Goal: Task Accomplishment & Management: Complete application form

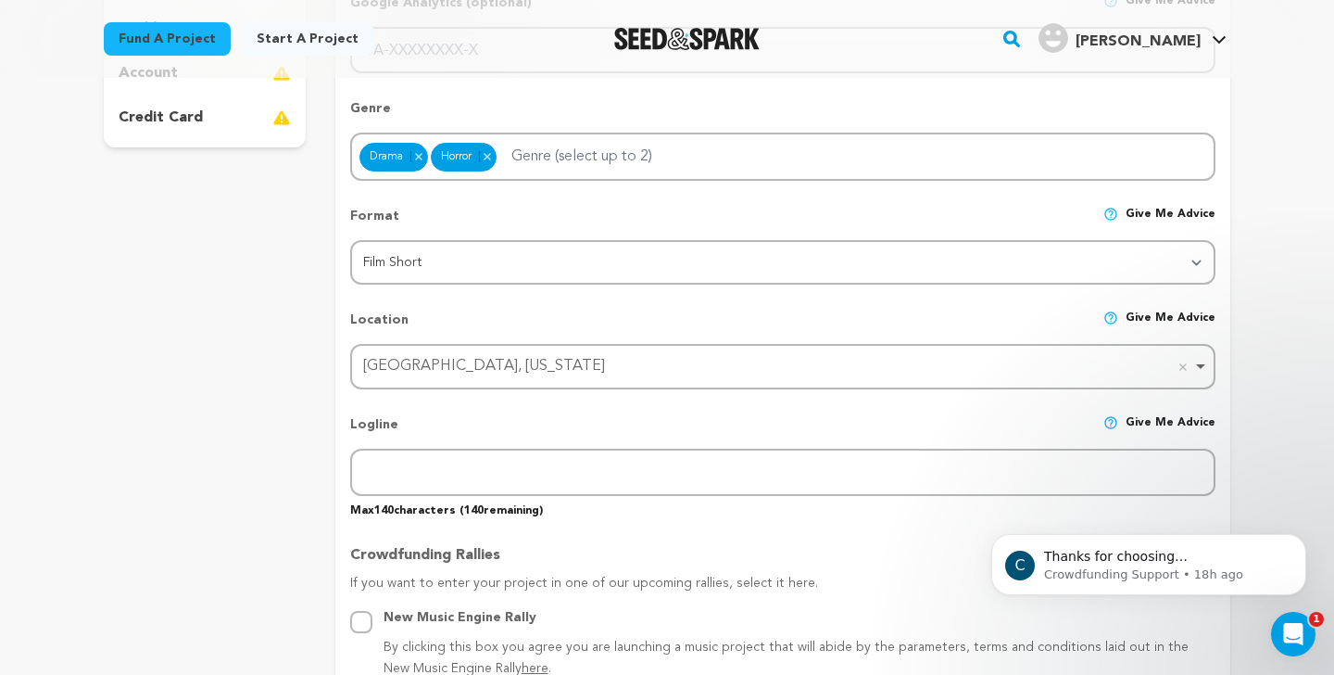
scroll to position [555, 0]
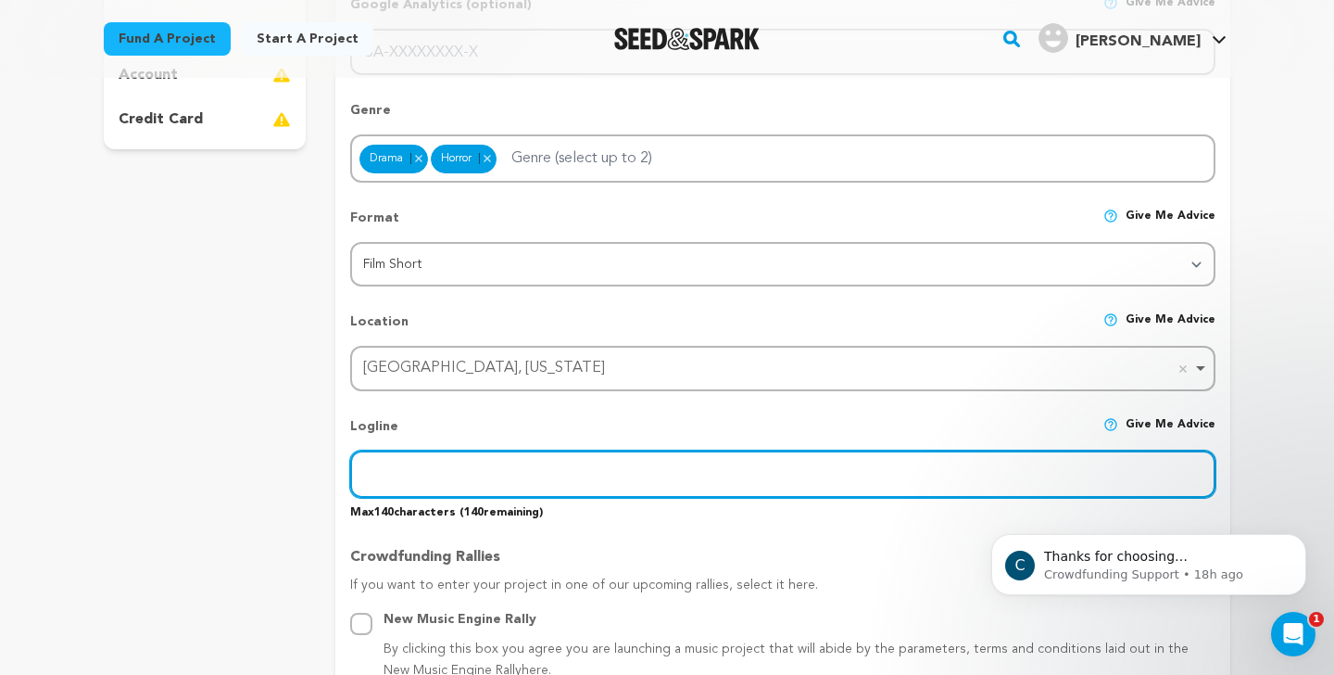
click at [358, 467] on input "text" at bounding box center [782, 473] width 865 height 47
type input "A"
click at [1074, 472] on input "While staying at her boyfriend's parents' house the night before her abortion, …" at bounding box center [782, 473] width 865 height 47
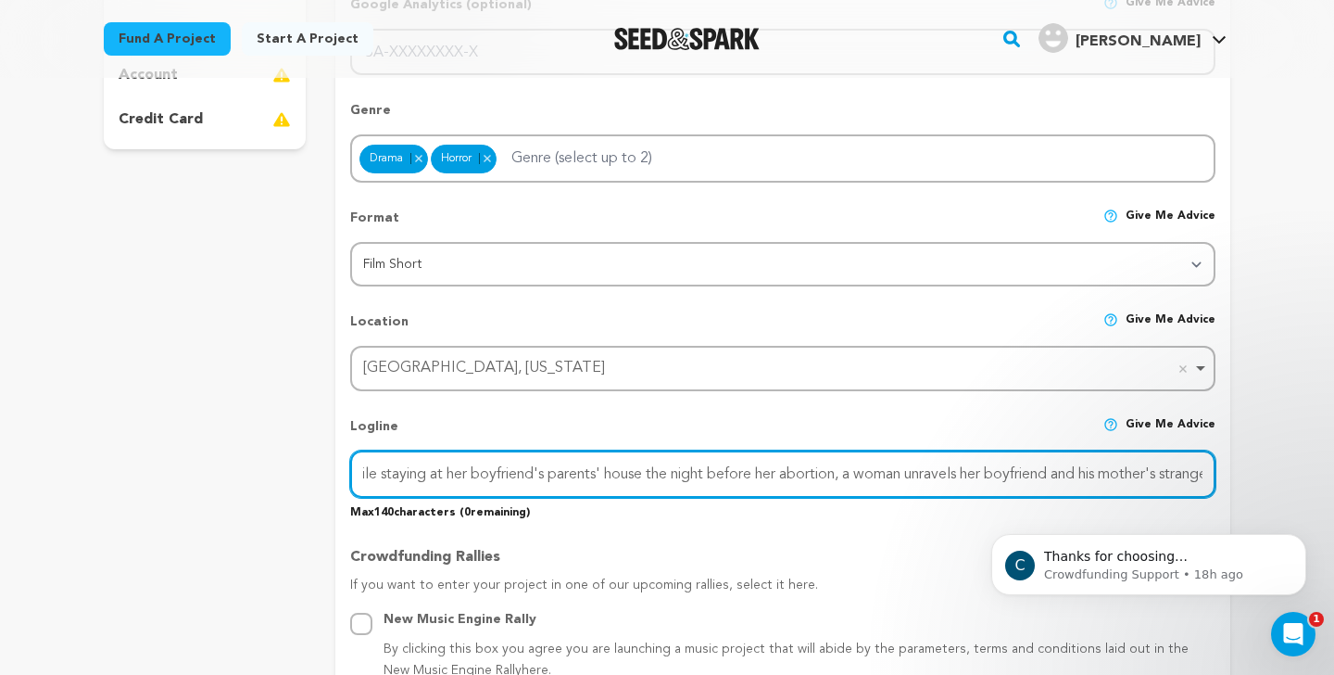
scroll to position [0, 0]
click at [794, 471] on input "While staying at her boyfriend's parents' house the night before her abortion, …" at bounding box center [782, 473] width 865 height 47
click at [831, 473] on input "While staying at her boyfriend's parents' house the night before an abortion, a…" at bounding box center [782, 473] width 865 height 47
drag, startPoint x: 831, startPoint y: 473, endPoint x: 725, endPoint y: 464, distance: 107.0
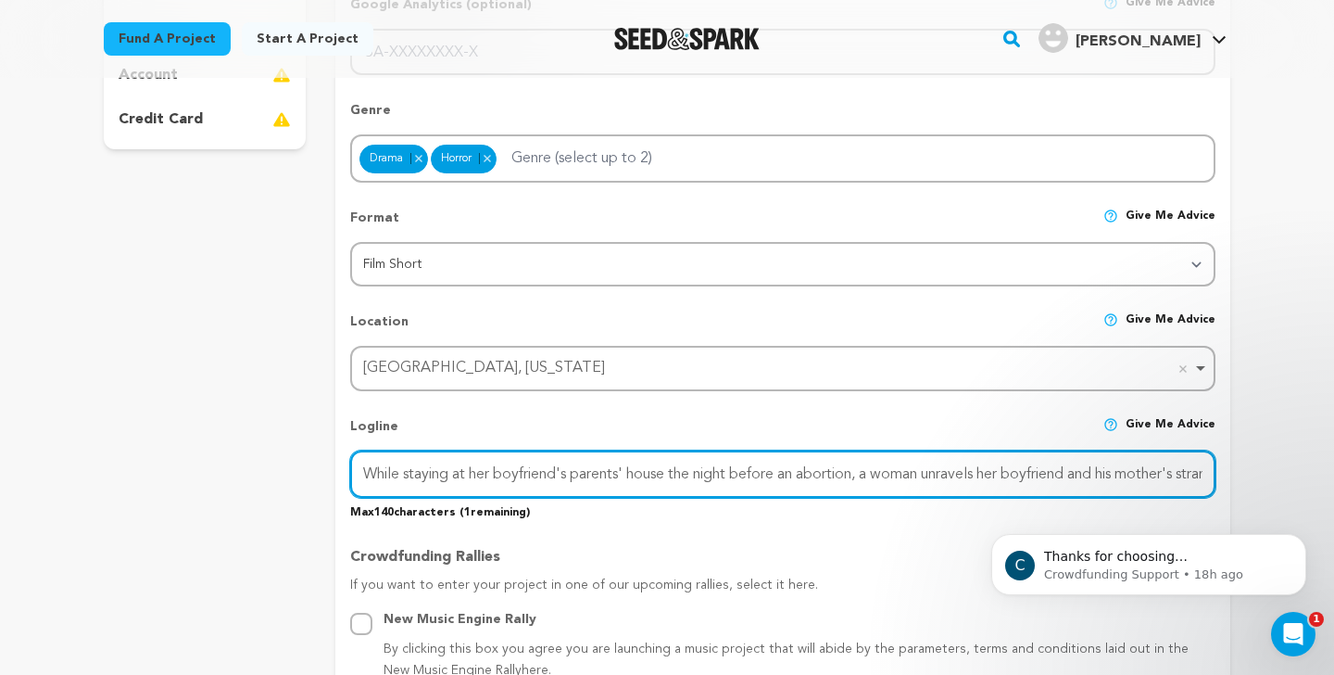
click at [725, 465] on input "While staying at her boyfriend's parents' house the night before an abortion, a…" at bounding box center [782, 473] width 865 height 47
click at [744, 472] on input "While meeting her boyfriend's parents for the first time, a woman unravels her …" at bounding box center [782, 473] width 865 height 47
drag, startPoint x: 915, startPoint y: 473, endPoint x: 927, endPoint y: 474, distance: 12.2
click at [927, 474] on input "While meeting her boyfriend's parents for the first time, a secretly-pregnant w…" at bounding box center [782, 473] width 865 height 47
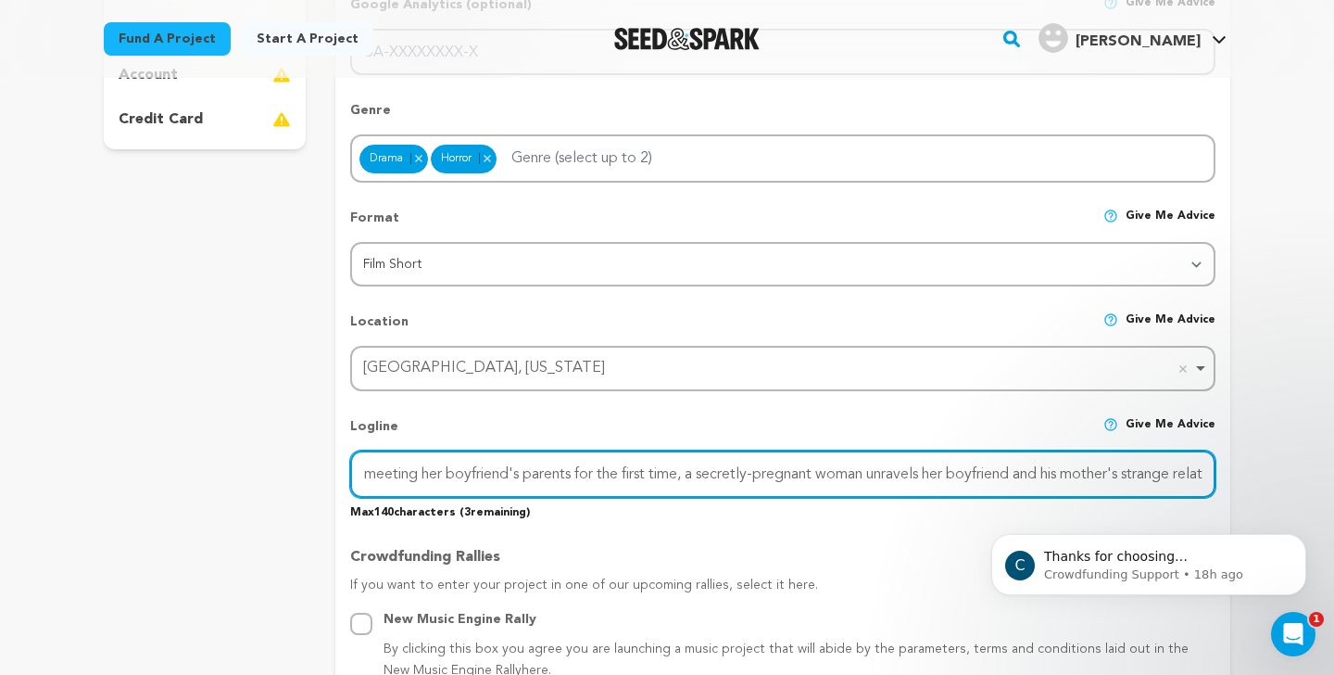
click at [1068, 473] on input "While meeting her boyfriend's parents for the first time, a secretly-pregnant w…" at bounding box center [782, 473] width 865 height 47
click at [1213, 472] on input "While meeting her boyfriend's parents for the first time, a secretly-pregnant w…" at bounding box center [782, 473] width 865 height 47
click at [1105, 485] on input "While meeting her boyfriend's parents for the first time, a secretly-pregnant w…" at bounding box center [782, 473] width 865 height 47
click at [1122, 474] on input "While meeting her boyfriend's parents for the first time, a secretly-pregnant w…" at bounding box center [782, 473] width 865 height 47
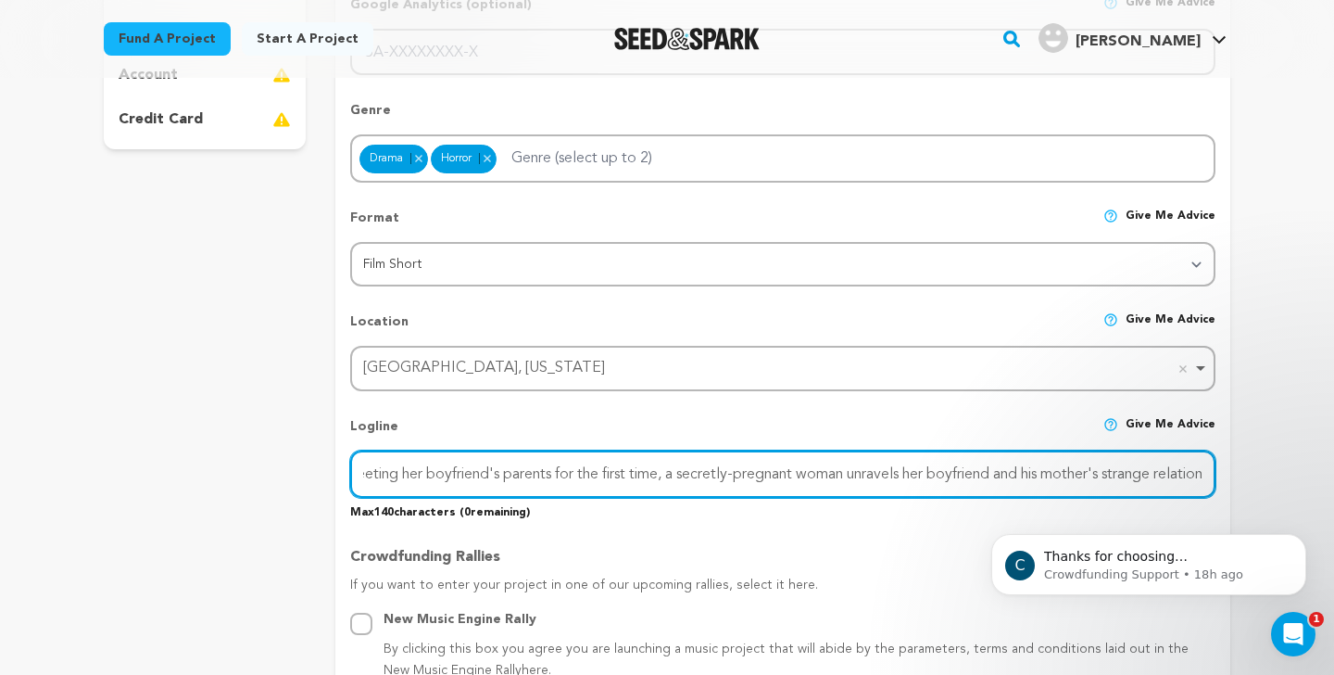
click at [1122, 474] on input "While meeting her boyfriend's parents for the first time, a secretly-pregnant w…" at bounding box center [782, 473] width 865 height 47
click at [1196, 468] on input "While meeting her boyfriend's parents for the first time, a secretly-pregnant w…" at bounding box center [782, 473] width 865 height 47
click at [597, 472] on input "While meeting her boyfriend's parents for the first time, a secretly-pregnant w…" at bounding box center [782, 473] width 865 height 47
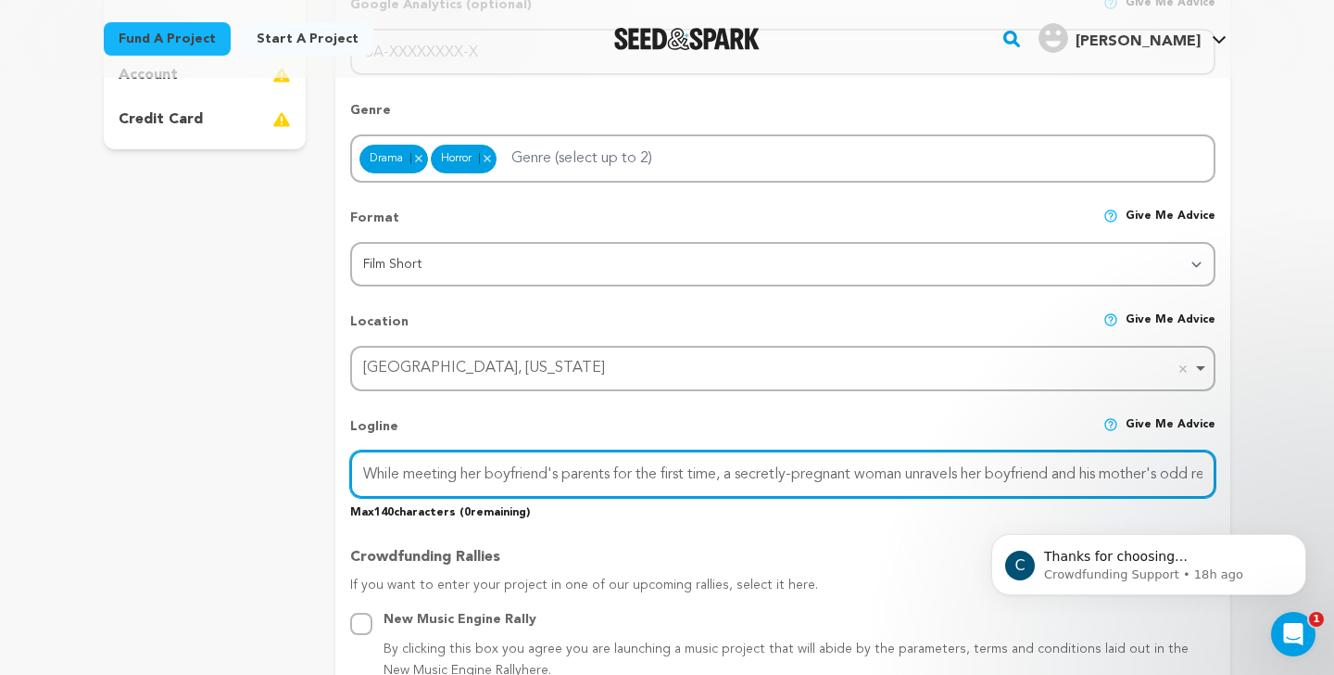
click at [597, 472] on input "While meeting her boyfriend's parents for the first time, a secretly-pregnant w…" at bounding box center [782, 473] width 865 height 47
click at [691, 468] on input "While meeting her boyfriend's mother for the first time, a secretly-pregnant wo…" at bounding box center [782, 473] width 865 height 47
click at [858, 468] on input "While meeting her boyfriend's mother for the first time, a pregnant woman sees …" at bounding box center [782, 473] width 865 height 47
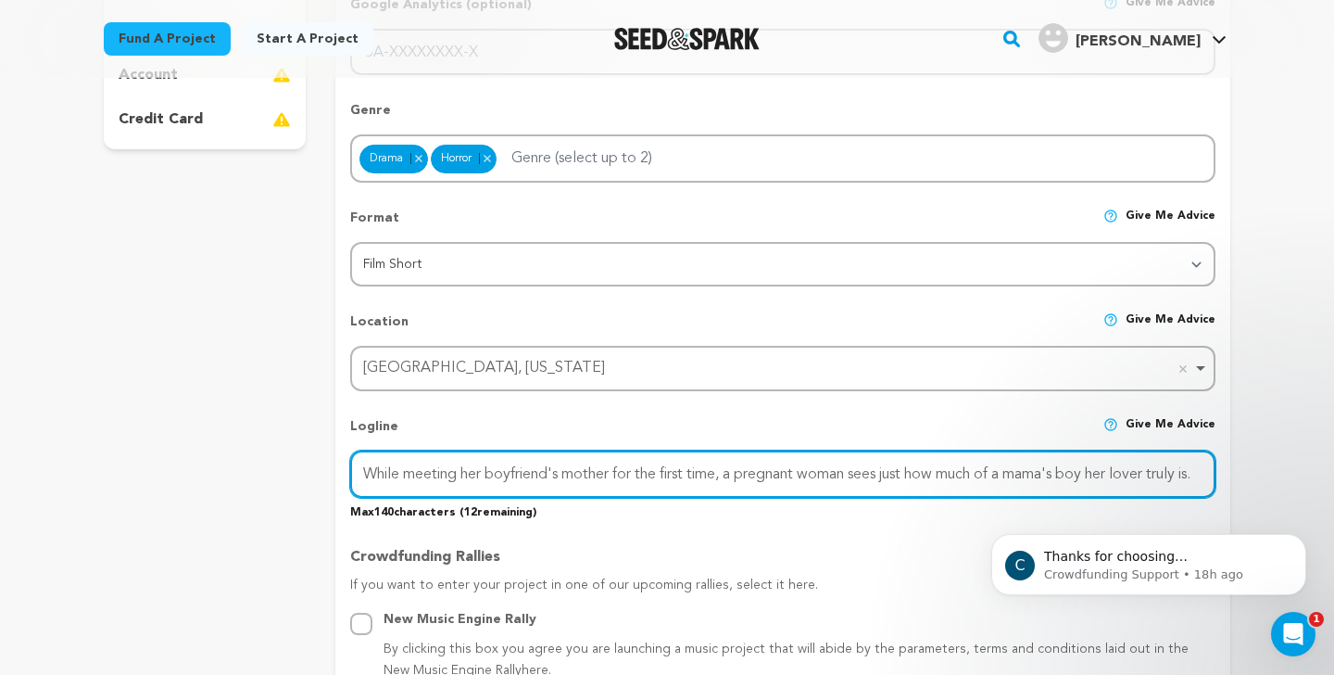
click at [858, 468] on input "While meeting her boyfriend's mother for the first time, a pregnant woman sees …" at bounding box center [782, 473] width 865 height 47
drag, startPoint x: 1185, startPoint y: 471, endPoint x: 1236, endPoint y: 492, distance: 55.2
click at [1185, 471] on input "While meeting her boyfriend's mother for the first time, a pregnant woman unrav…" at bounding box center [782, 473] width 865 height 47
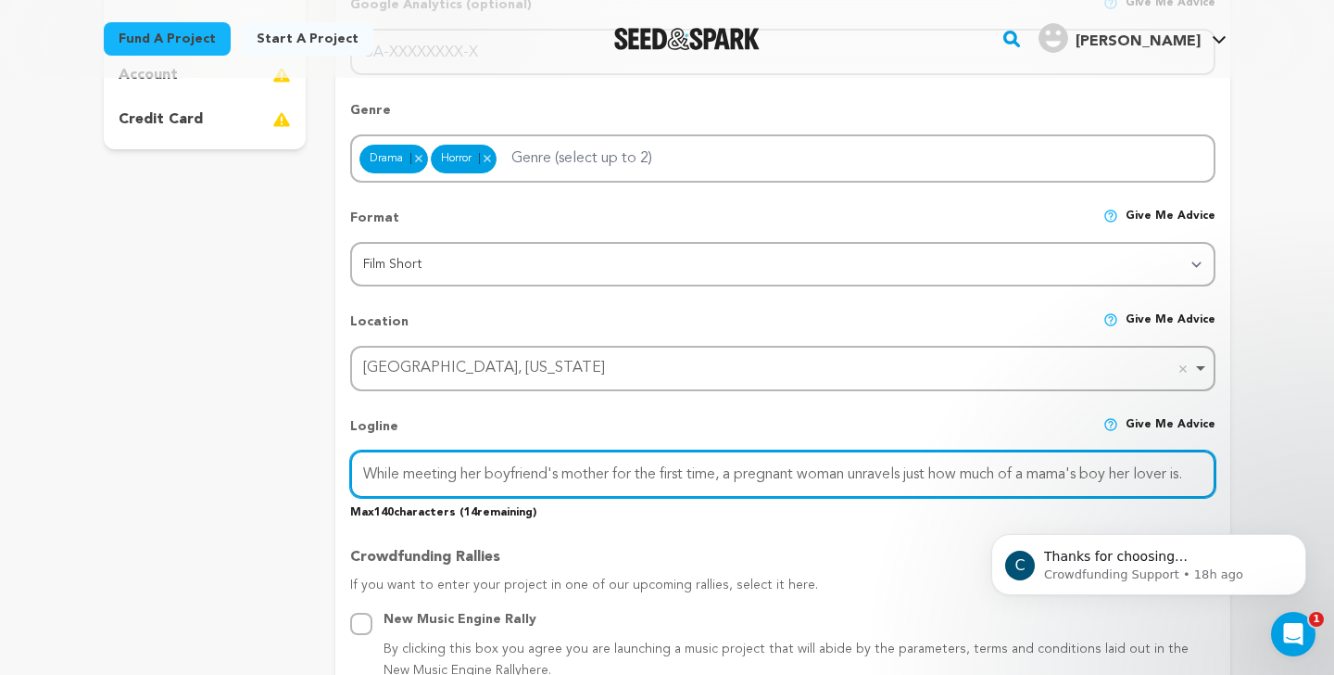
click at [828, 473] on input "While meeting her boyfriend's mother for the first time, a pregnant woman unrav…" at bounding box center [782, 473] width 865 height 47
drag, startPoint x: 828, startPoint y: 473, endPoint x: 773, endPoint y: 473, distance: 55.6
click at [773, 473] on input "While meeting her boyfriend's mother for the first time, a pregnant woman unrav…" at bounding box center [782, 473] width 865 height 47
click at [383, 473] on input "While meeting her boyfriend's mother for the first time, unravels just how much…" at bounding box center [782, 473] width 865 height 47
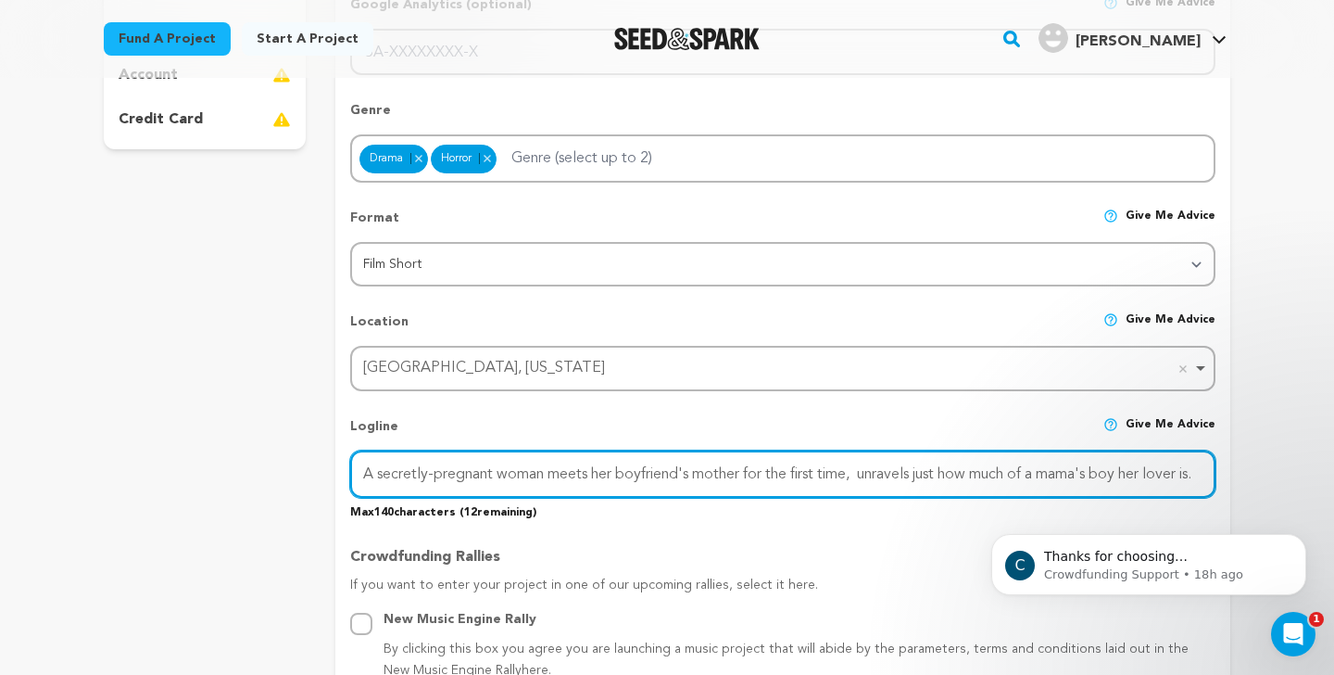
scroll to position [0, 10]
click at [852, 471] on input "A secretly-pregnant woman meets her boyfriend's mother for the first time, unra…" at bounding box center [782, 473] width 865 height 47
click at [972, 467] on input "A secretly-pregnant woman meets her boyfriend's mother for the first time and u…" at bounding box center [782, 473] width 865 height 47
click at [979, 469] on input "A secretly-pregnant woman meets her boyfriend's mother for the first time and u…" at bounding box center [782, 473] width 865 height 47
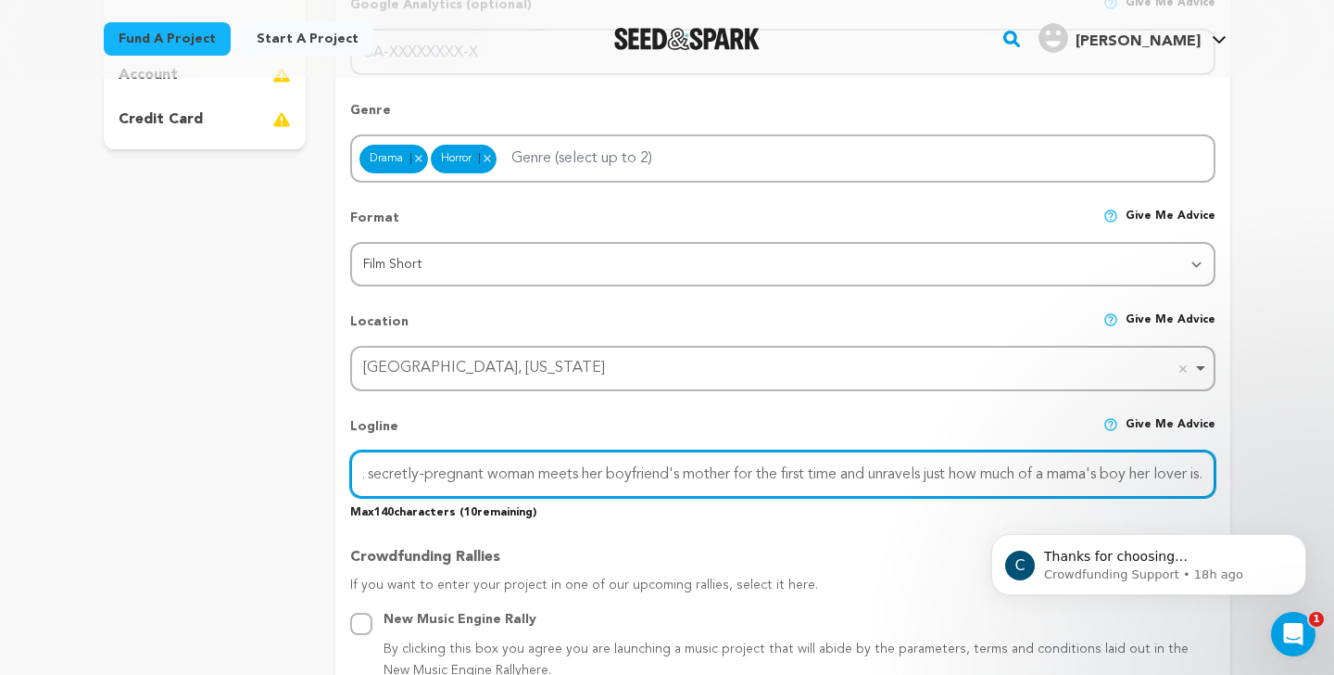
click at [979, 469] on input "A secretly-pregnant woman meets her boyfriend's mother for the first time and u…" at bounding box center [782, 473] width 865 height 47
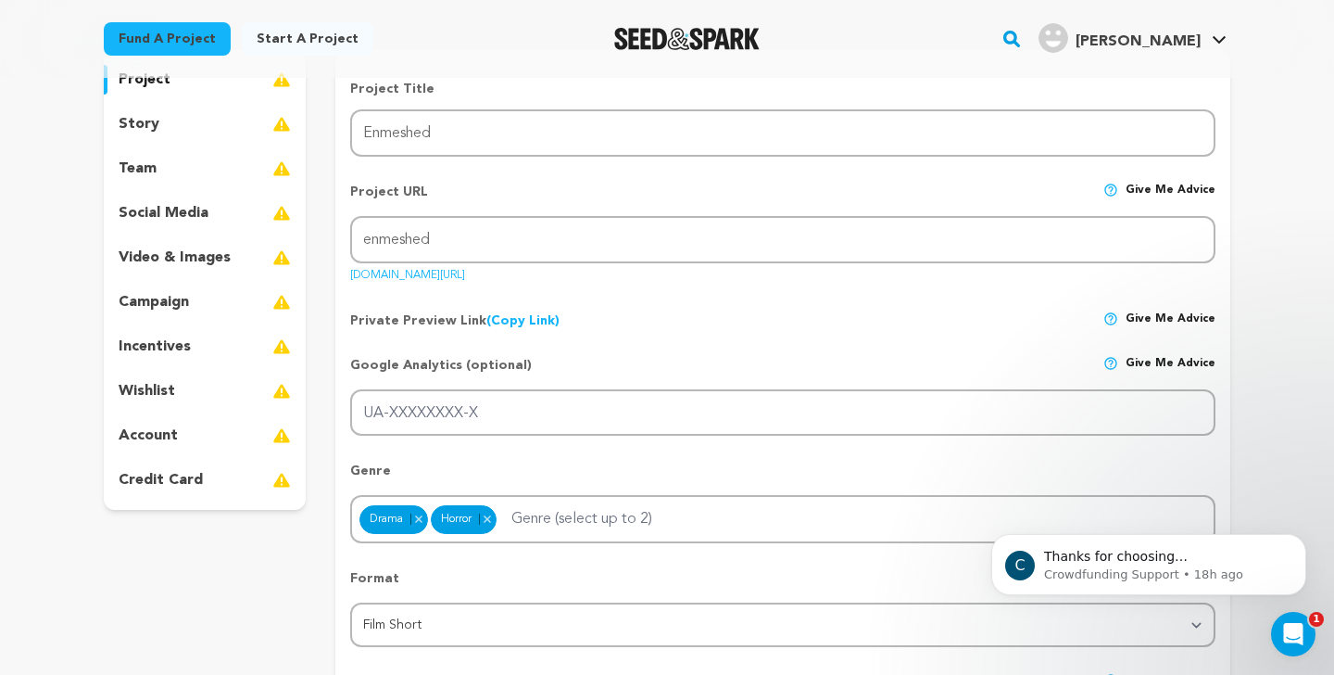
scroll to position [555, 0]
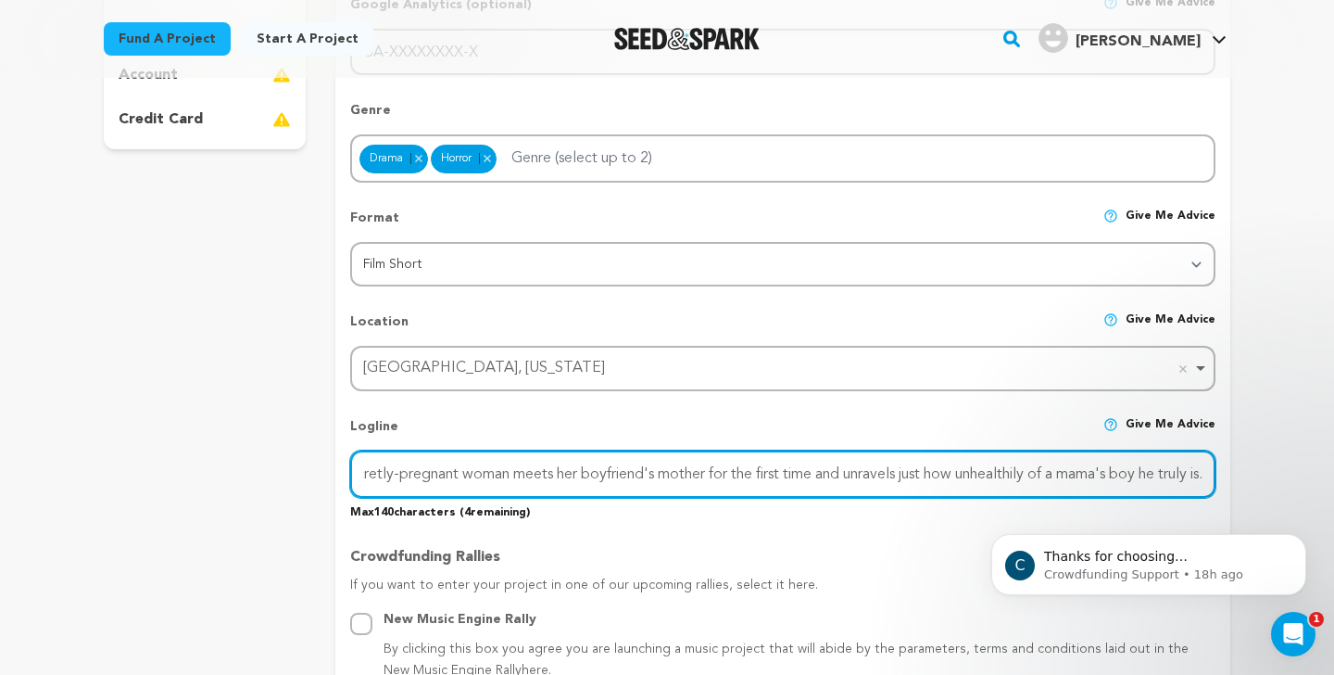
click at [758, 489] on input "A secretly-pregnant woman meets her boyfriend's mother for the first time and u…" at bounding box center [782, 473] width 865 height 47
click at [723, 477] on input "A secretly-pregnant woman meets her boyfriend's mother for the first time and u…" at bounding box center [782, 473] width 865 height 47
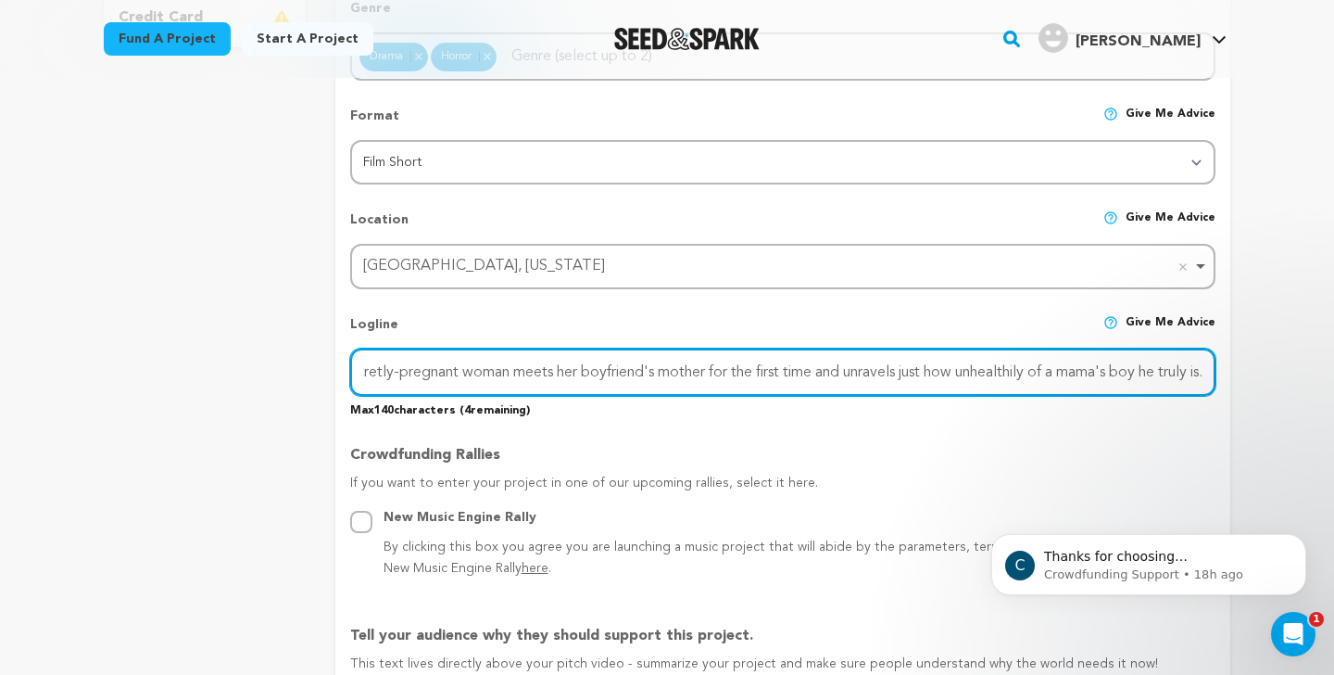
scroll to position [656, 0]
click at [846, 367] on input "A secretly-pregnant woman meets her boyfriend's mother for the first time and u…" at bounding box center [782, 372] width 865 height 47
click at [1024, 365] on input "A secretly-pregnant woman meets her boyfriend's mother for the first time and d…" at bounding box center [782, 372] width 865 height 47
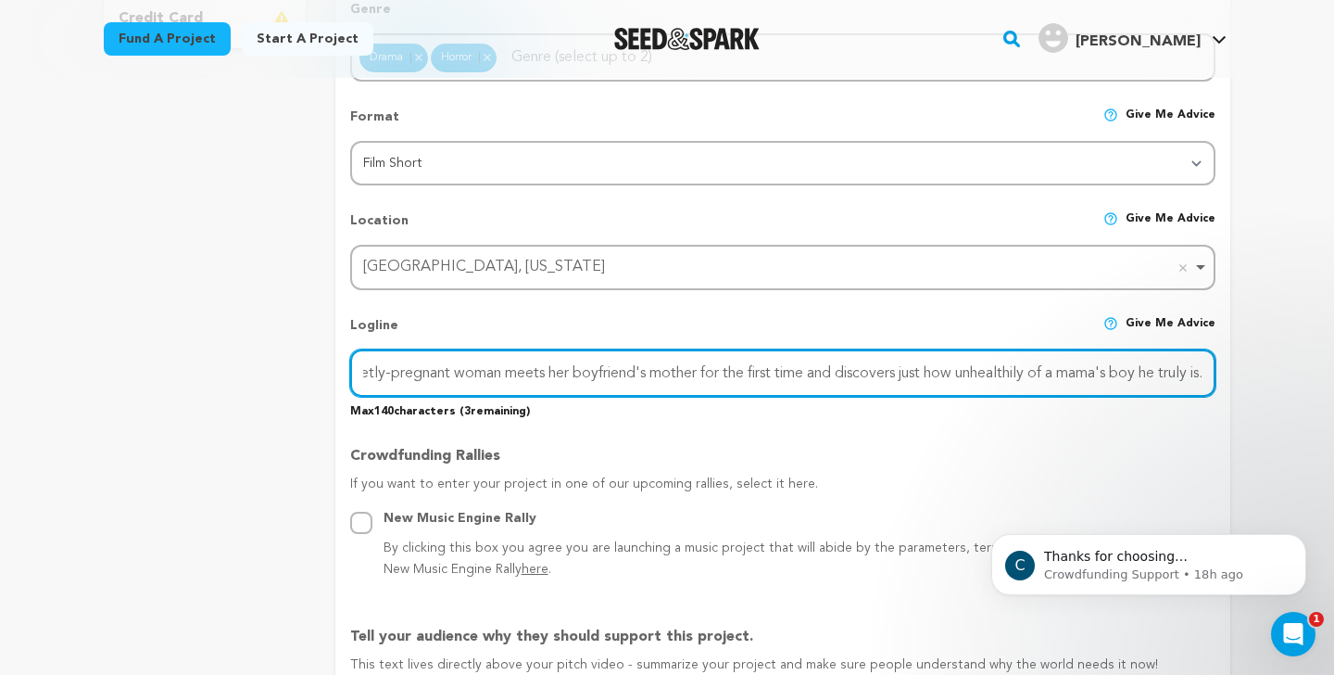
drag, startPoint x: 1024, startPoint y: 365, endPoint x: 1262, endPoint y: 365, distance: 238.1
click at [1141, 378] on input "A secretly-pregnant woman meets her boyfriend's mother for the first time and d…" at bounding box center [782, 372] width 865 height 47
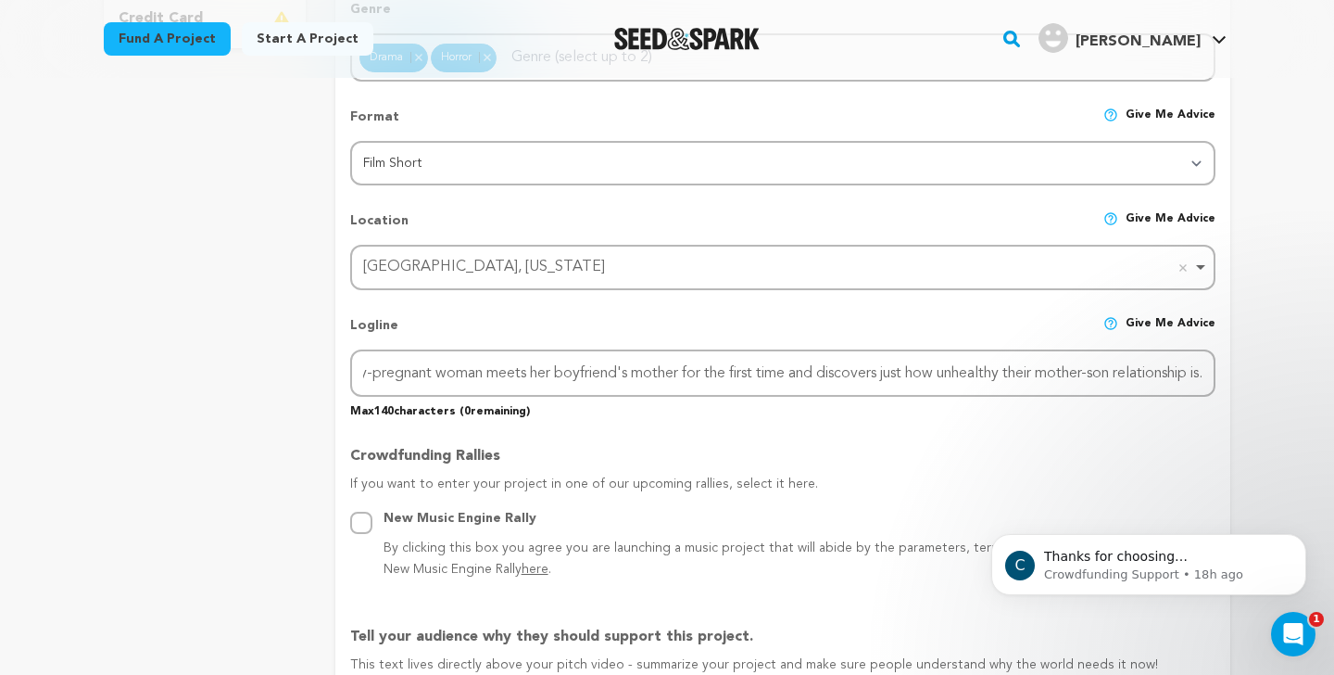
scroll to position [0, 0]
click at [1030, 404] on p "Max 140 characters ( 0 remaining)" at bounding box center [782, 408] width 865 height 22
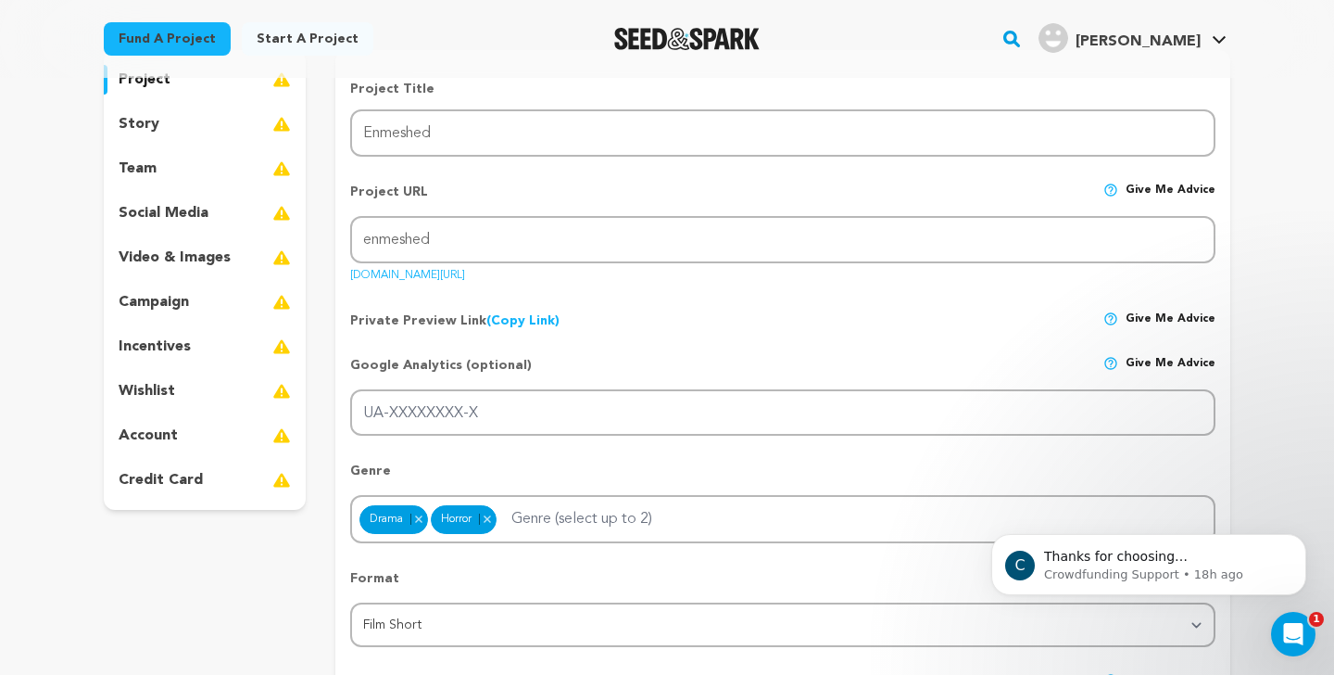
scroll to position [656, 0]
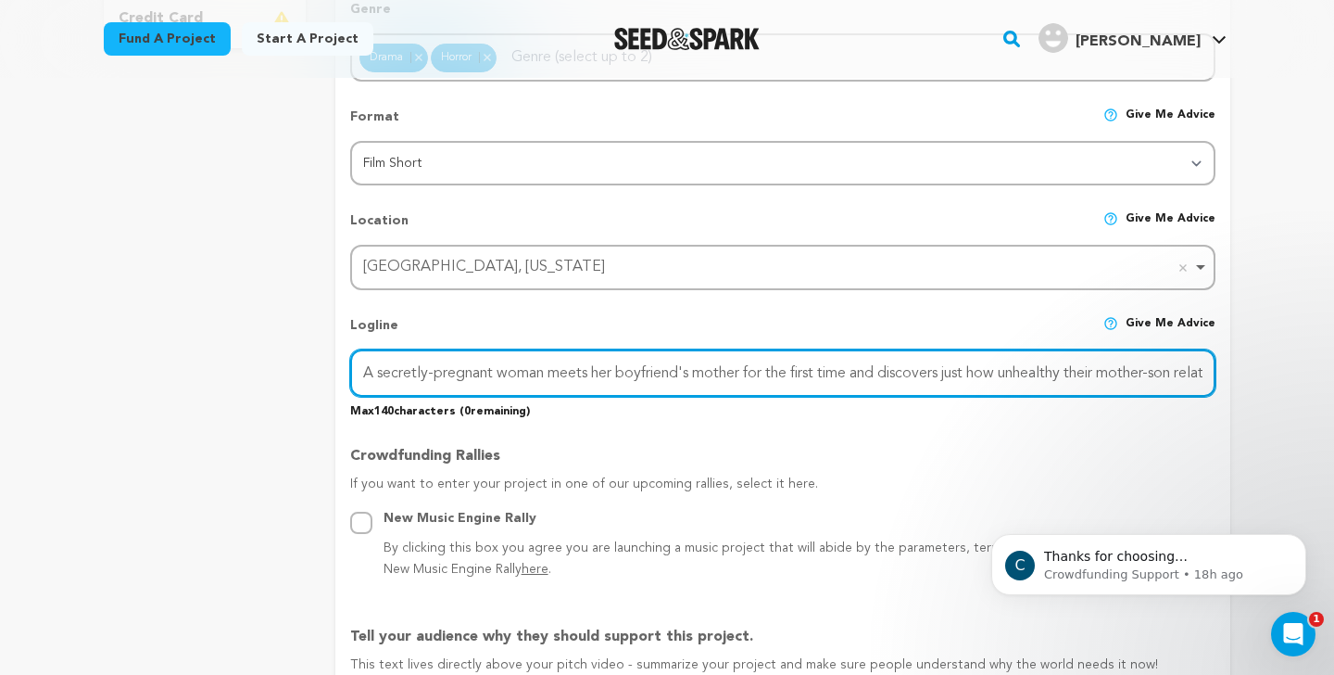
click at [1073, 357] on input "A secretly-pregnant woman meets her boyfriend's mother for the first time and d…" at bounding box center [782, 372] width 865 height 47
click at [806, 374] on input "A secretly-pregnant woman meets her boyfriend's mother for the first time and d…" at bounding box center [782, 372] width 865 height 47
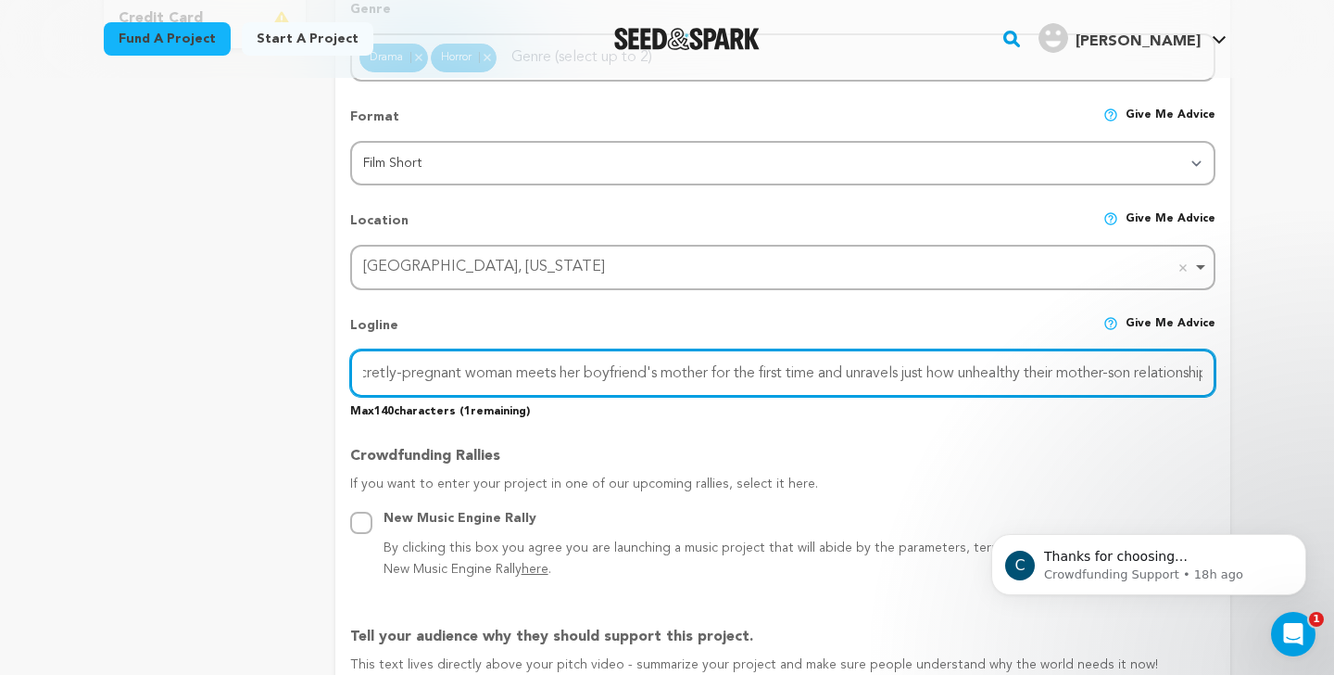
click at [824, 360] on input "A secretly-pregnant woman meets her boyfriend's mother for the first time and u…" at bounding box center [782, 372] width 865 height 47
type input "A secretly-pregnant woman meets her boyfriend's mother for the first time and d…"
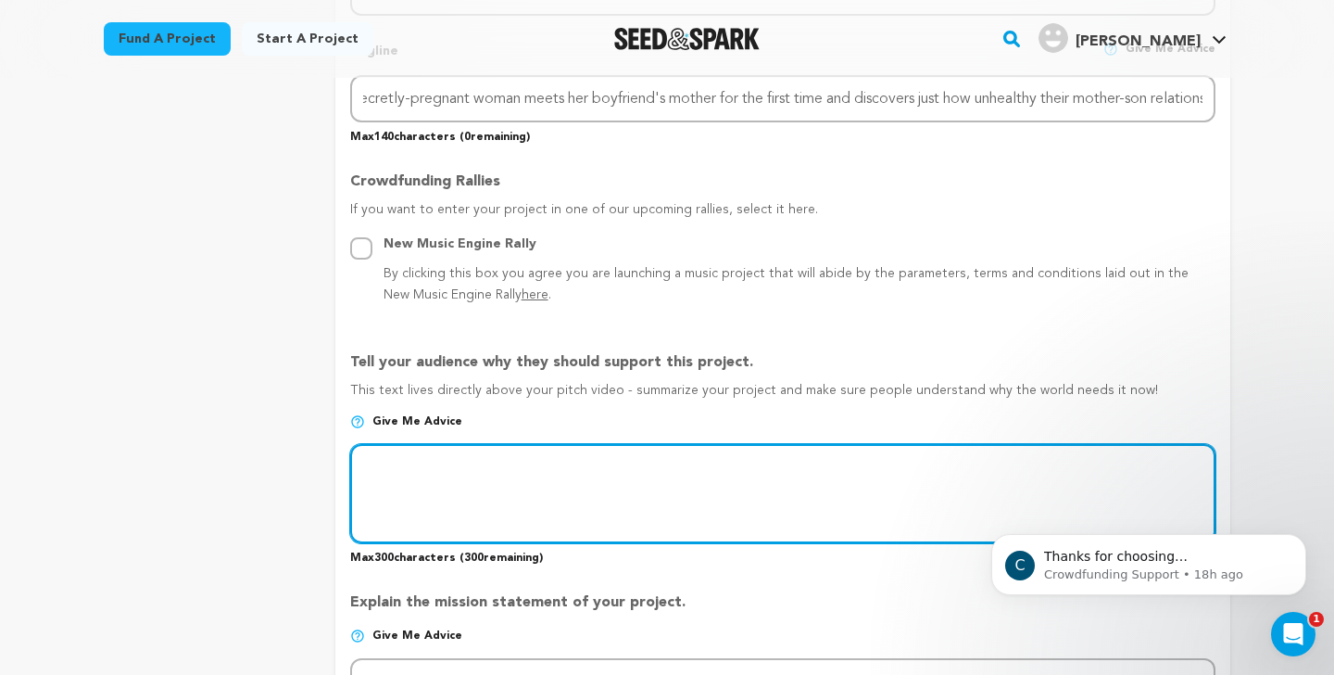
scroll to position [0, 0]
click at [549, 499] on textarea at bounding box center [782, 493] width 865 height 98
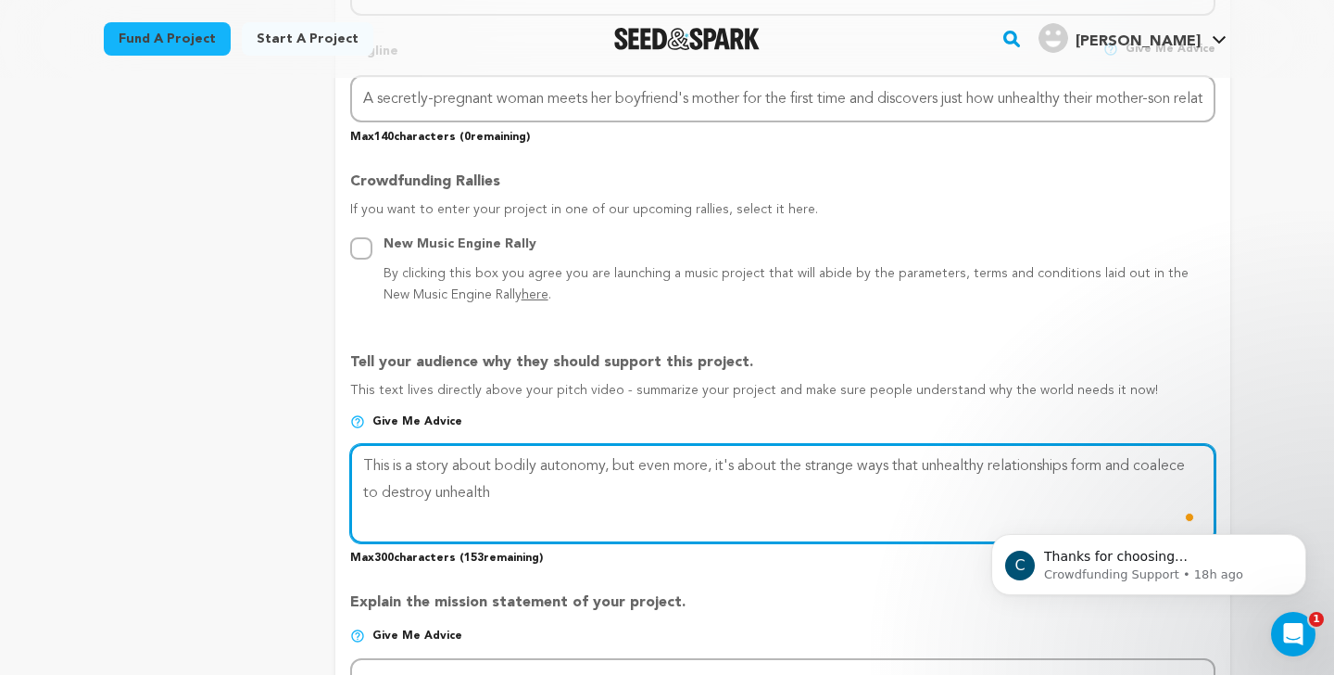
type textarea "This is a story about bodily autonomy, but even more, it's about the strange wa…"
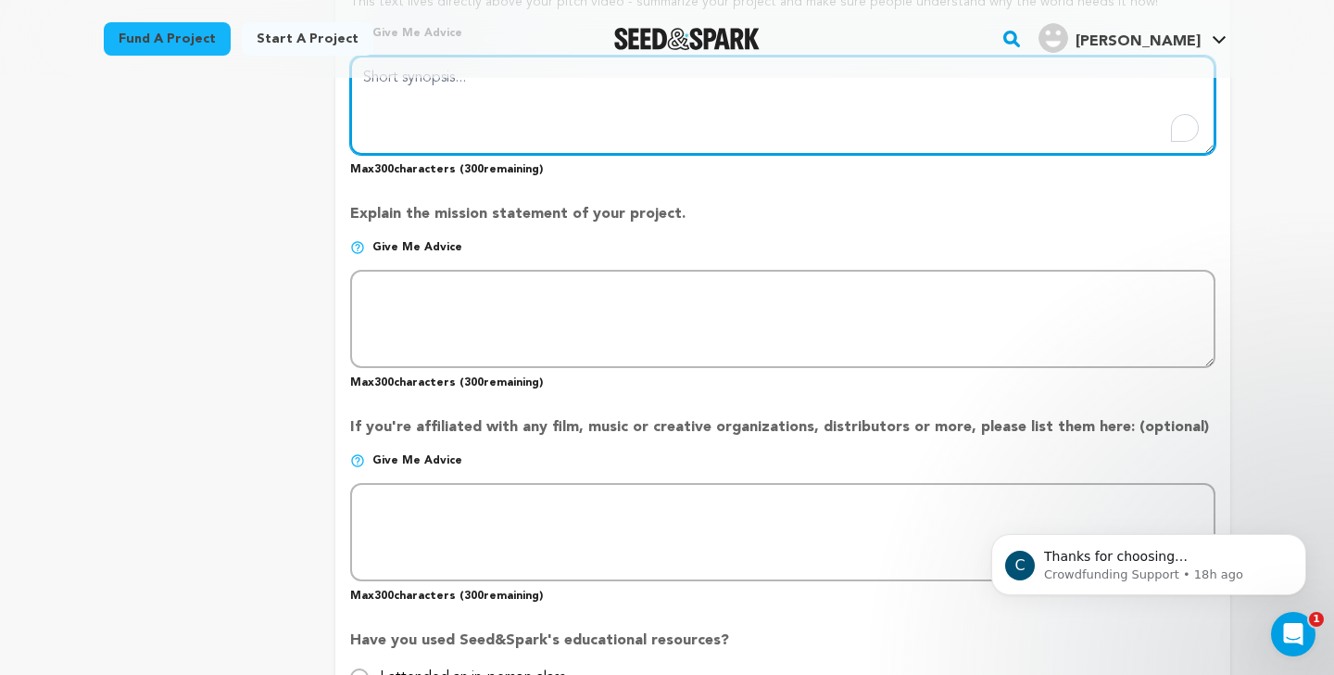
scroll to position [1319, 0]
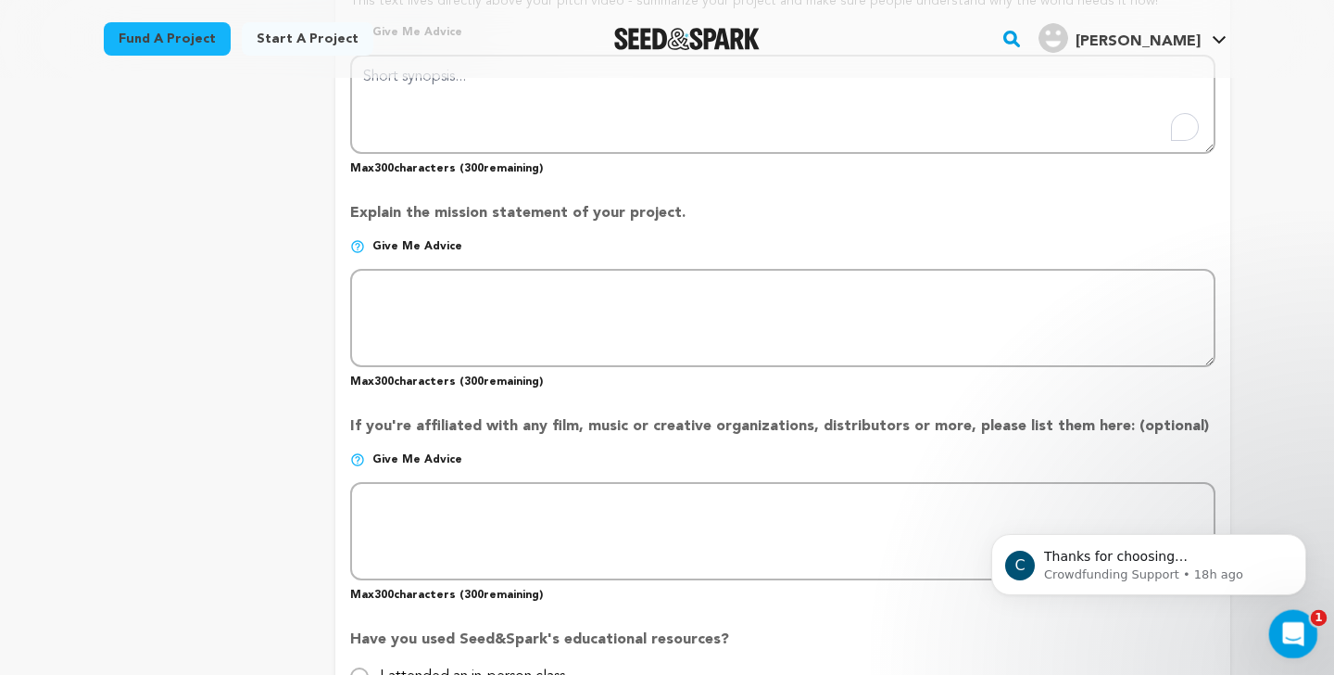
click at [1289, 634] on icon "Open Intercom Messenger" at bounding box center [1290, 631] width 13 height 15
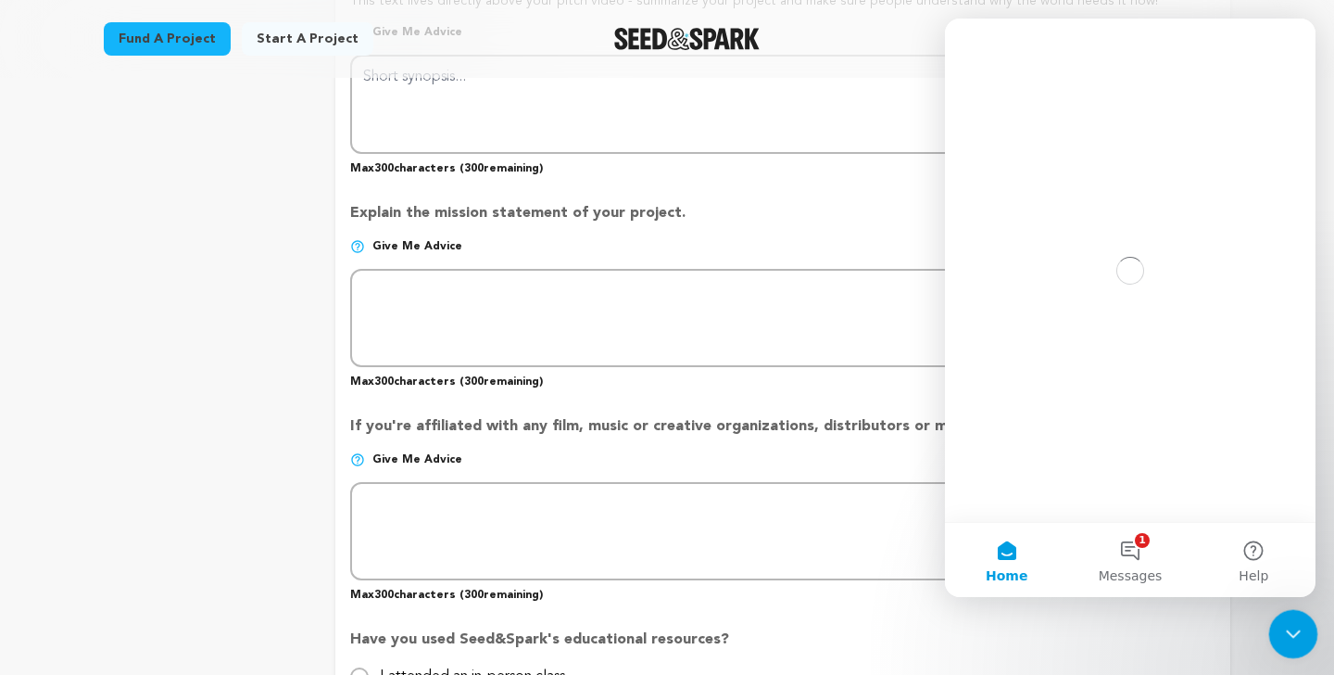
scroll to position [0, 0]
click at [1289, 633] on icon "Close Intercom Messenger" at bounding box center [1290, 630] width 13 height 7
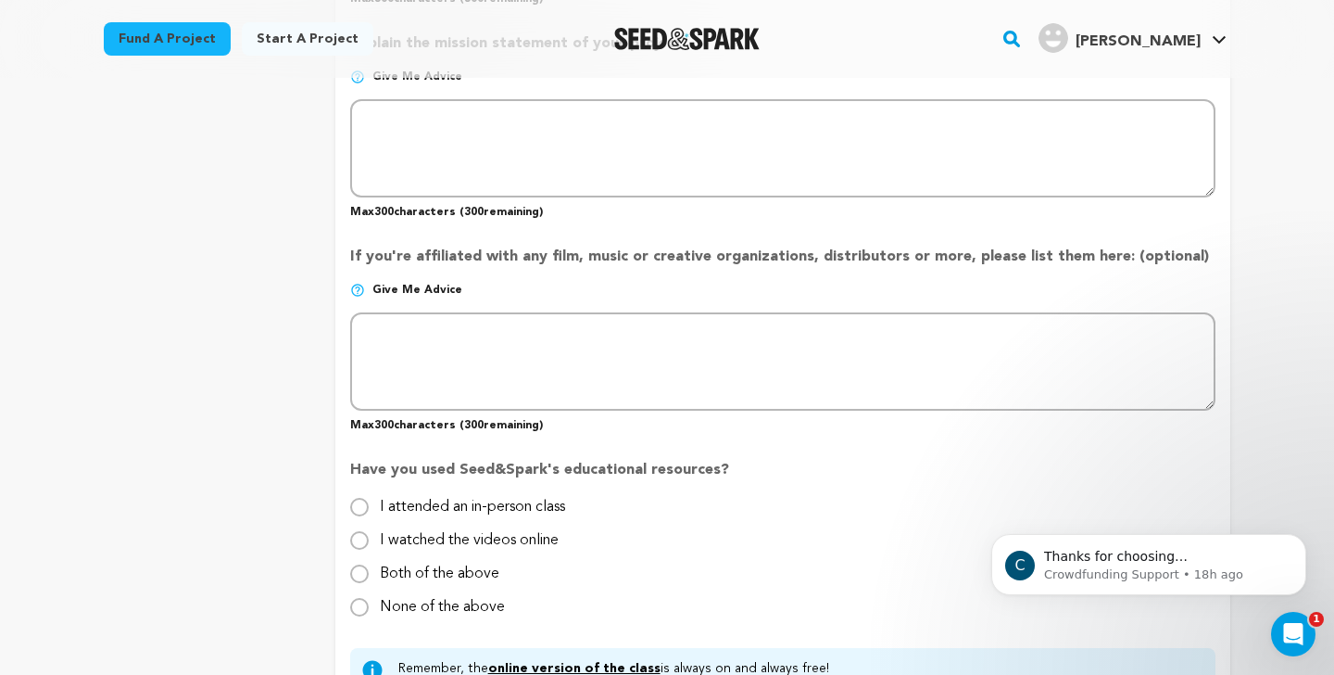
scroll to position [1499, 0]
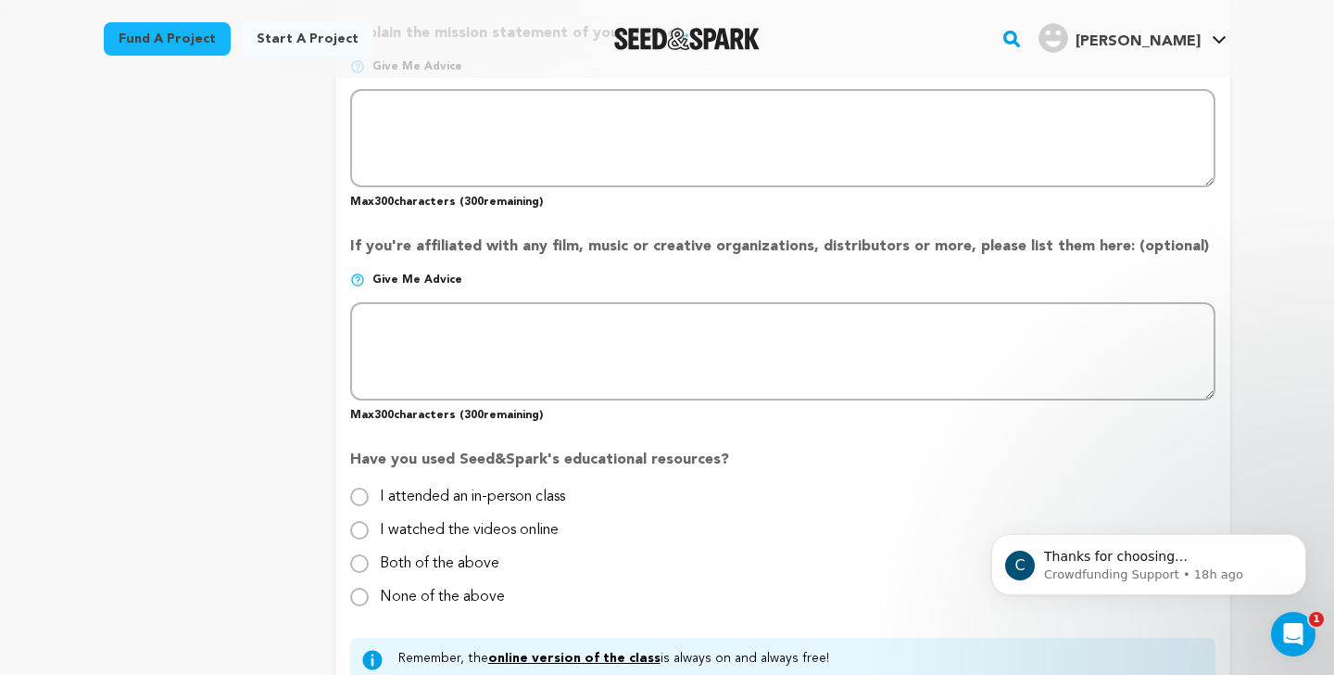
click at [403, 591] on label "None of the above" at bounding box center [442, 589] width 125 height 30
click at [369, 591] on input "None of the above" at bounding box center [359, 596] width 19 height 19
radio input "true"
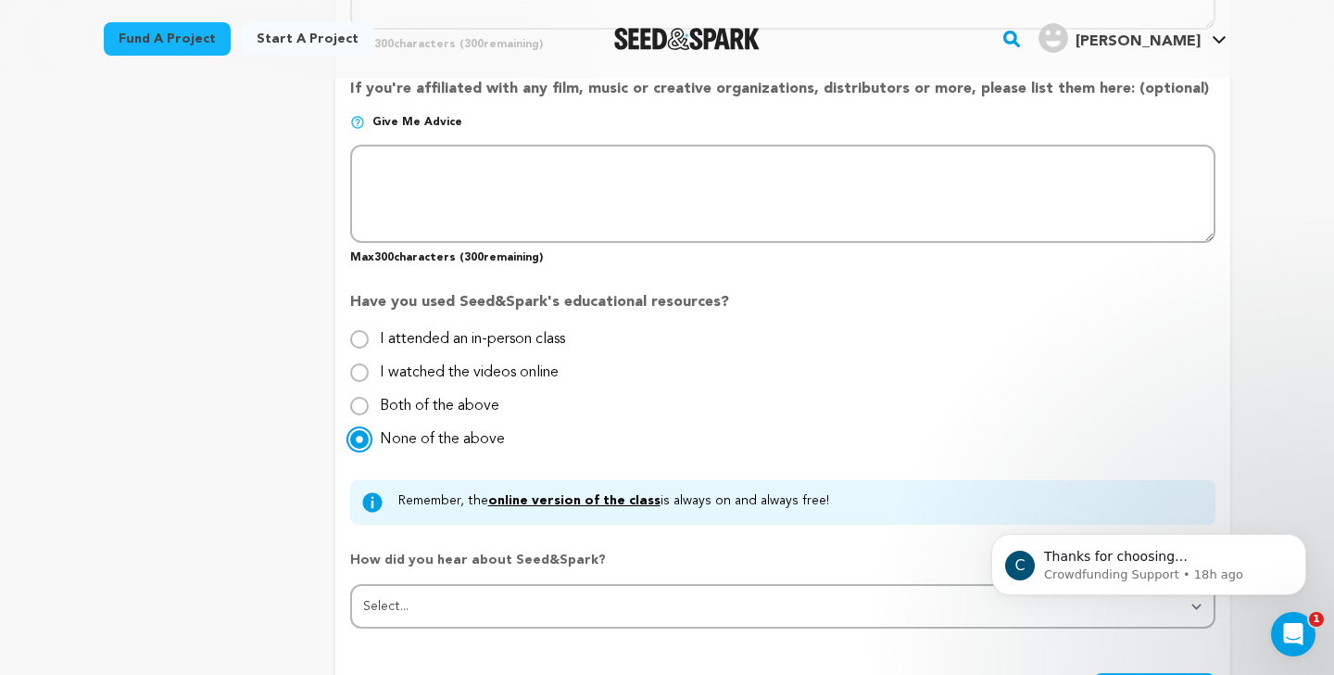
scroll to position [1750, 0]
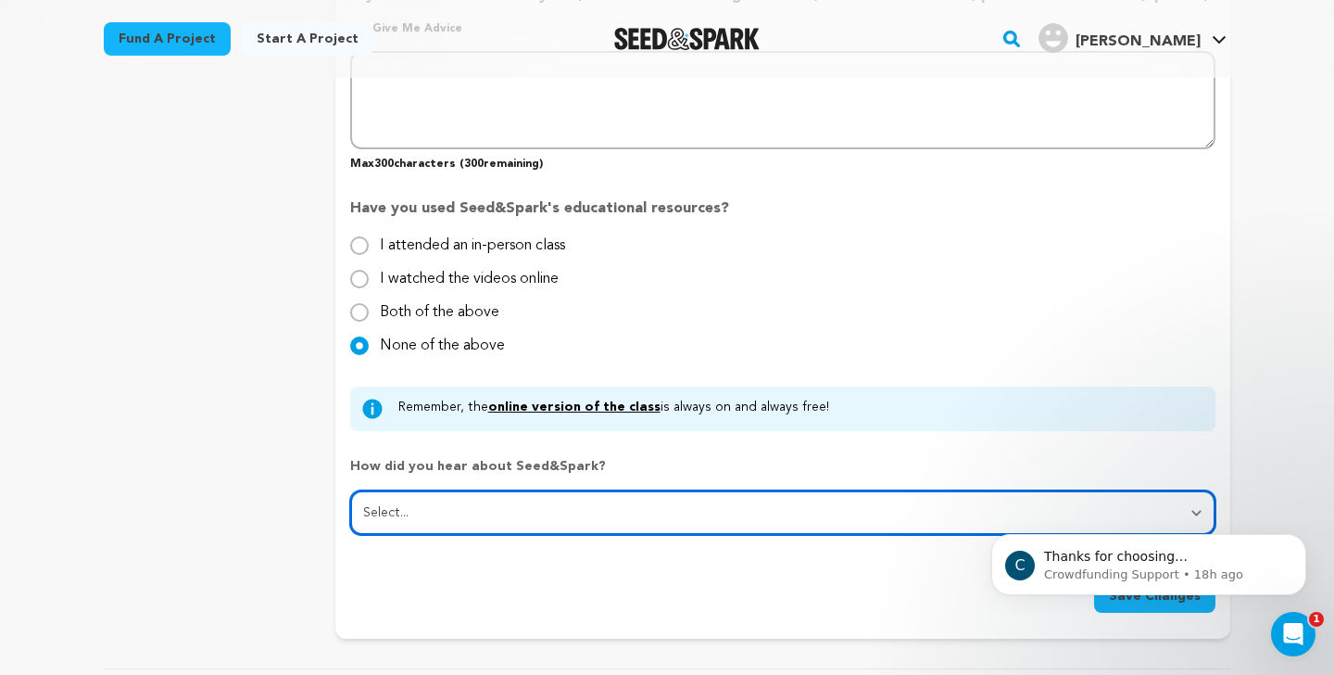
click at [517, 499] on select "Select... From a friend Social media Film festival or film organization Took an…" at bounding box center [782, 512] width 865 height 44
select select "1"
click at [350, 490] on select "Select... From a friend Social media Film festival or film organization Took an…" at bounding box center [782, 512] width 865 height 44
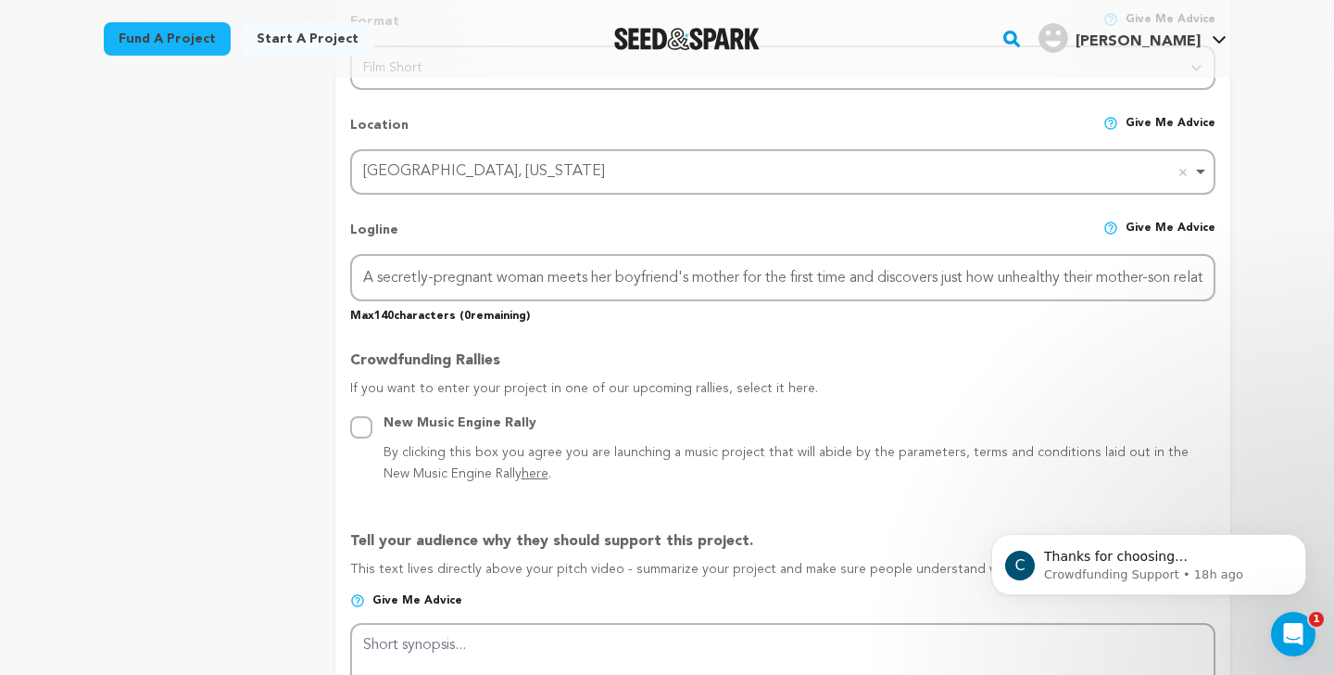
scroll to position [749, 0]
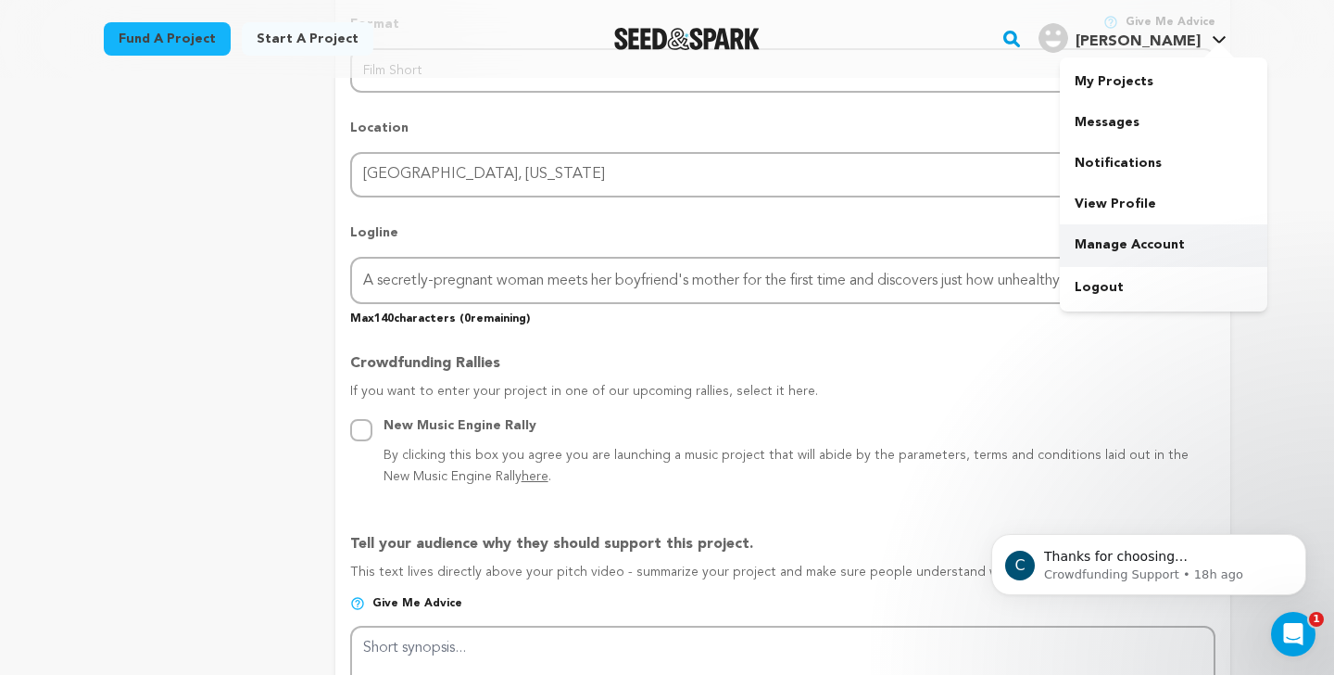
click at [1117, 246] on link "Manage Account" at bounding box center [1164, 244] width 208 height 41
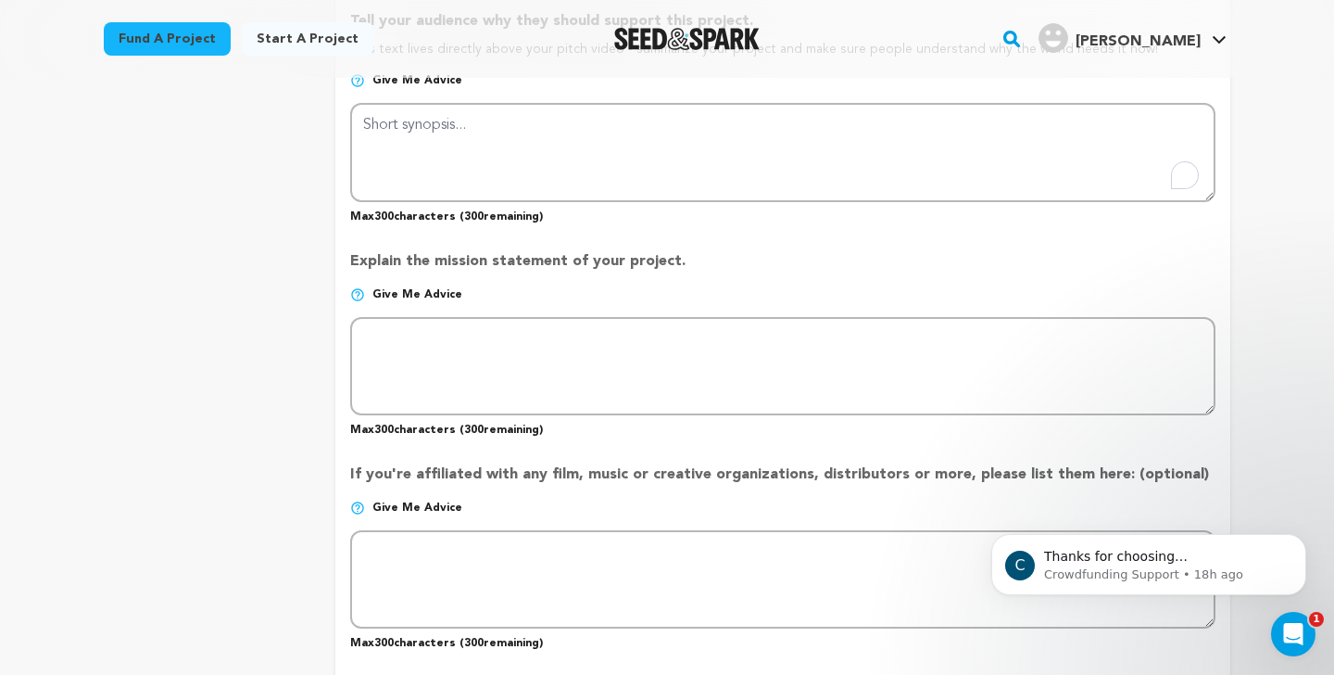
scroll to position [1527, 0]
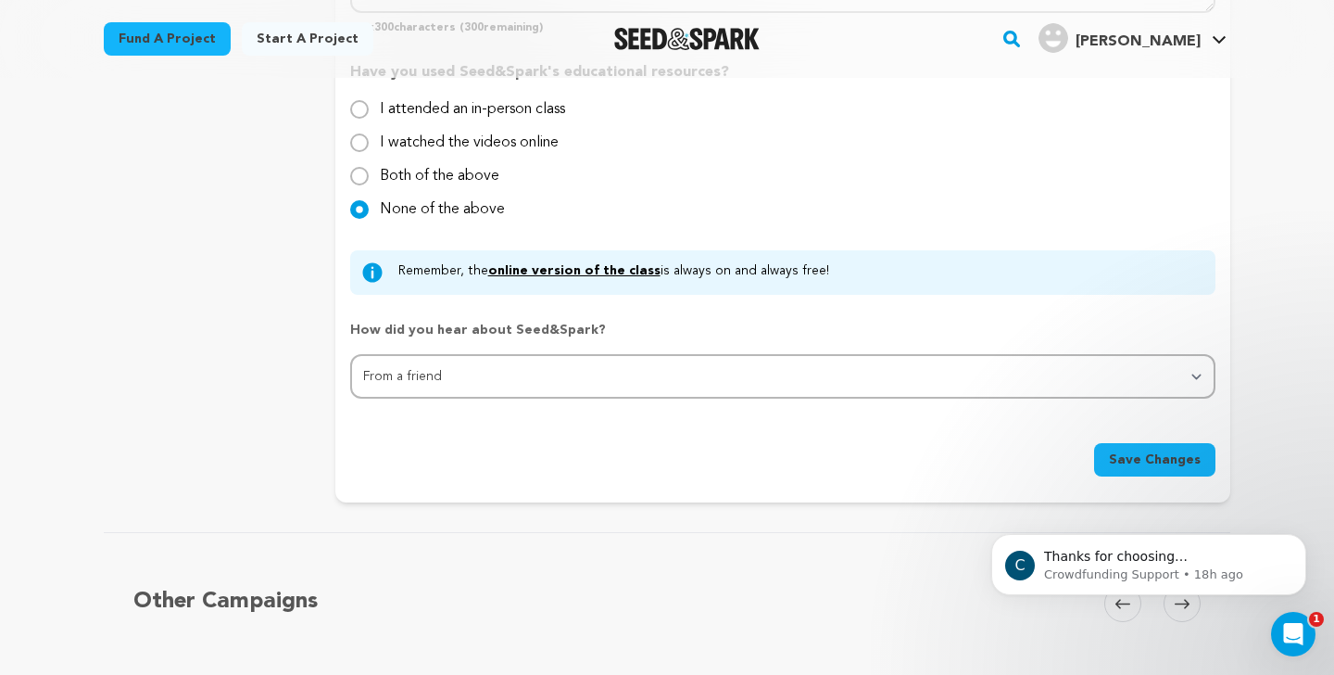
click at [1150, 470] on button "Save Changes" at bounding box center [1154, 459] width 121 height 33
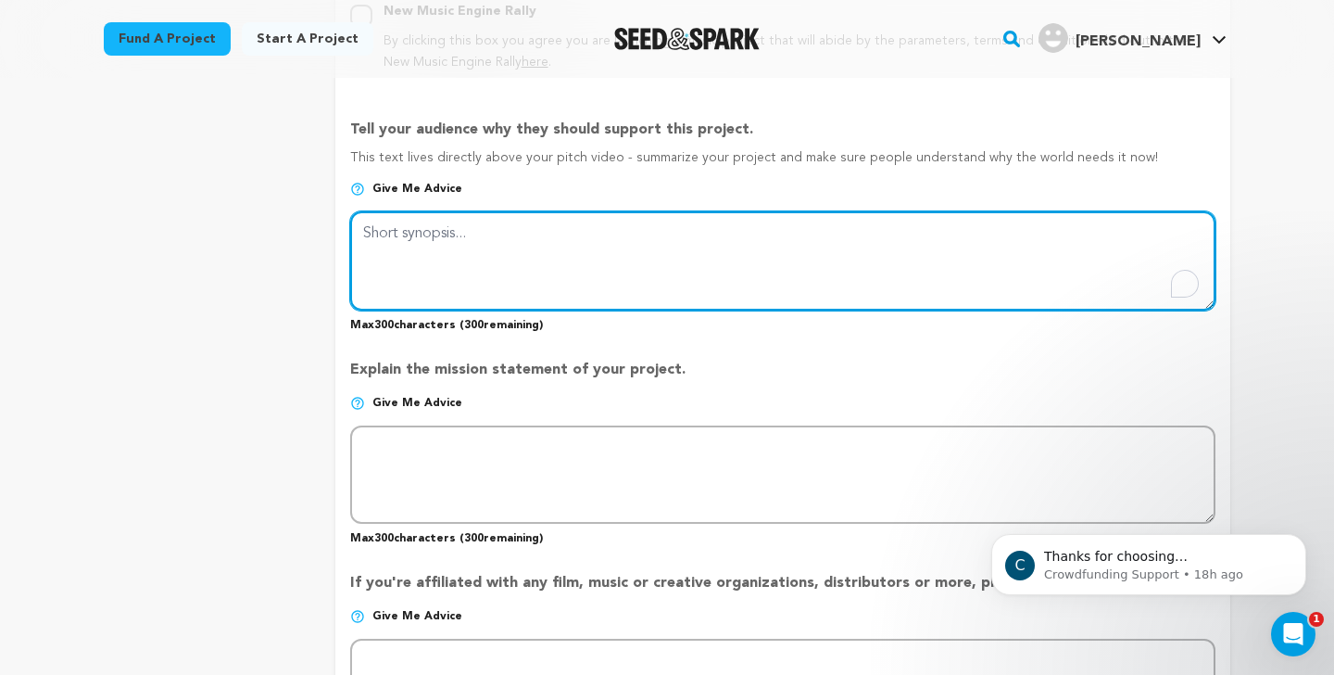
scroll to position [1159, 0]
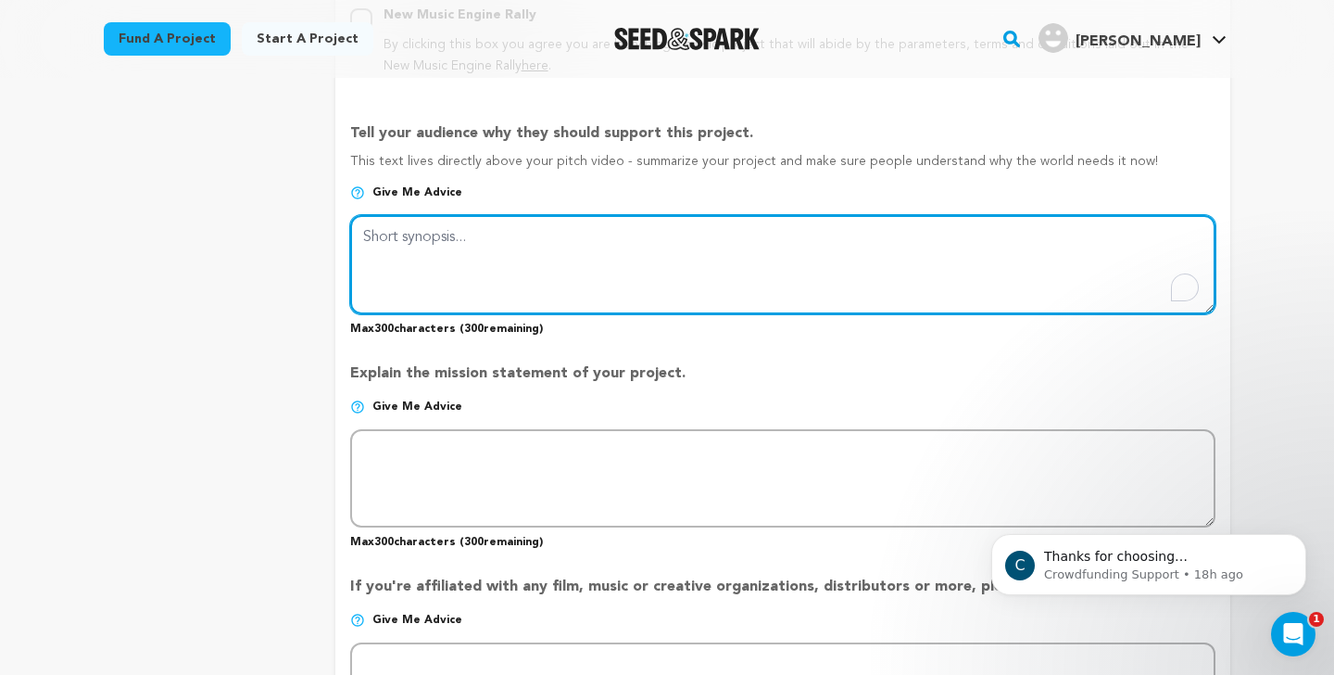
click at [586, 235] on textarea "To enrich screen reader interactions, please activate Accessibility in Grammarl…" at bounding box center [782, 264] width 865 height 98
type textarea "z"
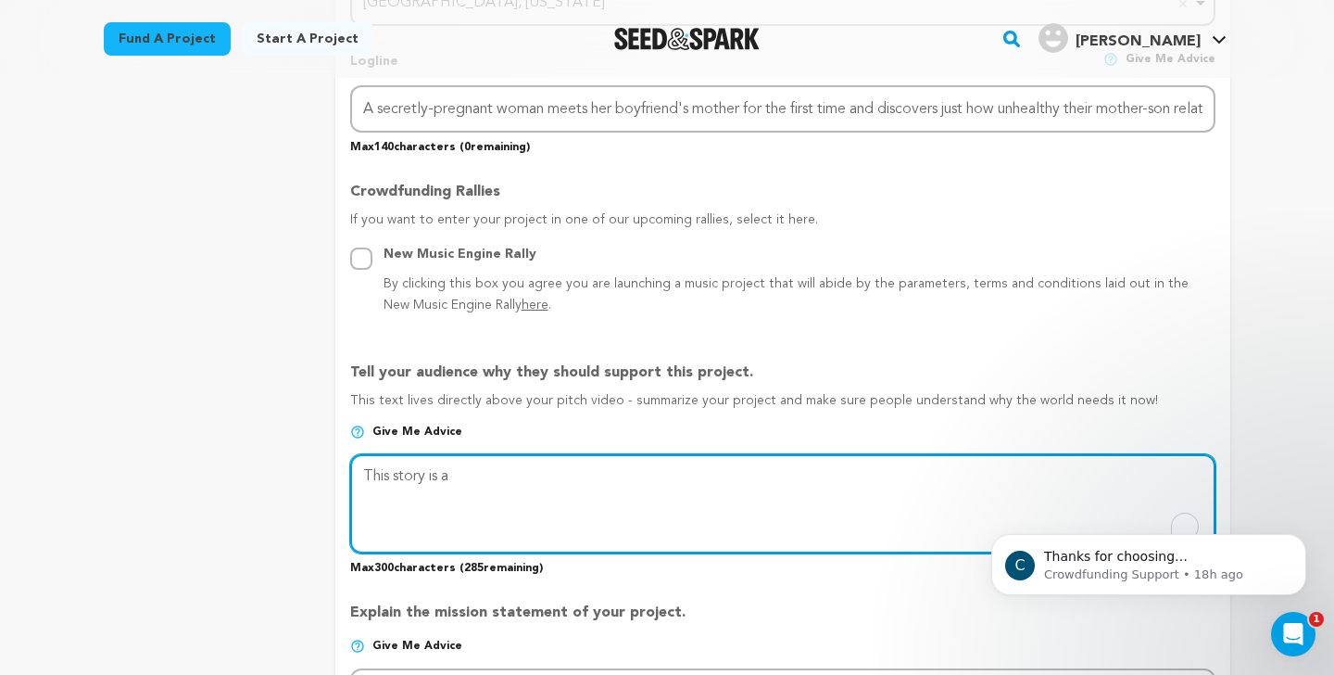
scroll to position [927, 0]
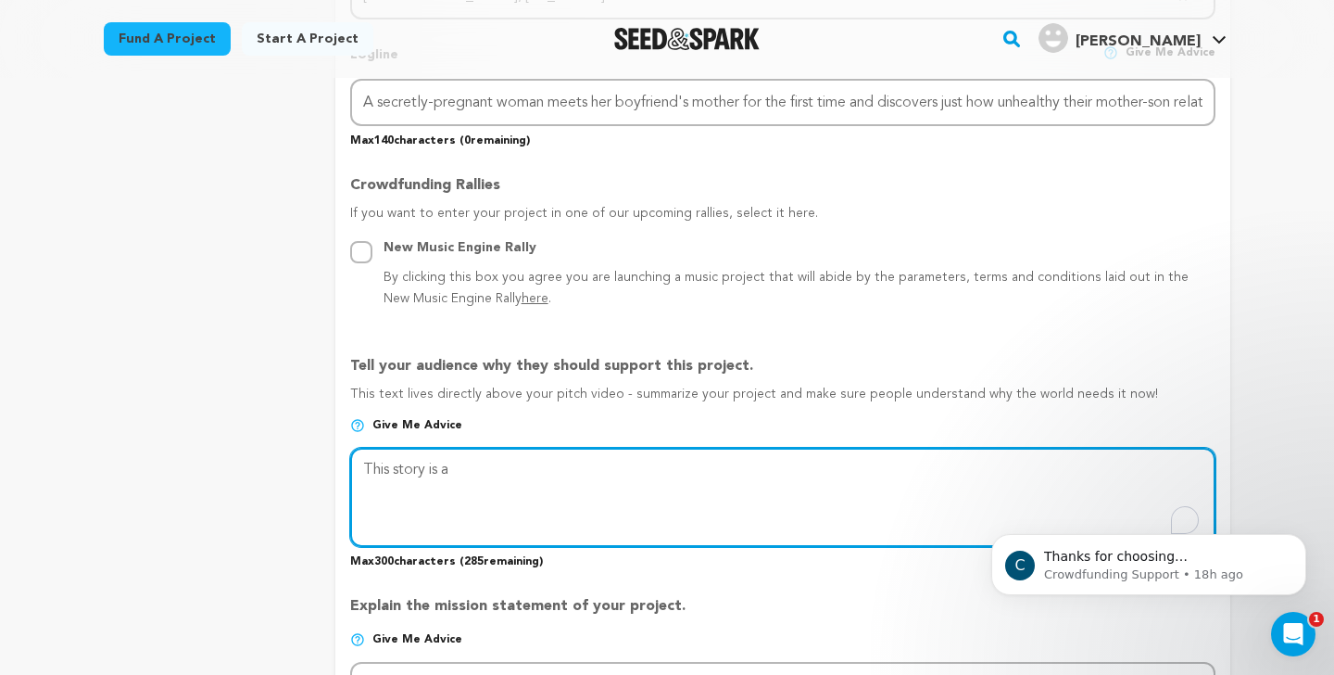
click at [693, 473] on textarea "To enrich screen reader interactions, please activate Accessibility in Grammarl…" at bounding box center [782, 497] width 865 height 98
type textarea "We are"
type textarea "When a woman who has"
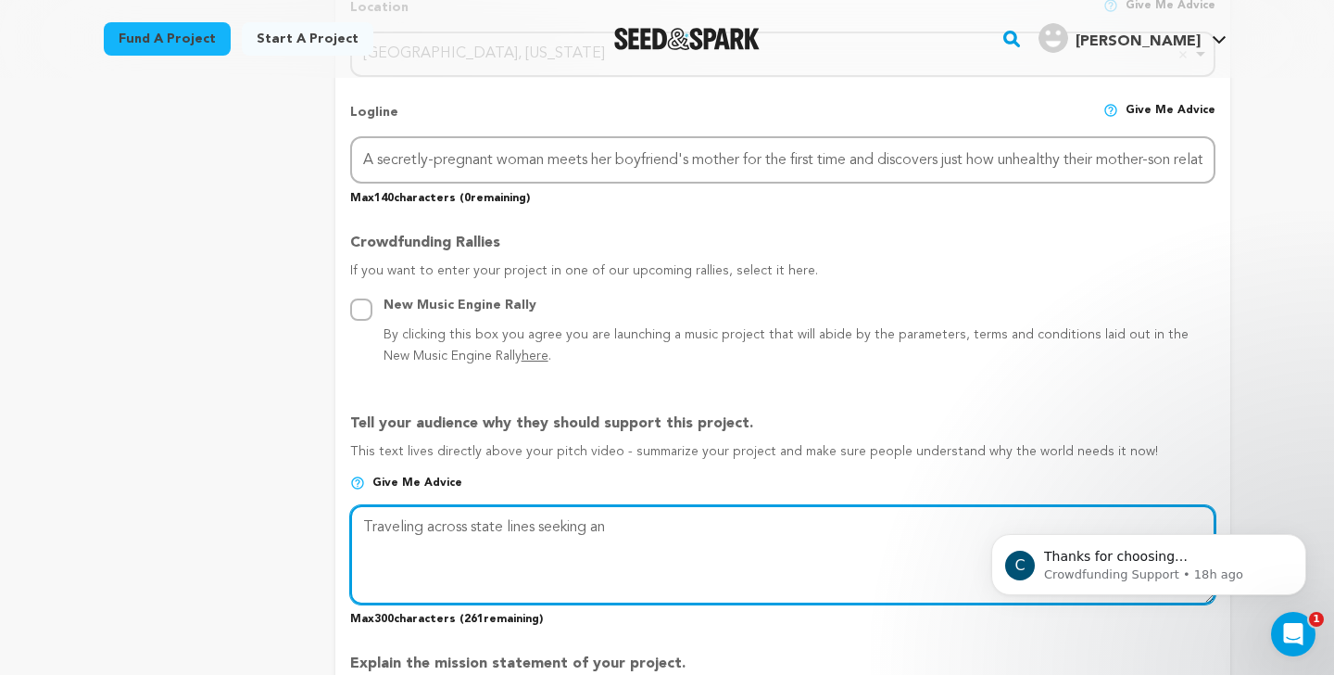
scroll to position [866, 0]
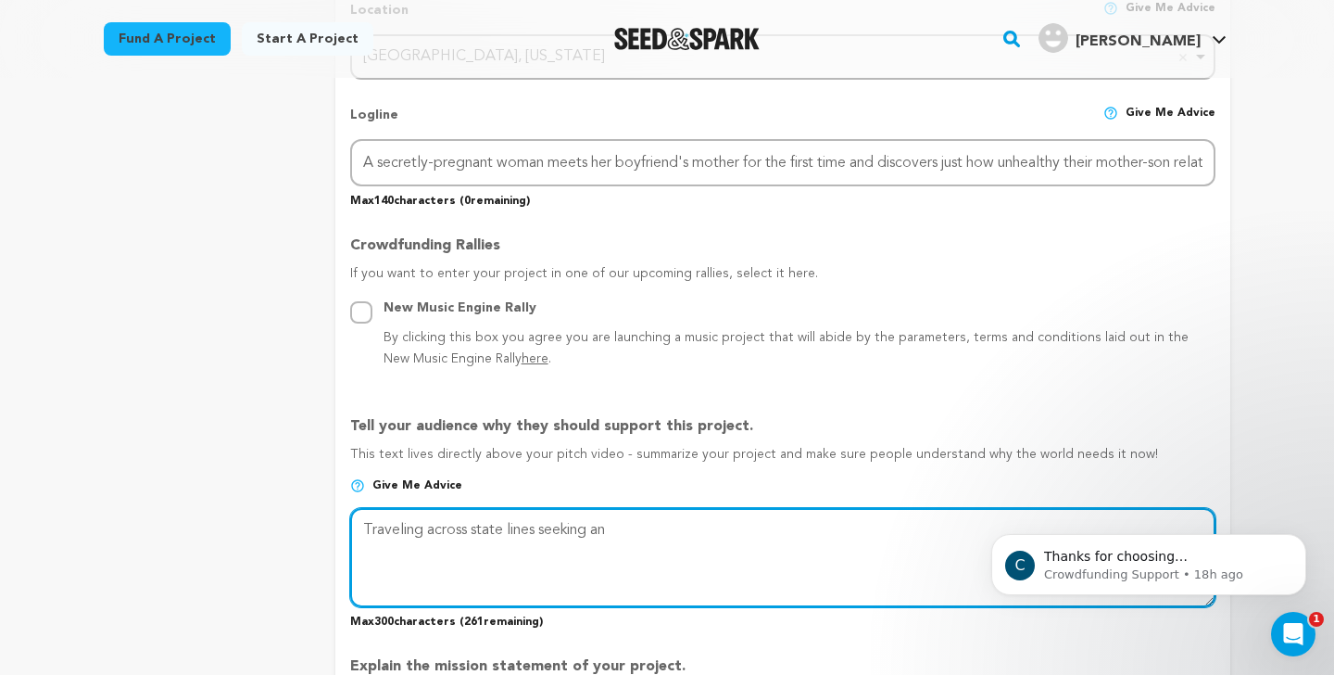
type textarea "Traveling across state lines seeking an"
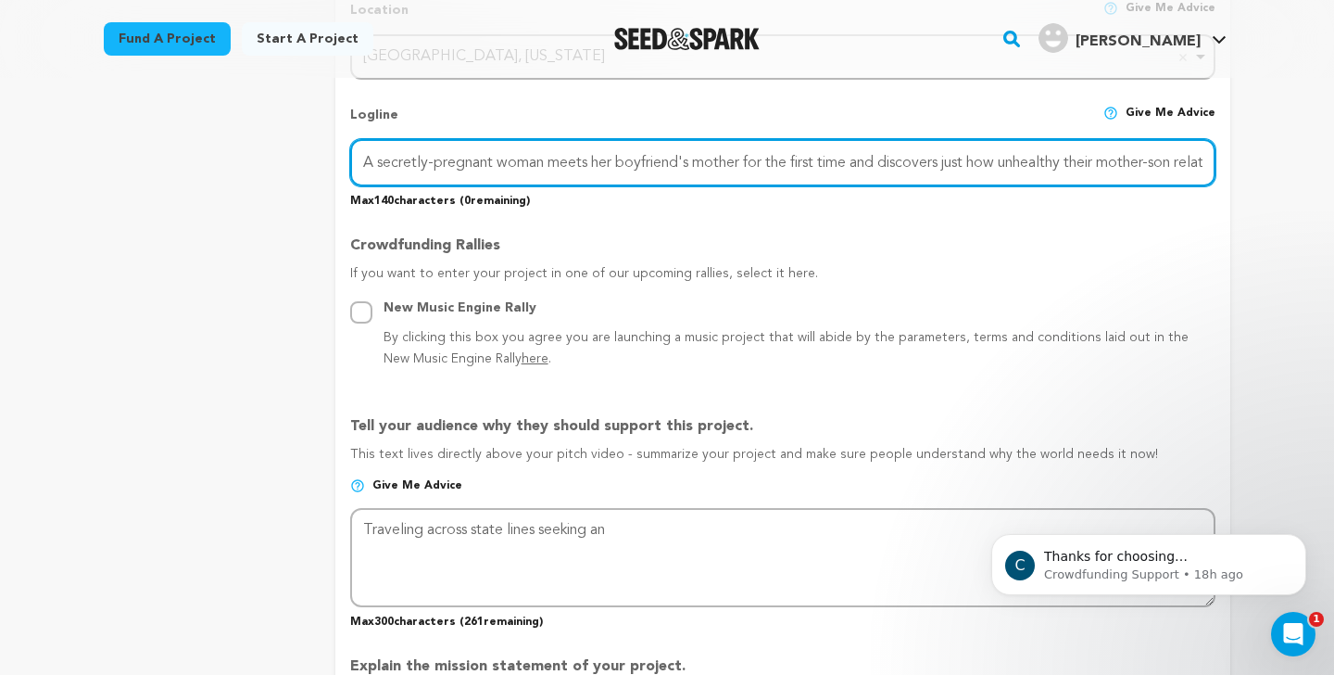
click at [463, 155] on input "A secretly-pregnant woman meets her boyfriend's mother for the first time and d…" at bounding box center [782, 162] width 865 height 47
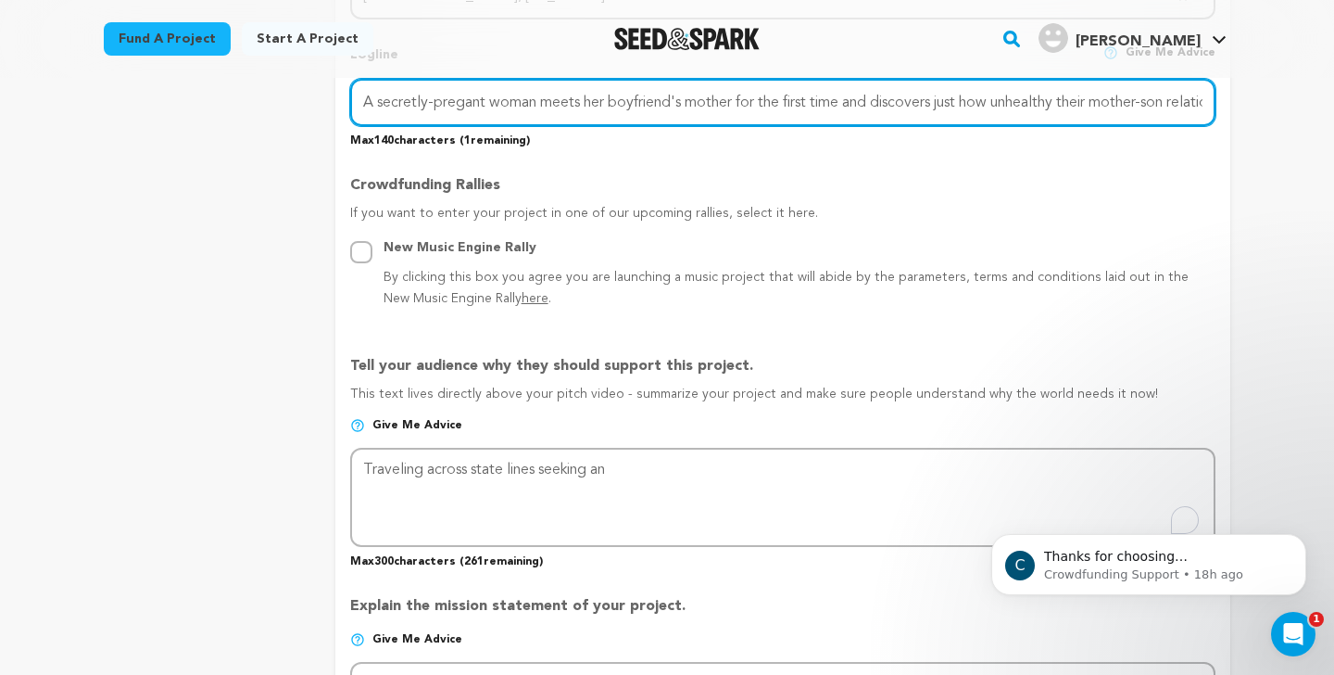
type input "A secretly-pregant woman meets her boyfriend's mother for the first time and di…"
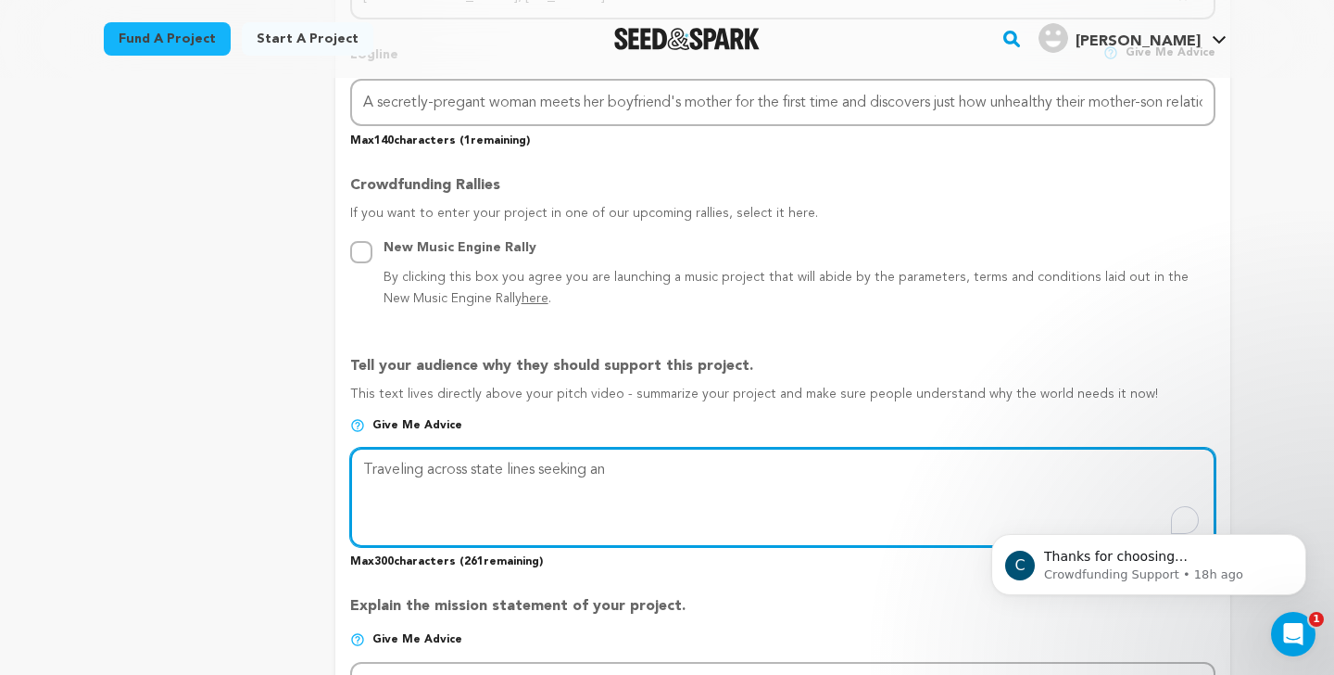
click at [687, 476] on textarea "To enrich screen reader interactions, please activate Accessibility in Grammarl…" at bounding box center [782, 497] width 865 height 98
type textarea "Traveling across state lines seeking an abortion"
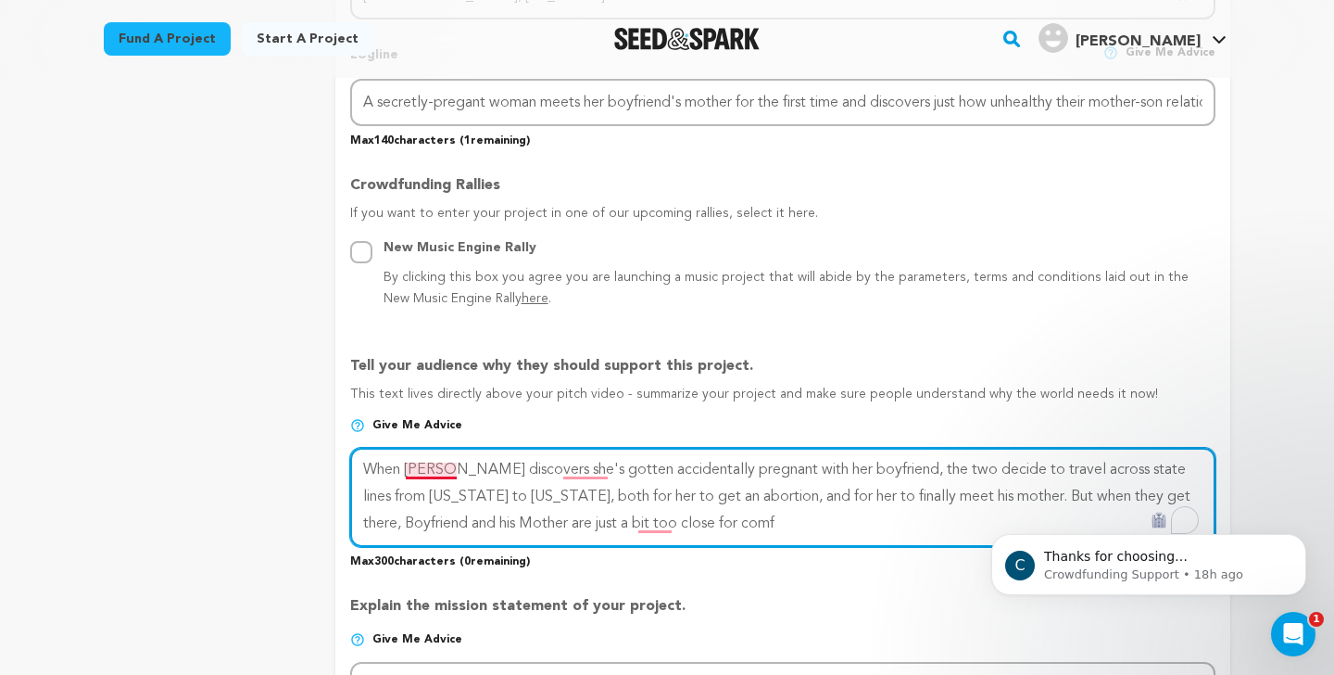
click at [420, 466] on textarea "To enrich screen reader interactions, please activate Accessibility in Grammarl…" at bounding box center [782, 497] width 865 height 98
click at [861, 466] on textarea "To enrich screen reader interactions, please activate Accessibility in Grammarl…" at bounding box center [782, 497] width 865 height 98
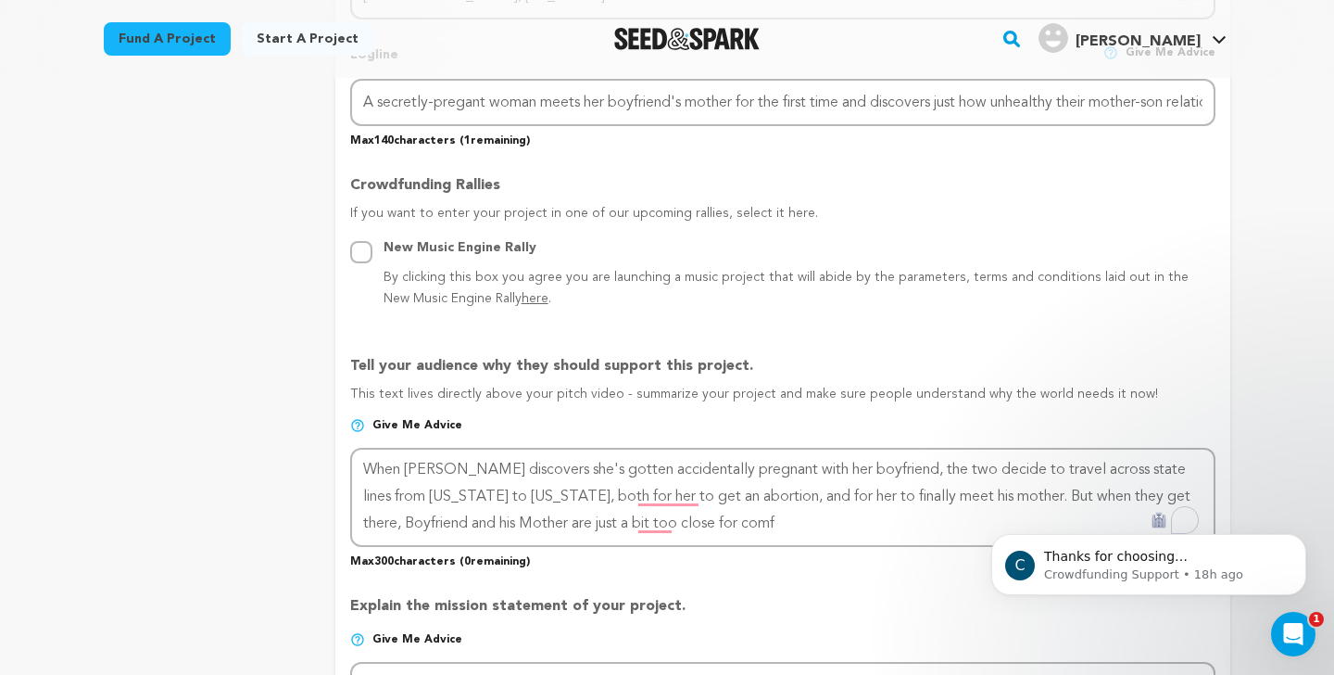
click html "C Thanks for choosing Seed&amp;Spark for your project! If you have any question…"
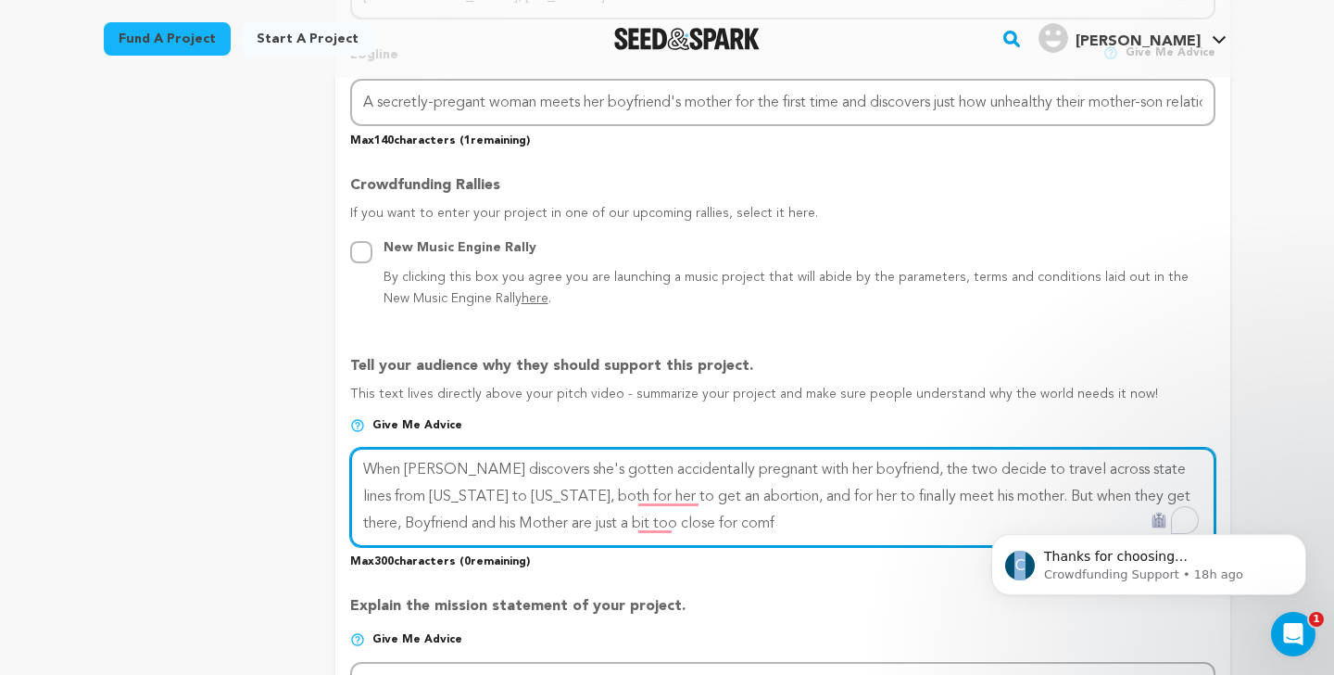
click at [1130, 488] on textarea "To enrich screen reader interactions, please activate Accessibility in Grammarl…" at bounding box center [782, 497] width 865 height 98
click at [857, 465] on textarea "To enrich screen reader interactions, please activate Accessibility in Grammarl…" at bounding box center [782, 497] width 865 height 98
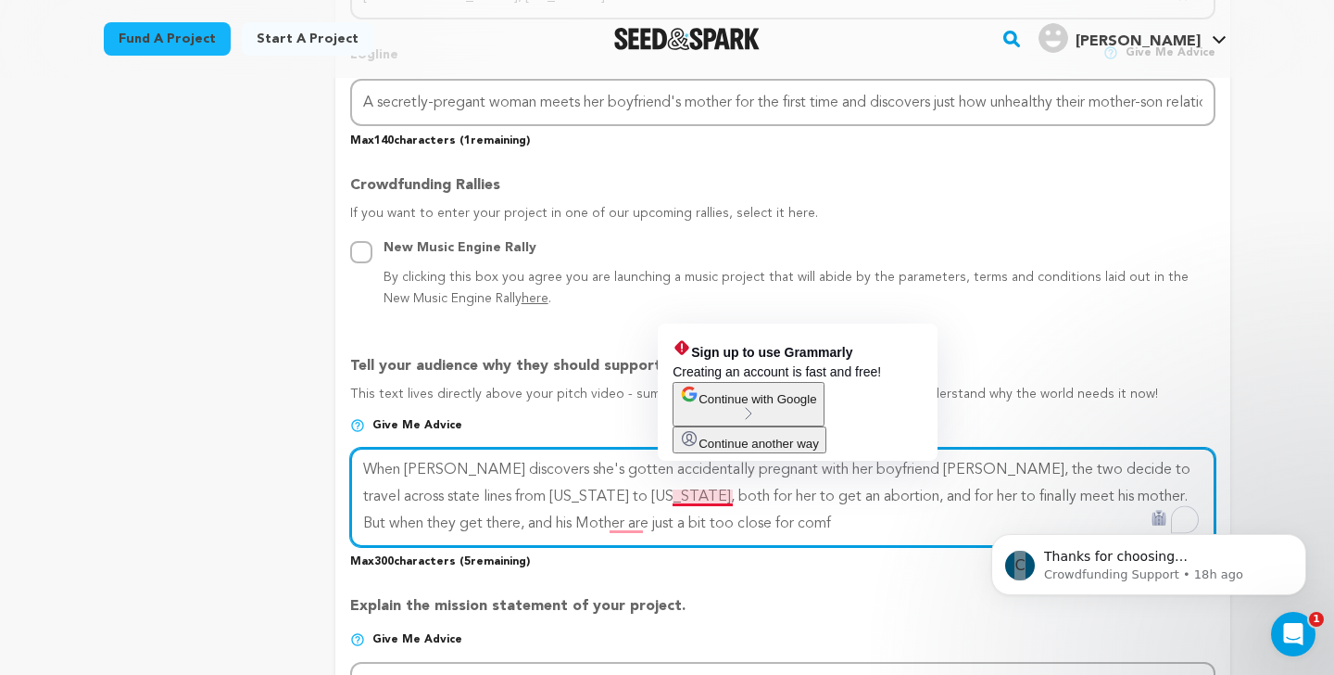
click at [588, 490] on textarea "To enrich screen reader interactions, please activate Accessibility in Grammarl…" at bounding box center [782, 497] width 865 height 98
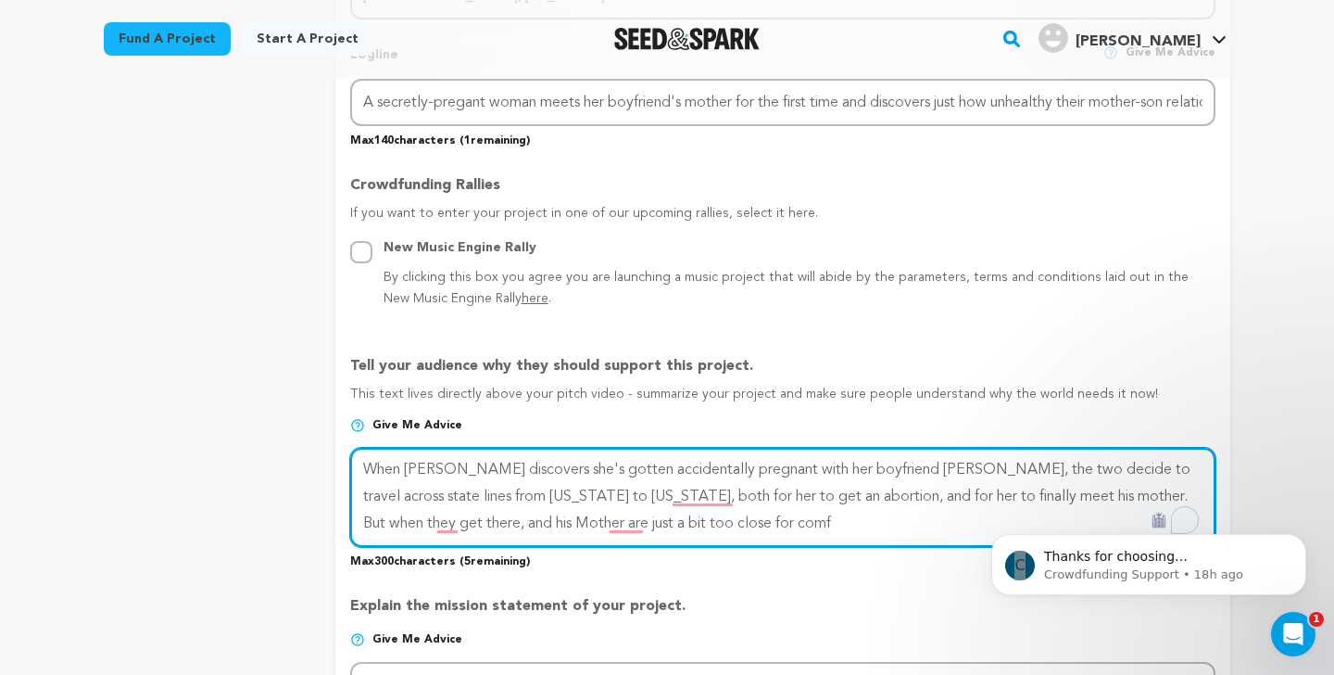
click at [798, 486] on textarea "To enrich screen reader interactions, please activate Accessibility in Grammarl…" at bounding box center [782, 497] width 865 height 98
click at [927, 494] on textarea "To enrich screen reader interactions, please activate Accessibility in Grammarl…" at bounding box center [782, 497] width 865 height 98
click at [690, 529] on textarea "To enrich screen reader interactions, please activate Accessibility in Grammarl…" at bounding box center [782, 497] width 865 height 98
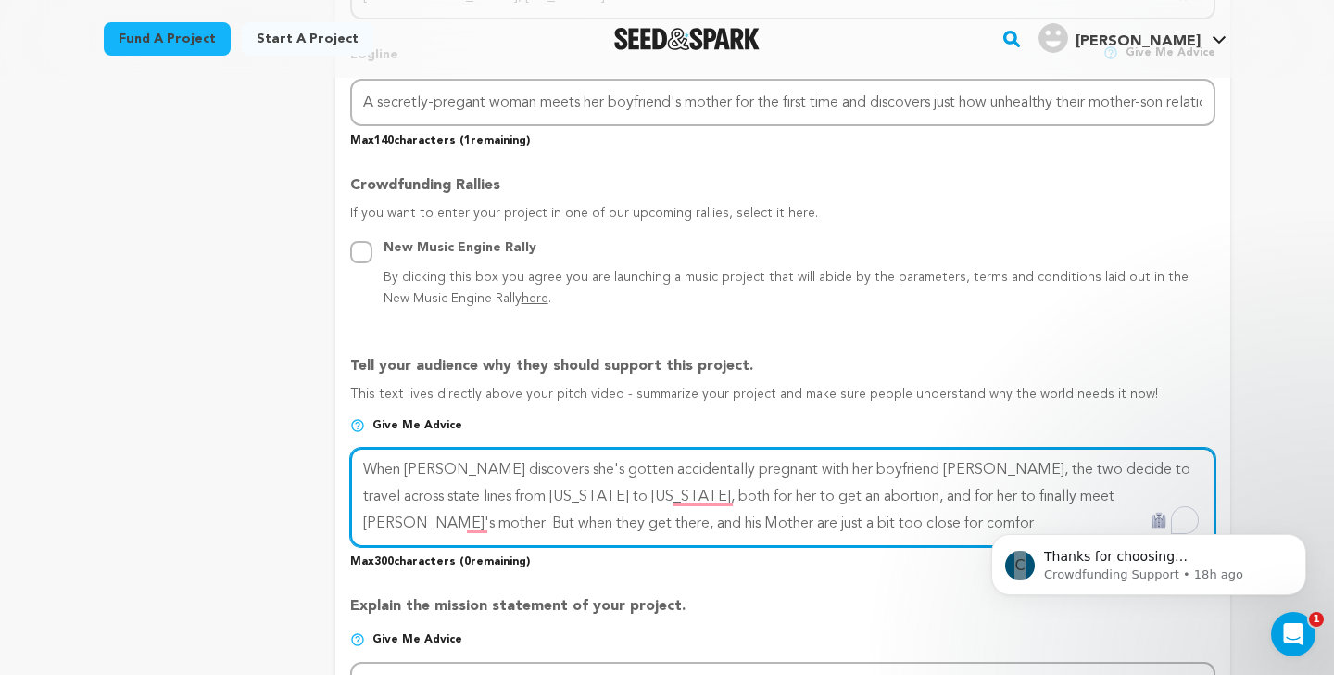
click at [652, 467] on textarea "To enrich screen reader interactions, please activate Accessibility in Grammarl…" at bounding box center [782, 497] width 865 height 98
click at [481, 464] on textarea "To enrich screen reader interactions, please activate Accessibility in Grammarl…" at bounding box center [782, 497] width 865 height 98
click at [729, 541] on textarea "To enrich screen reader interactions, please activate Accessibility in Grammarl…" at bounding box center [782, 497] width 865 height 98
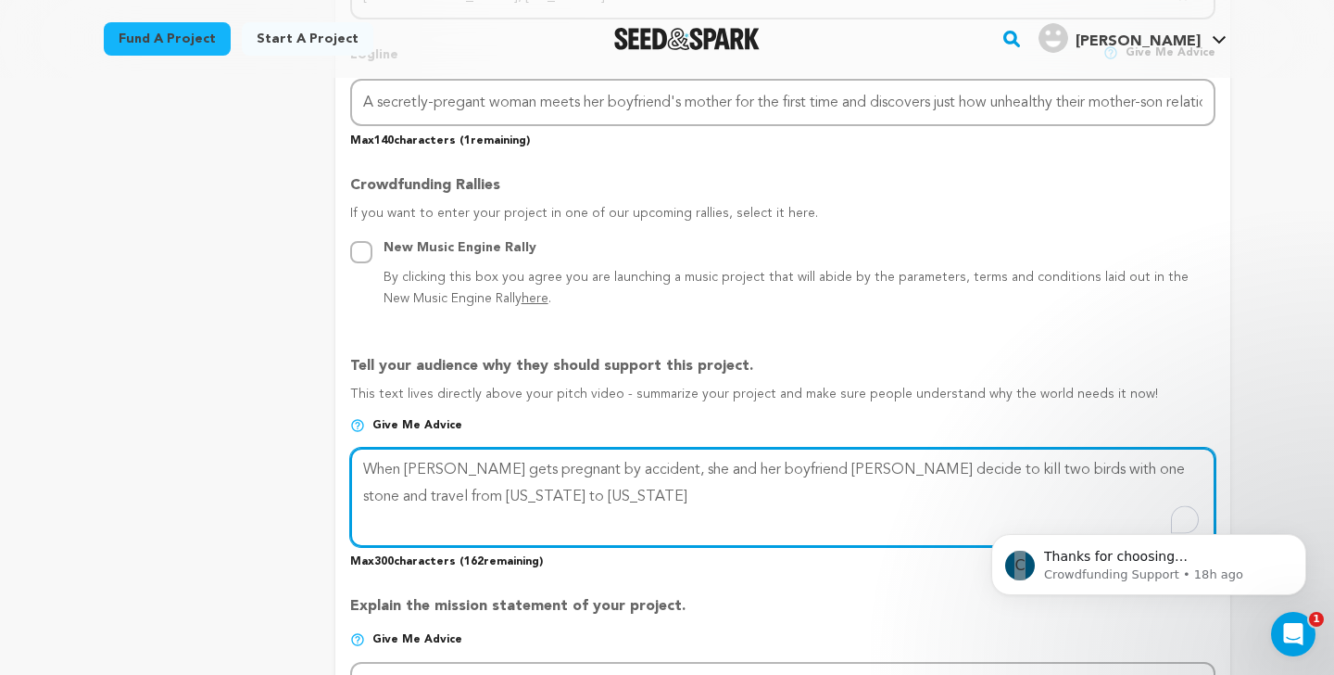
drag, startPoint x: 1098, startPoint y: 468, endPoint x: 871, endPoint y: 467, distance: 227.0
click at [871, 467] on textarea "To enrich screen reader interactions, please activate Accessibility in Grammarl…" at bounding box center [782, 497] width 865 height 98
click at [1109, 449] on textarea "To enrich screen reader interactions, please activate Accessibility in Grammarl…" at bounding box center [782, 497] width 865 height 98
click at [1109, 481] on textarea "To enrich screen reader interactions, please activate Accessibility in Grammarl…" at bounding box center [782, 497] width 865 height 98
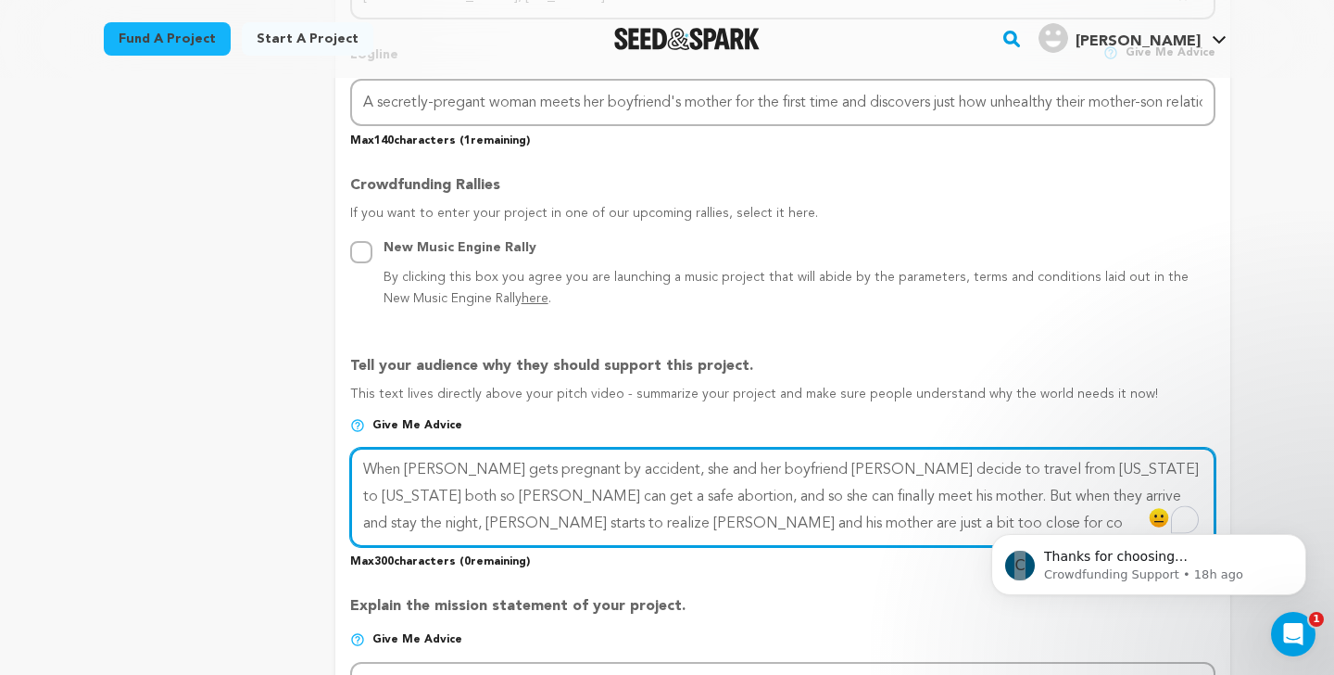
click at [530, 522] on textarea "To enrich screen reader interactions, please activate Accessibility in Grammarl…" at bounding box center [782, 497] width 865 height 98
click at [500, 523] on textarea "To enrich screen reader interactions, please activate Accessibility in Grammarl…" at bounding box center [782, 497] width 865 height 98
click at [652, 527] on textarea "To enrich screen reader interactions, please activate Accessibility in Grammarl…" at bounding box center [782, 497] width 865 height 98
click at [1118, 493] on textarea "To enrich screen reader interactions, please activate Accessibility in Grammarl…" at bounding box center [782, 497] width 865 height 98
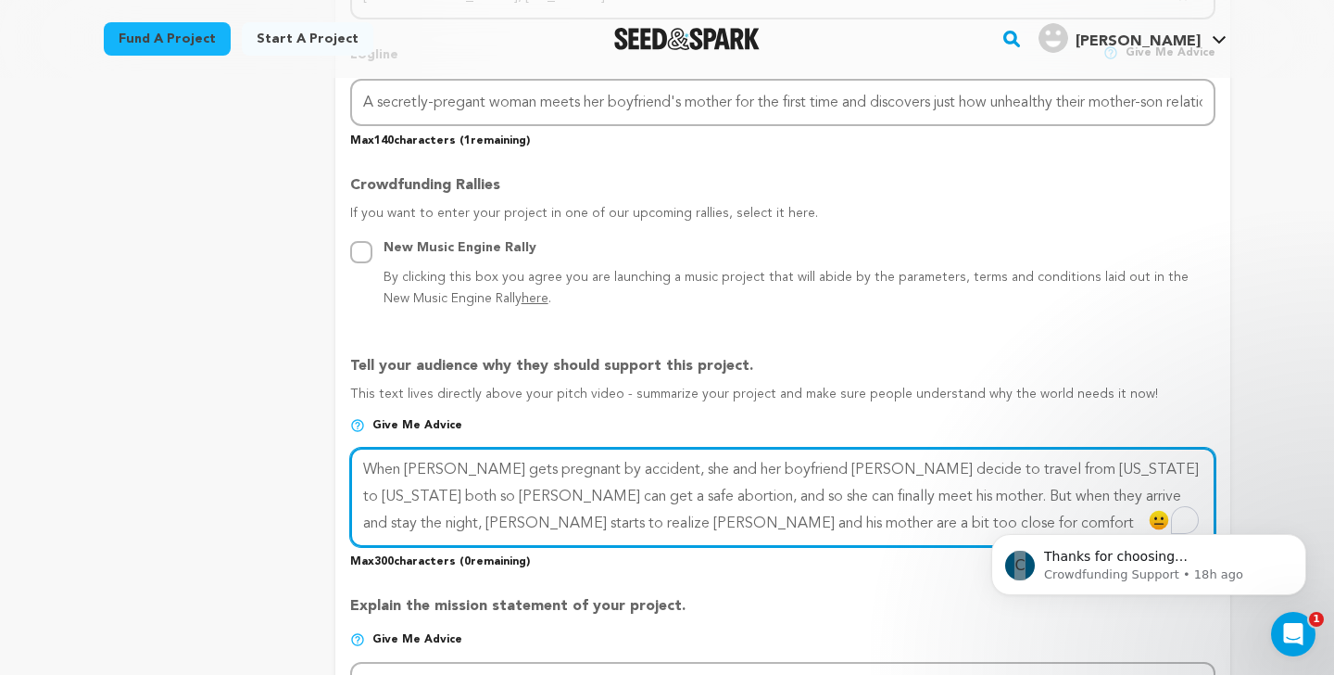
click at [1133, 494] on textarea "To enrich screen reader interactions, please activate Accessibility in Grammarl…" at bounding box center [782, 497] width 865 height 98
click at [511, 521] on textarea "To enrich screen reader interactions, please activate Accessibility in Grammarl…" at bounding box center [782, 497] width 865 height 98
drag, startPoint x: 511, startPoint y: 521, endPoint x: 489, endPoint y: 521, distance: 21.3
click at [489, 521] on textarea "To enrich screen reader interactions, please activate Accessibility in Grammarl…" at bounding box center [782, 497] width 865 height 98
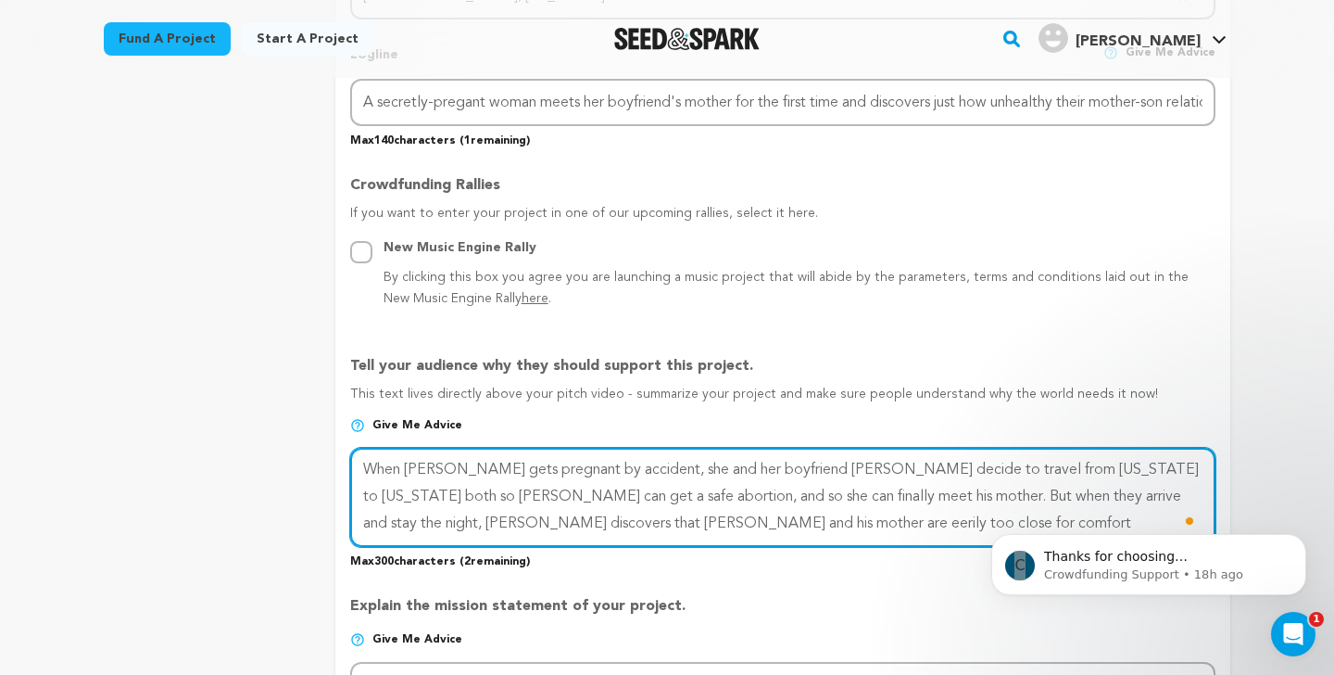
click at [714, 534] on textarea "To enrich screen reader interactions, please activate Accessibility in Grammarl…" at bounding box center [782, 497] width 865 height 98
click at [509, 517] on textarea "To enrich screen reader interactions, please activate Accessibility in Grammarl…" at bounding box center [782, 497] width 865 height 98
click at [755, 539] on textarea "To enrich screen reader interactions, please activate Accessibility in Grammarl…" at bounding box center [782, 497] width 865 height 98
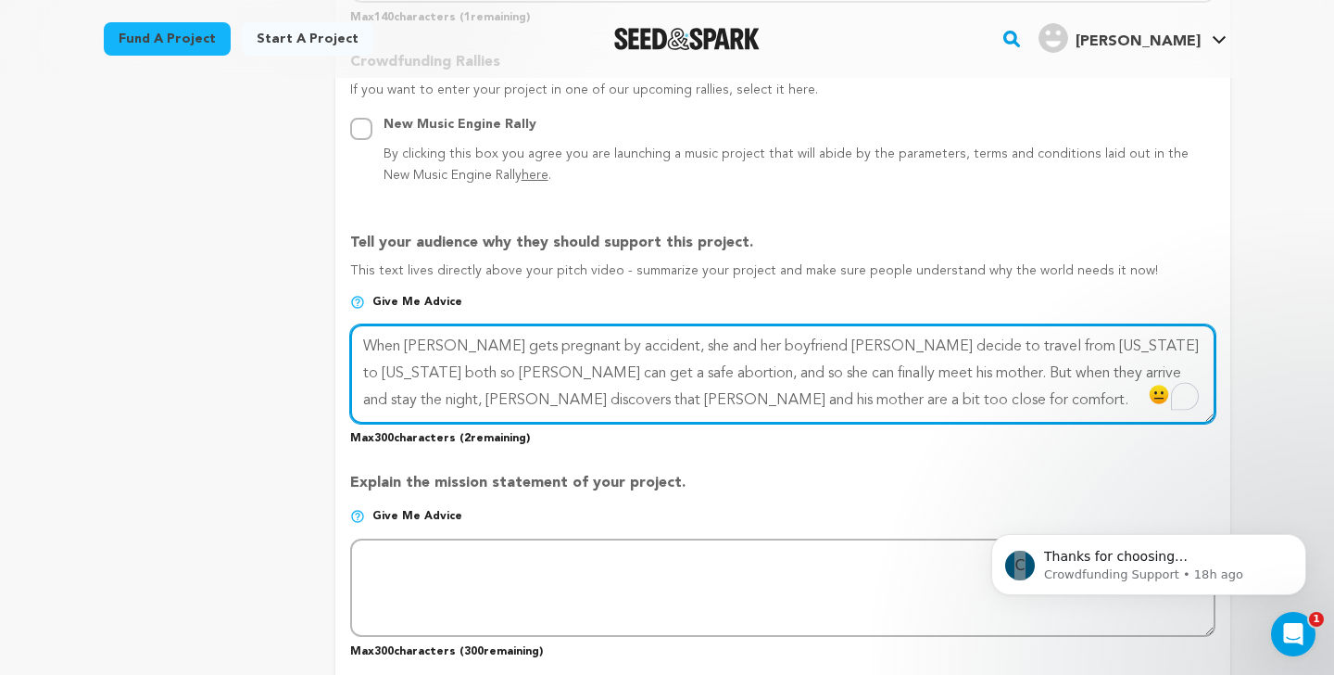
scroll to position [1054, 0]
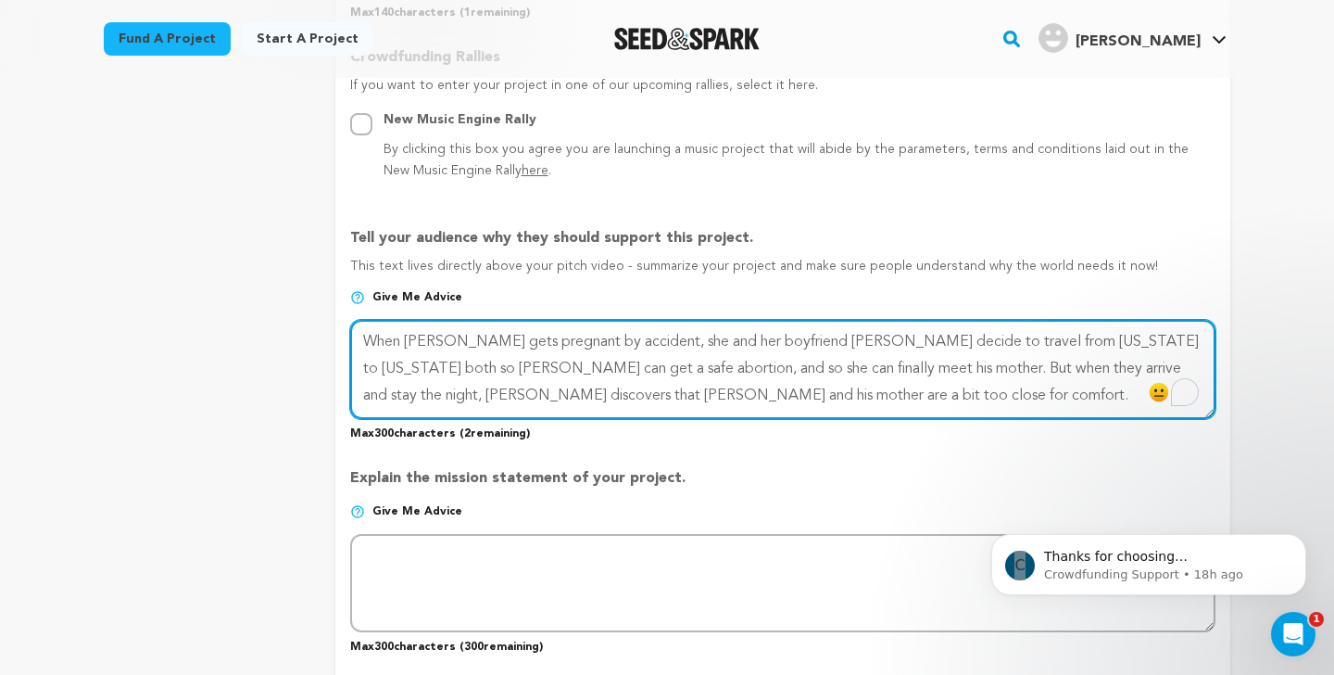
type textarea "When Tessa gets pregnant by accident, she and her boyfriend Mark decide to trav…"
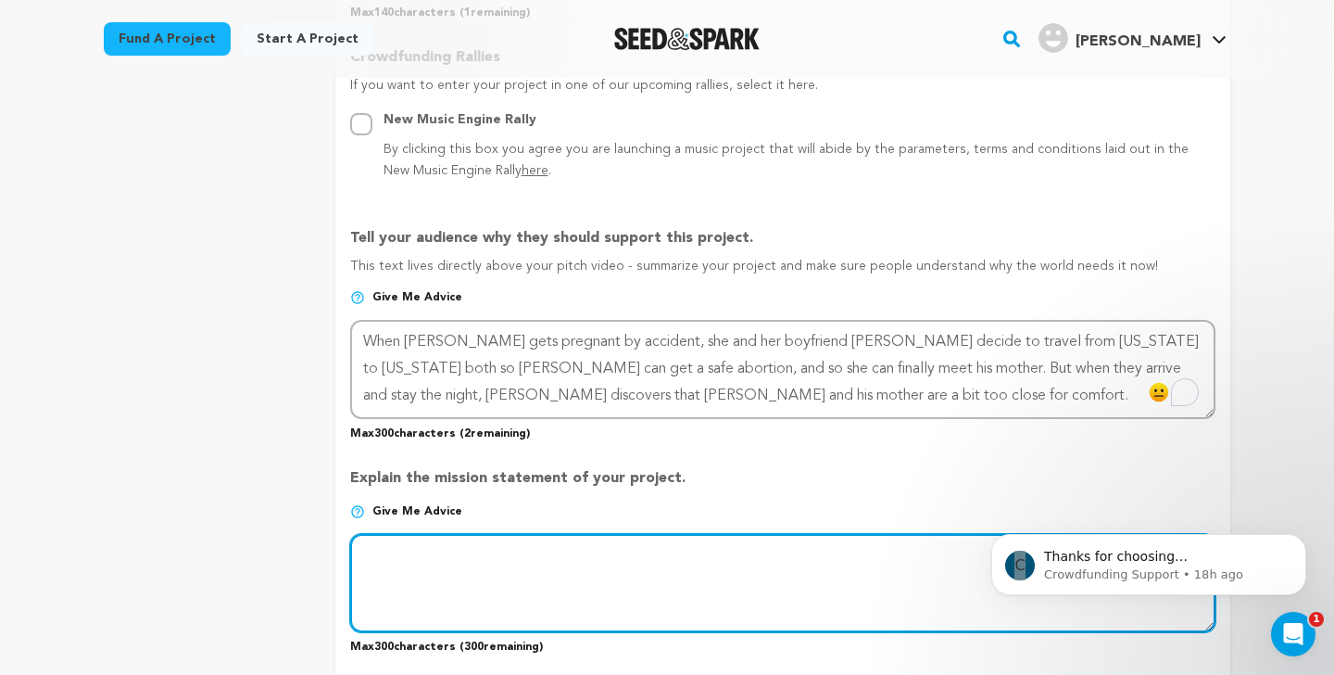
click at [531, 578] on textarea at bounding box center [782, 583] width 865 height 98
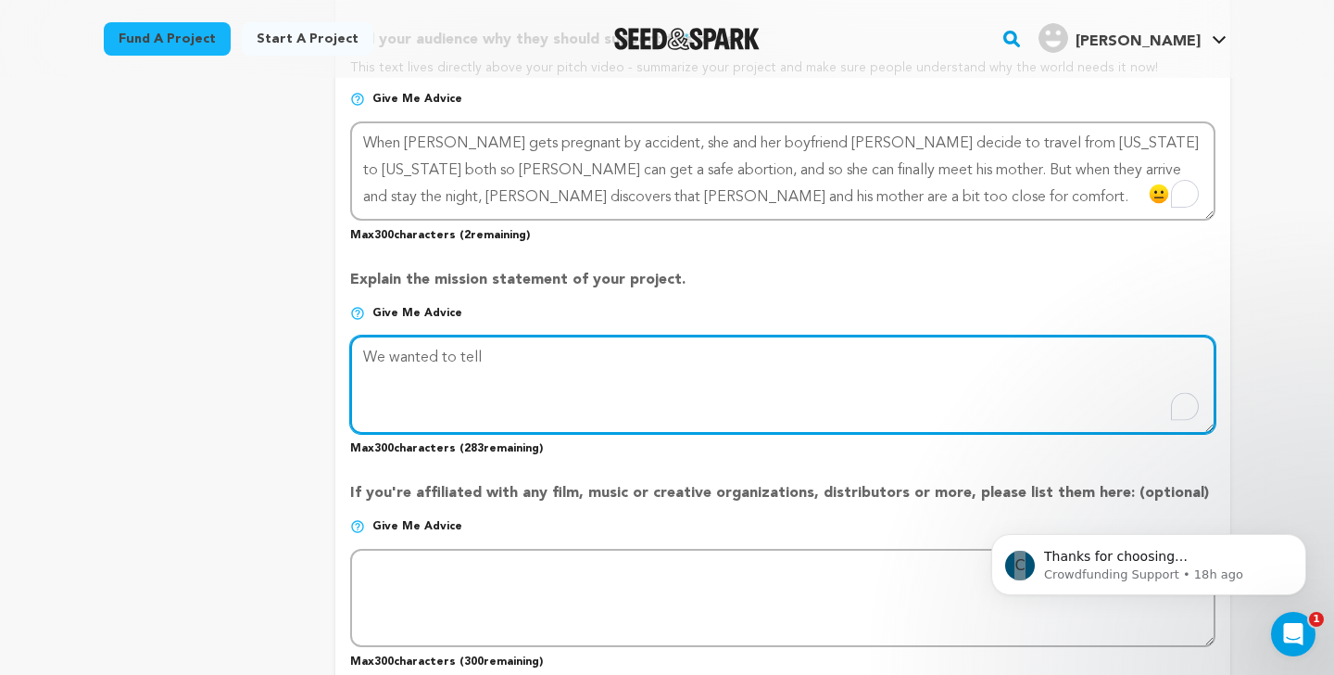
scroll to position [1262, 0]
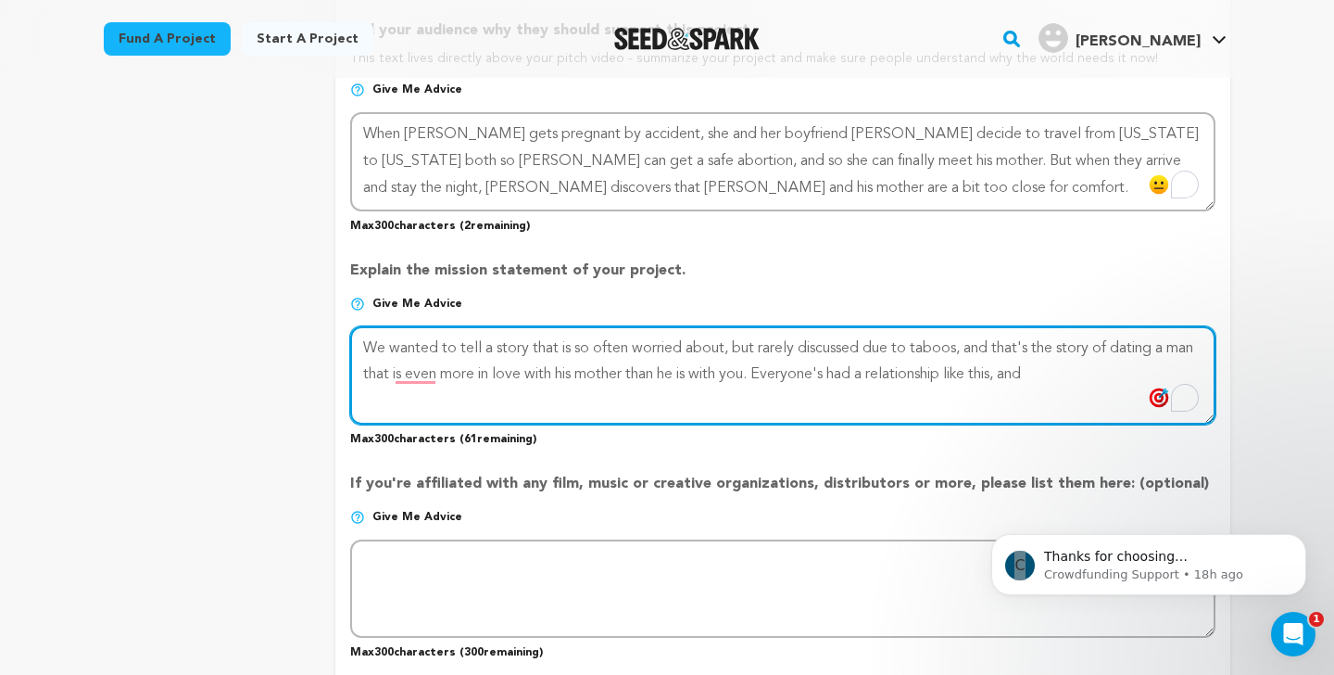
click at [944, 345] on textarea "To enrich screen reader interactions, please activate Accessibility in Grammarl…" at bounding box center [782, 375] width 865 height 98
drag, startPoint x: 944, startPoint y: 345, endPoint x: 749, endPoint y: 346, distance: 195.5
click at [749, 346] on textarea "To enrich screen reader interactions, please activate Accessibility in Grammarl…" at bounding box center [782, 375] width 865 height 98
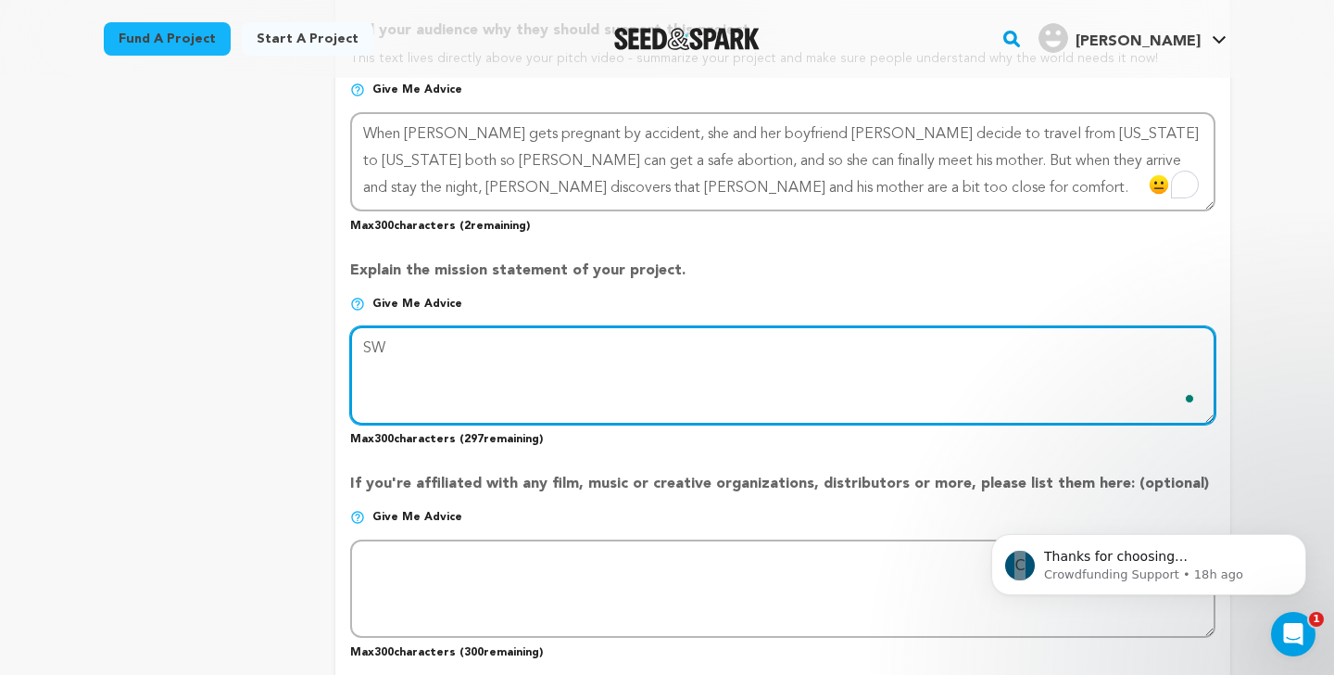
type textarea "S"
type textarea "We wanted to tell the"
click at [713, 349] on textarea "To enrich screen reader interactions, please activate Accessibility in Grammarl…" at bounding box center [782, 375] width 865 height 98
click at [541, 359] on textarea "To enrich screen reader interactions, please activate Accessibility in Grammarl…" at bounding box center [782, 375] width 865 height 98
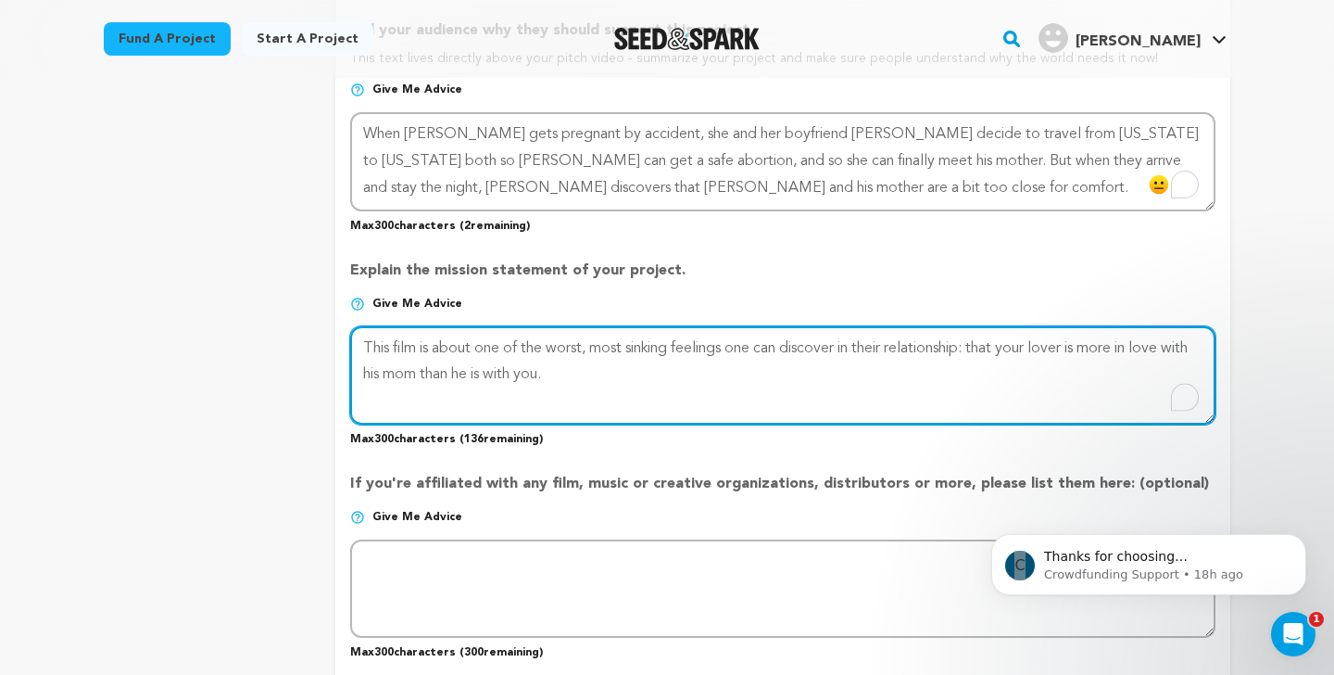
click at [755, 343] on textarea "To enrich screen reader interactions, please activate Accessibility in Grammarl…" at bounding box center [782, 375] width 865 height 98
click at [1006, 339] on textarea "To enrich screen reader interactions, please activate Accessibility in Grammarl…" at bounding box center [782, 375] width 865 height 98
click at [747, 372] on textarea "To enrich screen reader interactions, please activate Accessibility in Grammarl…" at bounding box center [782, 375] width 865 height 98
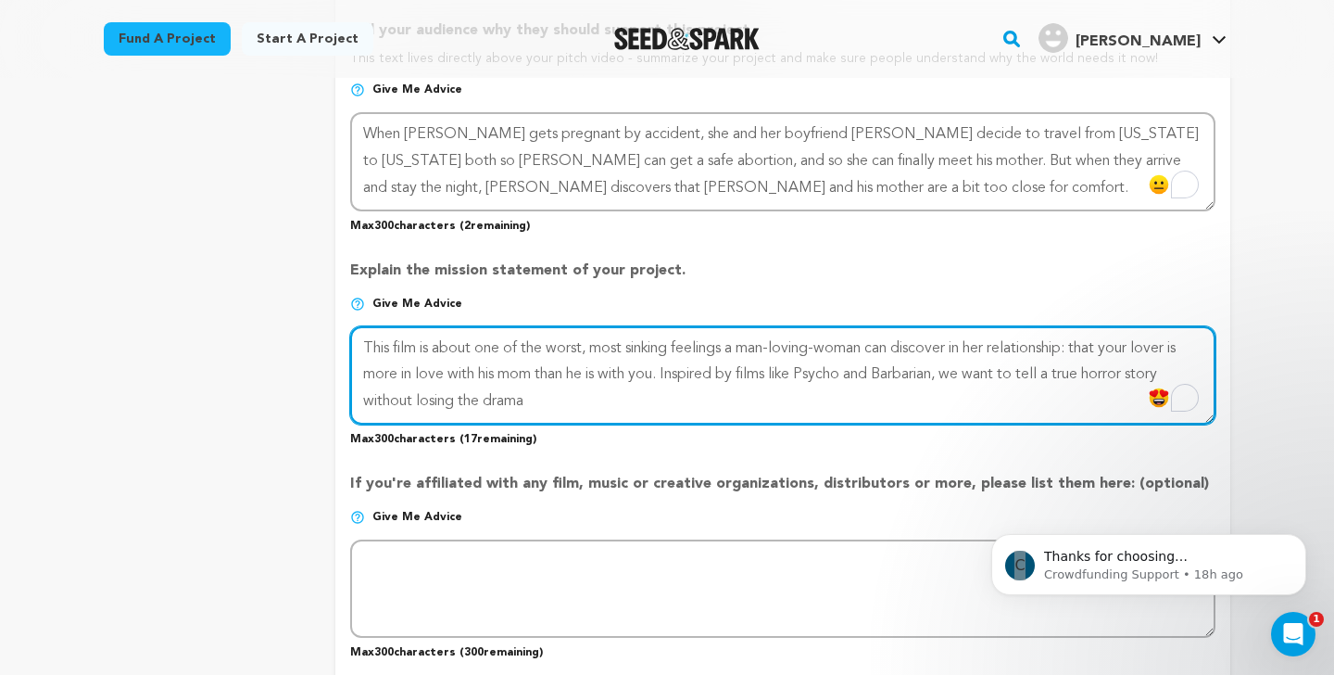
click at [1072, 368] on textarea "To enrich screen reader interactions, please activate Accessibility in Grammarl…" at bounding box center [782, 375] width 865 height 98
drag, startPoint x: 623, startPoint y: 404, endPoint x: 356, endPoint y: 390, distance: 267.2
click at [356, 390] on textarea "To enrich screen reader interactions, please activate Accessibility in Grammarl…" at bounding box center [782, 375] width 865 height 98
click at [821, 342] on textarea "To enrich screen reader interactions, please activate Accessibility in Grammarl…" at bounding box center [782, 375] width 865 height 98
click at [1014, 370] on textarea "To enrich screen reader interactions, please activate Accessibility in Grammarl…" at bounding box center [782, 375] width 865 height 98
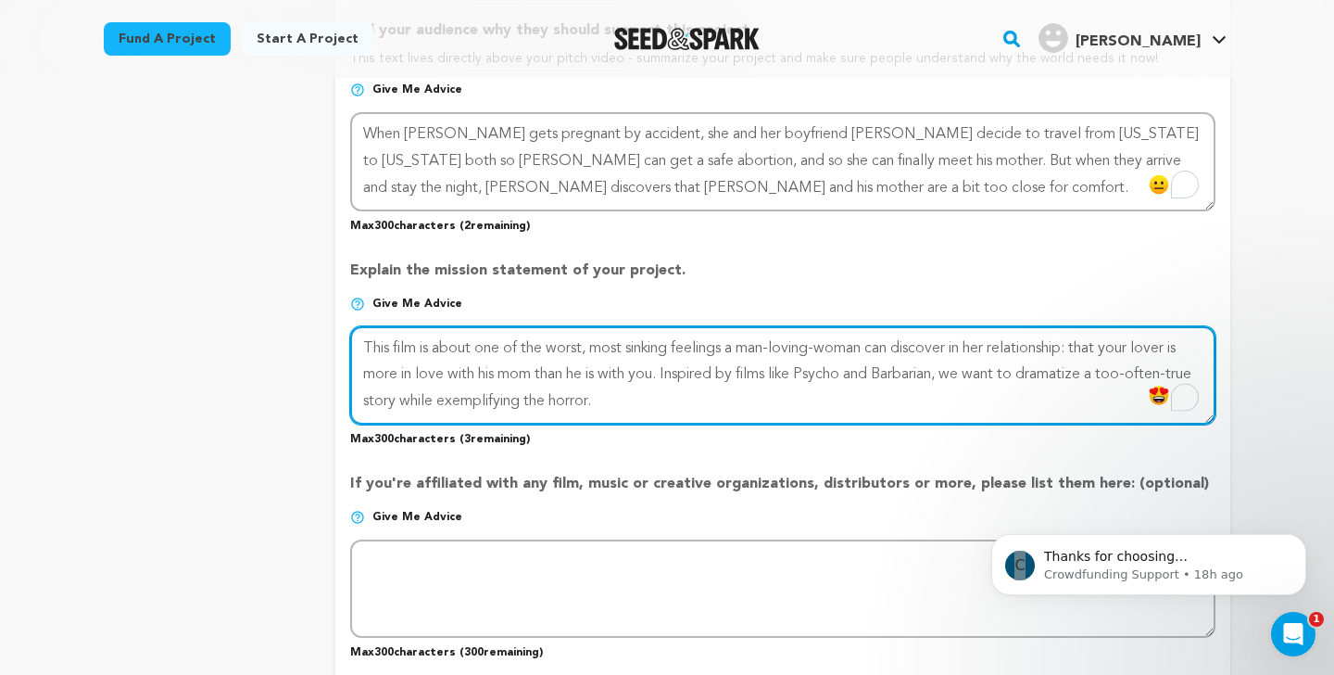
click at [828, 363] on textarea "To enrich screen reader interactions, please activate Accessibility in Grammarl…" at bounding box center [782, 375] width 865 height 98
click at [504, 397] on textarea "To enrich screen reader interactions, please activate Accessibility in Grammarl…" at bounding box center [782, 375] width 865 height 98
drag, startPoint x: 992, startPoint y: 408, endPoint x: 1093, endPoint y: 362, distance: 110.7
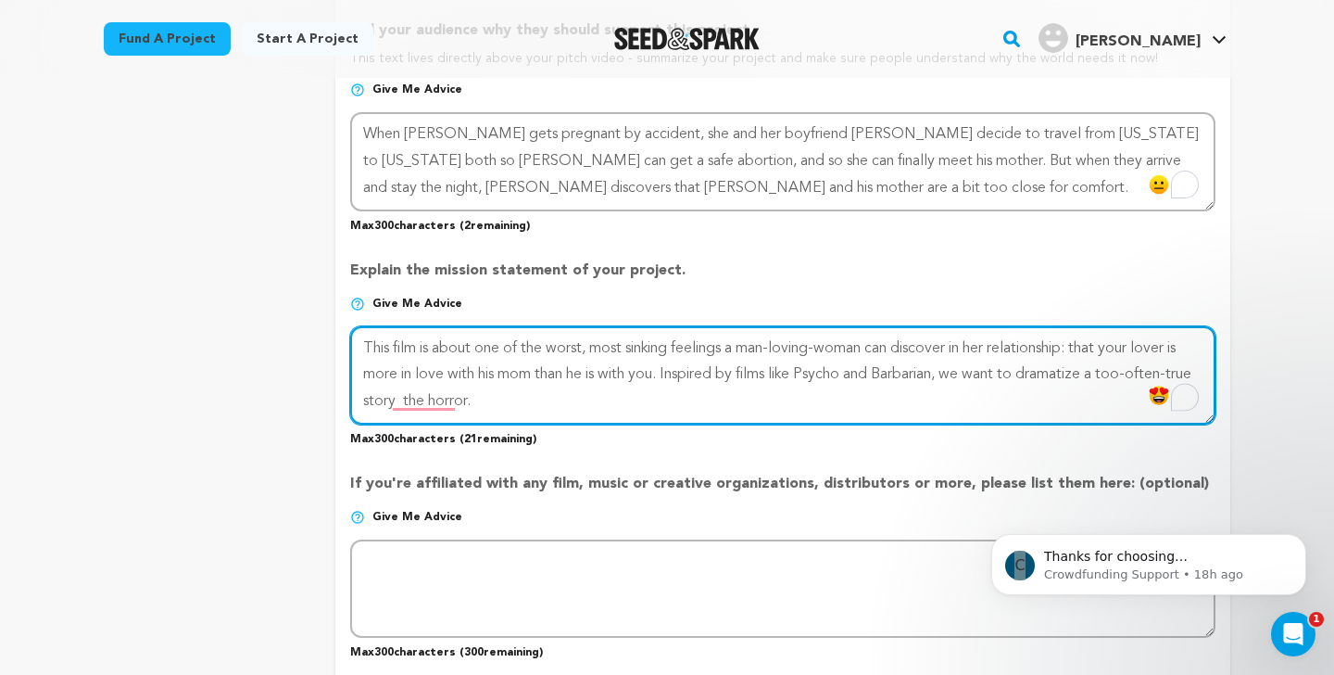
click at [1093, 362] on textarea "To enrich screen reader interactions, please activate Accessibility in Grammarl…" at bounding box center [782, 375] width 865 height 98
click at [852, 370] on textarea "To enrich screen reader interactions, please activate Accessibility in Grammarl…" at bounding box center [782, 375] width 865 height 98
click at [1003, 414] on textarea "To enrich screen reader interactions, please activate Accessibility in Grammarl…" at bounding box center [782, 375] width 865 height 98
click at [1070, 378] on textarea "To enrich screen reader interactions, please activate Accessibility in Grammarl…" at bounding box center [782, 375] width 865 height 98
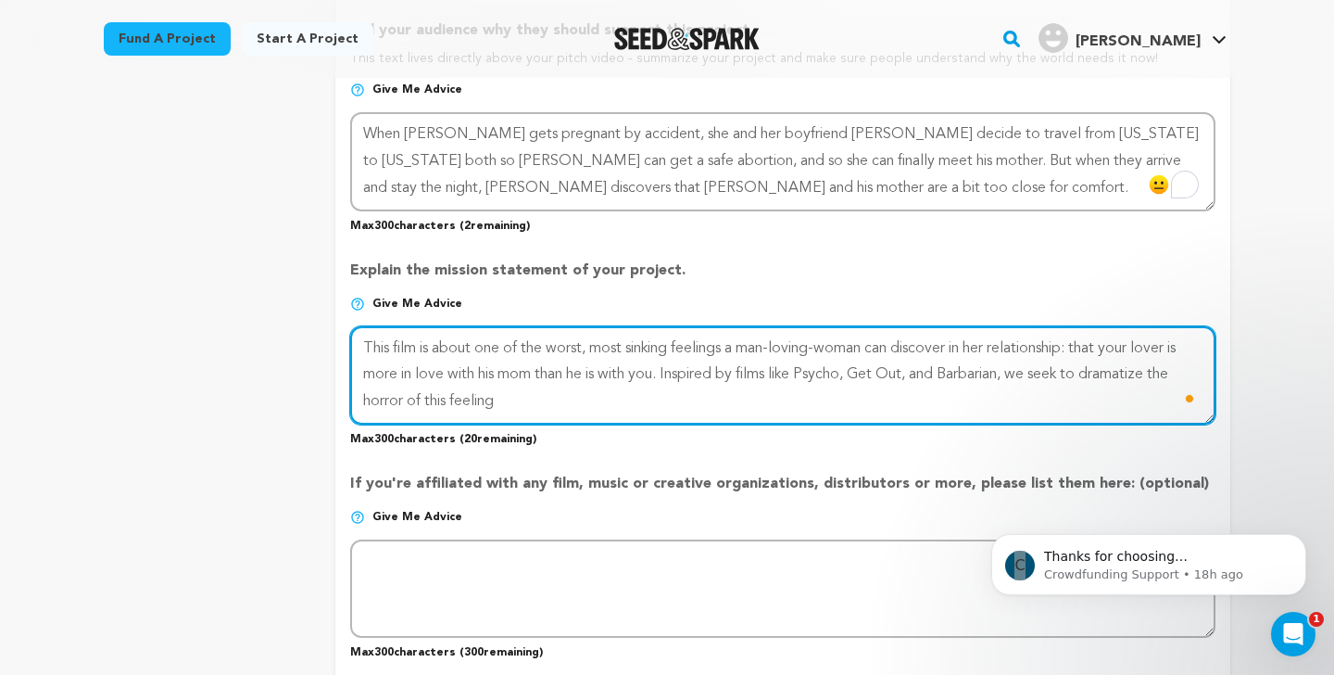
click at [942, 398] on textarea "To enrich screen reader interactions, please activate Accessibility in Grammarl…" at bounding box center [782, 375] width 865 height 98
click at [367, 400] on textarea "To enrich screen reader interactions, please activate Accessibility in Grammarl…" at bounding box center [782, 375] width 865 height 98
click at [366, 372] on textarea "To enrich screen reader interactions, please activate Accessibility in Grammarl…" at bounding box center [782, 375] width 865 height 98
click at [575, 374] on textarea "To enrich screen reader interactions, please activate Accessibility in Grammarl…" at bounding box center [782, 375] width 865 height 98
click at [546, 372] on textarea "To enrich screen reader interactions, please activate Accessibility in Grammarl…" at bounding box center [782, 375] width 865 height 98
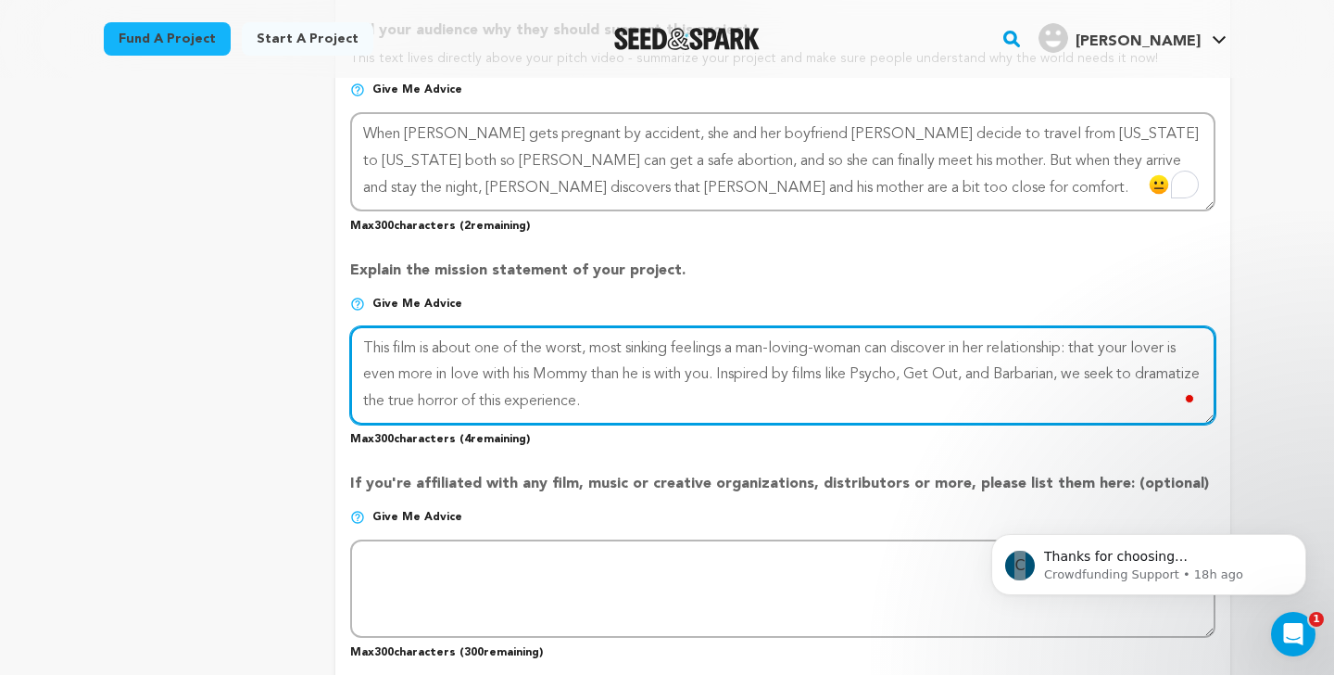
click at [876, 380] on textarea "To enrich screen reader interactions, please activate Accessibility in Grammarl…" at bounding box center [782, 375] width 865 height 98
click at [739, 404] on textarea "To enrich screen reader interactions, please activate Accessibility in Grammarl…" at bounding box center [782, 375] width 865 height 98
click at [1046, 370] on textarea "To enrich screen reader interactions, please activate Accessibility in Grammarl…" at bounding box center [782, 375] width 865 height 98
click at [947, 401] on textarea "To enrich screen reader interactions, please activate Accessibility in Grammarl…" at bounding box center [782, 375] width 865 height 98
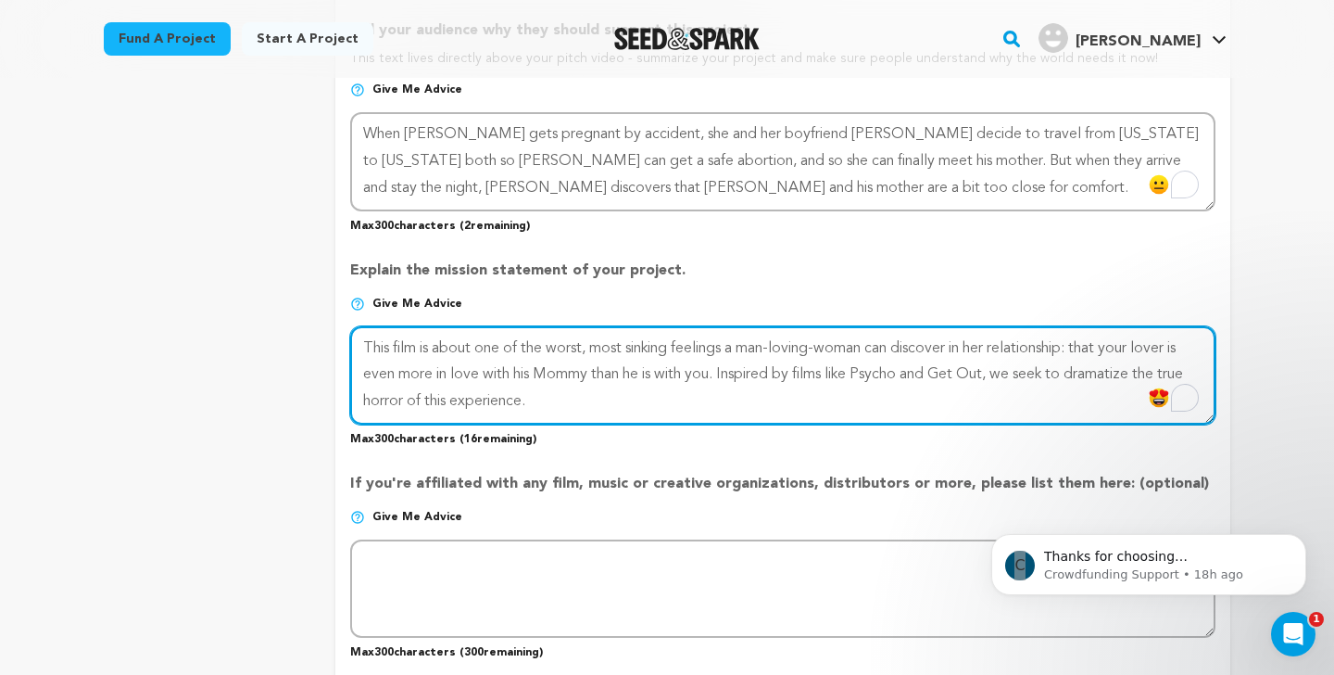
click at [959, 405] on textarea "To enrich screen reader interactions, please activate Accessibility in Grammarl…" at bounding box center [782, 375] width 865 height 98
click at [579, 402] on textarea "To enrich screen reader interactions, please activate Accessibility in Grammarl…" at bounding box center [782, 375] width 865 height 98
click at [483, 402] on textarea "To enrich screen reader interactions, please activate Accessibility in Grammarl…" at bounding box center [782, 375] width 865 height 98
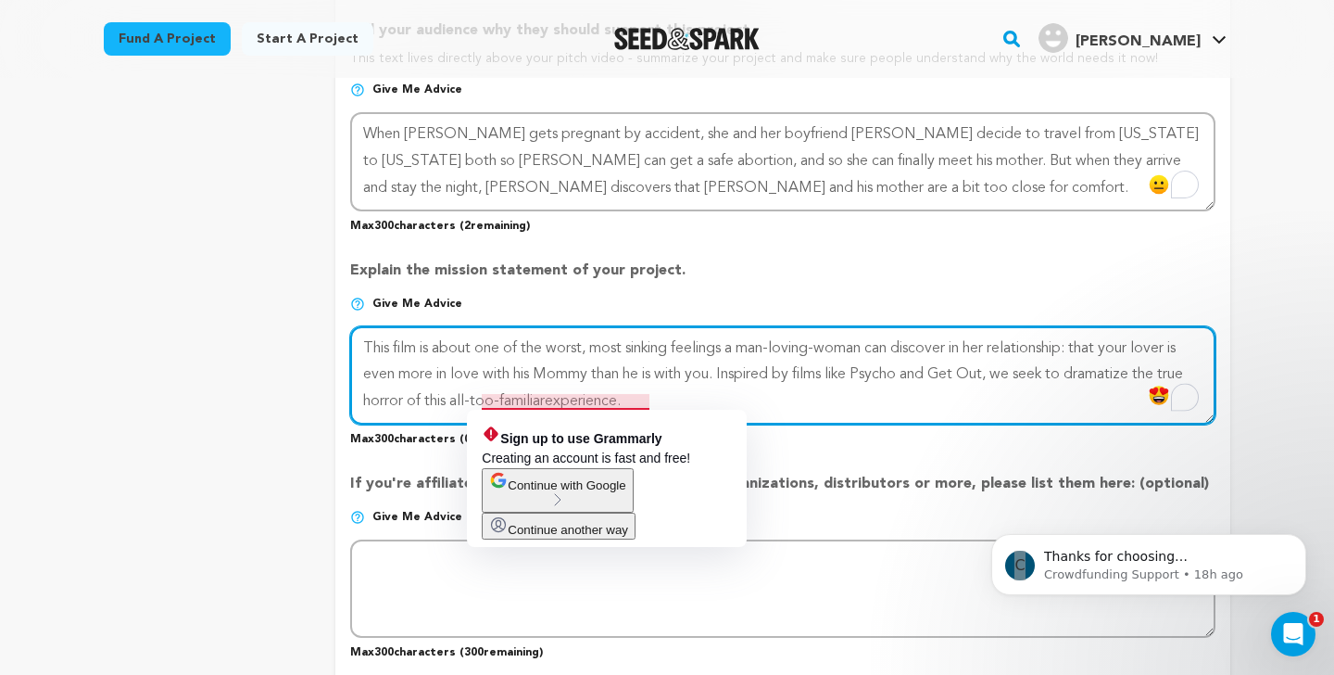
click at [508, 399] on textarea "To enrich screen reader interactions, please activate Accessibility in Grammarl…" at bounding box center [782, 375] width 865 height 98
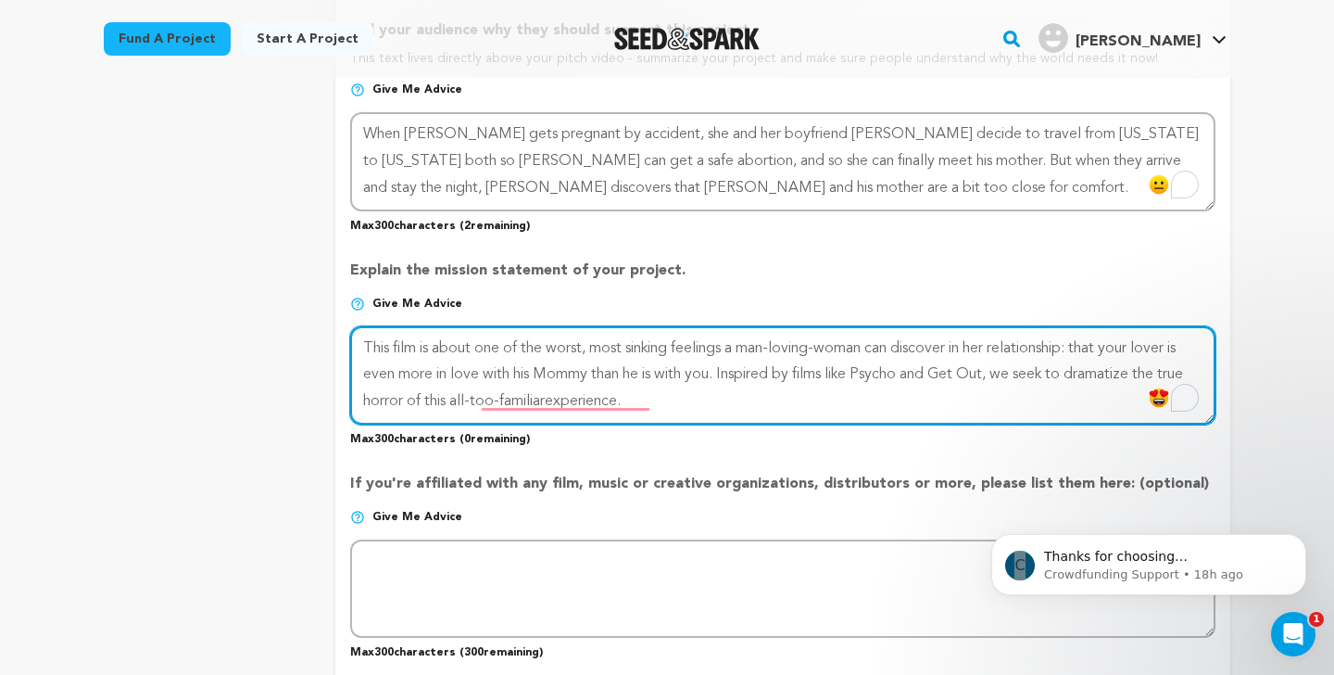
click at [376, 398] on textarea "To enrich screen reader interactions, please activate Accessibility in Grammarl…" at bounding box center [782, 375] width 865 height 98
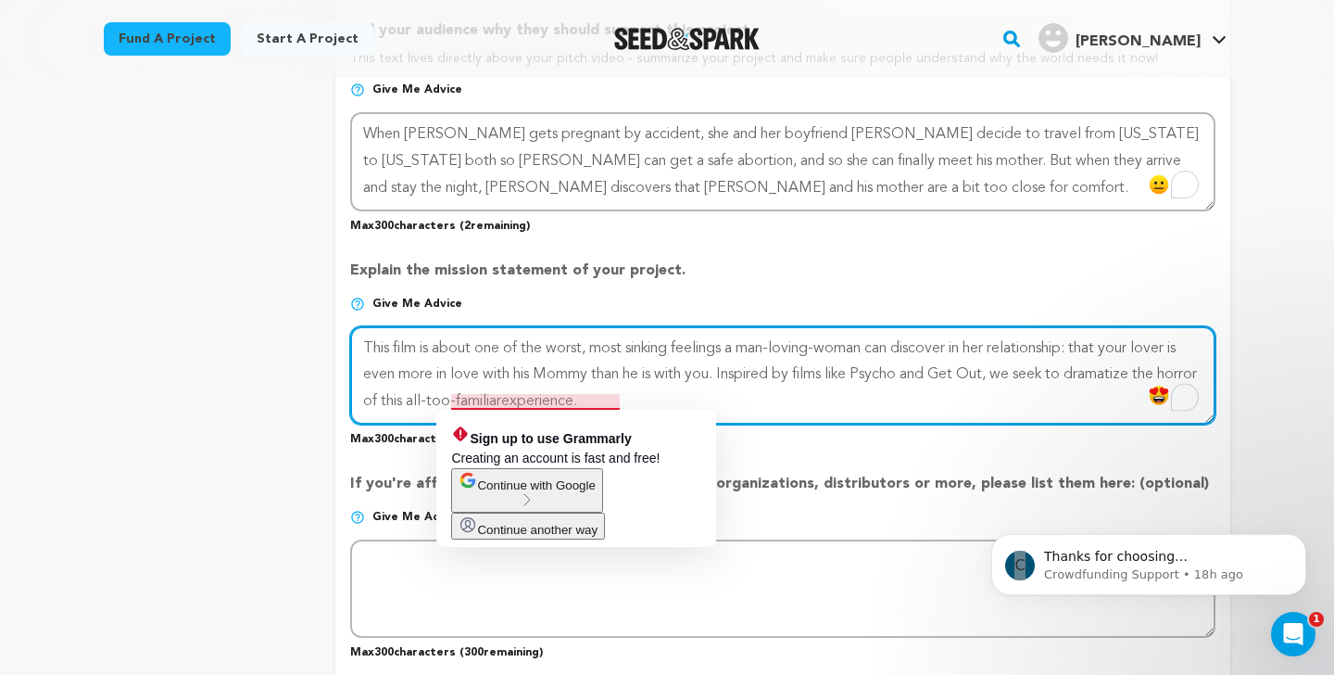
click at [548, 399] on textarea "To enrich screen reader interactions, please activate Accessibility in Grammarl…" at bounding box center [782, 375] width 865 height 98
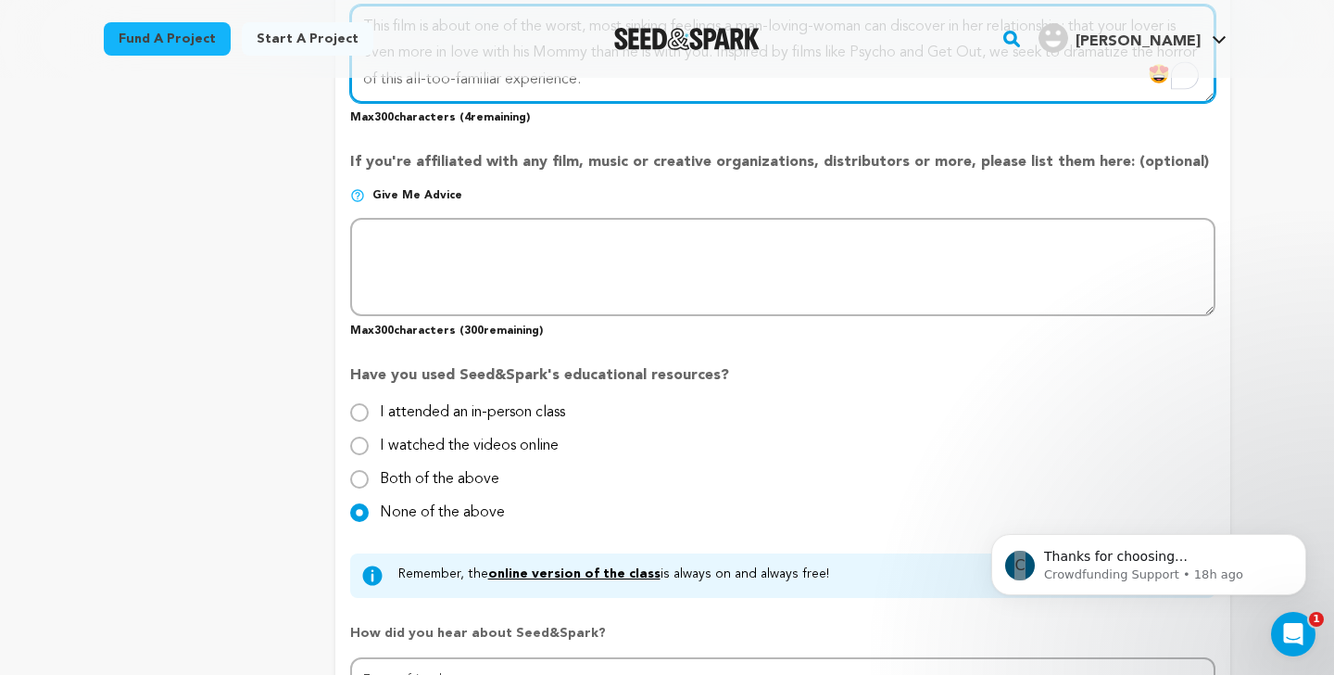
scroll to position [1580, 0]
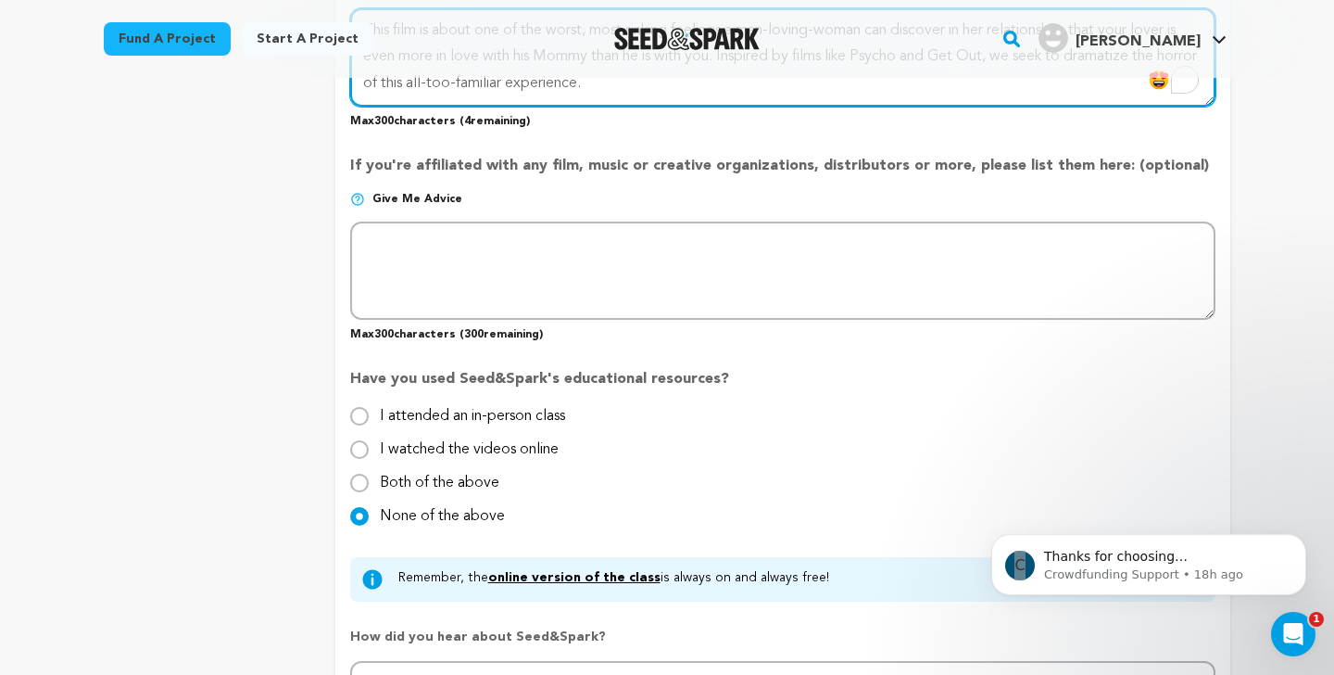
type textarea "This film is about one of the worst, most sinking feelings a man-loving-woman c…"
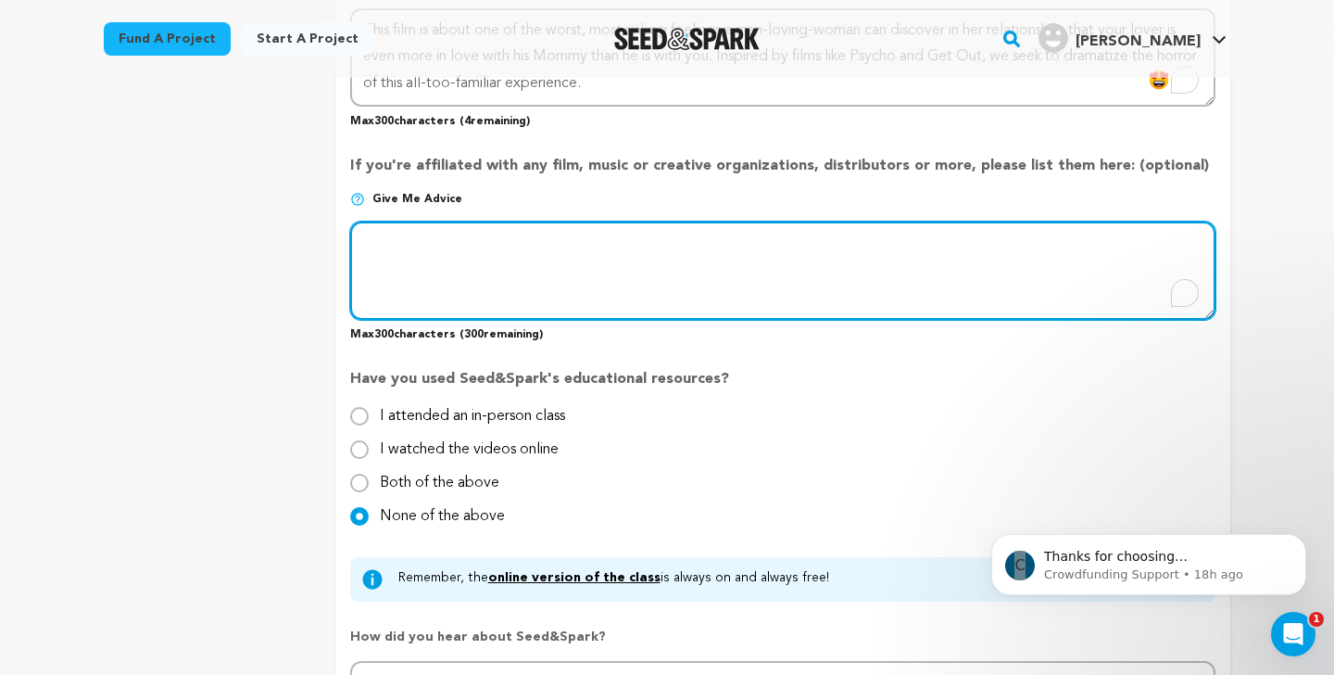
click at [464, 268] on textarea "To enrich screen reader interactions, please activate Accessibility in Grammarl…" at bounding box center [782, 270] width 865 height 98
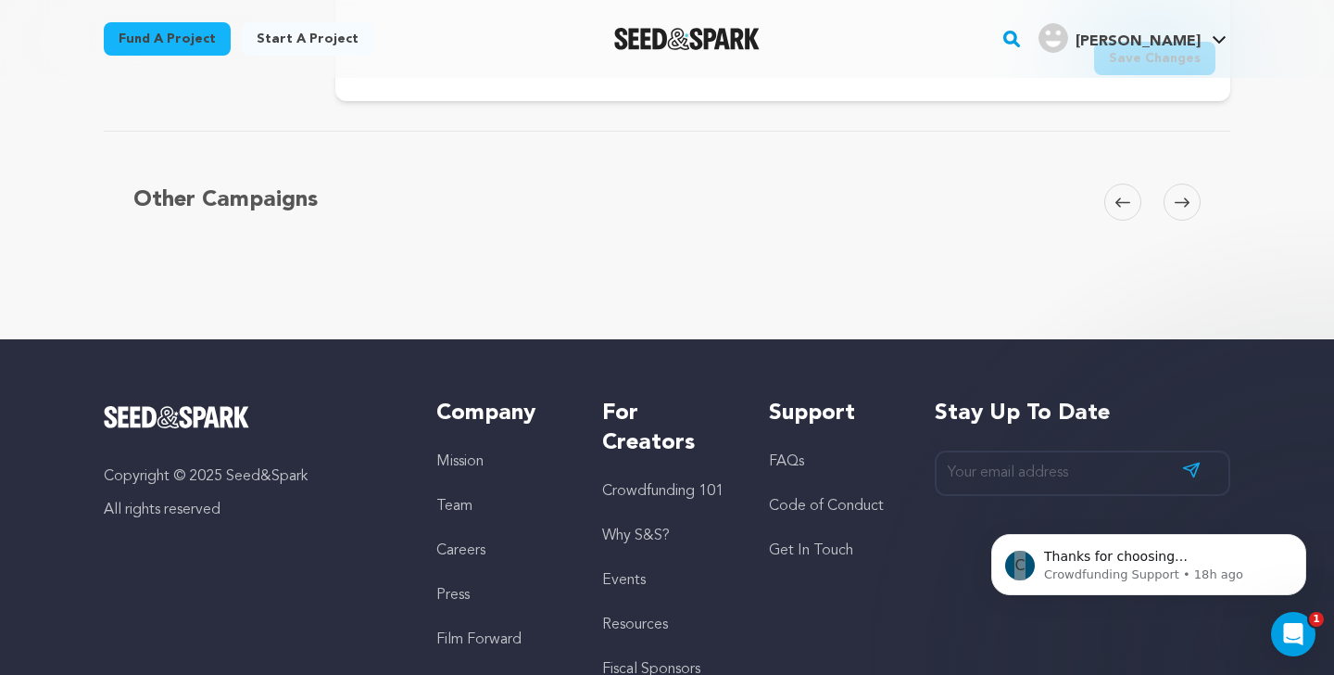
scroll to position [2263, 0]
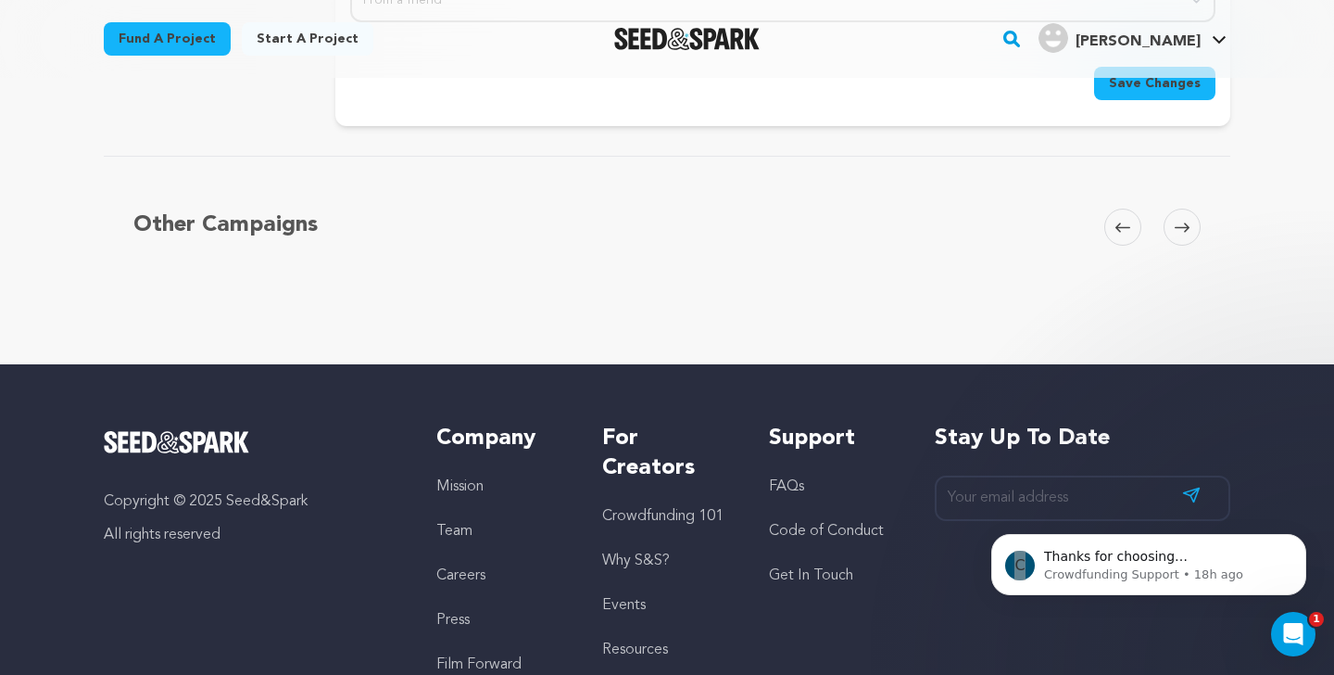
click at [1194, 88] on span "Save Changes" at bounding box center [1155, 83] width 92 height 19
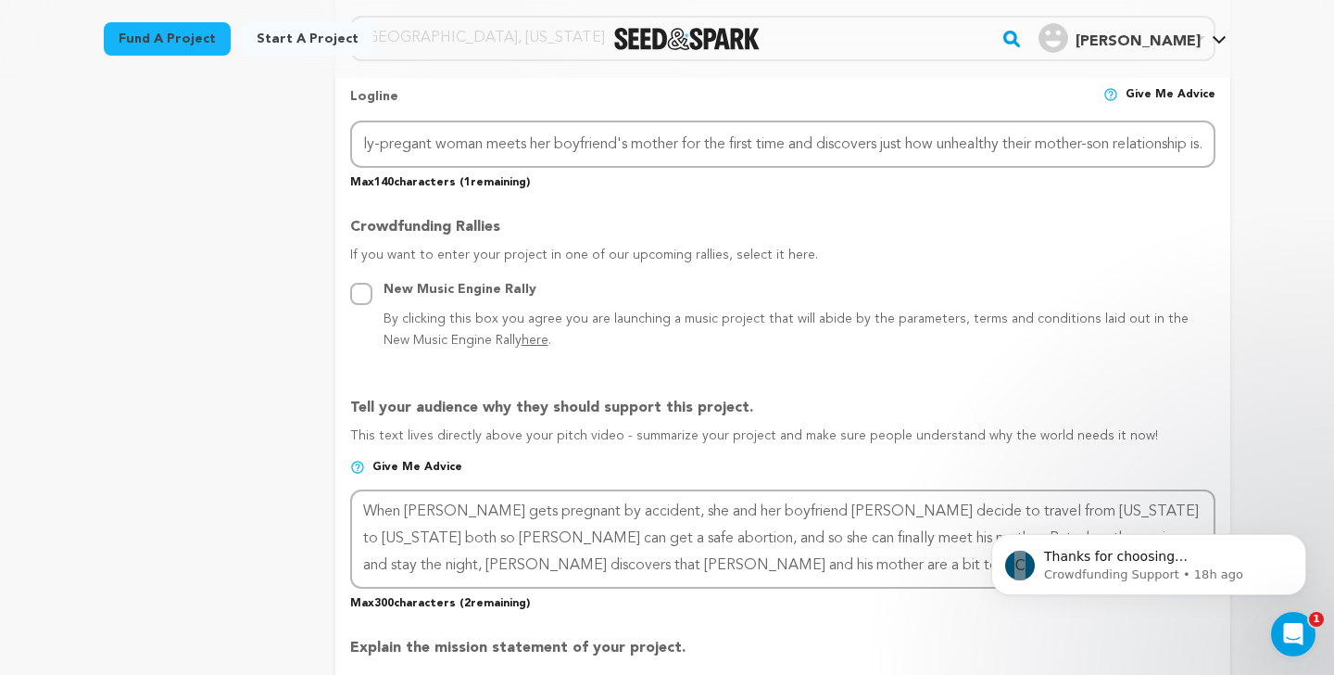
scroll to position [929, 0]
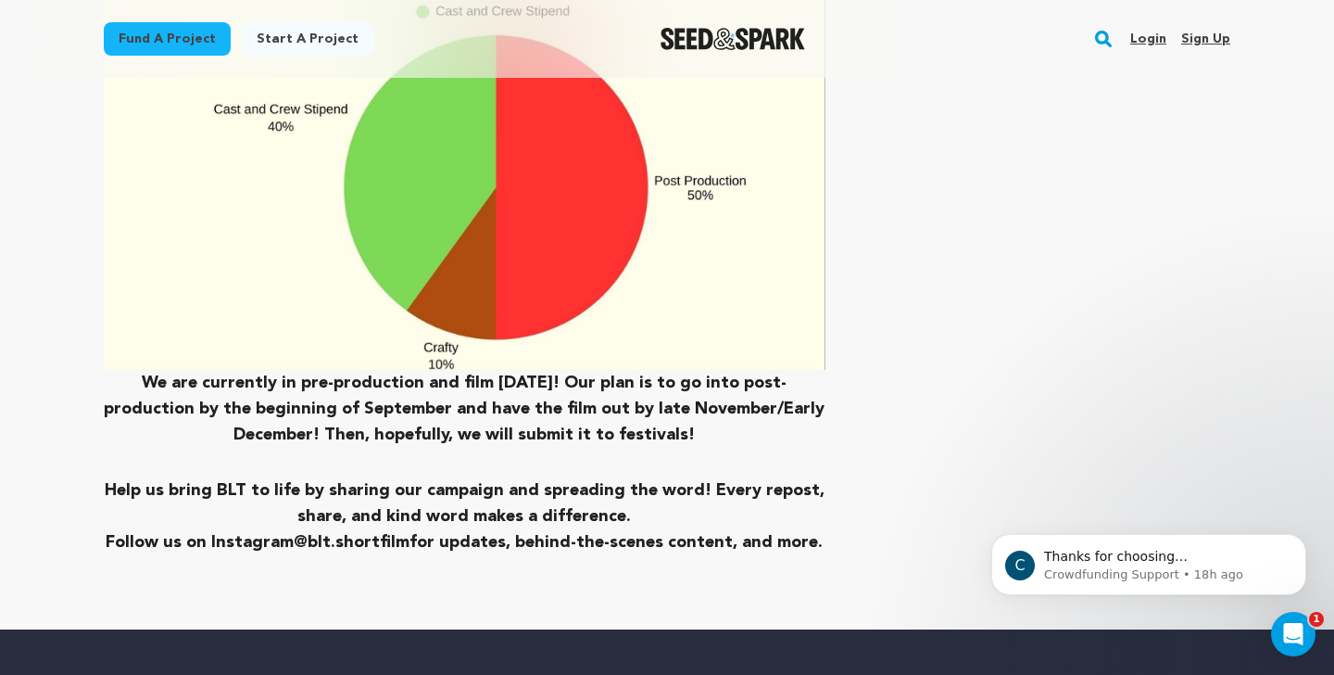
scroll to position [5799, 0]
click at [804, 375] on strong "We are currently in pre-production and film August 21st! Our plan is to go into…" at bounding box center [464, 409] width 721 height 69
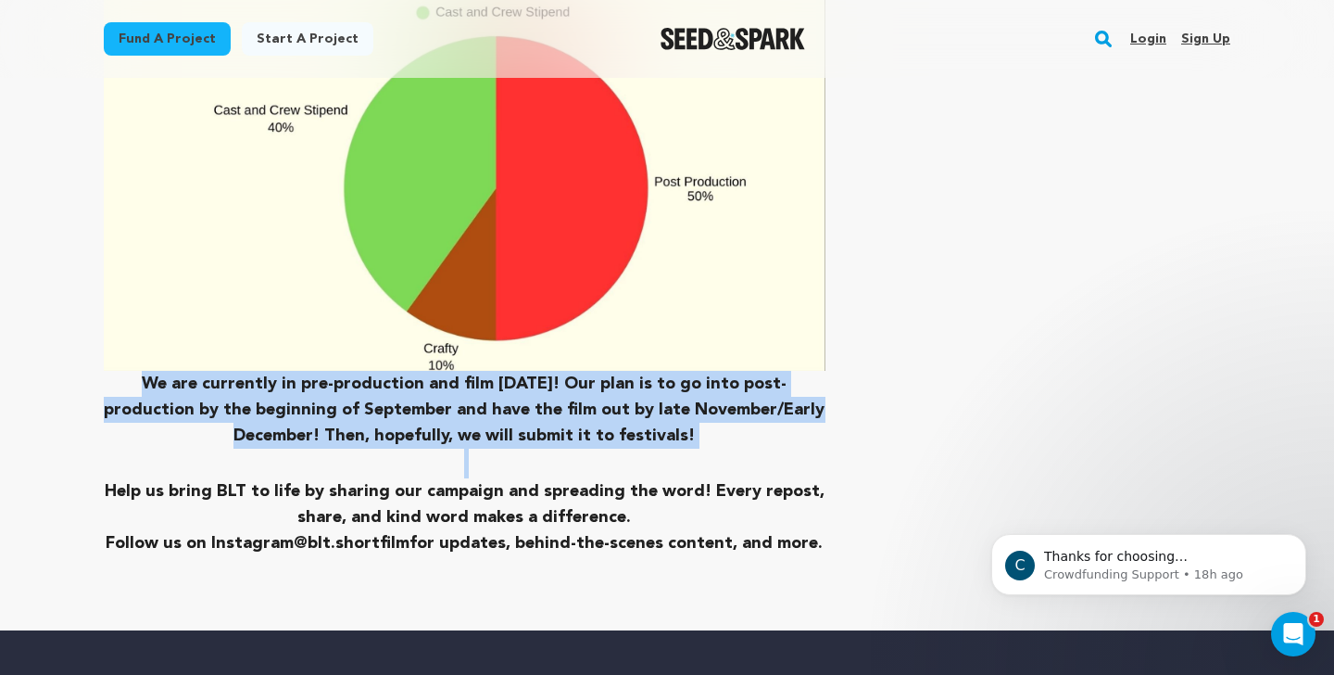
click at [804, 375] on strong "We are currently in pre-production and film August 21st! Our plan is to go into…" at bounding box center [464, 409] width 721 height 69
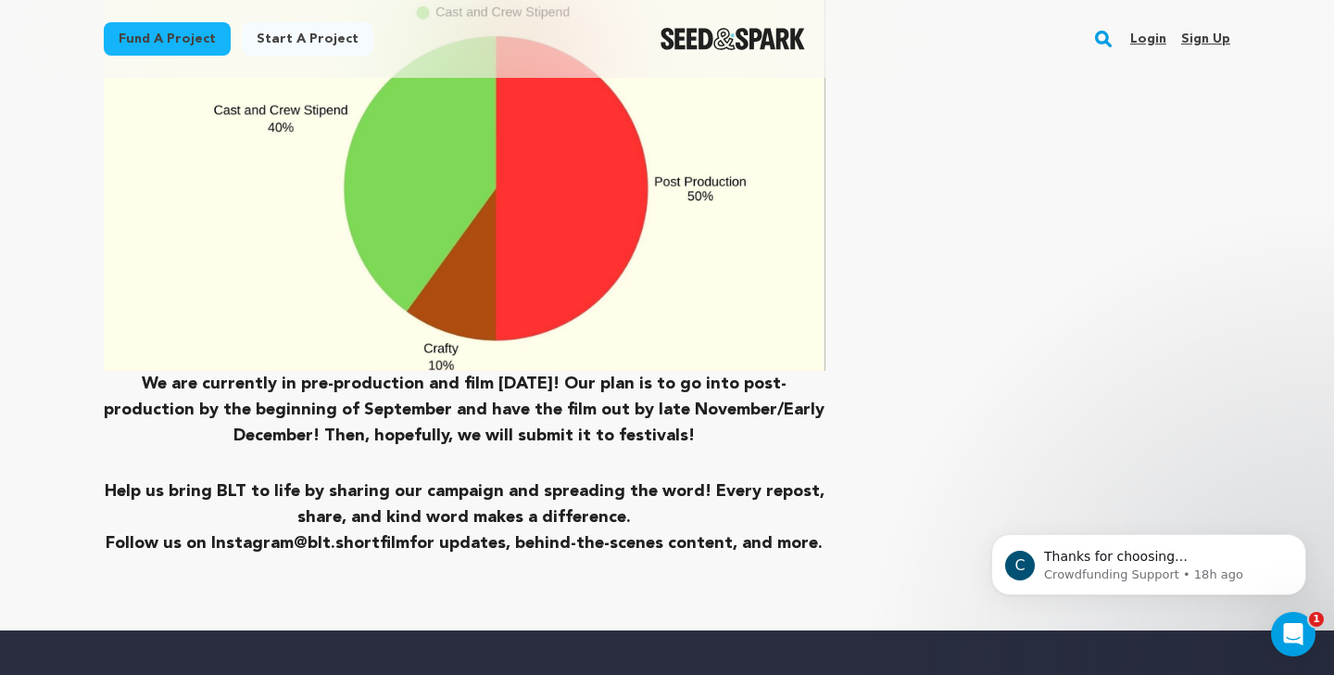
click at [803, 375] on strong "We are currently in pre-production and film August 21st! Our plan is to go into…" at bounding box center [464, 409] width 721 height 69
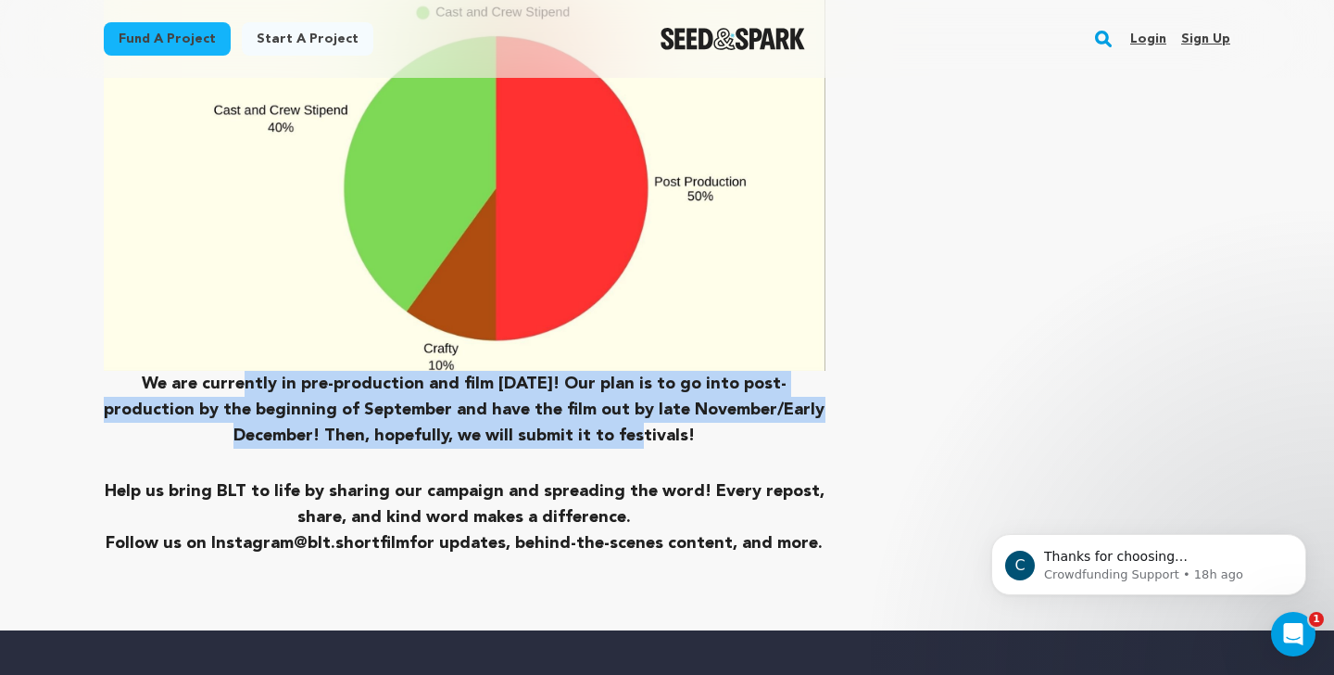
drag, startPoint x: 606, startPoint y: 268, endPoint x: 230, endPoint y: 214, distance: 380.0
click at [230, 375] on strong "We are currently in pre-production and film August 21st! Our plan is to go into…" at bounding box center [464, 409] width 721 height 69
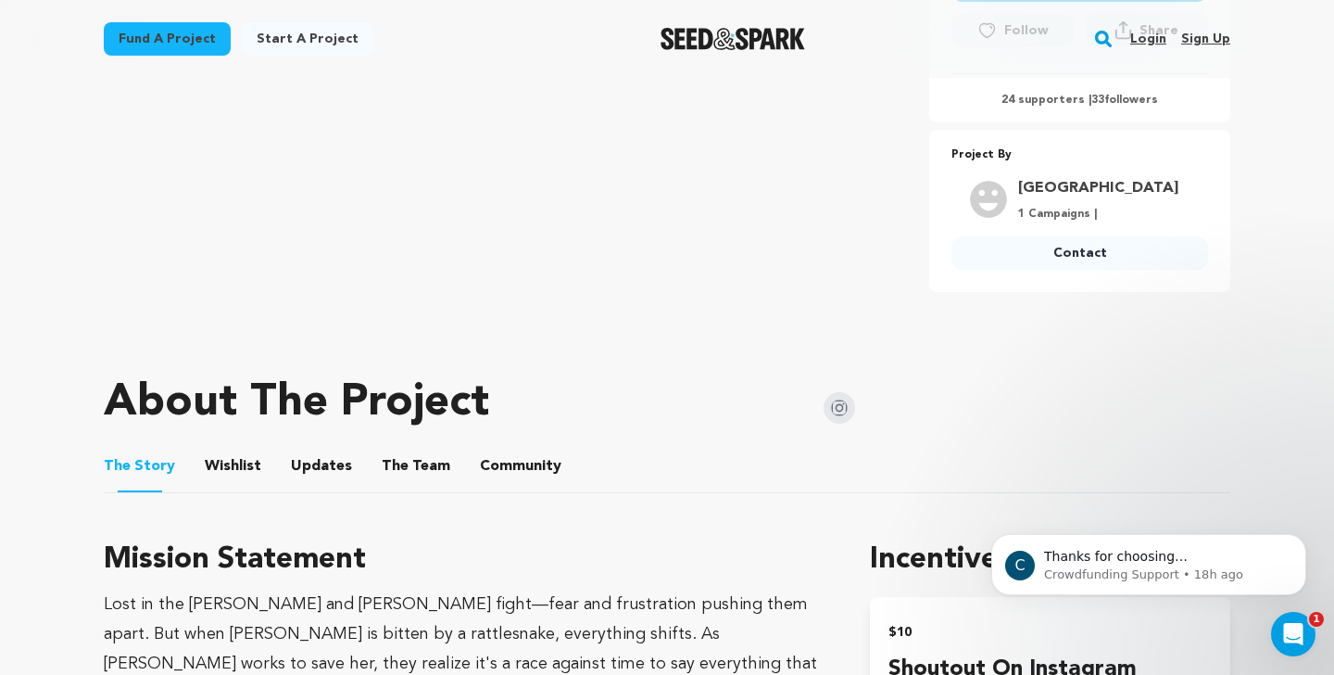
scroll to position [0, 0]
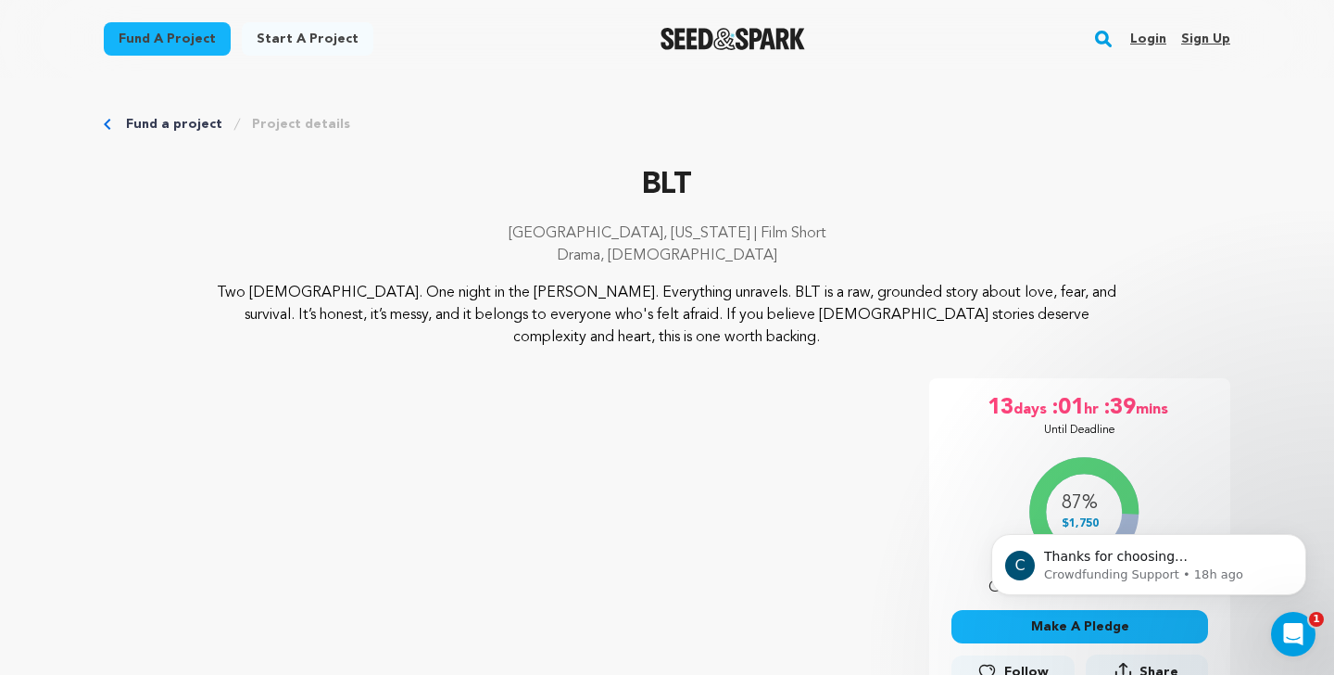
click at [301, 121] on link "Project details" at bounding box center [301, 124] width 98 height 19
click at [564, 313] on p "Two queer girls. One night in the woods. Everything unravels. BLT is a raw, gro…" at bounding box center [668, 315] width 902 height 67
click at [158, 35] on link "Fund a project" at bounding box center [167, 38] width 127 height 33
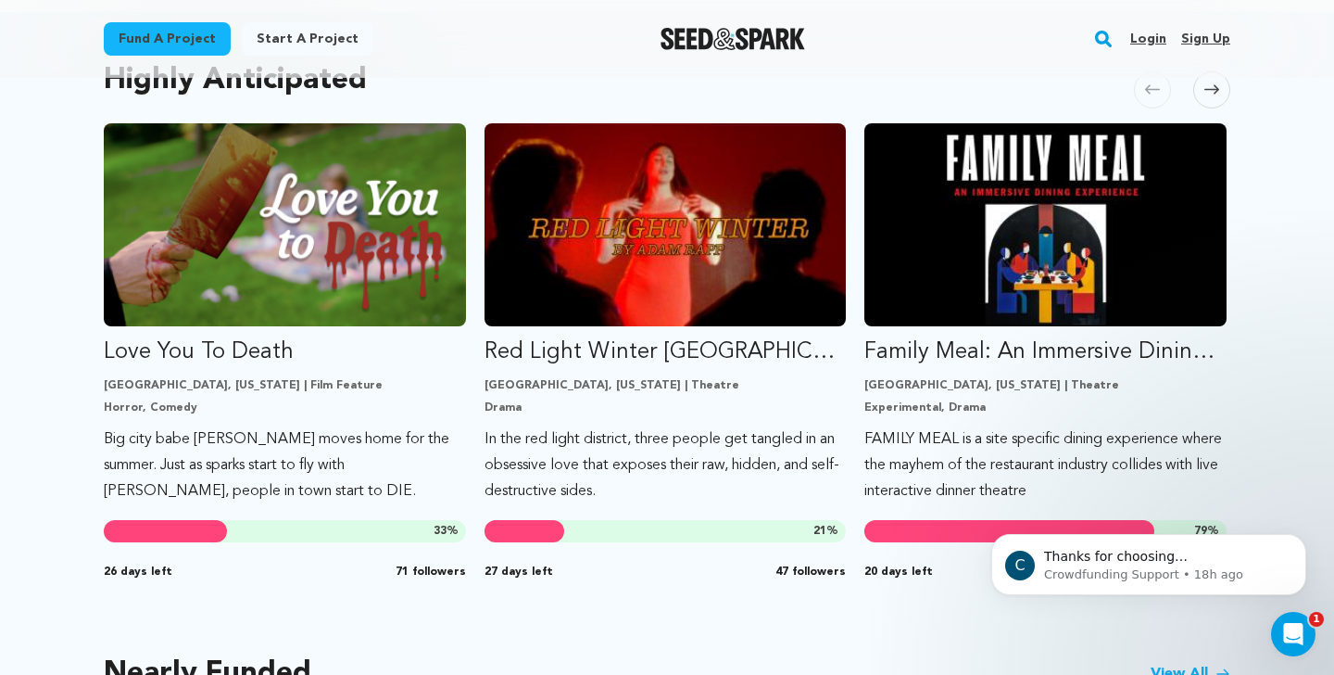
scroll to position [1016, 0]
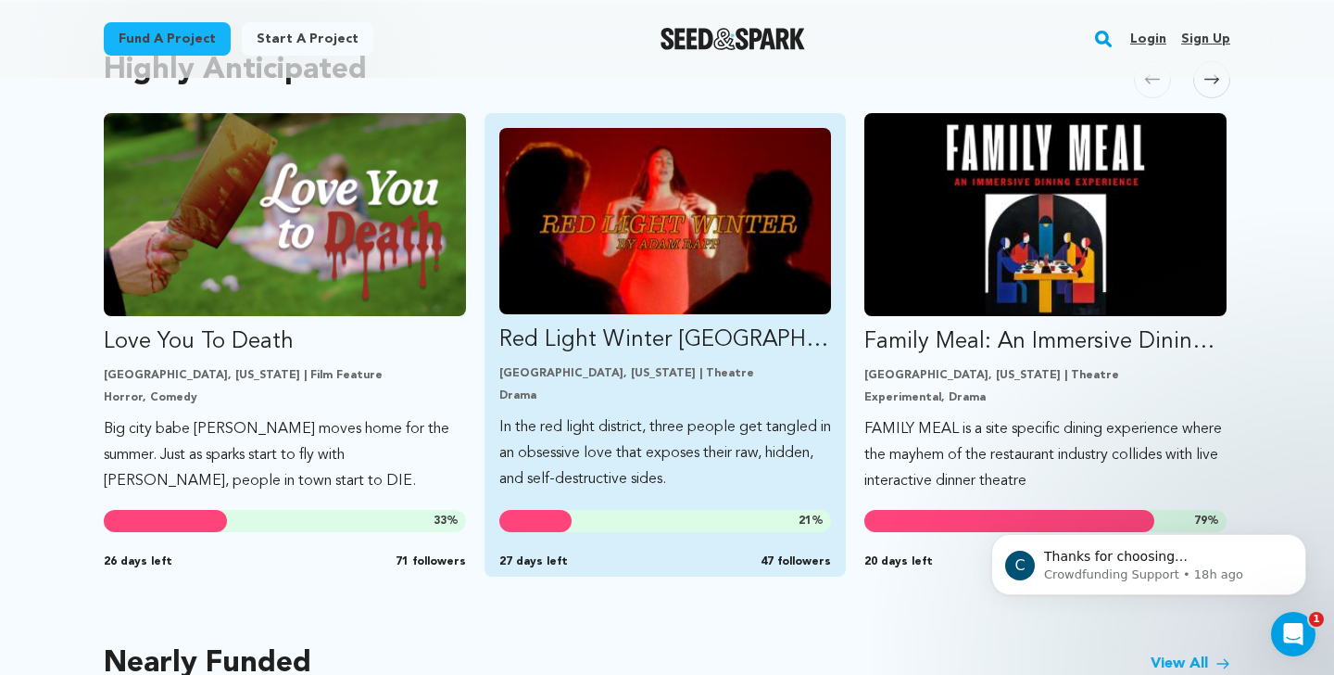
click at [696, 225] on img "Fund Red Light Winter Los Angeles" at bounding box center [665, 221] width 333 height 186
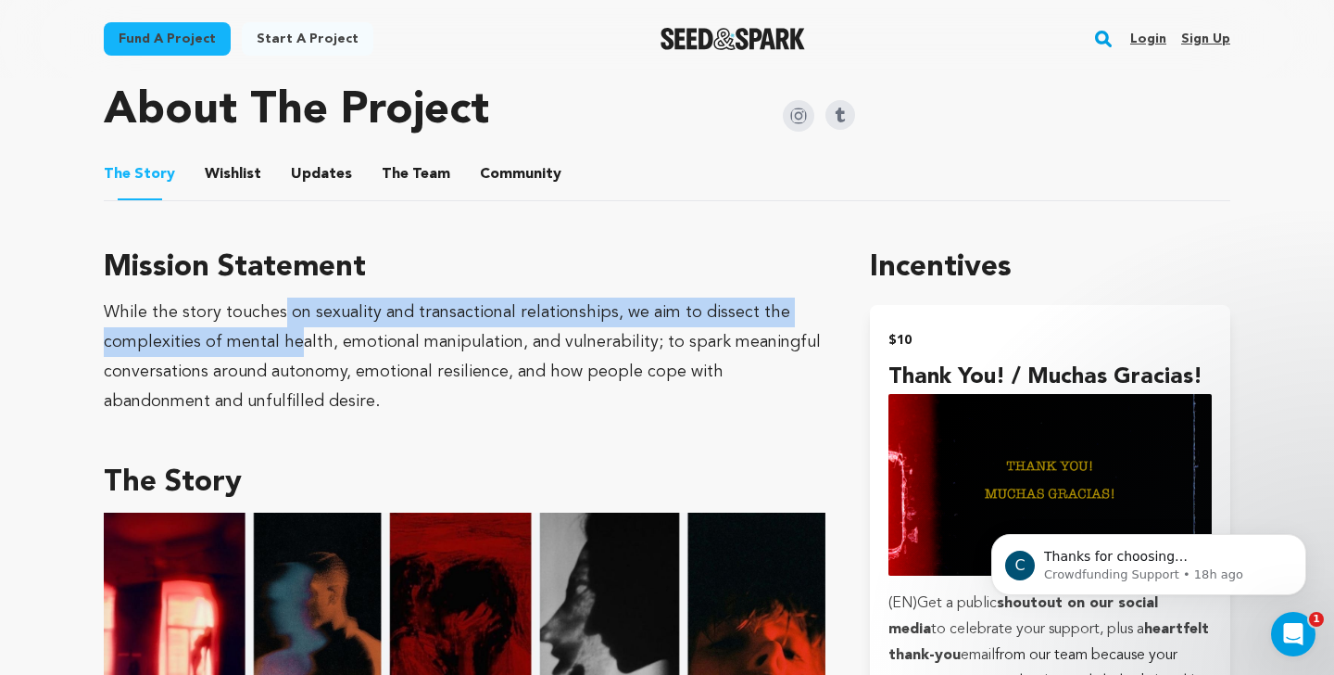
drag, startPoint x: 280, startPoint y: 311, endPoint x: 296, endPoint y: 335, distance: 28.8
click at [296, 335] on div "While the story touches on sexuality and transactional relationships, we aim to…" at bounding box center [465, 356] width 722 height 119
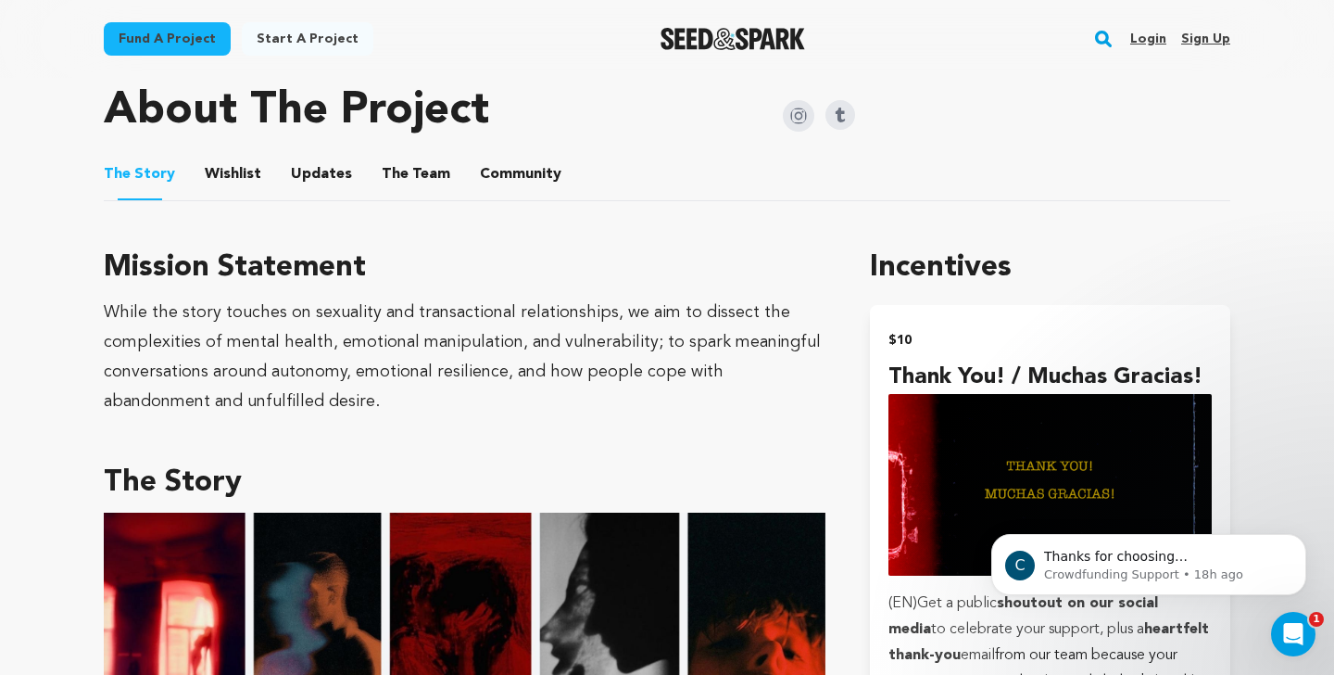
click at [330, 336] on div "While the story touches on sexuality and transactional relationships, we aim to…" at bounding box center [465, 356] width 722 height 119
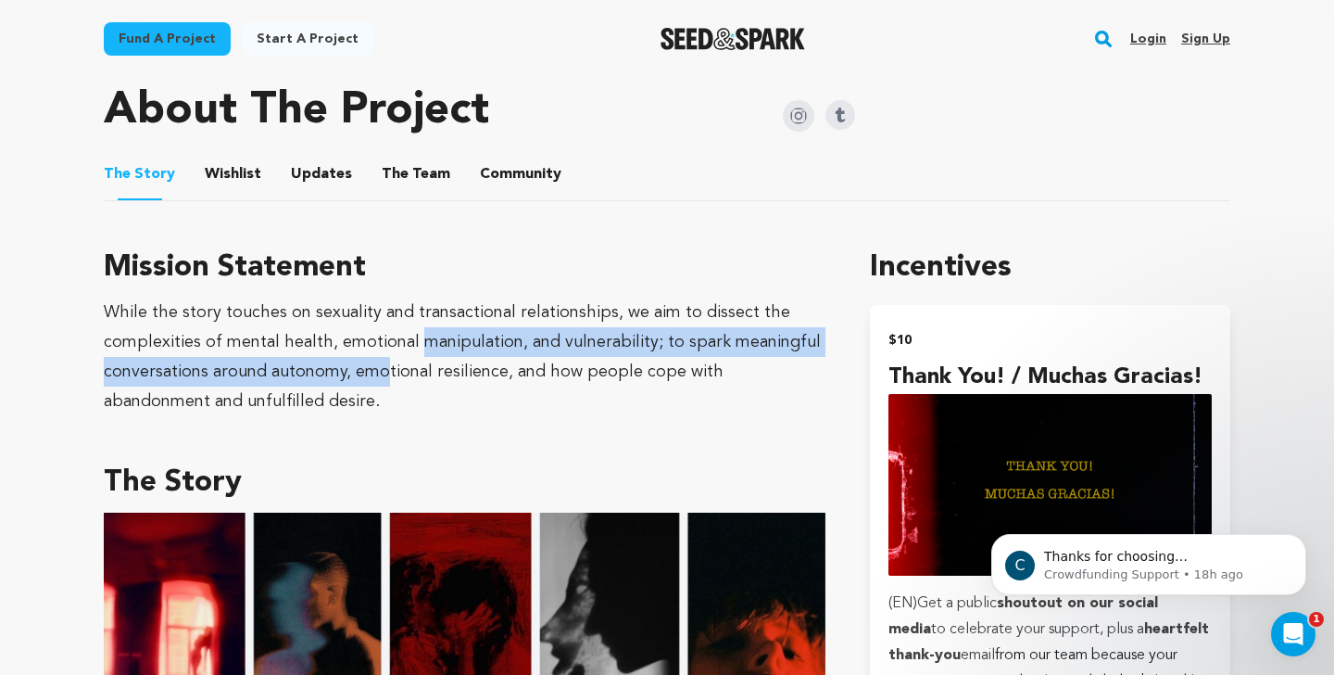
drag, startPoint x: 415, startPoint y: 336, endPoint x: 384, endPoint y: 364, distance: 42.0
click at [384, 364] on div "While the story touches on sexuality and transactional relationships, we aim to…" at bounding box center [465, 356] width 722 height 119
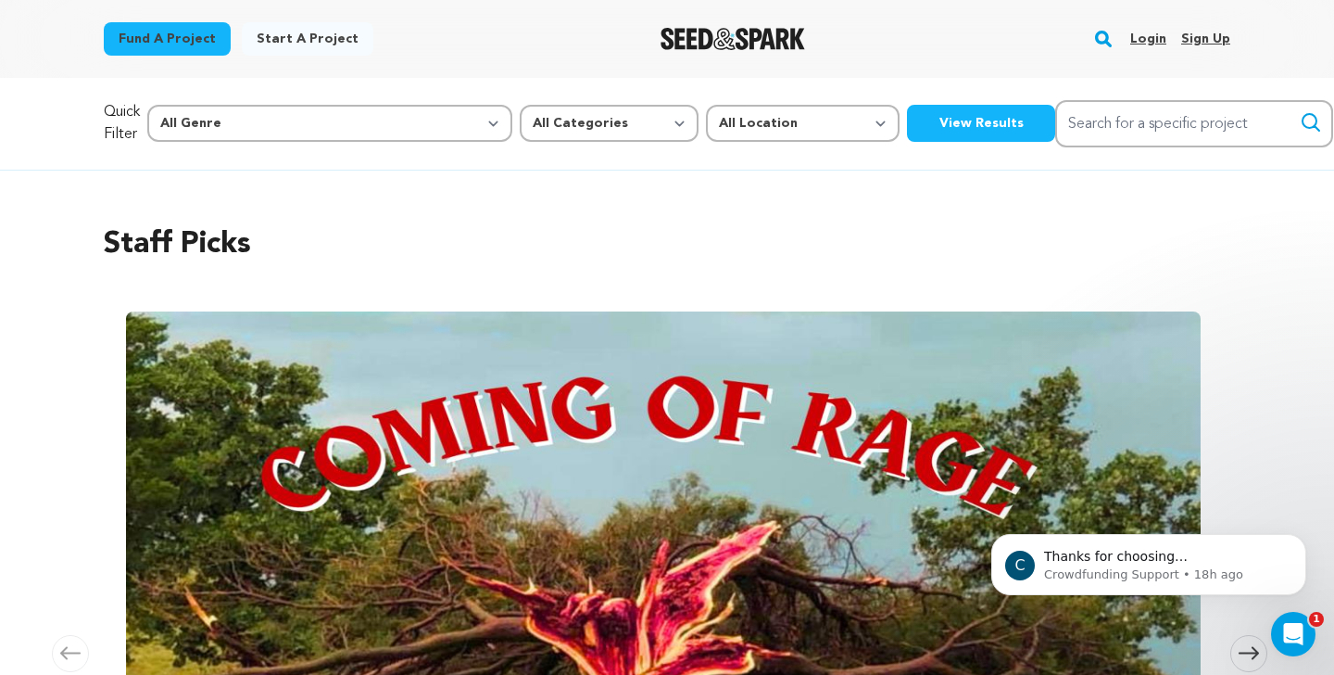
click at [1157, 43] on link "Login" at bounding box center [1148, 39] width 36 height 30
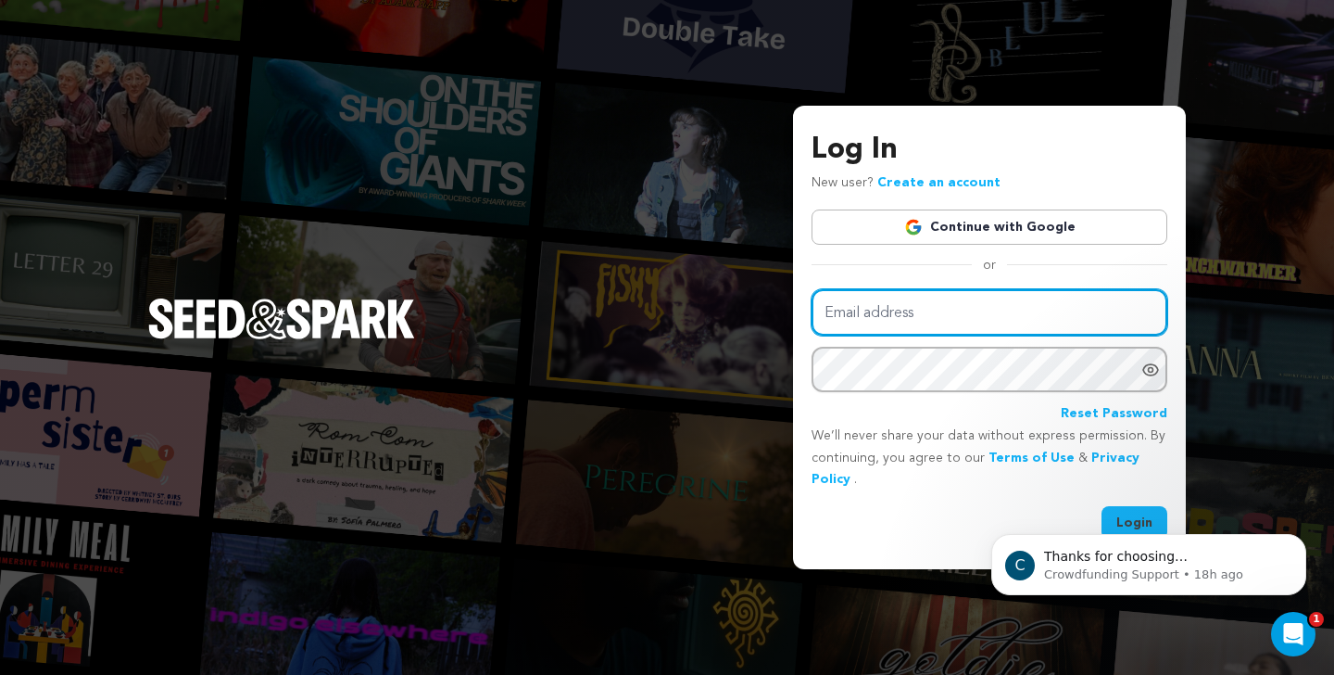
click at [867, 306] on input "Email address" at bounding box center [990, 312] width 356 height 47
type input "contact@dakotaroth.com"
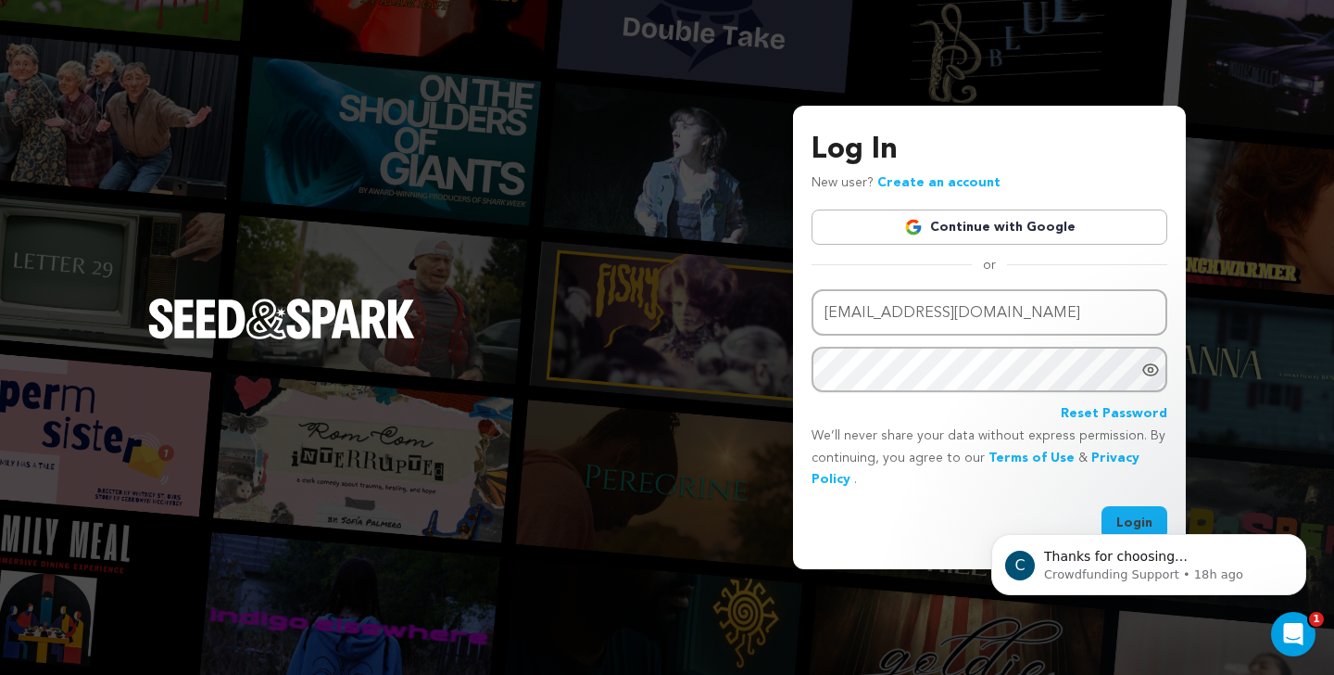
click at [976, 221] on link "Continue with Google" at bounding box center [990, 226] width 356 height 35
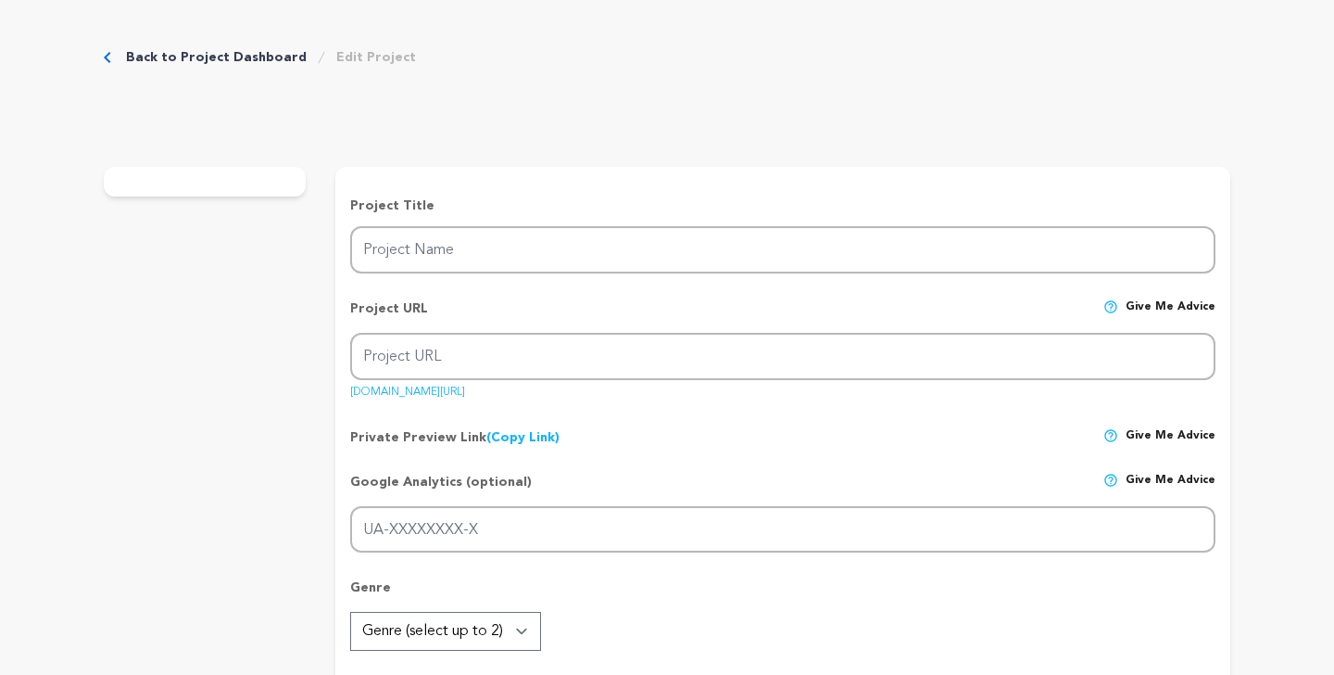
type input "Enmeshed"
type input "enmeshed"
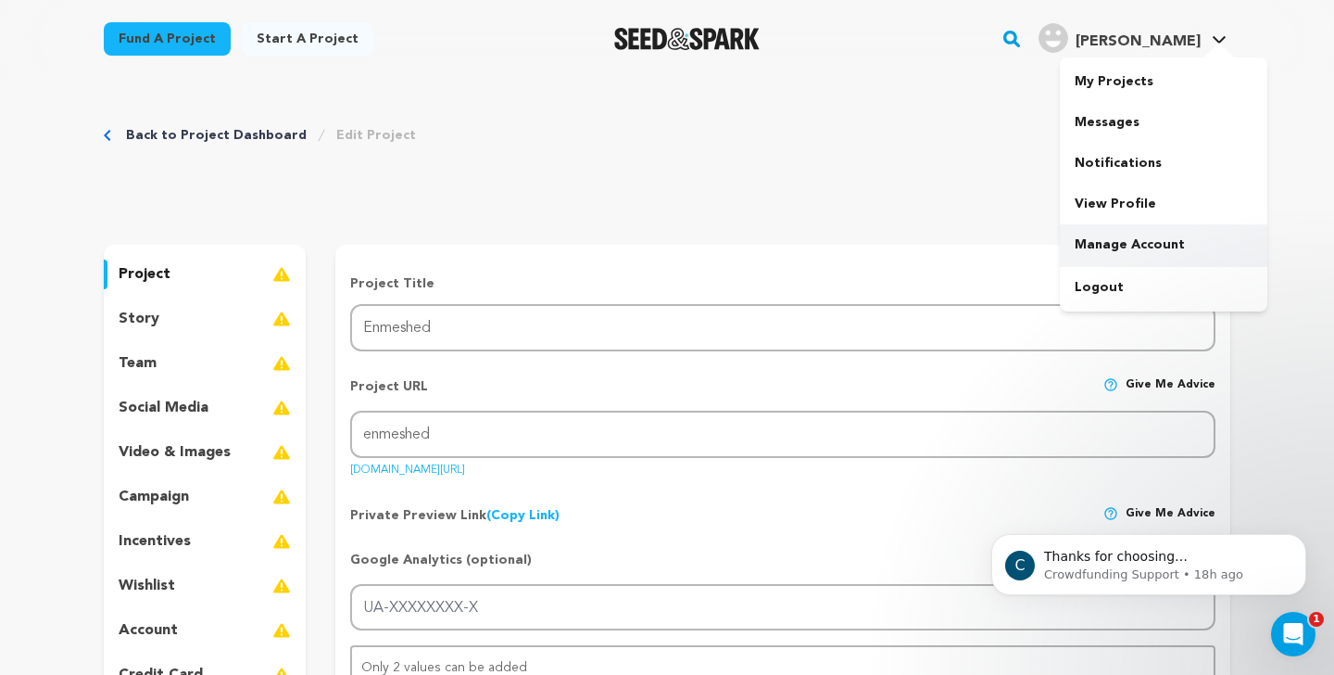
click at [1122, 231] on link "Manage Account" at bounding box center [1164, 244] width 208 height 41
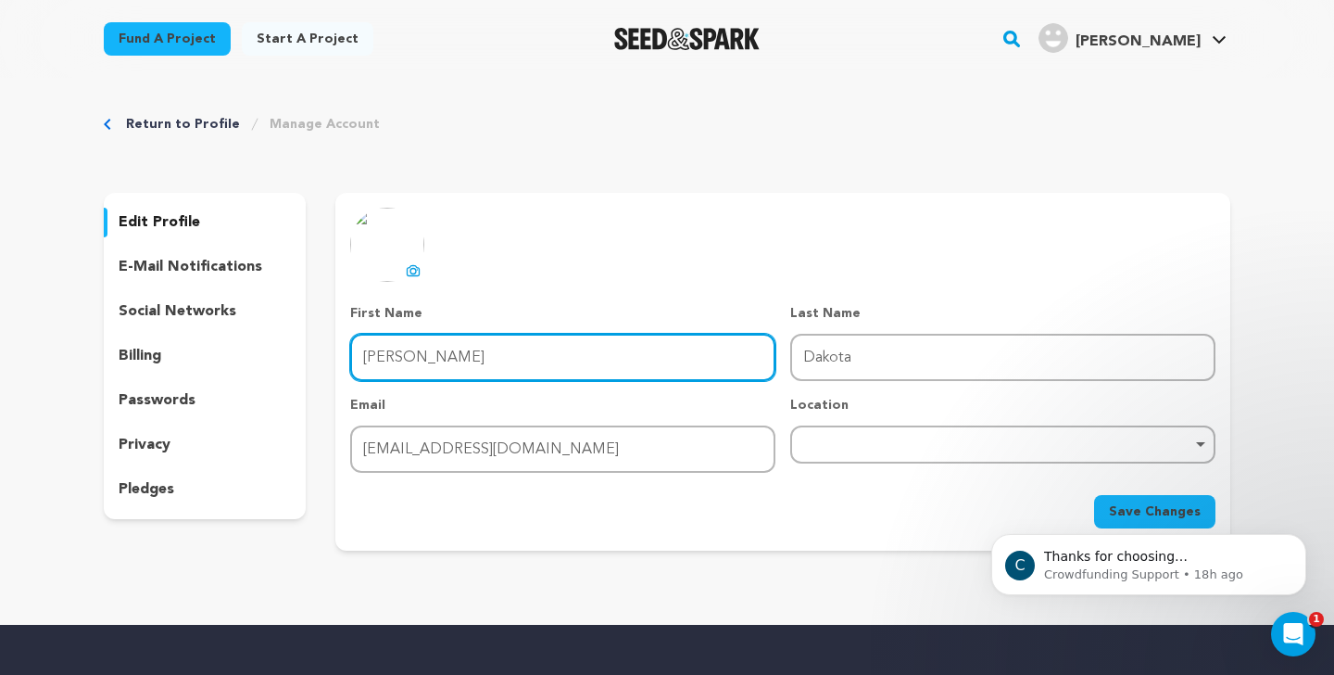
click at [459, 353] on input "[PERSON_NAME]" at bounding box center [562, 357] width 425 height 47
type input "Dakota"
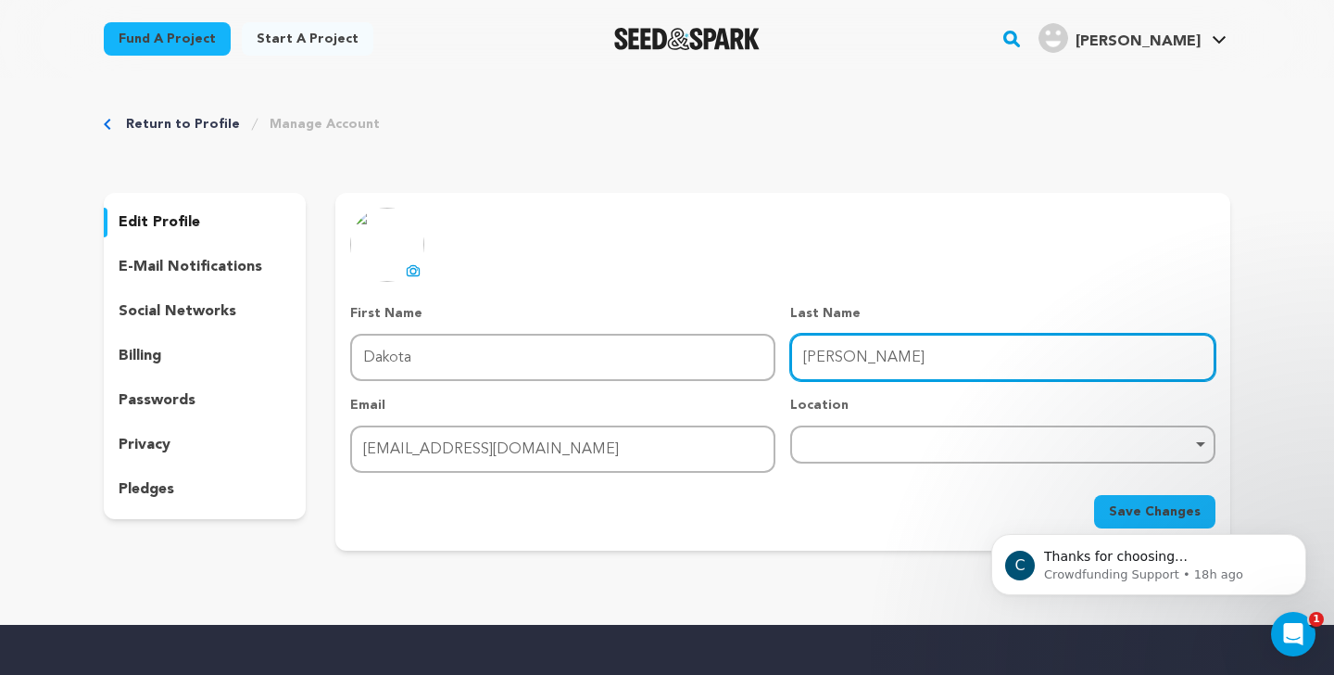
type input "Roth"
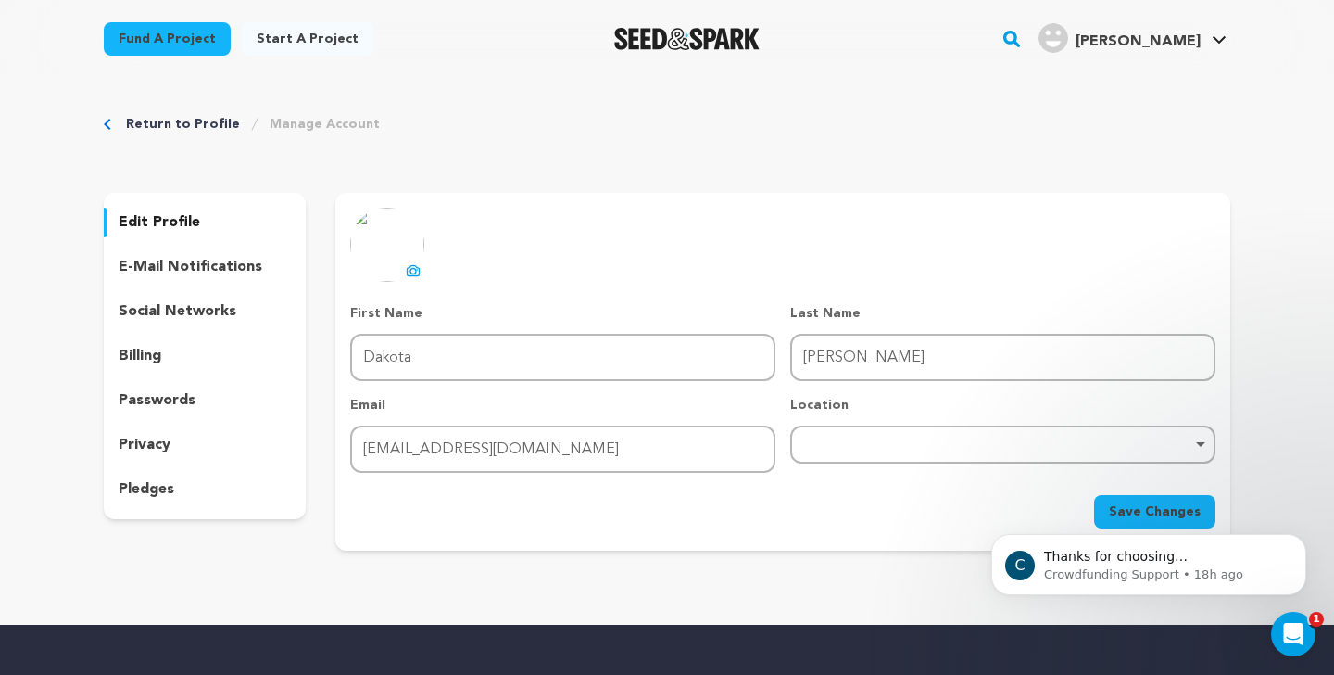
click at [856, 455] on div "Remove item" at bounding box center [1002, 444] width 425 height 38
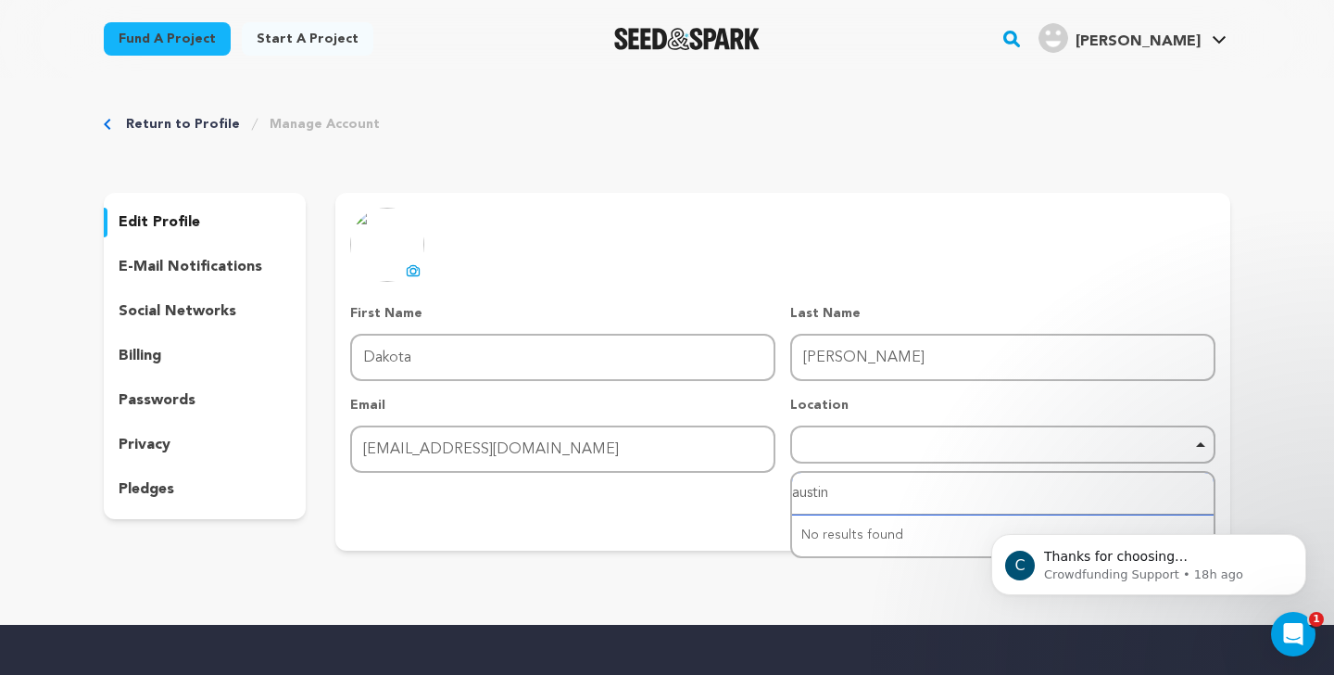
type input "austina"
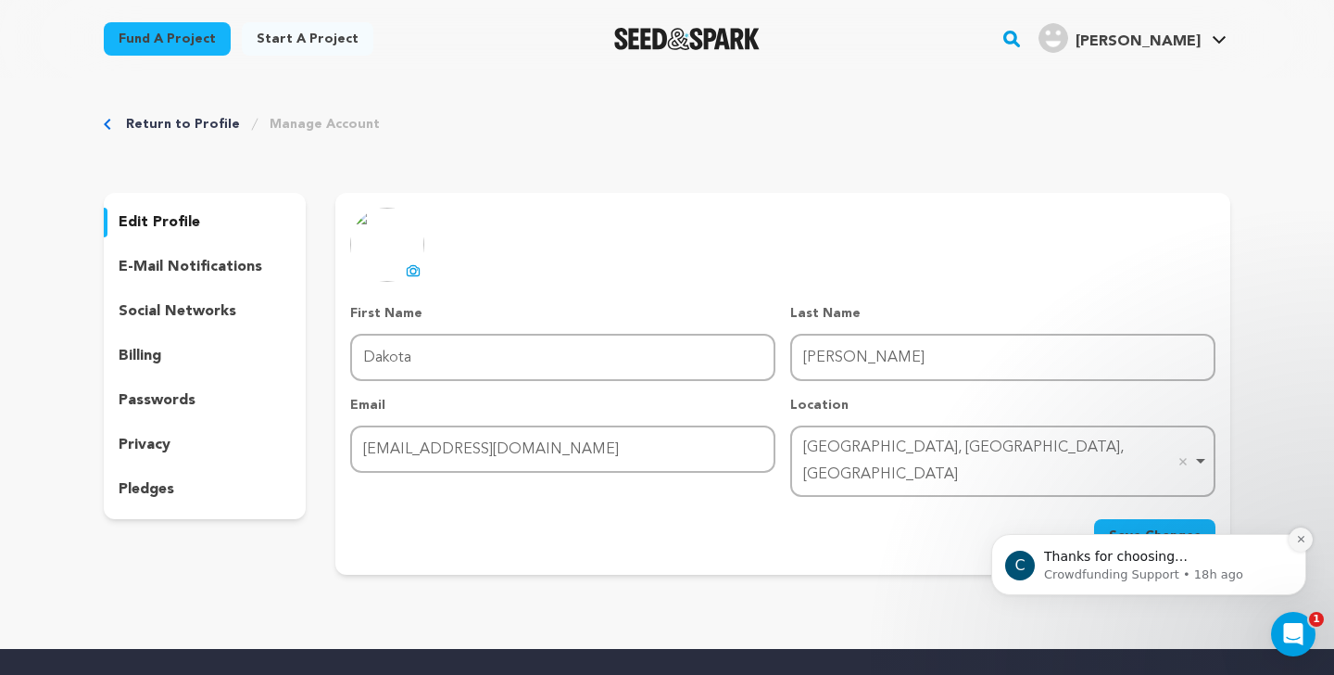
click at [1309, 551] on button "Dismiss notification" at bounding box center [1301, 539] width 24 height 24
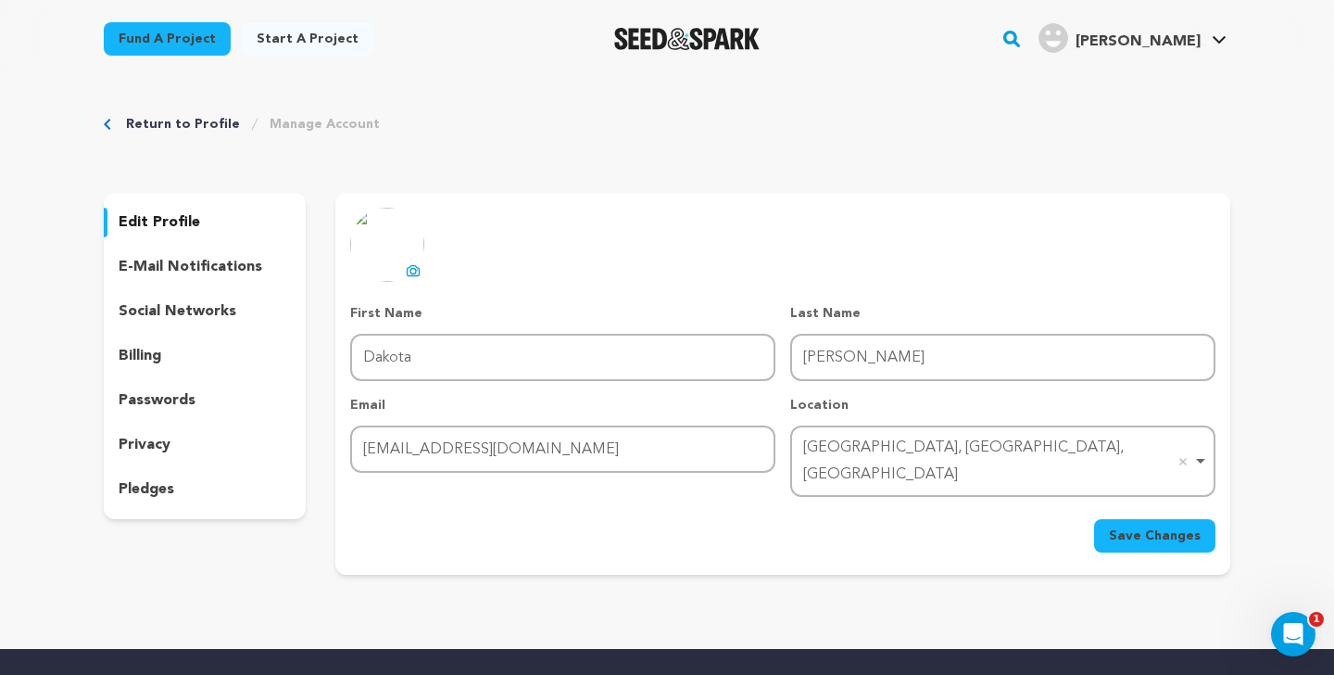
click at [1182, 526] on span "Save Changes" at bounding box center [1155, 535] width 92 height 19
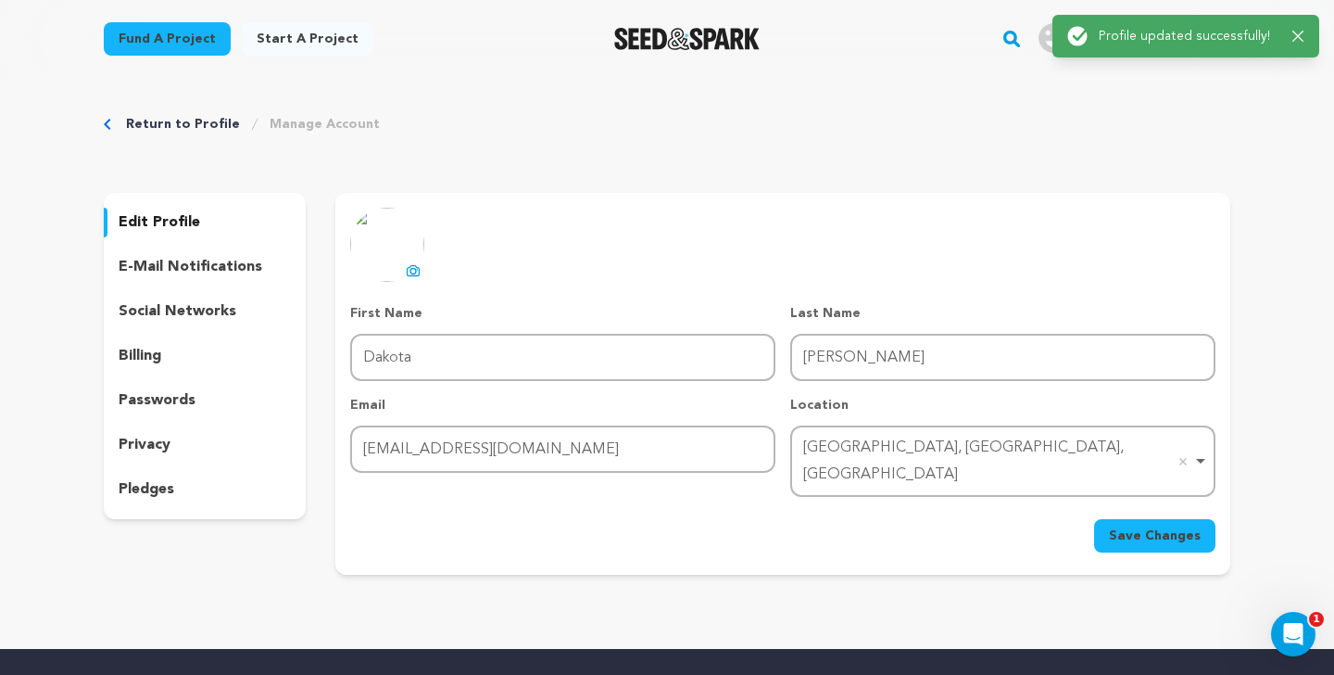
click at [287, 37] on link "Start a project" at bounding box center [308, 38] width 132 height 33
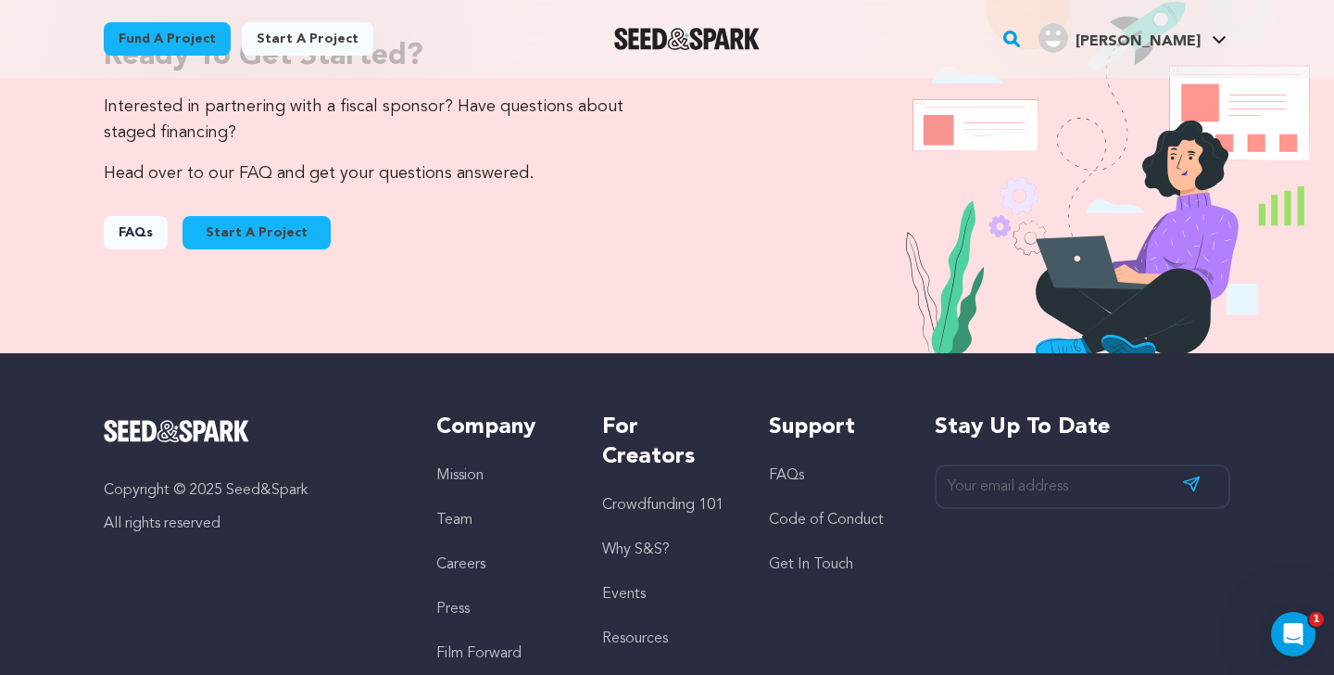
scroll to position [1686, 0]
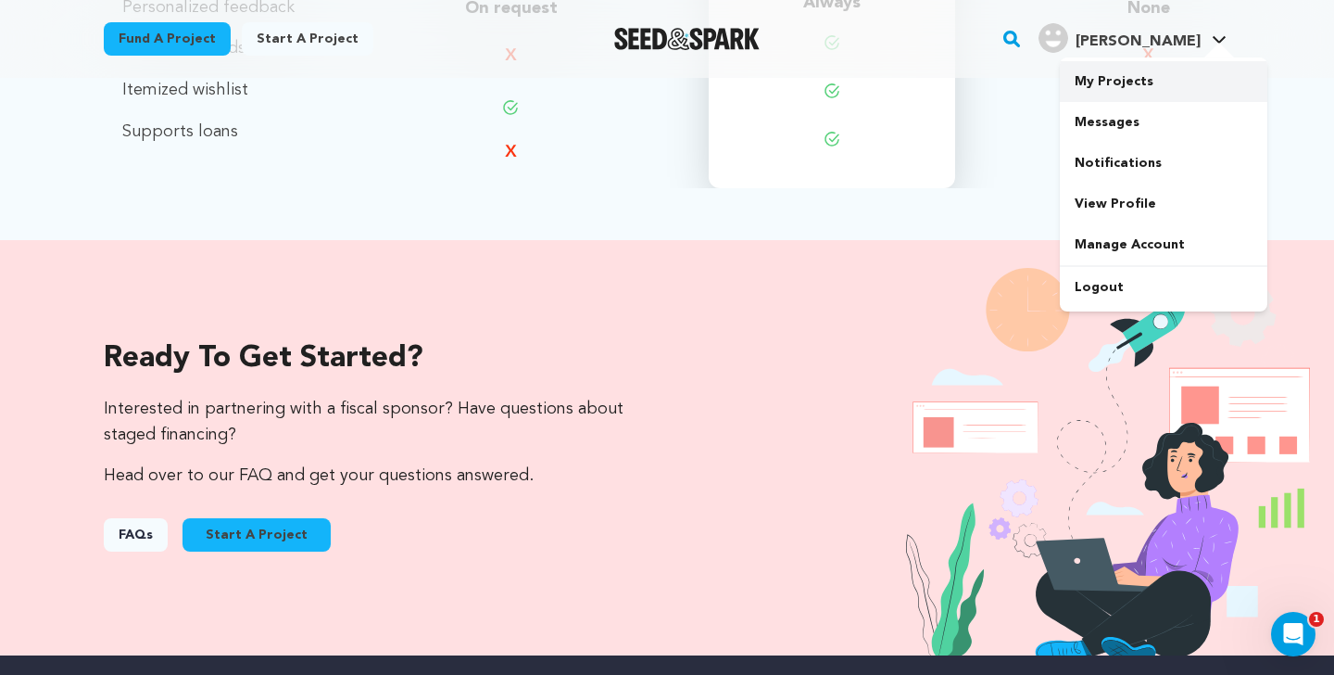
click at [1129, 91] on link "My Projects" at bounding box center [1164, 81] width 208 height 41
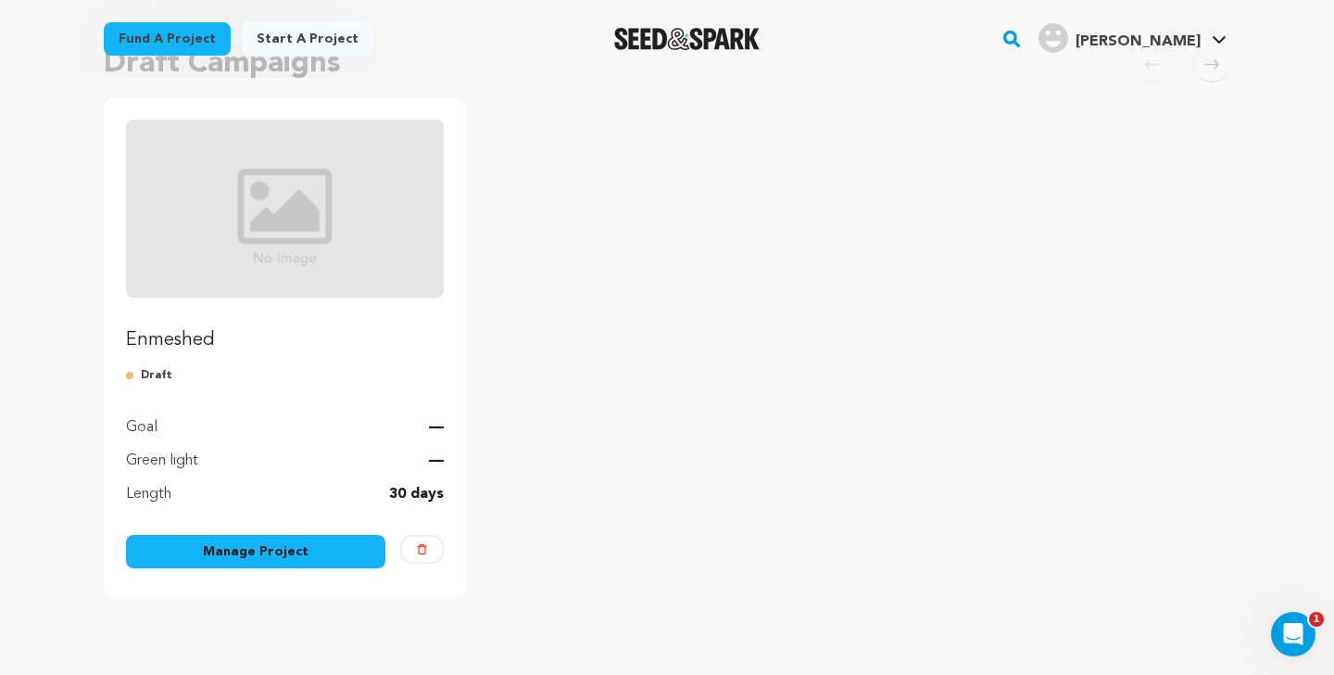
scroll to position [170, 0]
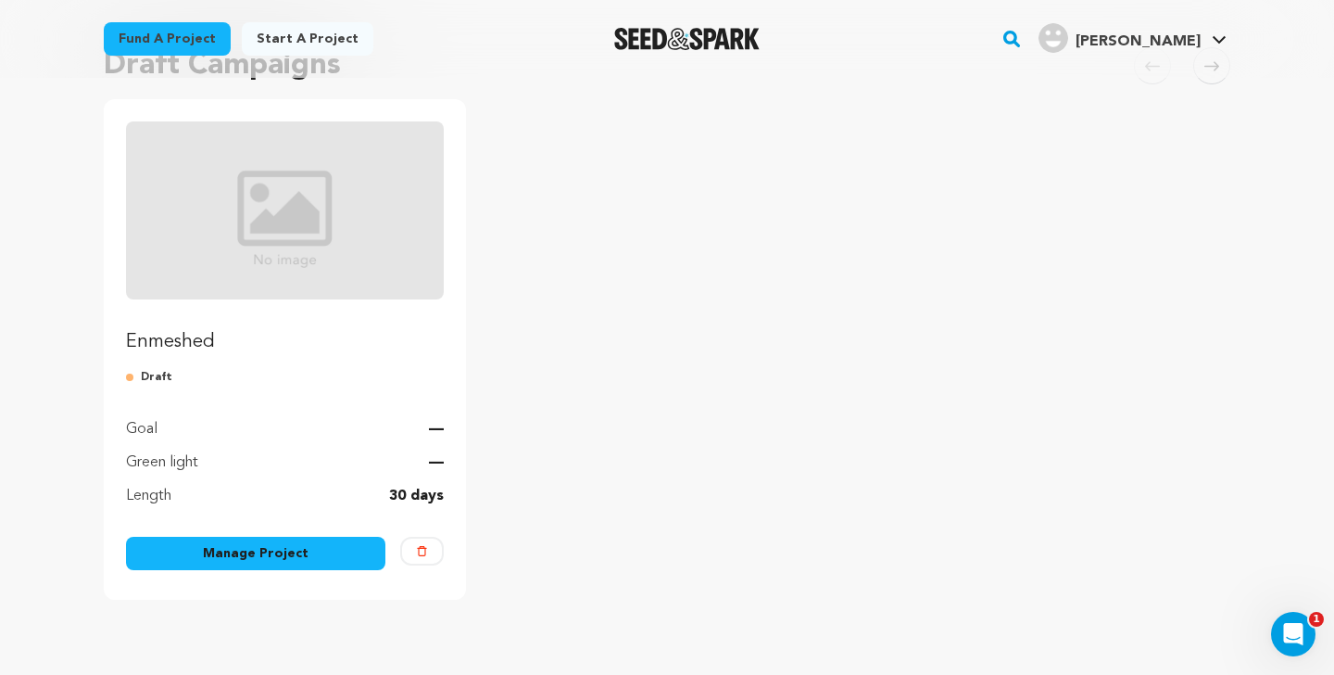
click at [247, 201] on img "Fund Enmeshed" at bounding box center [285, 210] width 318 height 178
click at [298, 549] on link "Manage Project" at bounding box center [255, 552] width 259 height 33
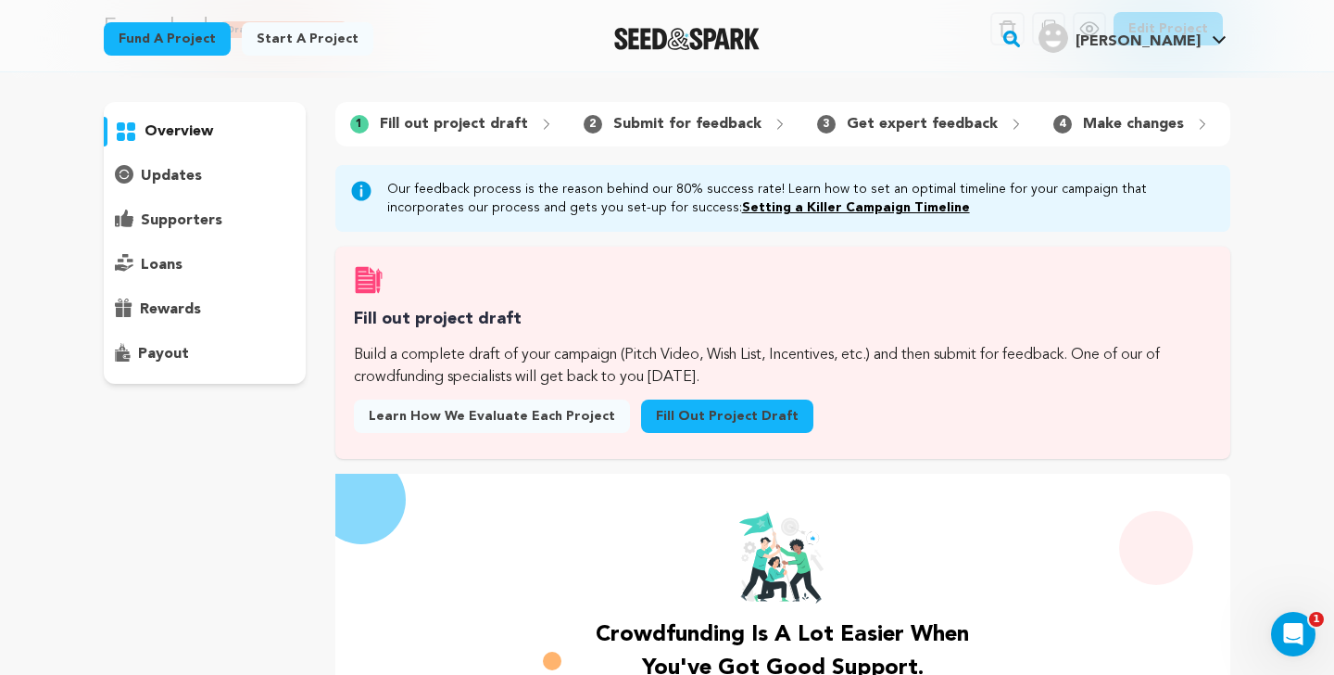
scroll to position [93, 0]
click at [672, 410] on link "Fill out project draft" at bounding box center [727, 414] width 172 height 33
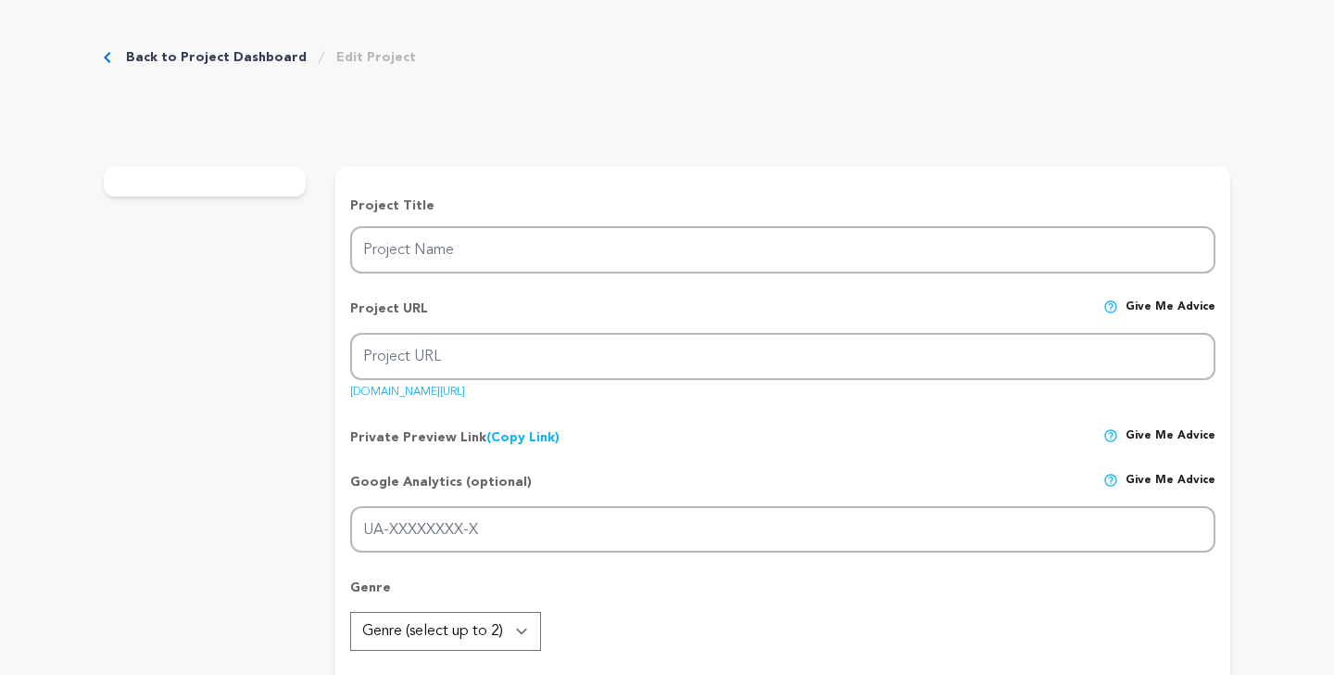
type input "Enmeshed"
type input "enmeshed"
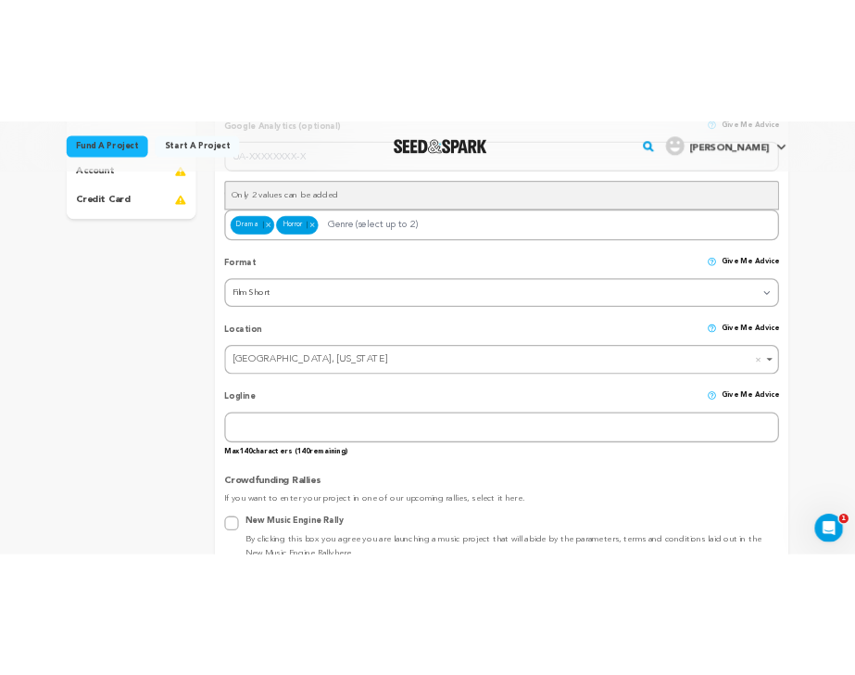
scroll to position [551, 0]
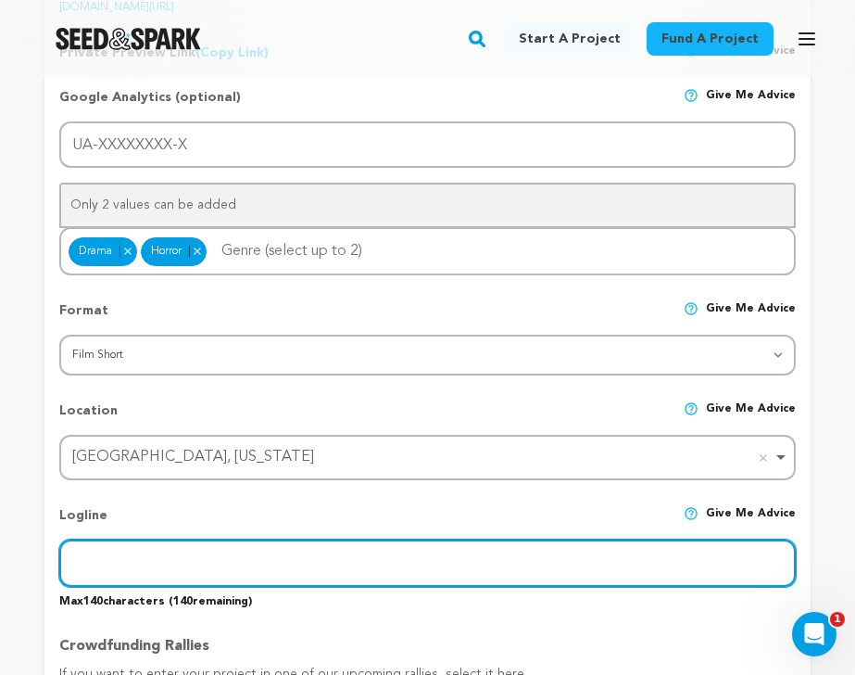
click at [141, 557] on input "text" at bounding box center [427, 562] width 737 height 47
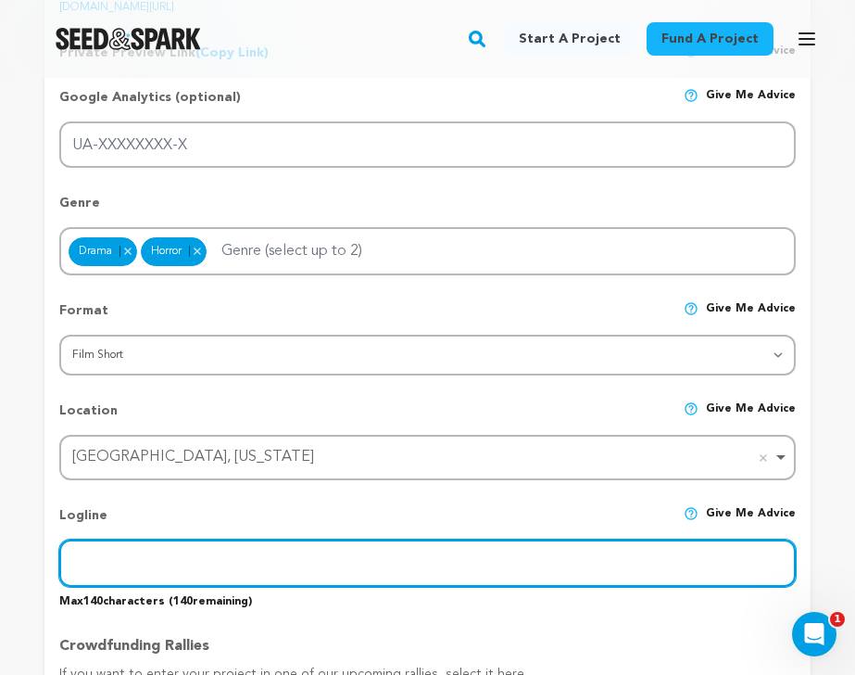
type input "A secretly-pregant woman meets her boyfriend's mother for the first time and di…"
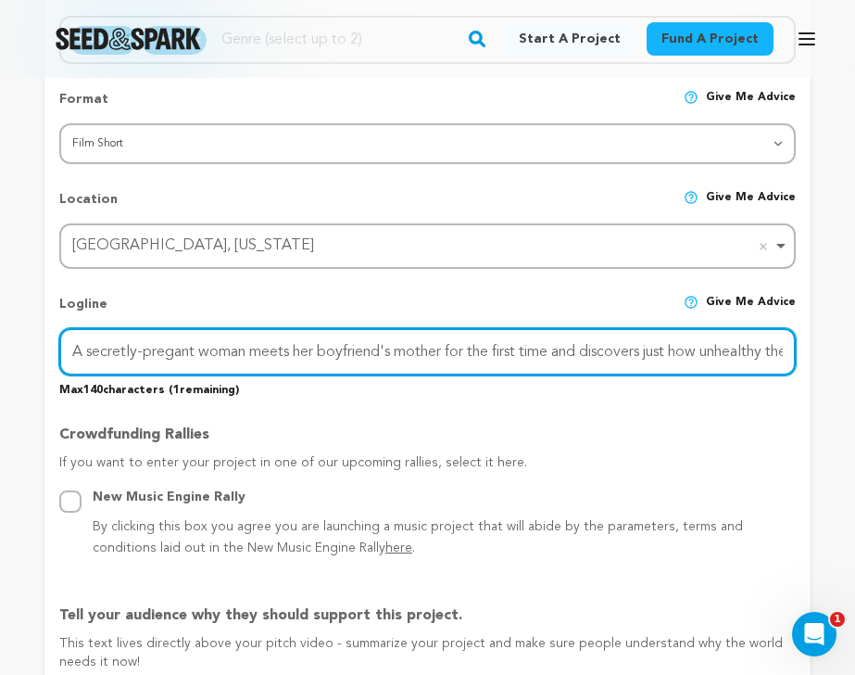
scroll to position [865, 0]
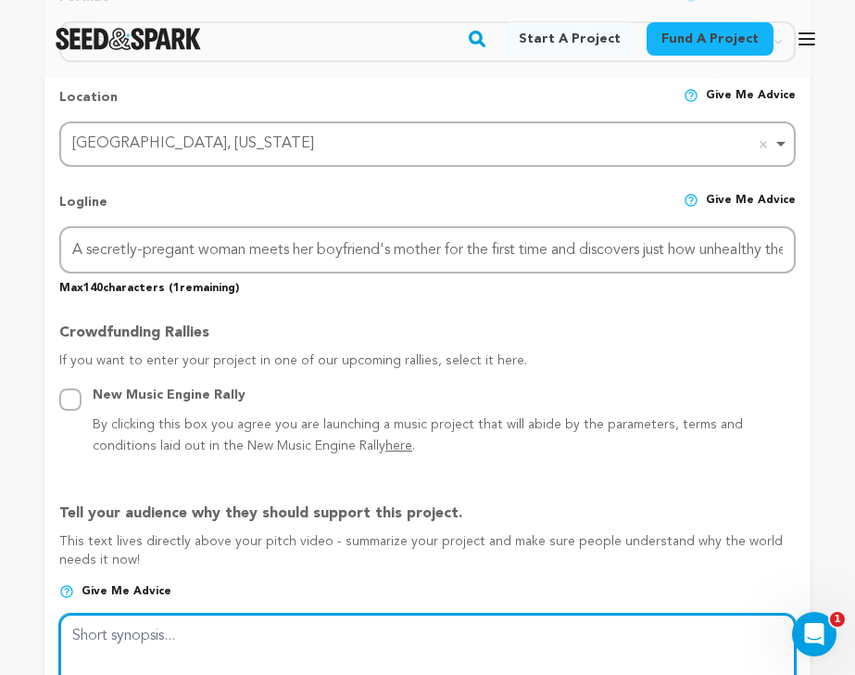
click at [157, 644] on textarea at bounding box center [427, 662] width 737 height 98
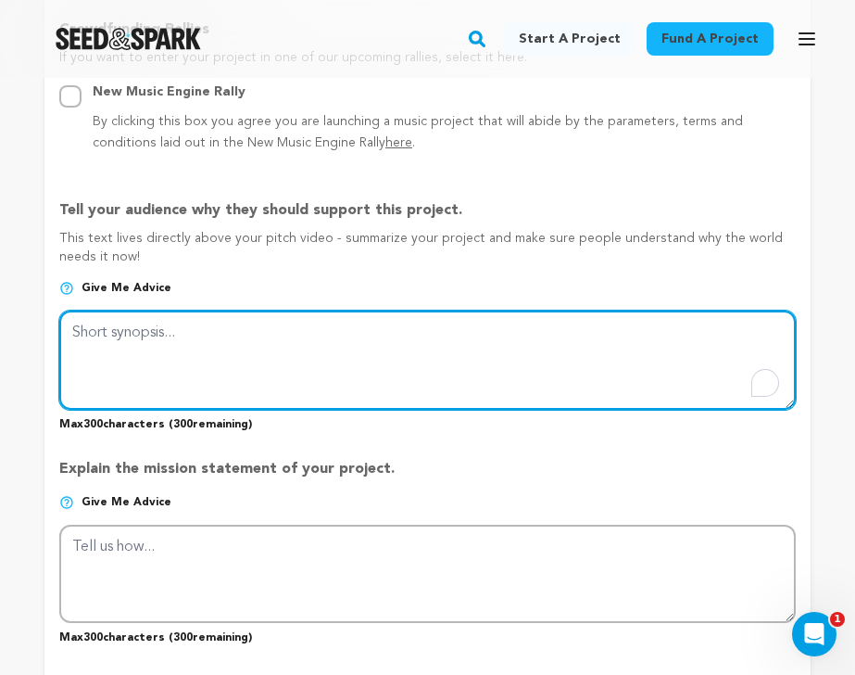
scroll to position [1181, 0]
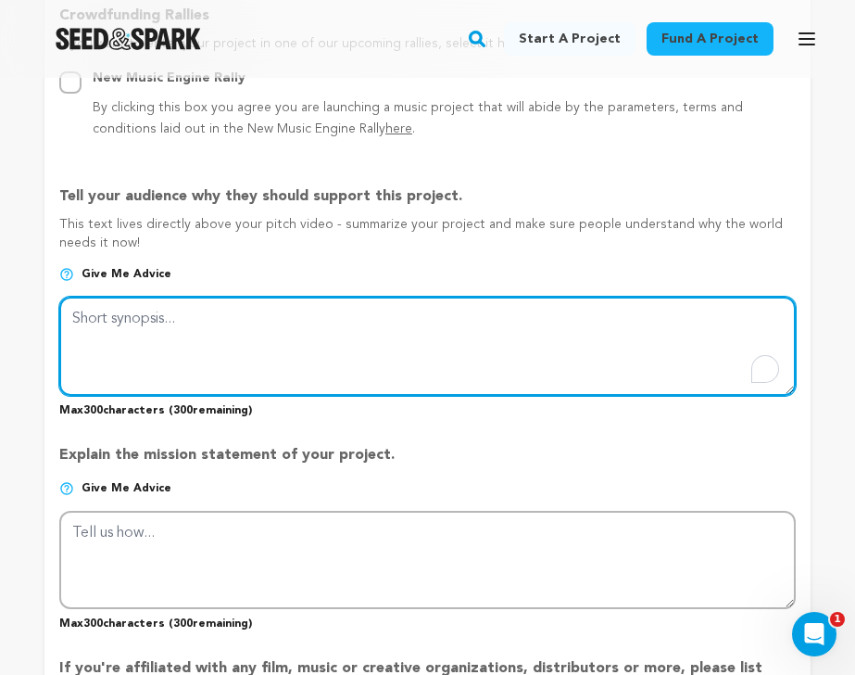
click at [172, 310] on textarea "To enrich screen reader interactions, please activate Accessibility in Grammarl…" at bounding box center [427, 346] width 737 height 98
type textarea "f"
type textarea "This film is abo"
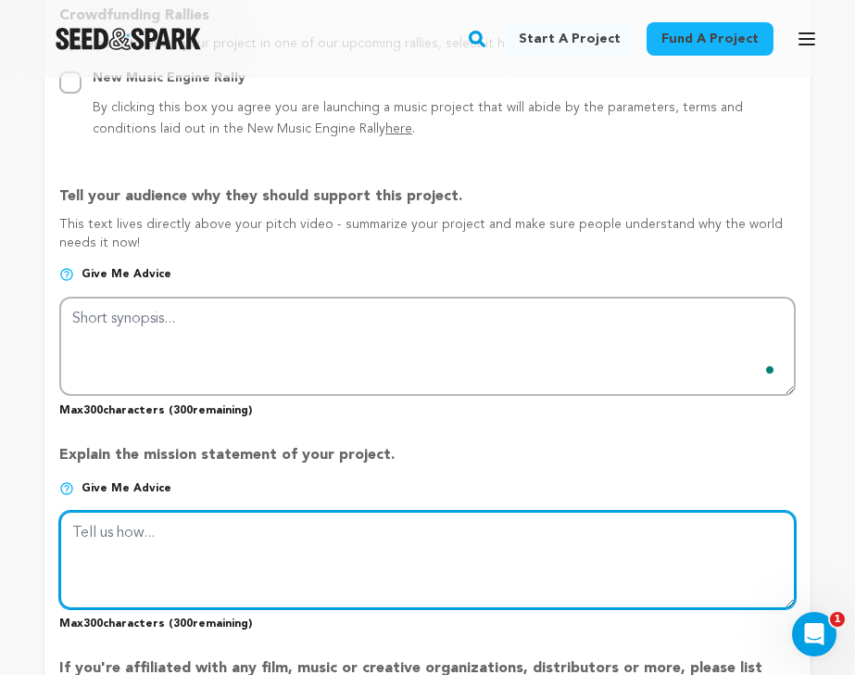
click at [166, 515] on textarea at bounding box center [427, 560] width 737 height 98
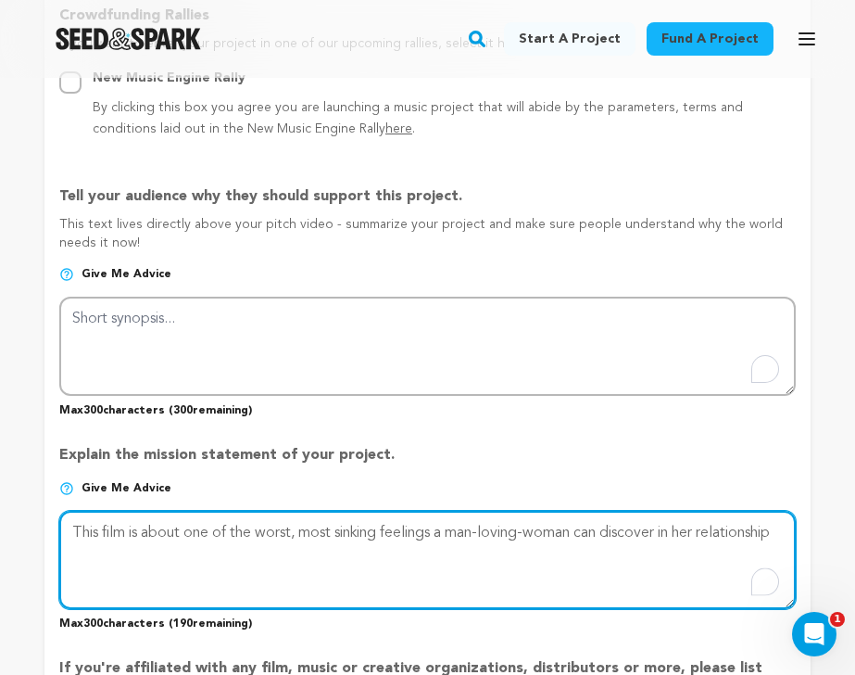
click at [649, 530] on textarea "To enrich screen reader interactions, please activate Accessibility in Grammarl…" at bounding box center [427, 560] width 737 height 98
click at [773, 526] on textarea "To enrich screen reader interactions, please activate Accessibility in Grammarl…" at bounding box center [427, 560] width 737 height 98
click at [415, 525] on textarea "To enrich screen reader interactions, please activate Accessibility in Grammarl…" at bounding box center [427, 560] width 737 height 98
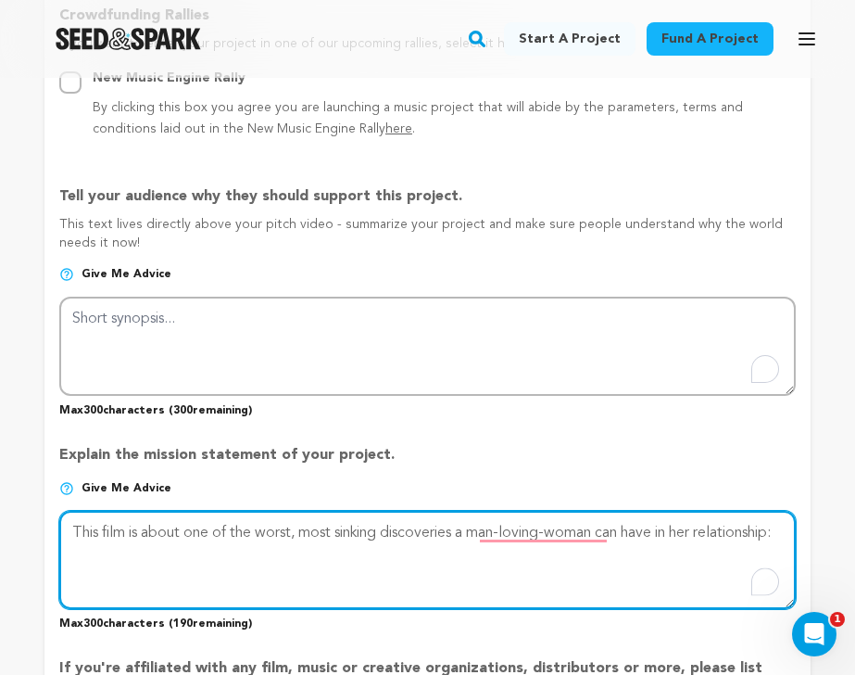
click at [654, 531] on textarea "To enrich screen reader interactions, please activate Accessibility in Grammarl…" at bounding box center [427, 560] width 737 height 98
click at [577, 574] on textarea "To enrich screen reader interactions, please activate Accessibility in Grammarl…" at bounding box center [427, 560] width 737 height 98
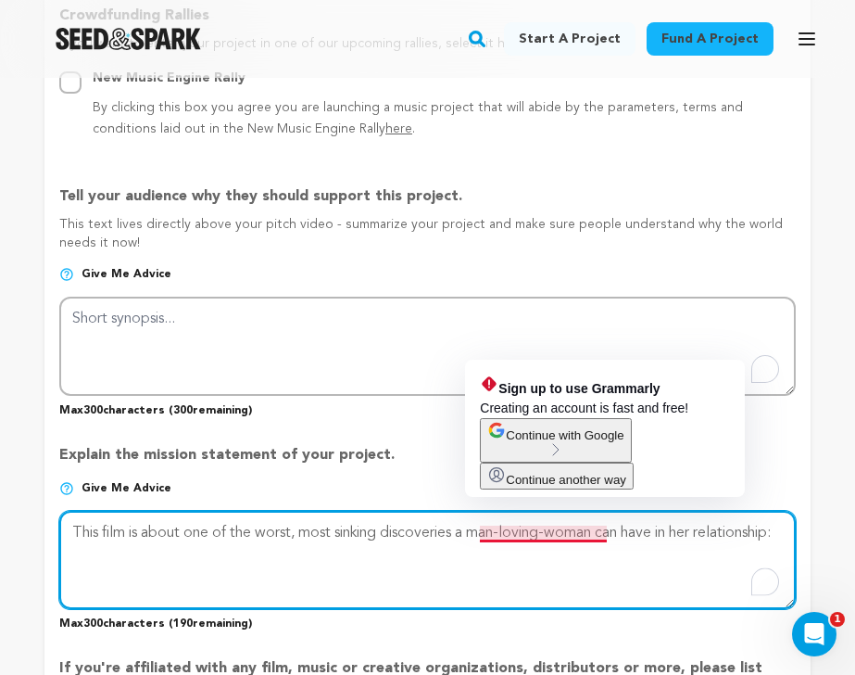
click at [570, 569] on textarea "To enrich screen reader interactions, please activate Accessibility in Grammarl…" at bounding box center [427, 560] width 737 height 98
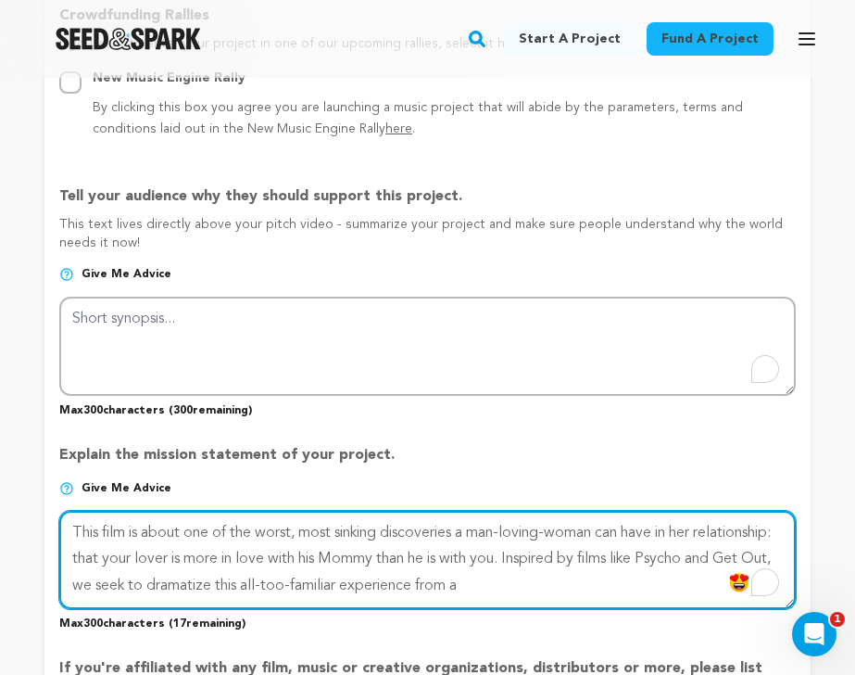
click at [485, 586] on textarea "To enrich screen reader interactions, please activate Accessibility in Grammarl…" at bounding box center [427, 560] width 737 height 98
click at [586, 587] on textarea "To enrich screen reader interactions, please activate Accessibility in Grammarl…" at bounding box center [427, 560] width 737 height 98
click at [625, 580] on textarea "To enrich screen reader interactions, please activate Accessibility in Grammarl…" at bounding box center [427, 560] width 737 height 98
click at [642, 536] on textarea "To enrich screen reader interactions, please activate Accessibility in Grammarl…" at bounding box center [427, 560] width 737 height 98
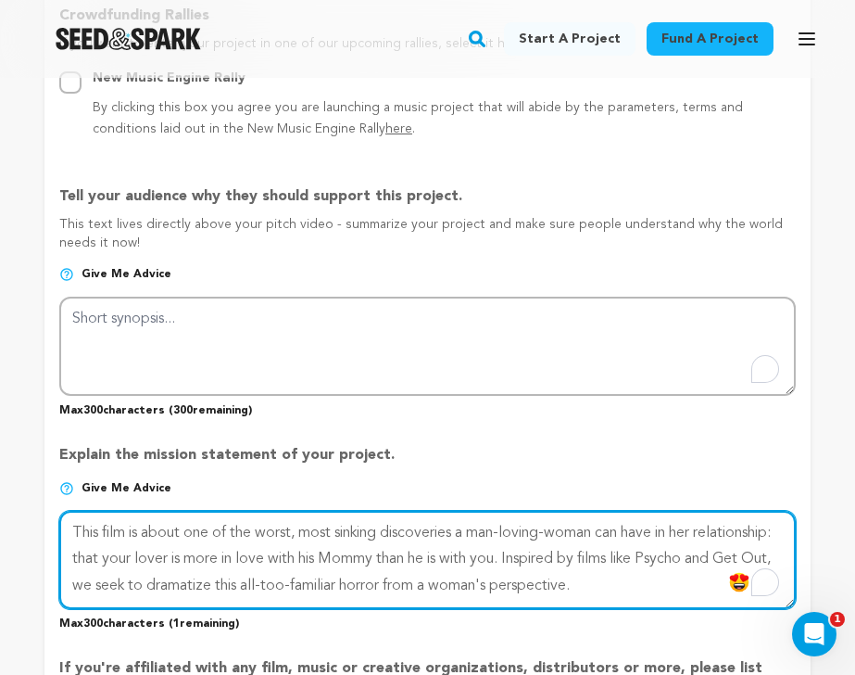
click at [173, 560] on textarea "To enrich screen reader interactions, please activate Accessibility in Grammarl…" at bounding box center [427, 560] width 737 height 98
click at [285, 560] on textarea "To enrich screen reader interactions, please activate Accessibility in Grammarl…" at bounding box center [427, 560] width 737 height 98
click at [353, 559] on textarea "To enrich screen reader interactions, please activate Accessibility in Grammarl…" at bounding box center [427, 560] width 737 height 98
click at [357, 535] on textarea "To enrich screen reader interactions, please activate Accessibility in Grammarl…" at bounding box center [427, 560] width 737 height 98
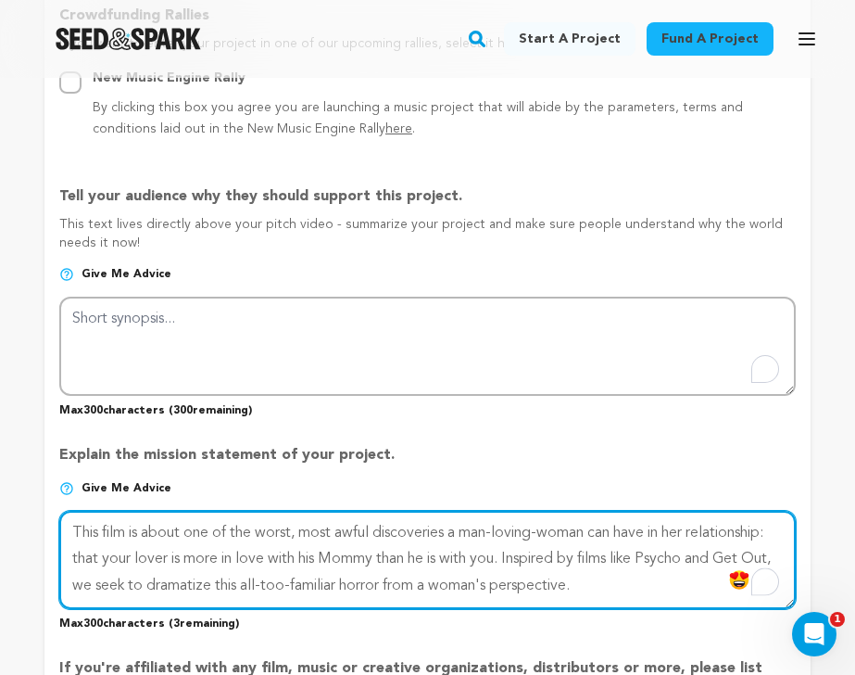
click at [352, 539] on textarea "To enrich screen reader interactions, please activate Accessibility in Grammarl…" at bounding box center [427, 560] width 737 height 98
click at [627, 528] on textarea "To enrich screen reader interactions, please activate Accessibility in Grammarl…" at bounding box center [427, 560] width 737 height 98
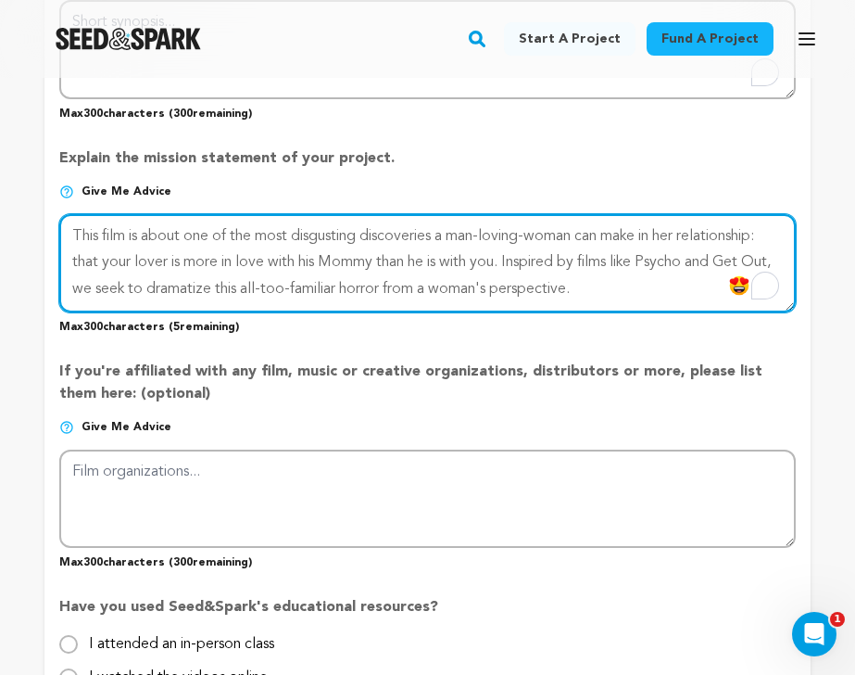
scroll to position [1495, 0]
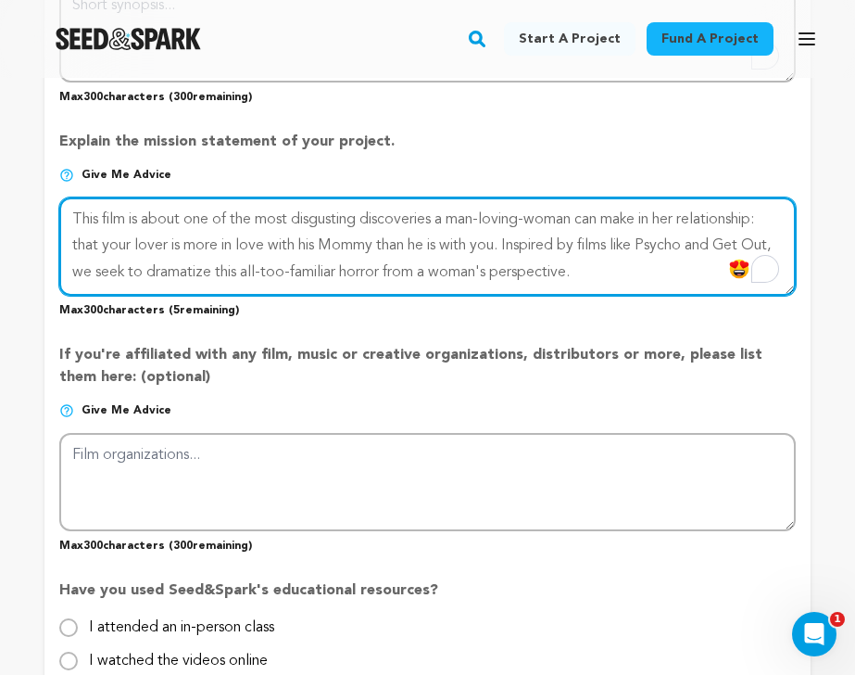
type textarea "This film is about one of the most disgusting discoveries a man-loving-woman ca…"
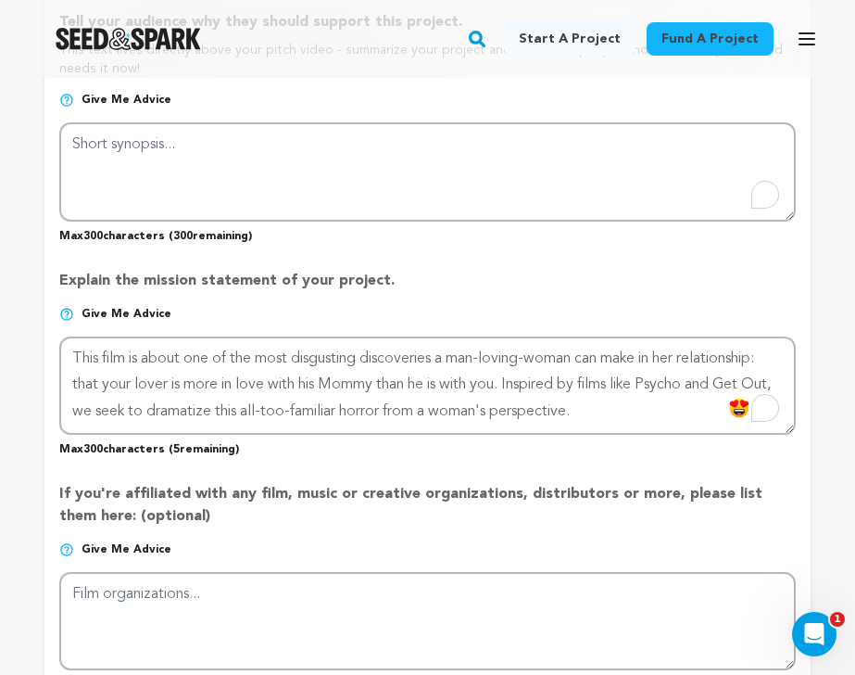
scroll to position [1330, 0]
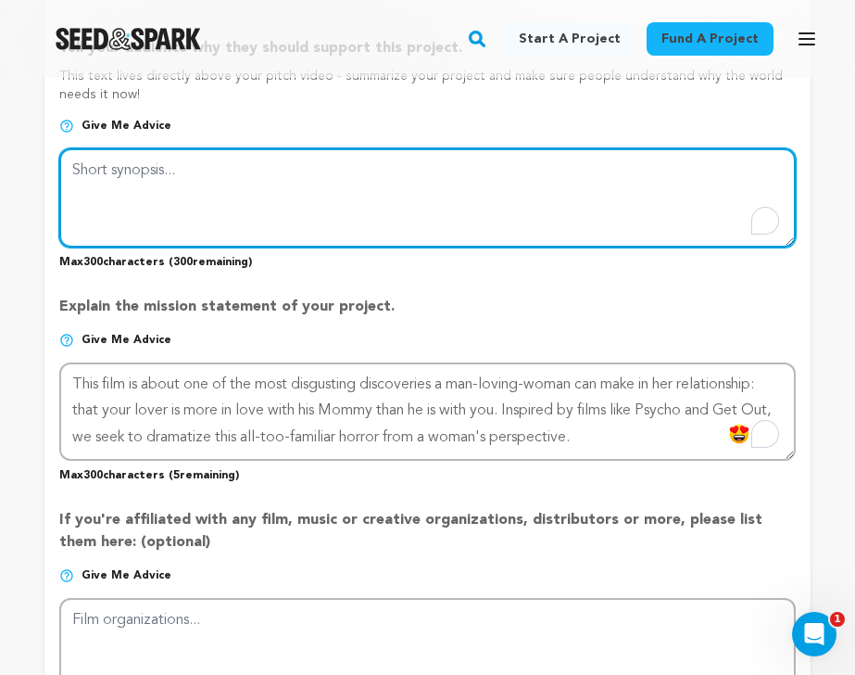
click at [196, 176] on textarea "To enrich screen reader interactions, please activate Accessibility in Grammarl…" at bounding box center [427, 197] width 737 height 98
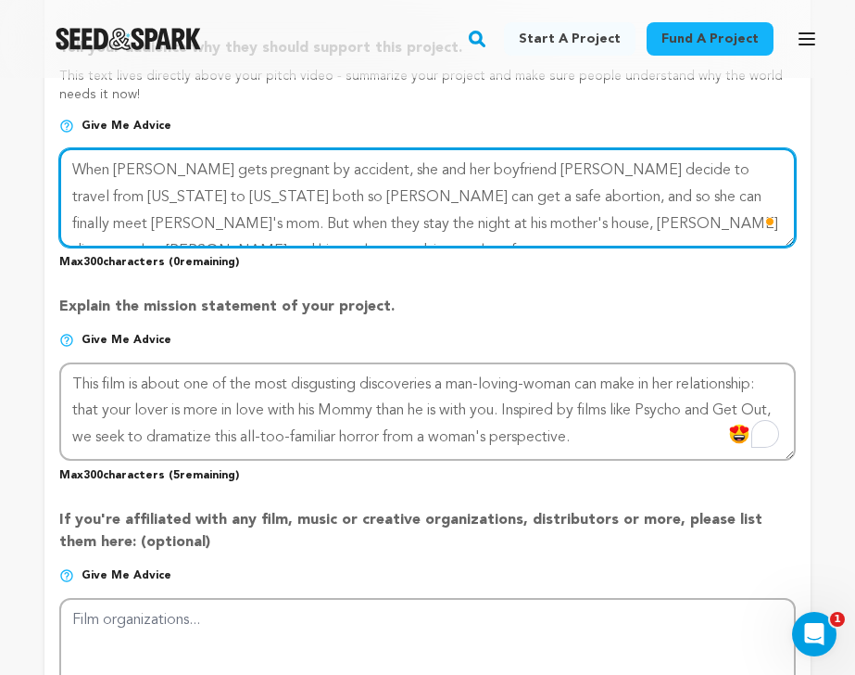
click at [295, 226] on textarea "To enrich screen reader interactions, please activate Accessibility in Grammarl…" at bounding box center [427, 197] width 737 height 98
drag, startPoint x: 295, startPoint y: 226, endPoint x: 174, endPoint y: 225, distance: 120.5
click at [174, 225] on textarea "To enrich screen reader interactions, please activate Accessibility in Grammarl…" at bounding box center [427, 197] width 737 height 98
click at [68, 216] on textarea "To enrich screen reader interactions, please activate Accessibility in Grammarl…" at bounding box center [427, 197] width 737 height 98
click at [150, 222] on textarea "To enrich screen reader interactions, please activate Accessibility in Grammarl…" at bounding box center [427, 197] width 737 height 98
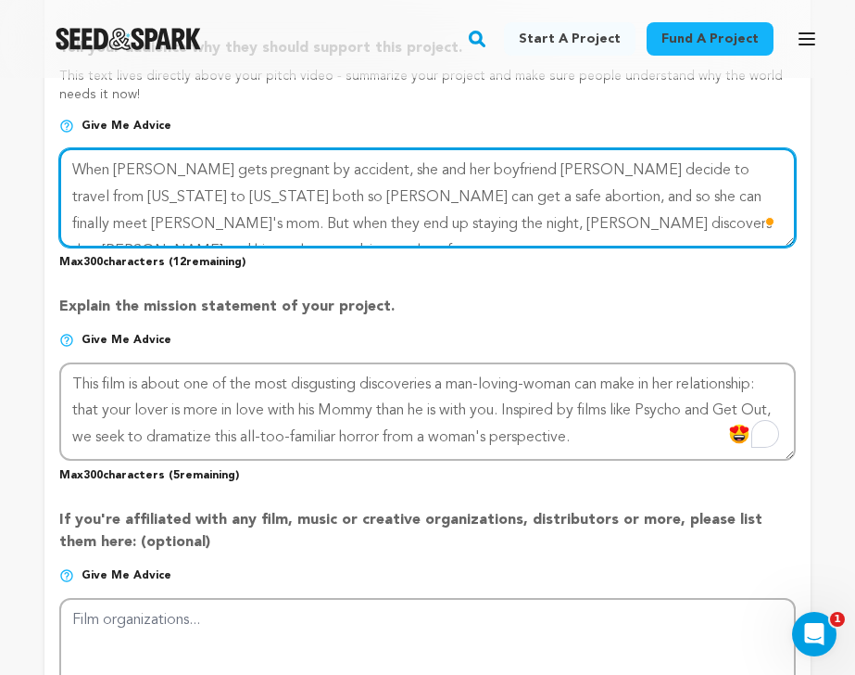
click at [711, 226] on textarea "To enrich screen reader interactions, please activate Accessibility in Grammarl…" at bounding box center [427, 197] width 737 height 98
click at [688, 194] on textarea "To enrich screen reader interactions, please activate Accessibility in Grammarl…" at bounding box center [427, 197] width 737 height 98
click at [133, 188] on textarea "To enrich screen reader interactions, please activate Accessibility in Grammarl…" at bounding box center [427, 197] width 737 height 98
click at [147, 217] on textarea "To enrich screen reader interactions, please activate Accessibility in Grammarl…" at bounding box center [427, 197] width 737 height 98
click at [146, 191] on textarea "To enrich screen reader interactions, please activate Accessibility in Grammarl…" at bounding box center [427, 197] width 737 height 98
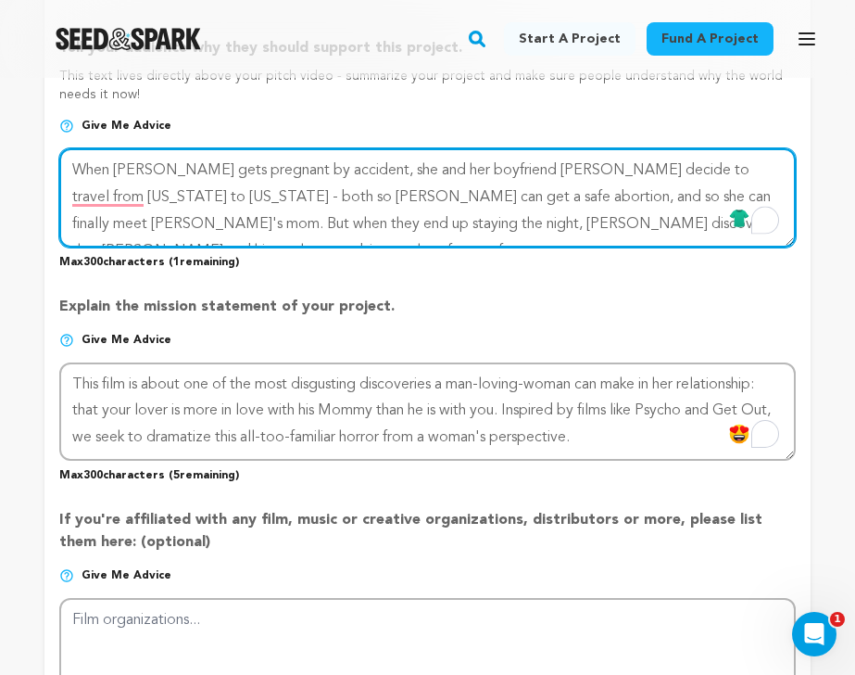
click at [208, 222] on textarea "To enrich screen reader interactions, please activate Accessibility in Grammarl…" at bounding box center [427, 197] width 737 height 98
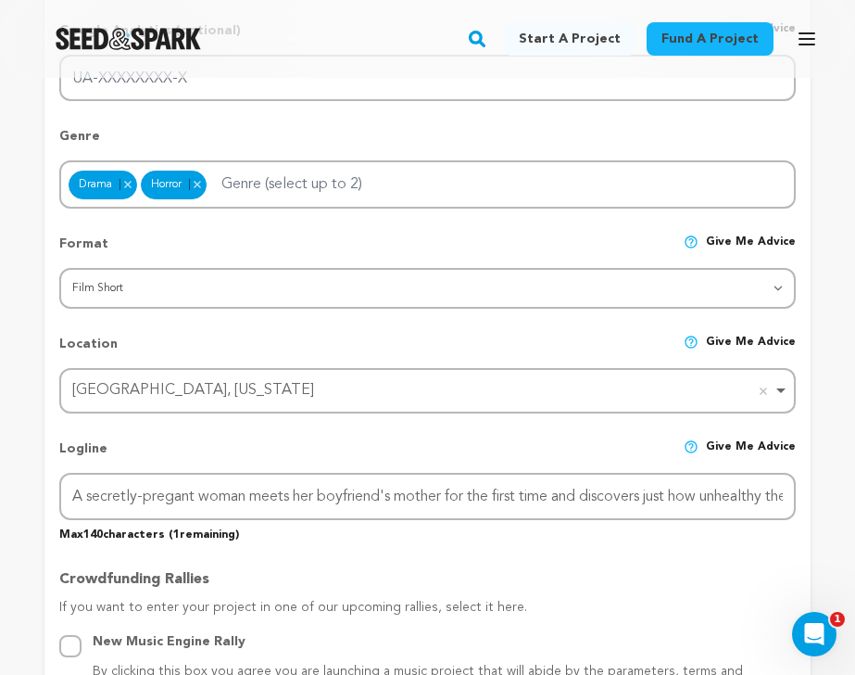
scroll to position [611, 0]
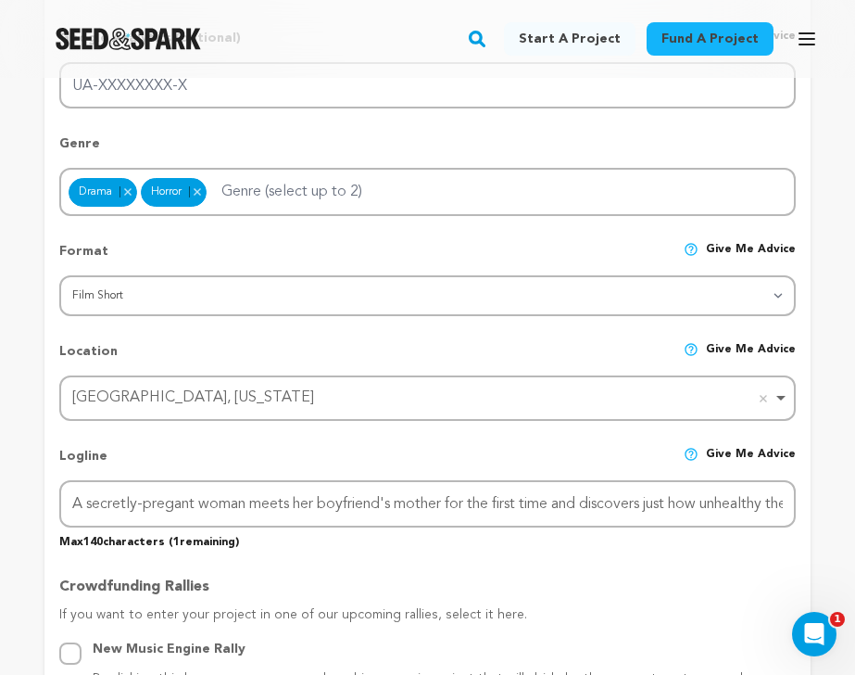
type textarea "When Tessa gets pregnant by accident, she and her boyfriend Mark decide to trav…"
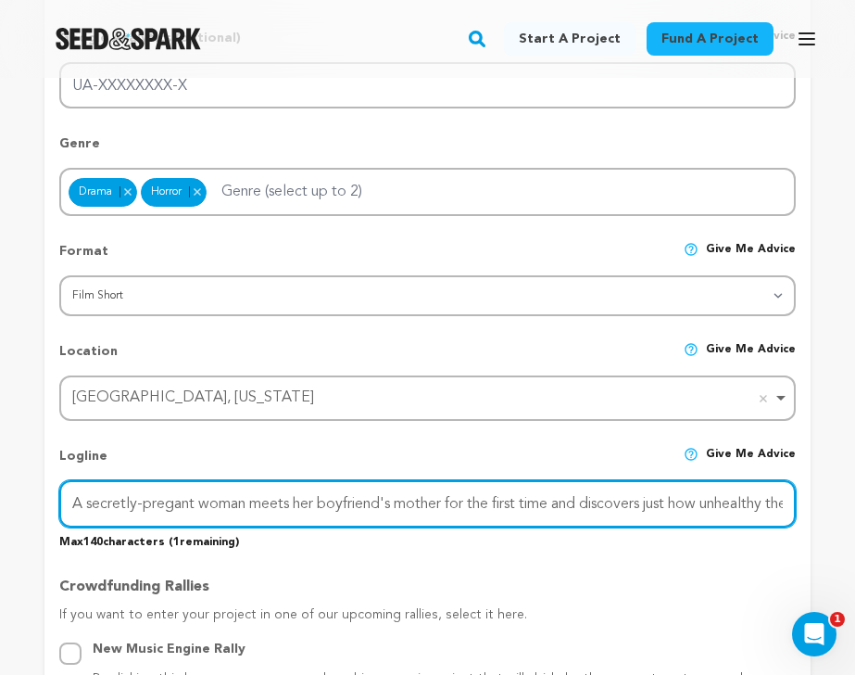
click at [588, 514] on input "A secretly-pregant woman meets her boyfriend's mother for the first time and di…" at bounding box center [427, 503] width 737 height 47
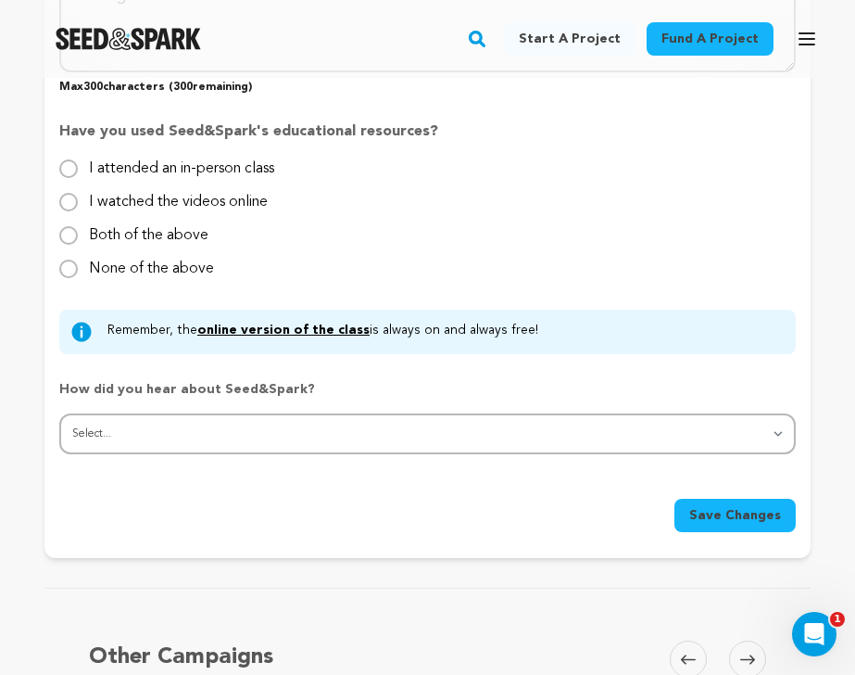
scroll to position [2109, 0]
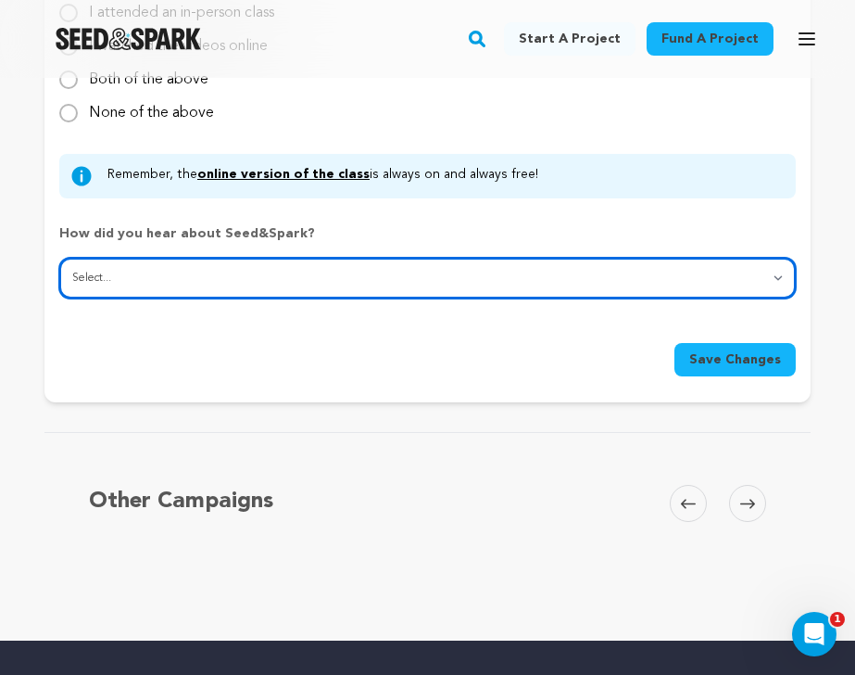
click at [667, 275] on select "Select... From a friend Social media Film festival or film organization Took an…" at bounding box center [427, 278] width 737 height 41
select select "1"
click at [59, 258] on select "Select... From a friend Social media Film festival or film organization Took an…" at bounding box center [427, 278] width 737 height 41
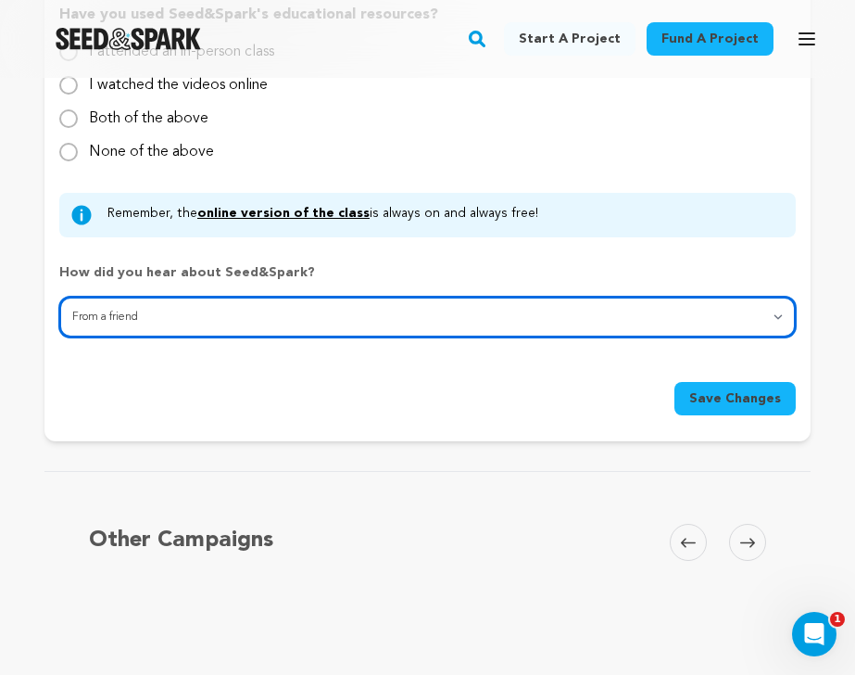
scroll to position [2058, 0]
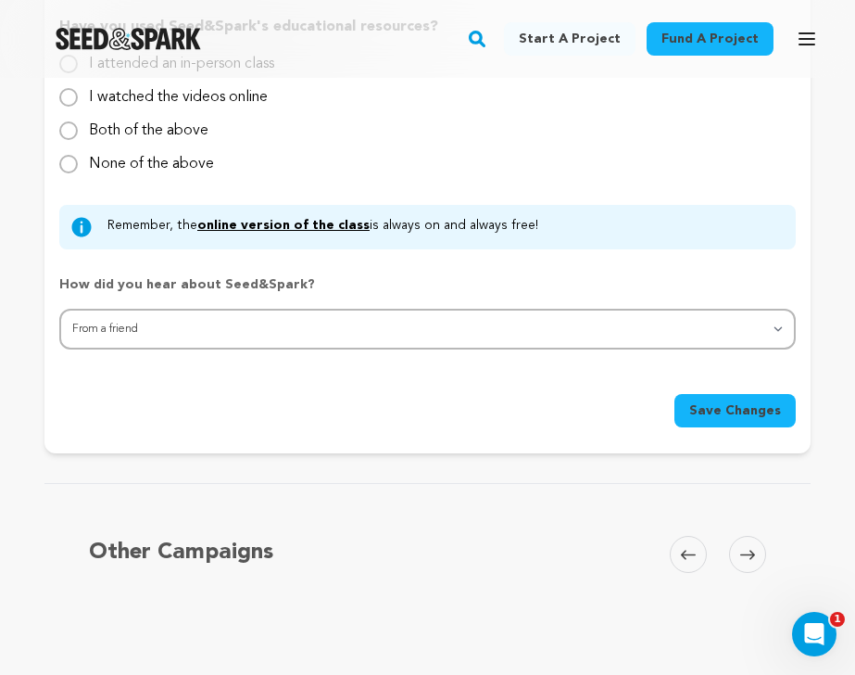
click at [145, 167] on label "None of the above" at bounding box center [151, 157] width 125 height 30
click at [78, 167] on input "None of the above" at bounding box center [68, 164] width 19 height 19
radio input "true"
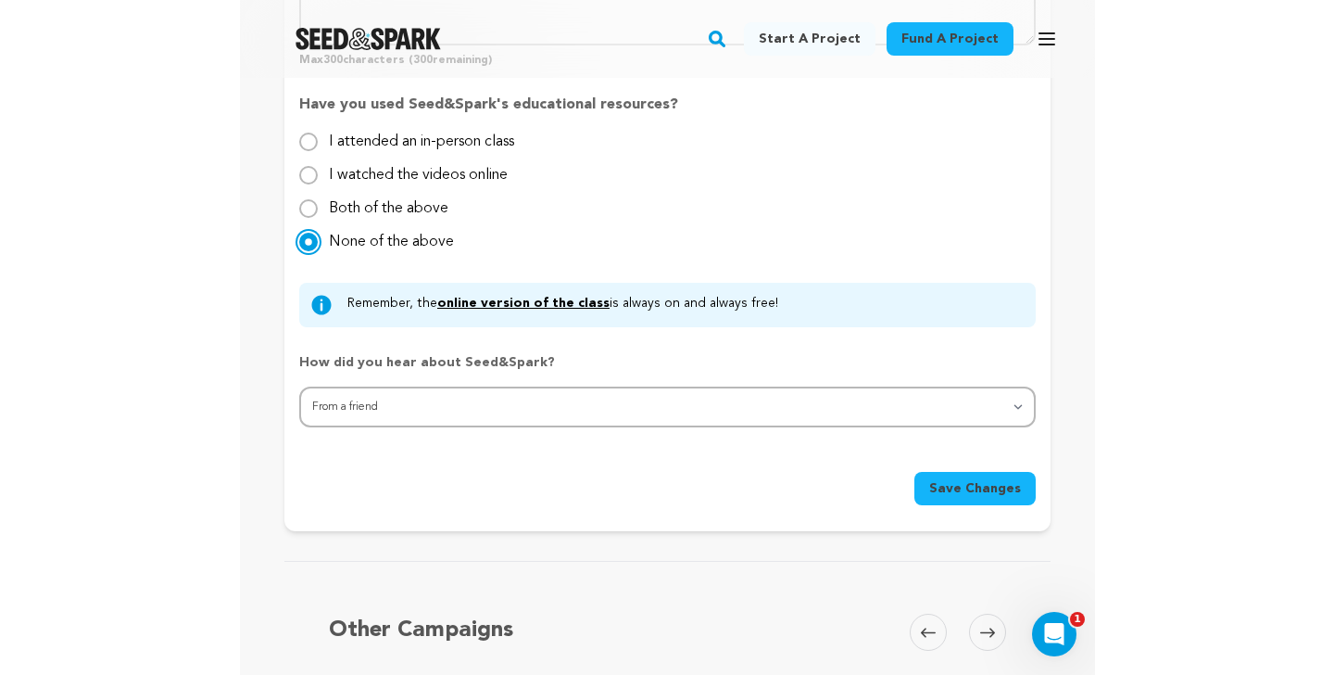
scroll to position [1971, 0]
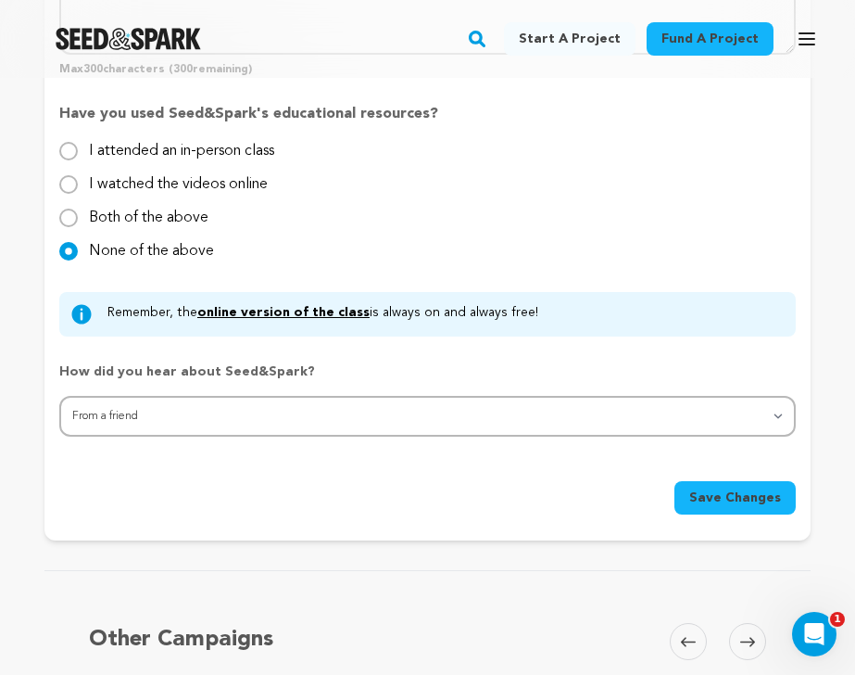
click at [286, 310] on link "online version of the class" at bounding box center [283, 312] width 172 height 13
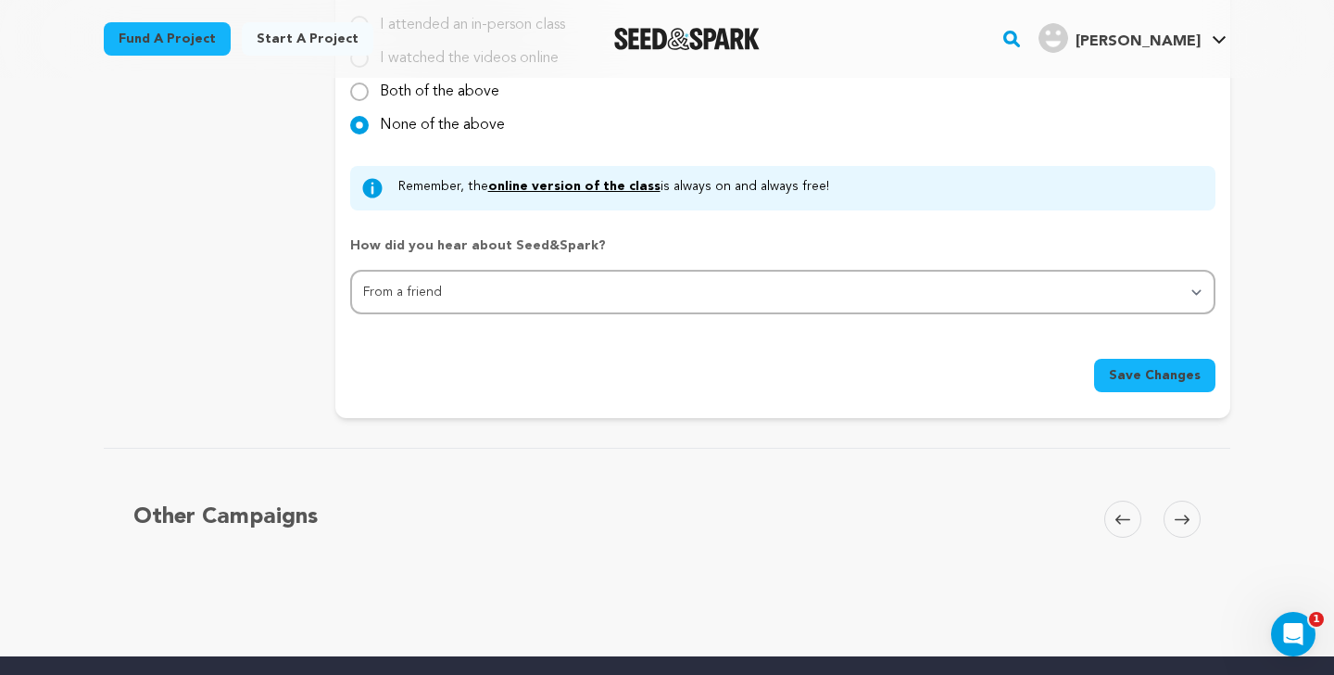
click at [1122, 372] on span "Save Changes" at bounding box center [1155, 375] width 92 height 19
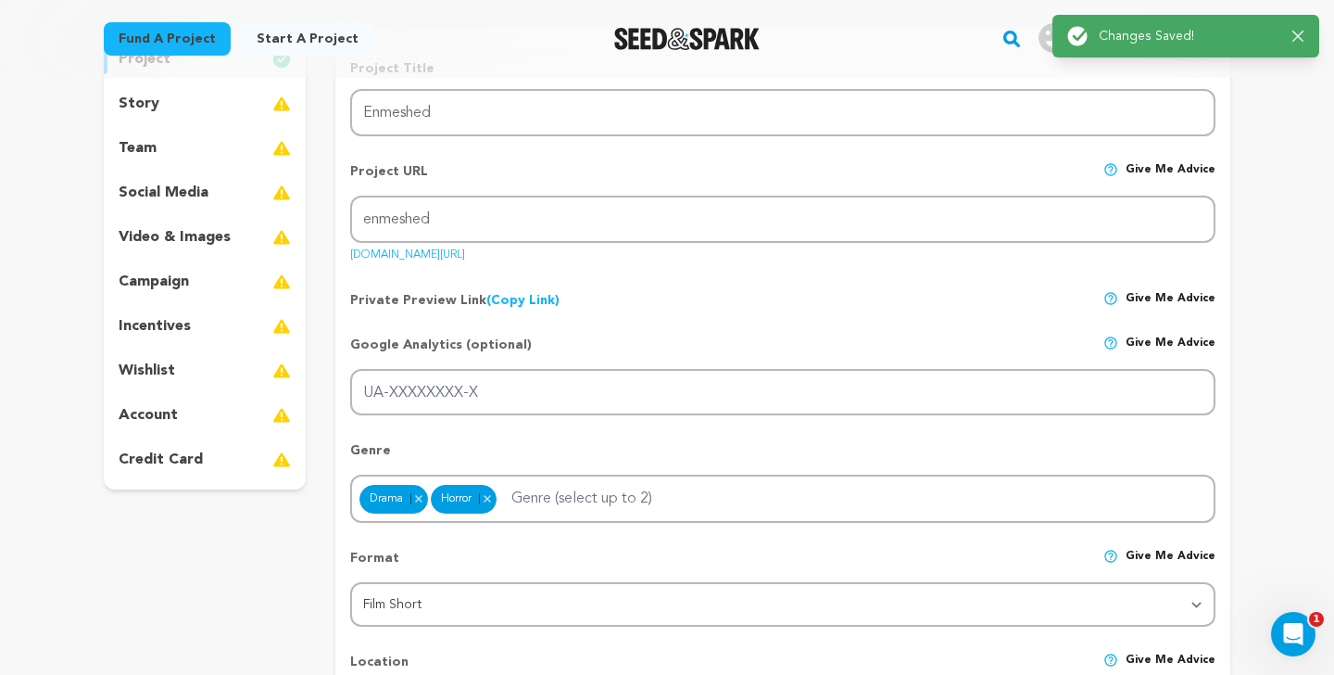
scroll to position [0, 0]
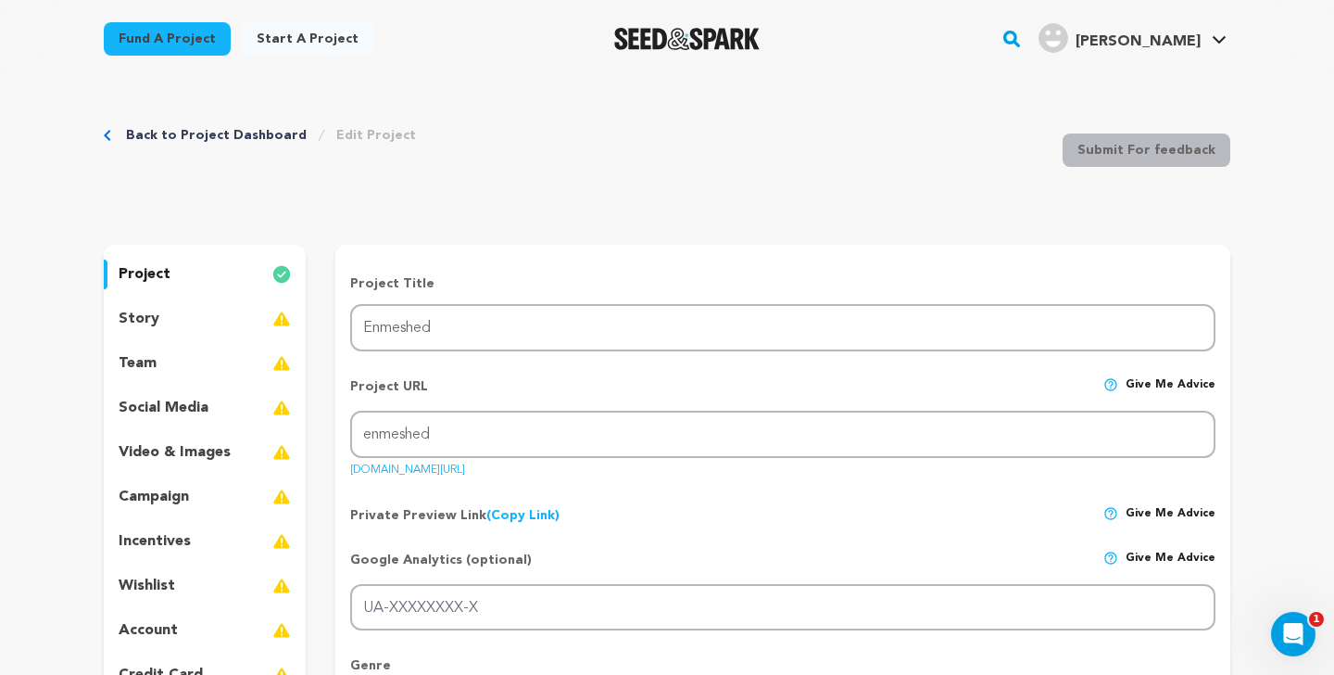
click at [168, 328] on div "story" at bounding box center [205, 319] width 202 height 30
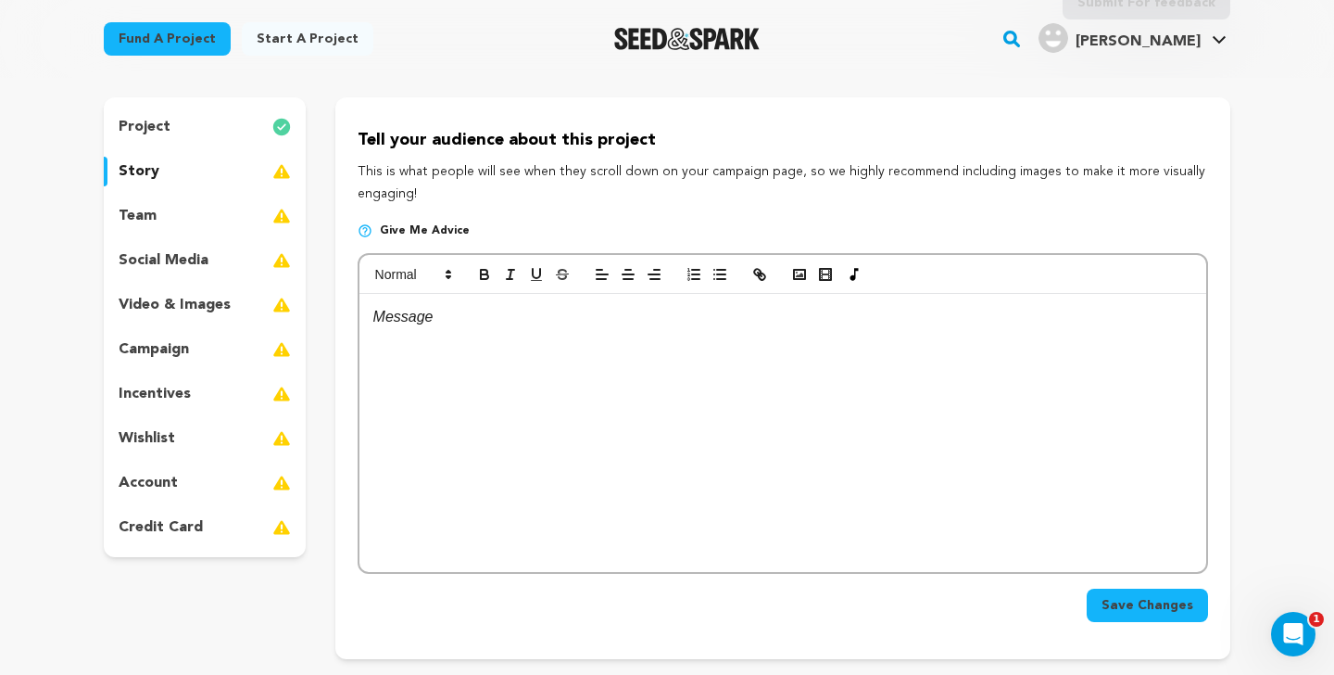
scroll to position [145, 0]
click at [232, 125] on div "project" at bounding box center [205, 129] width 202 height 30
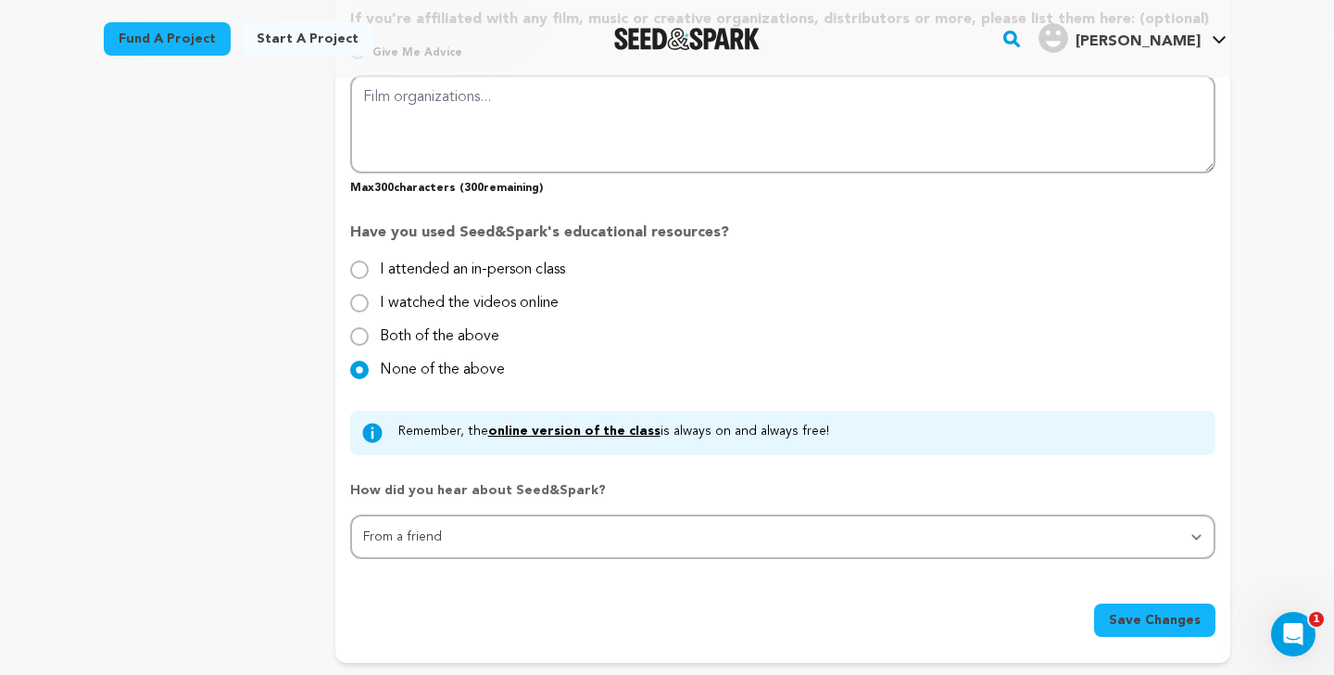
scroll to position [1725, 0]
click at [449, 304] on label "I watched the videos online" at bounding box center [469, 297] width 179 height 30
click at [369, 304] on input "I watched the videos online" at bounding box center [359, 304] width 19 height 19
radio input "true"
click at [1136, 609] on button "Save Changes" at bounding box center [1154, 620] width 121 height 33
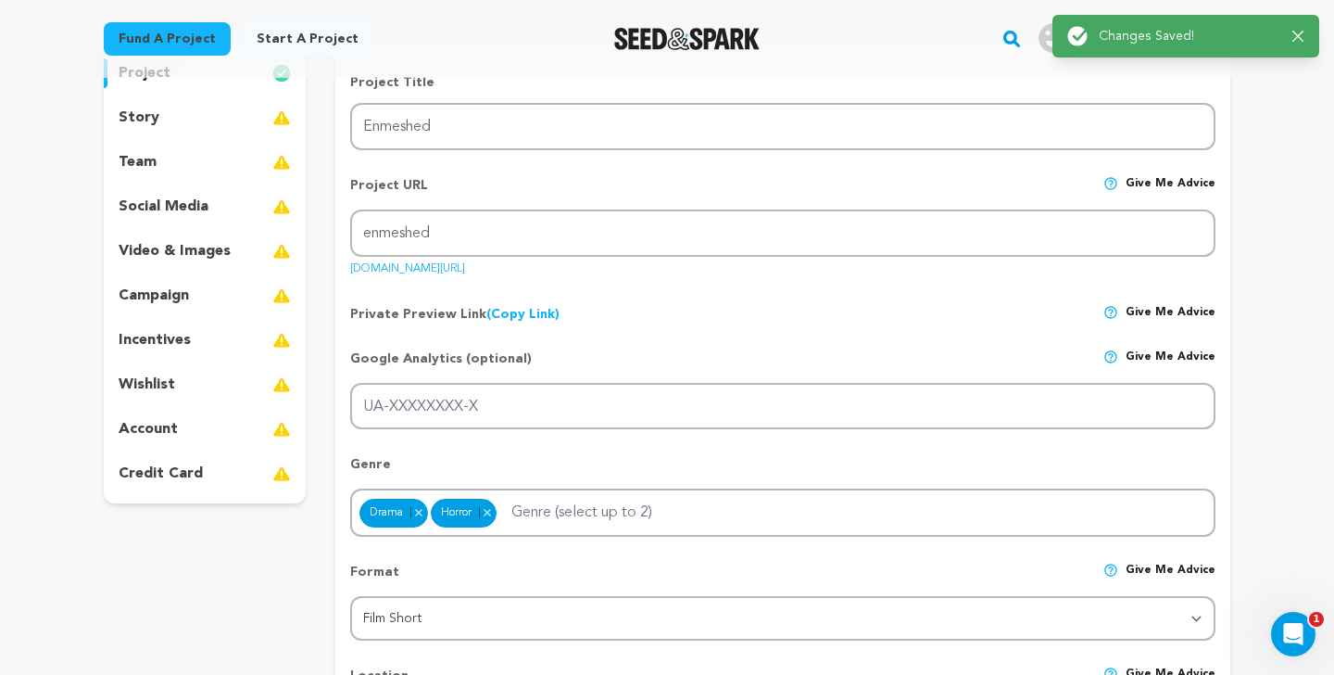
scroll to position [0, 0]
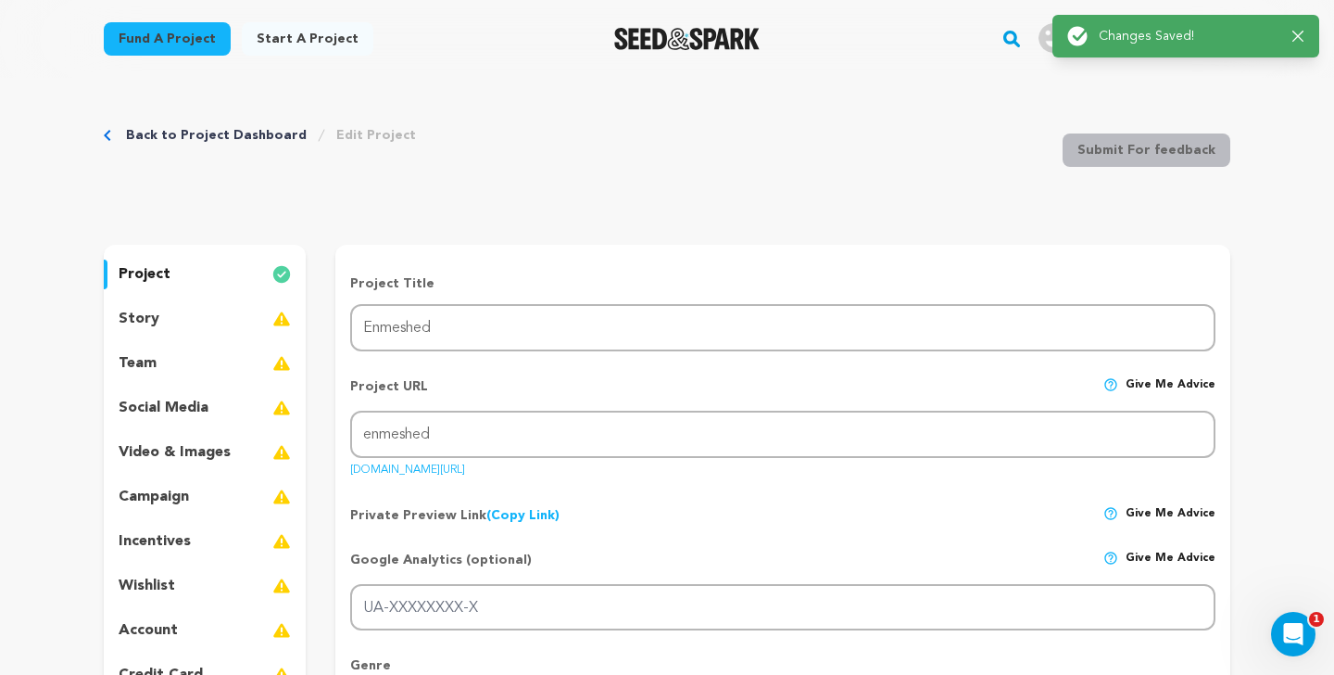
click at [219, 320] on div "story" at bounding box center [205, 319] width 202 height 30
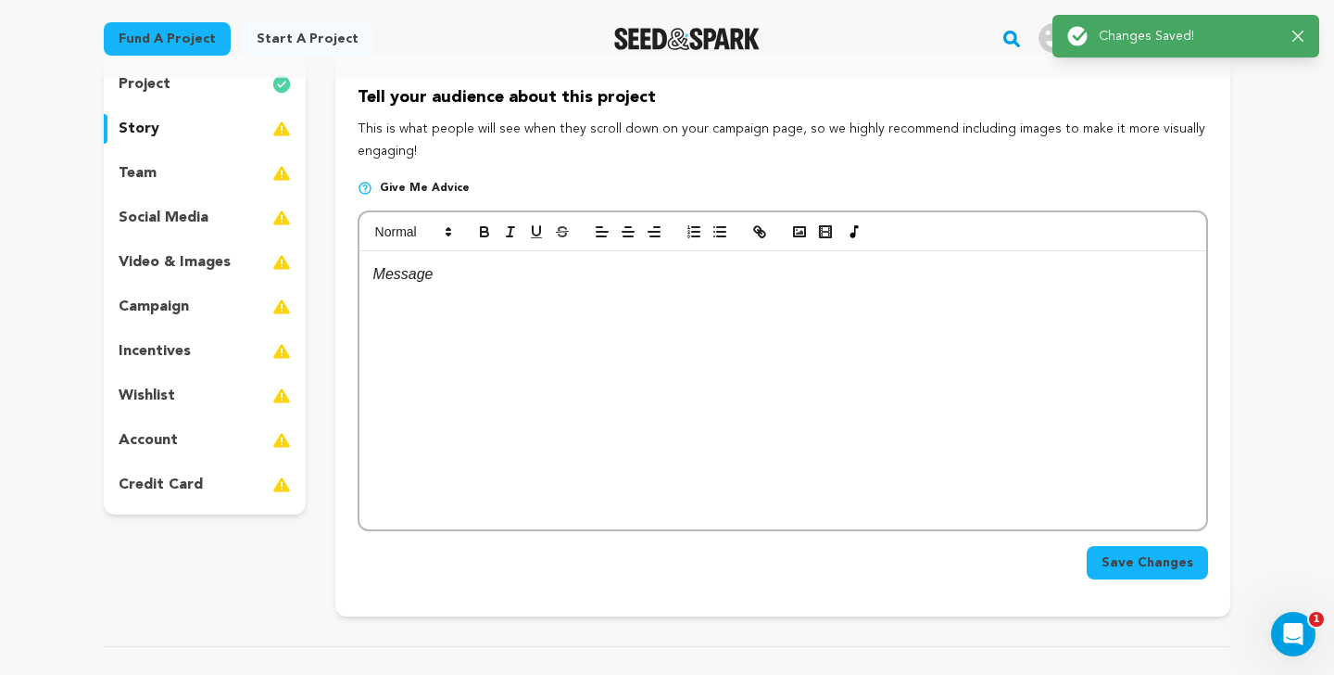
scroll to position [183, 0]
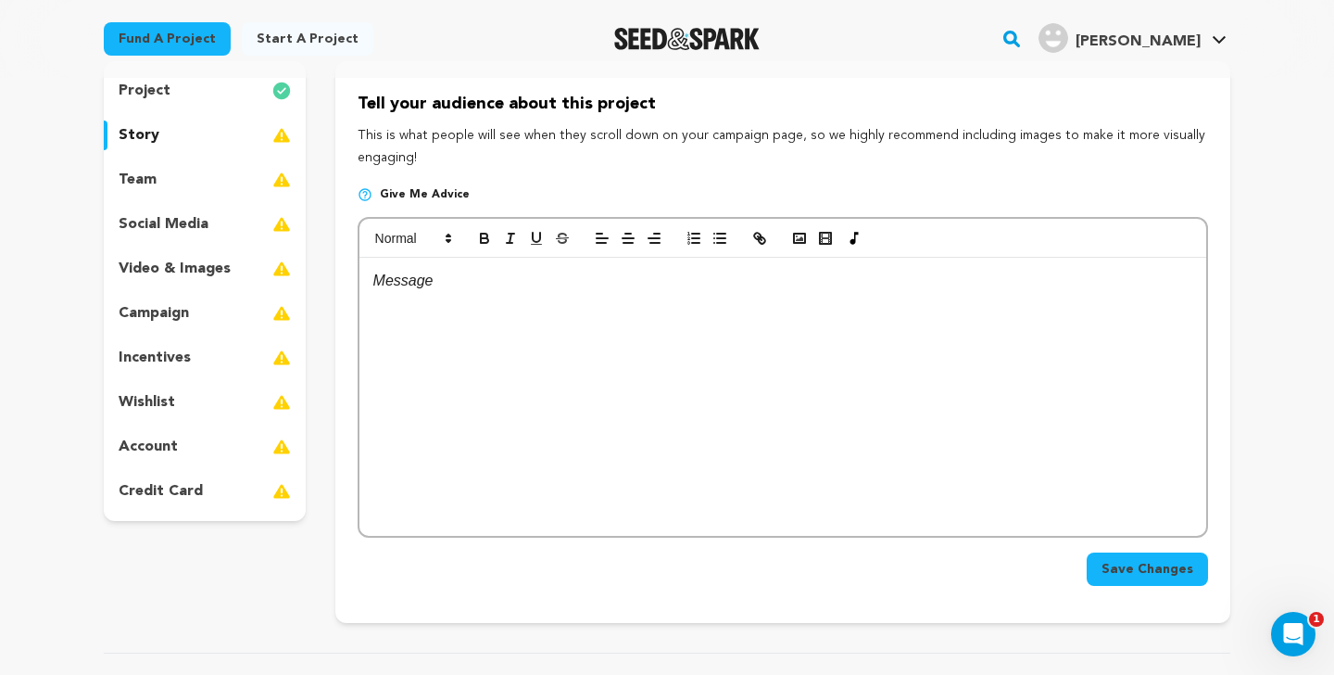
click at [193, 177] on div "team" at bounding box center [205, 180] width 202 height 30
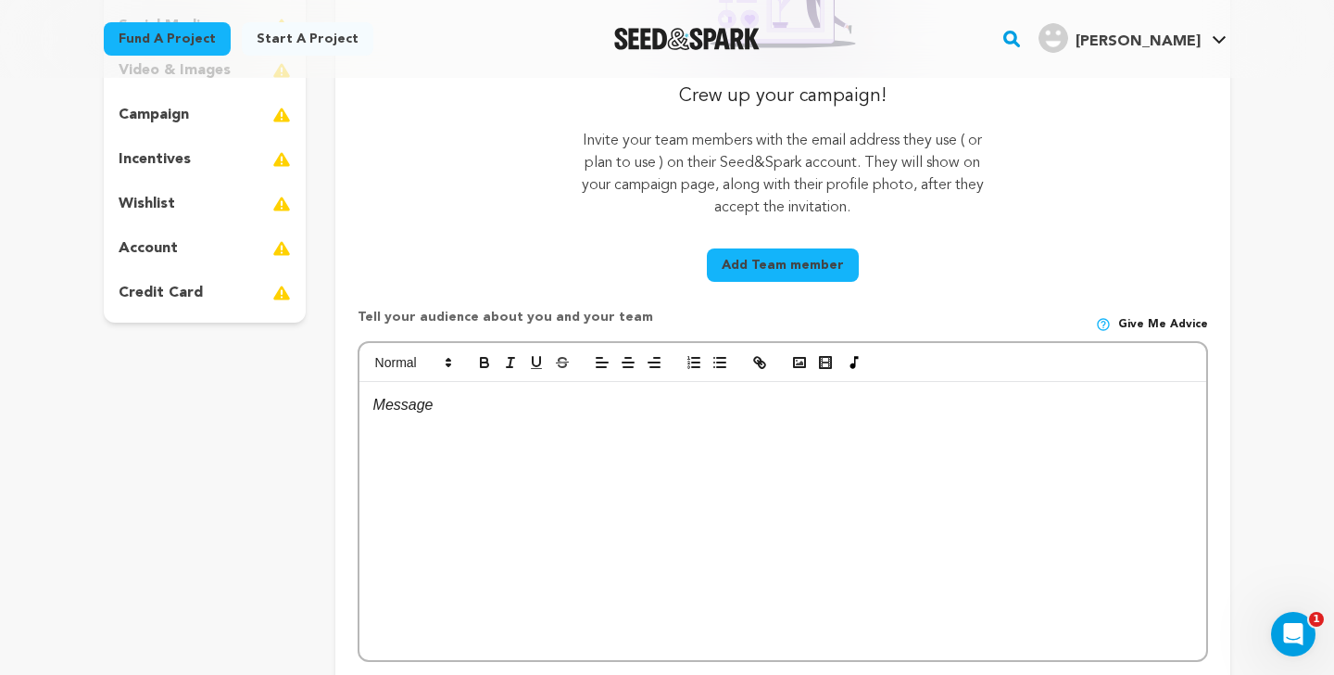
scroll to position [363, 0]
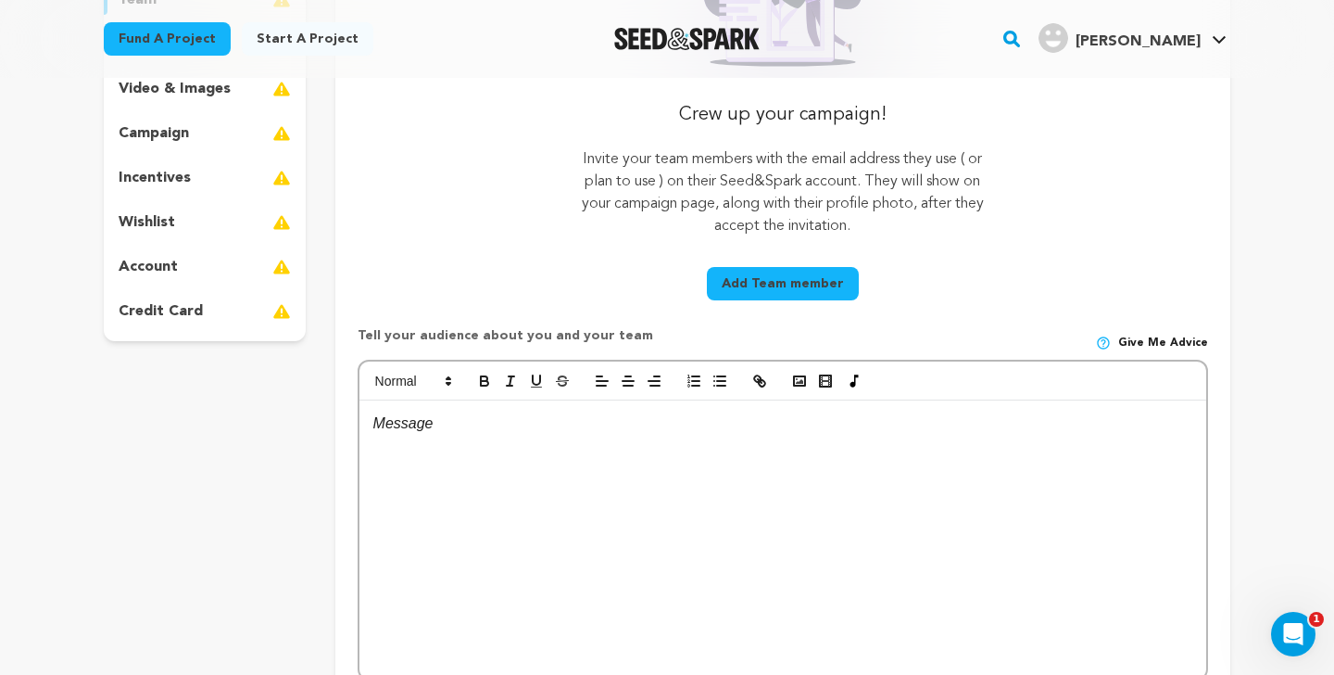
click at [713, 225] on p "Invite your team members with the email address they use ( or plan to use ) on …" at bounding box center [782, 192] width 425 height 89
click at [713, 221] on p "Invite your team members with the email address they use ( or plan to use ) on …" at bounding box center [782, 192] width 425 height 89
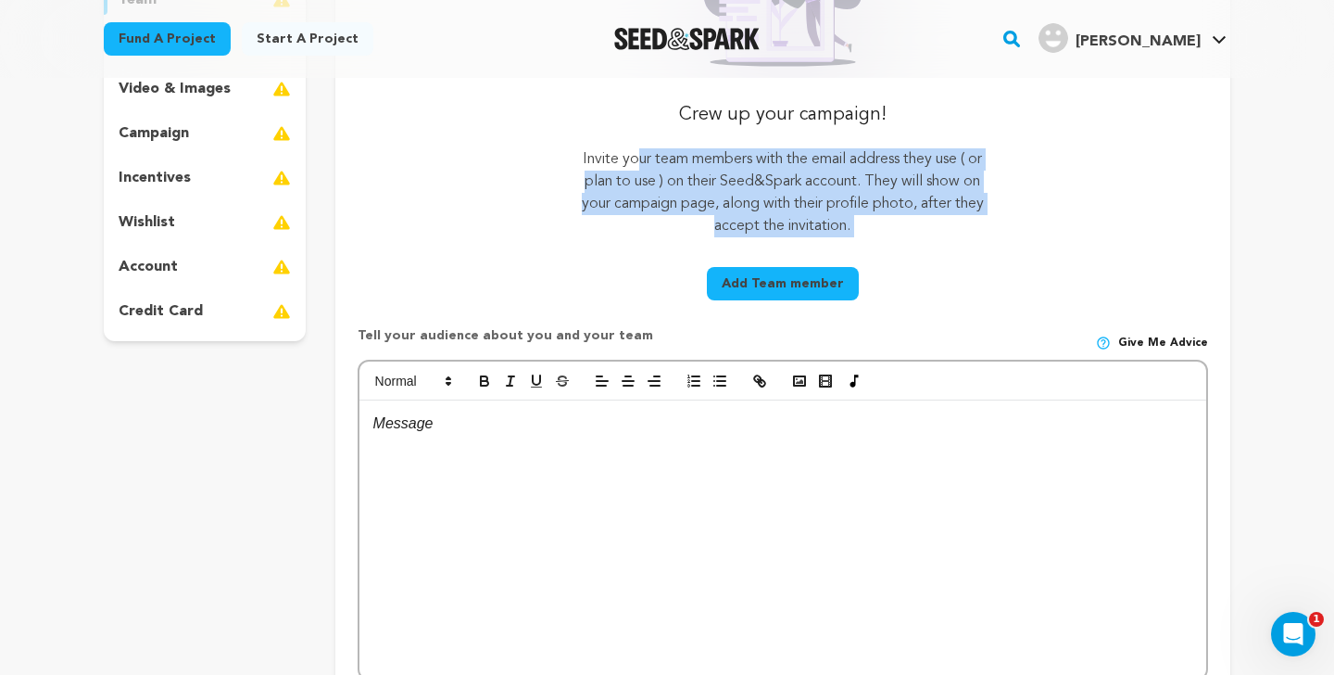
click at [713, 221] on p "Invite your team members with the email address they use ( or plan to use ) on …" at bounding box center [782, 192] width 425 height 89
click at [659, 196] on p "Invite your team members with the email address they use ( or plan to use ) on …" at bounding box center [782, 192] width 425 height 89
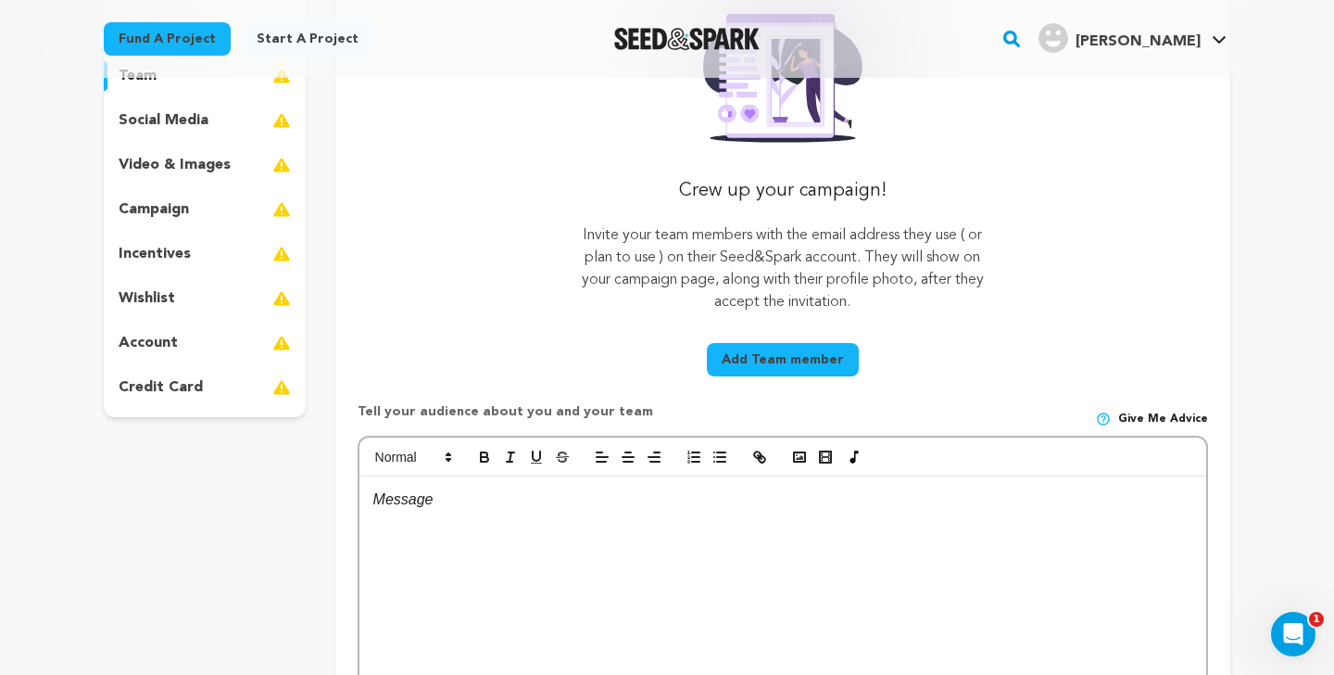
scroll to position [278, 0]
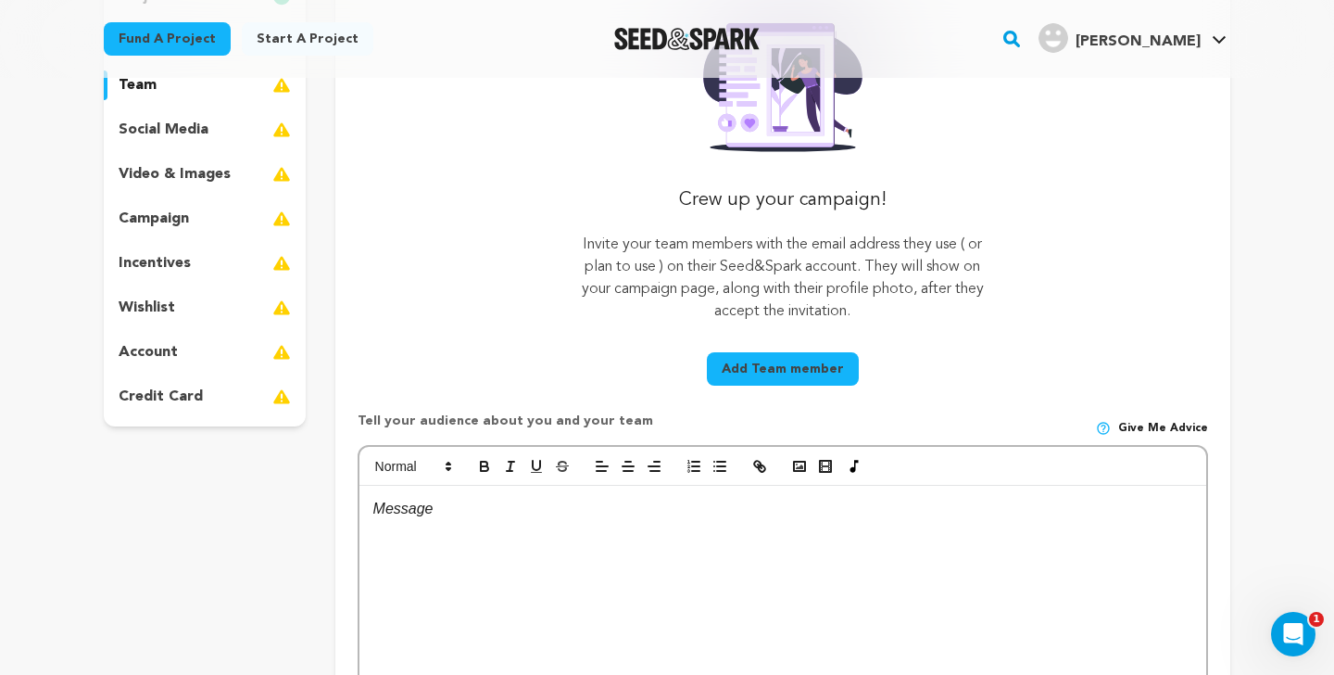
click at [183, 128] on p "social media" at bounding box center [164, 130] width 90 height 22
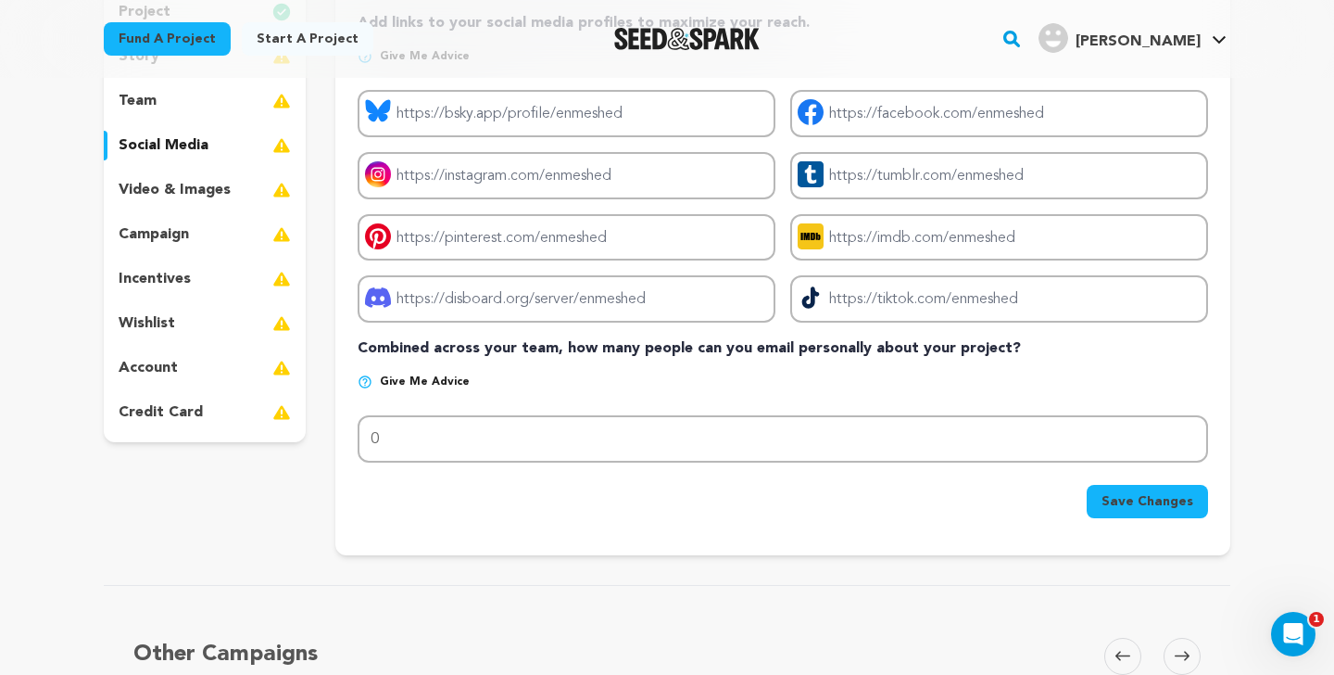
scroll to position [225, 0]
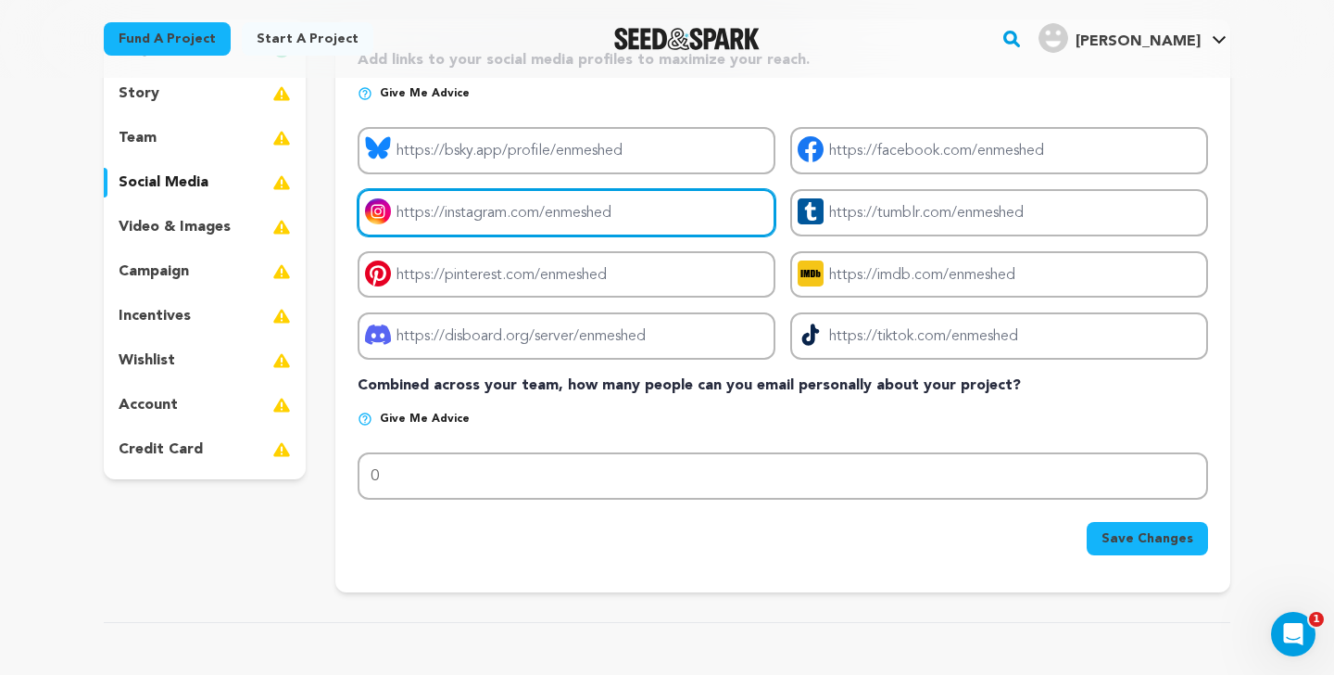
click at [473, 217] on input "Project instagram link" at bounding box center [567, 212] width 418 height 47
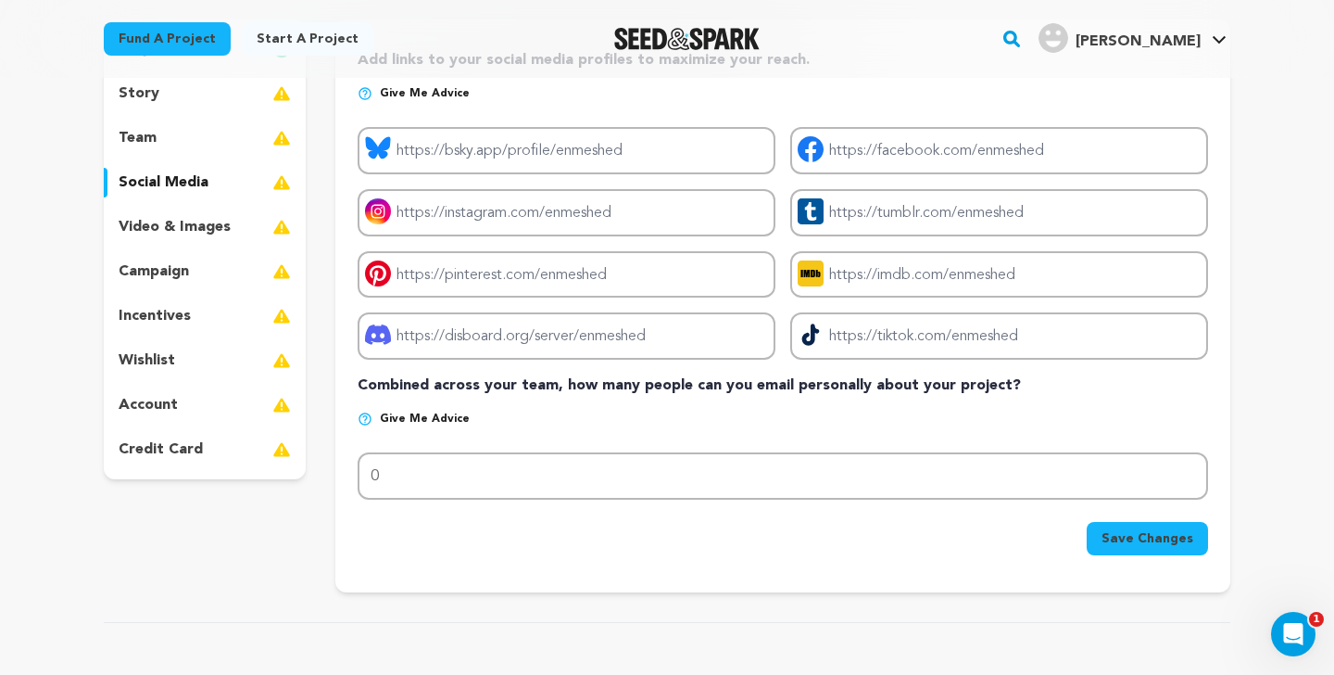
click at [228, 234] on p "video & images" at bounding box center [175, 227] width 112 height 22
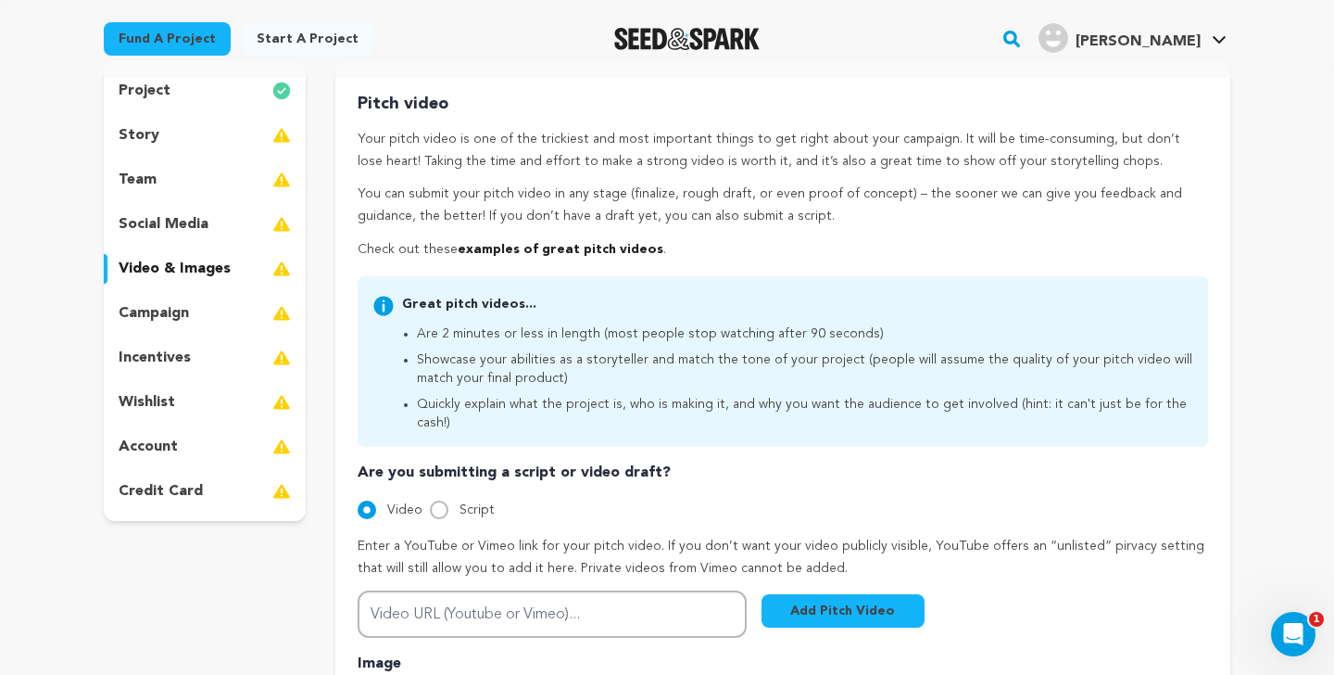
scroll to position [172, 0]
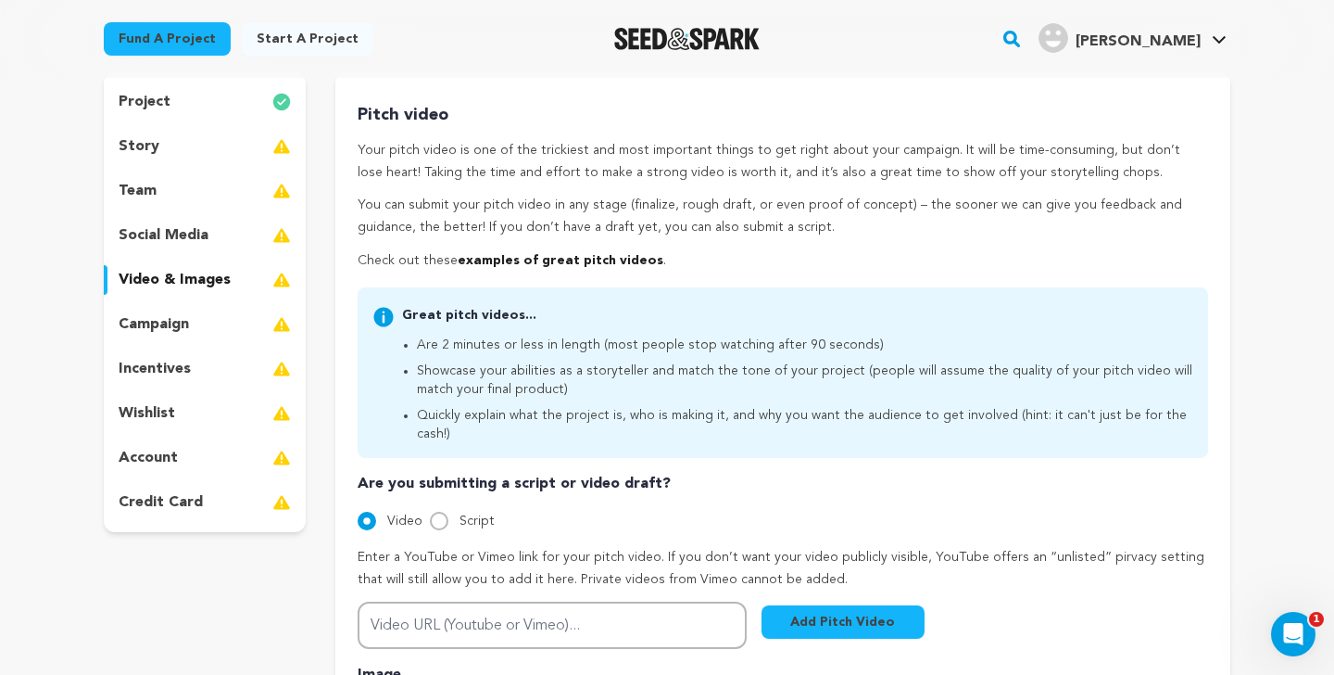
click at [596, 547] on p "Enter a YouTube or Vimeo link for your pitch video. If you don’t want your vide…" at bounding box center [783, 569] width 851 height 44
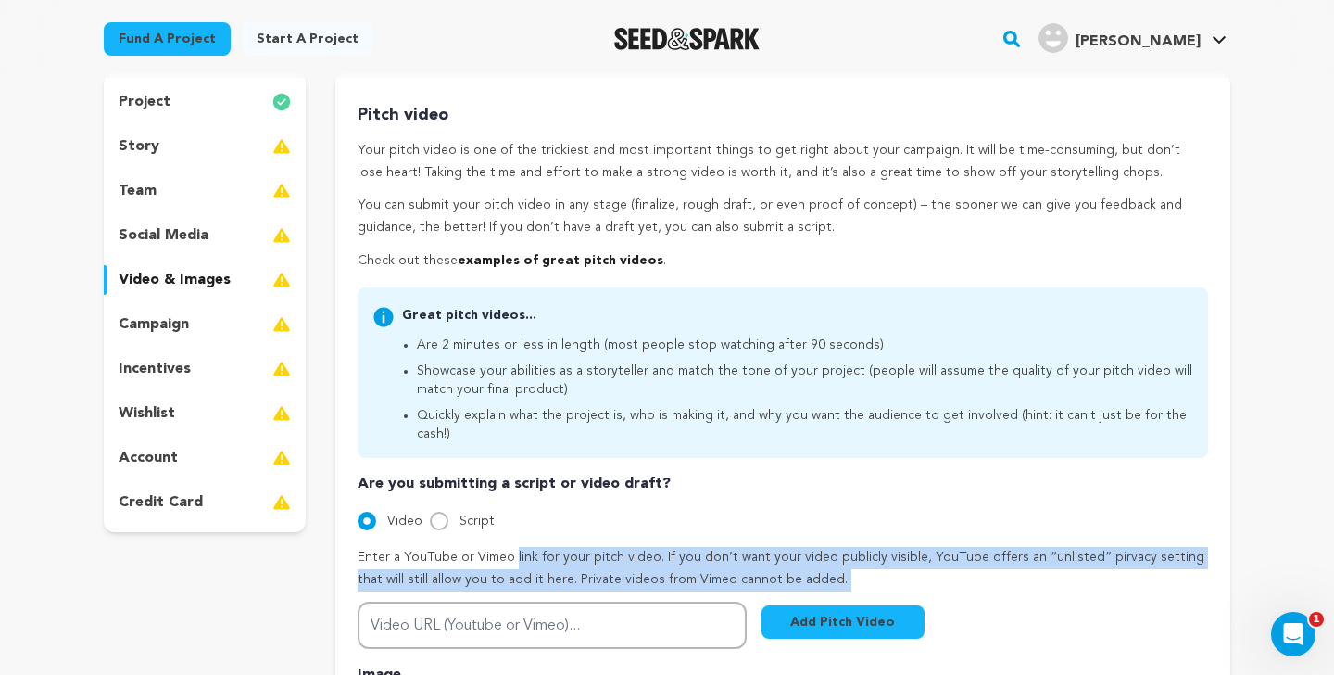
click at [596, 547] on p "Enter a YouTube or Vimeo link for your pitch video. If you don’t want your vide…" at bounding box center [783, 569] width 851 height 44
click at [569, 547] on p "Enter a YouTube or Vimeo link for your pitch video. If you don’t want your vide…" at bounding box center [783, 569] width 851 height 44
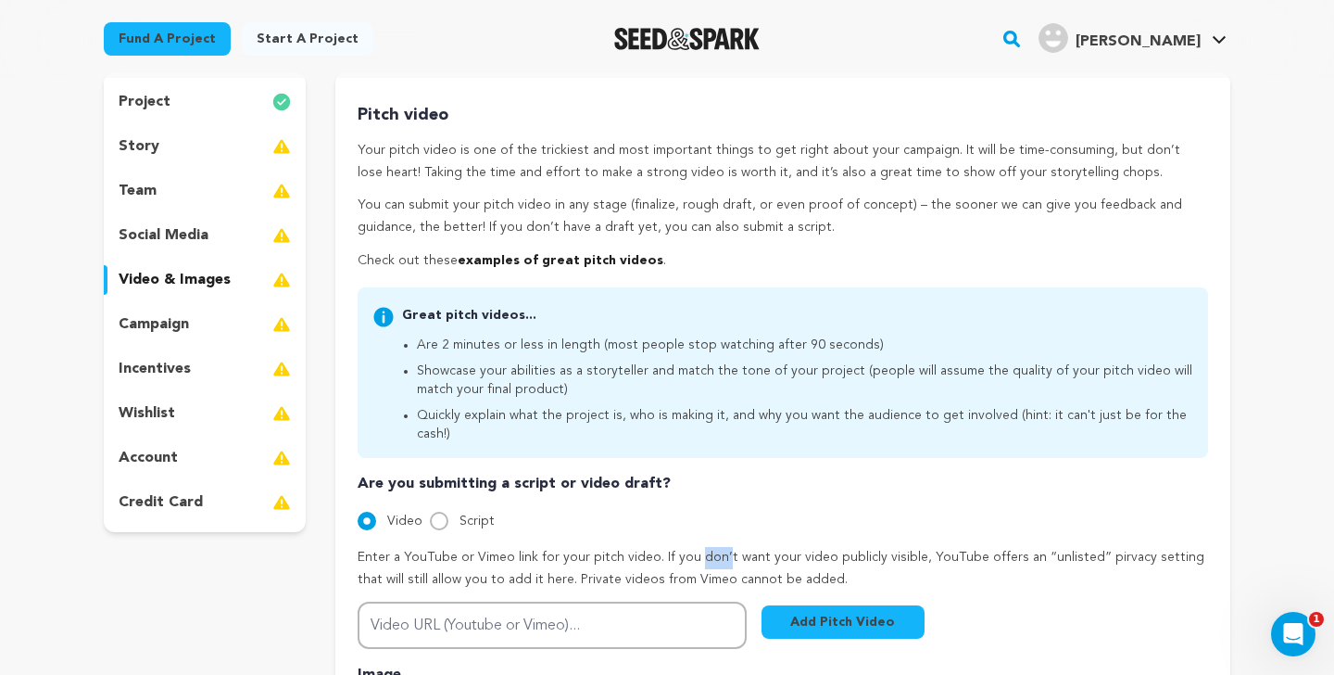
click at [569, 547] on p "Enter a YouTube or Vimeo link for your pitch video. If you don’t want your vide…" at bounding box center [783, 569] width 851 height 44
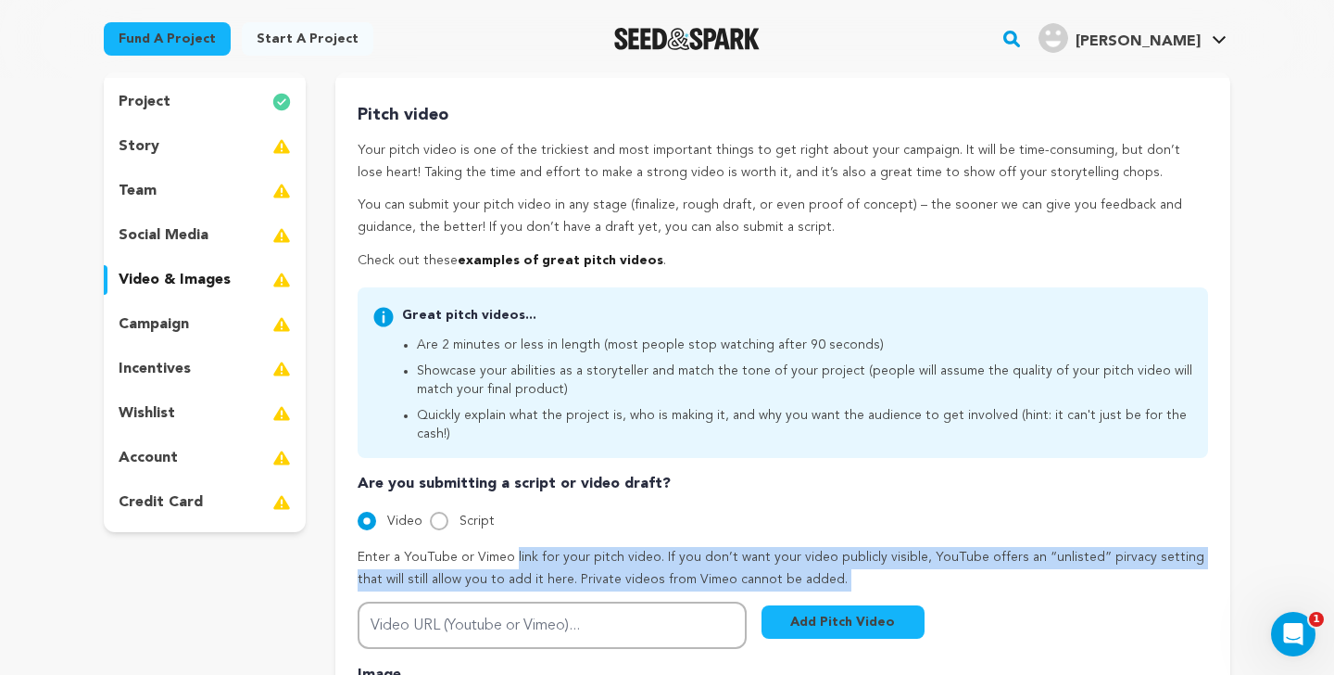
click at [569, 547] on p "Enter a YouTube or Vimeo link for your pitch video. If you don’t want your vide…" at bounding box center [783, 569] width 851 height 44
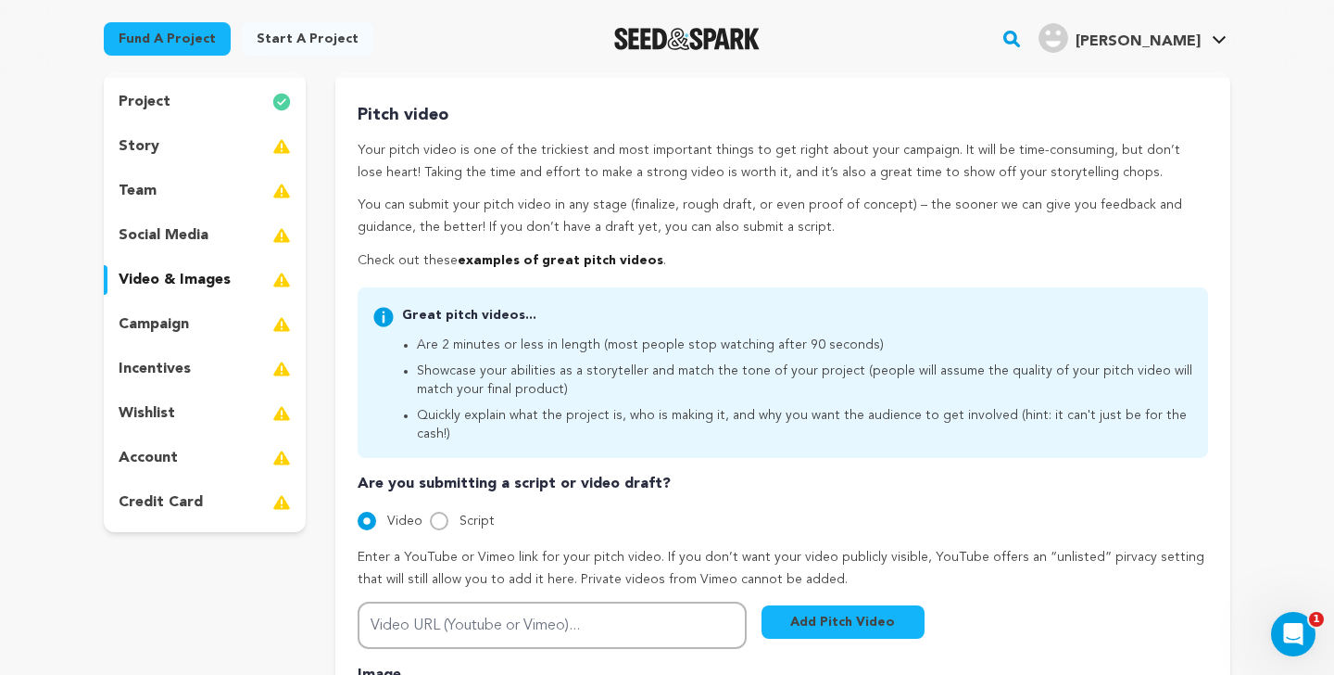
click at [555, 337] on li "Are 2 minutes or less in length (most people stop watching after 90 seconds)" at bounding box center [805, 344] width 776 height 19
click at [429, 337] on li "Are 2 minutes or less in length (most people stop watching after 90 seconds)" at bounding box center [805, 344] width 776 height 19
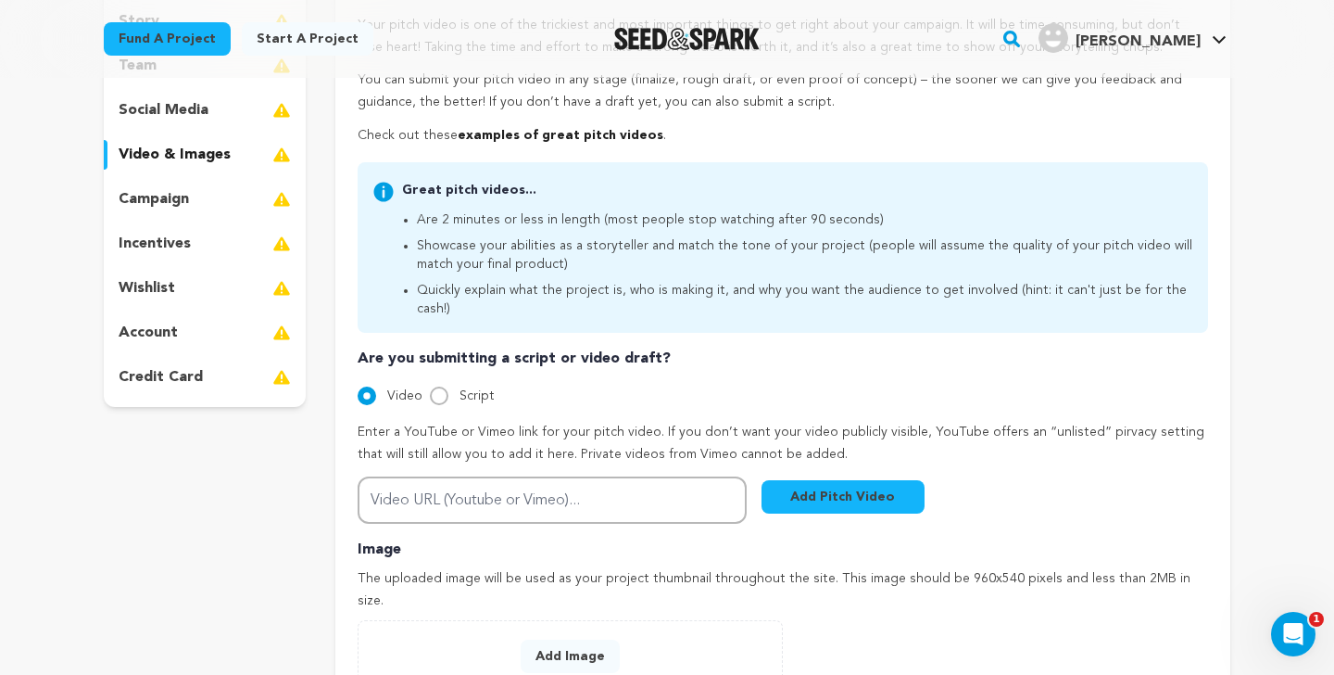
scroll to position [284, 0]
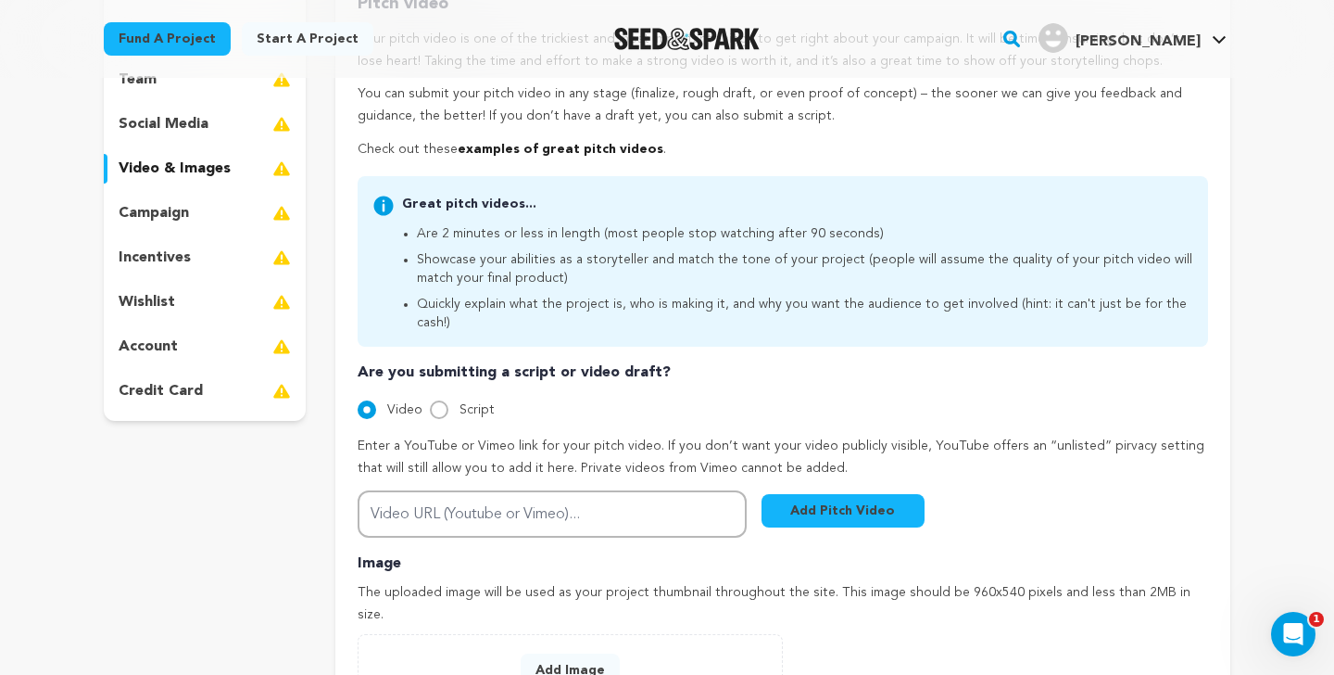
click at [217, 203] on div "campaign" at bounding box center [205, 213] width 202 height 30
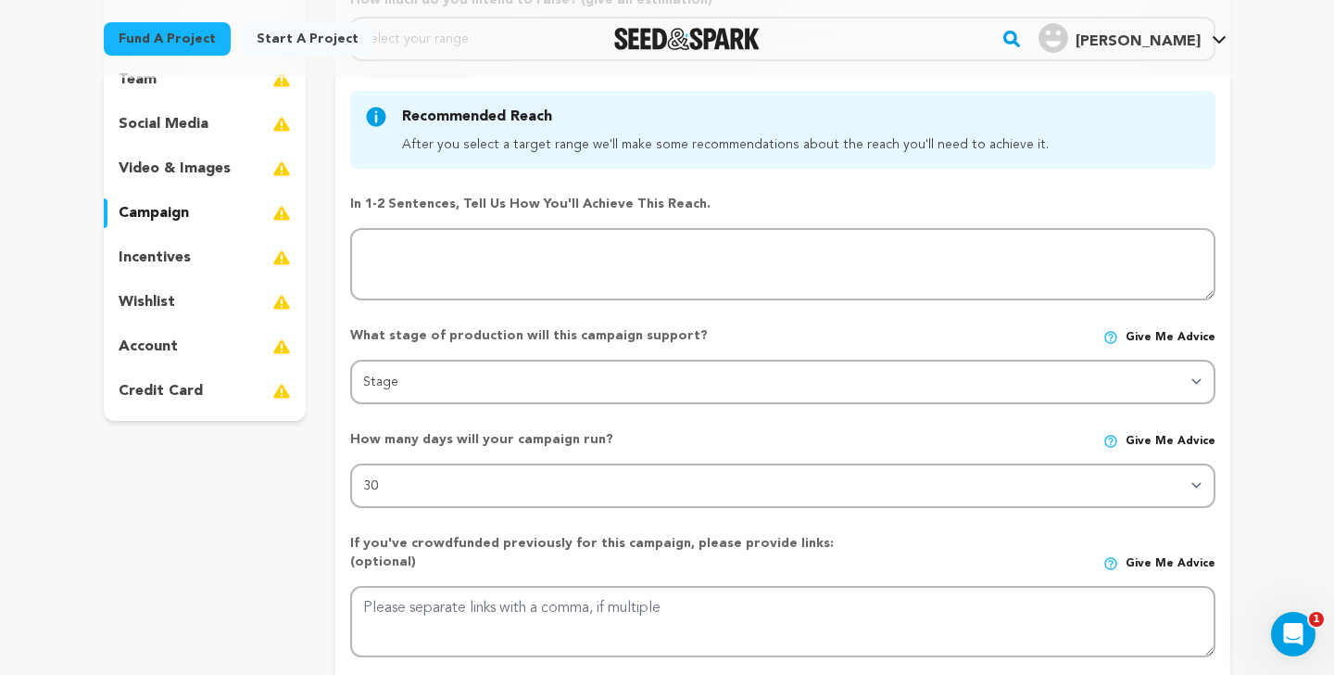
click at [235, 259] on div "incentives" at bounding box center [205, 258] width 202 height 30
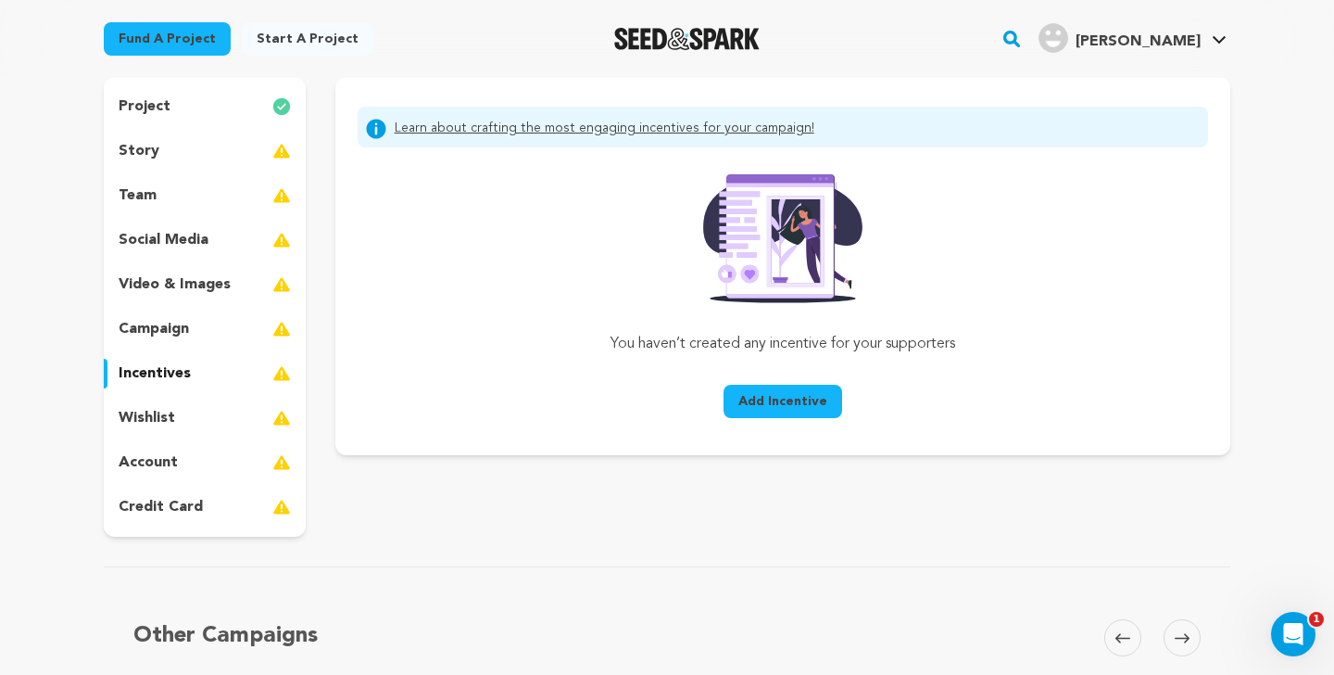
scroll to position [158, 0]
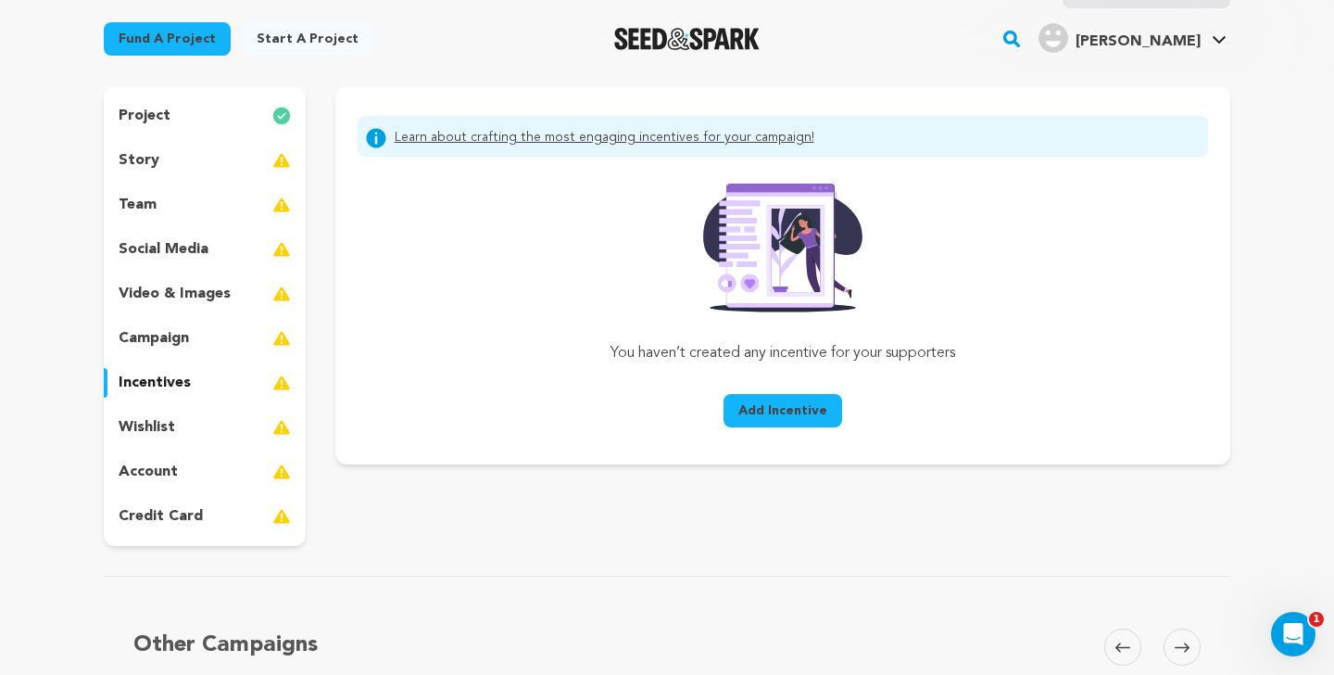
click at [166, 427] on p "wishlist" at bounding box center [147, 427] width 57 height 22
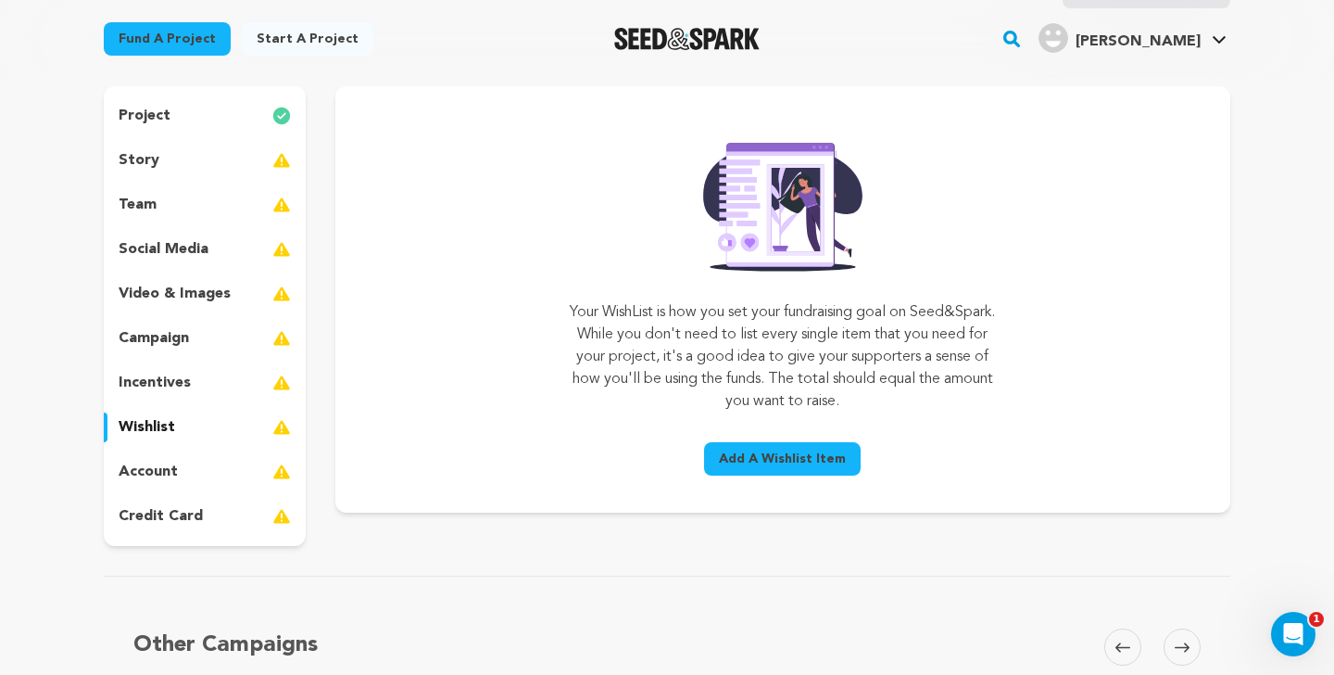
click at [173, 484] on div "account" at bounding box center [205, 472] width 202 height 30
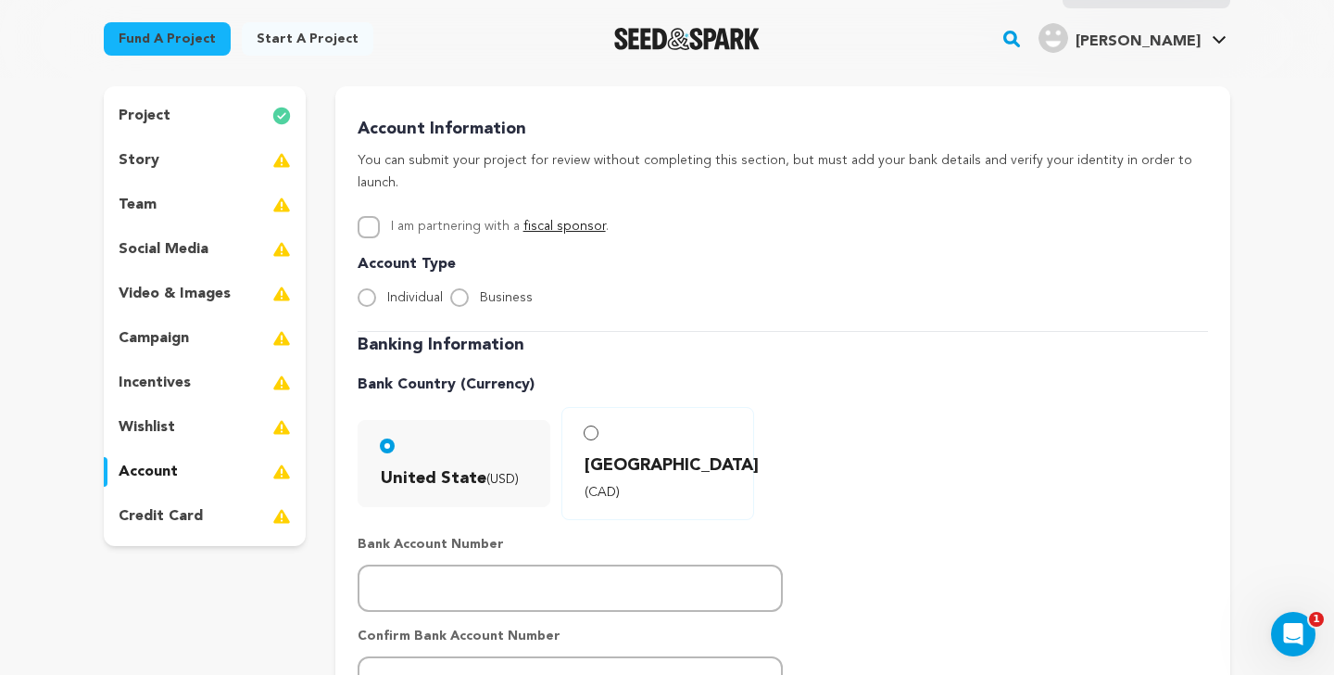
click at [175, 509] on p "credit card" at bounding box center [161, 516] width 84 height 22
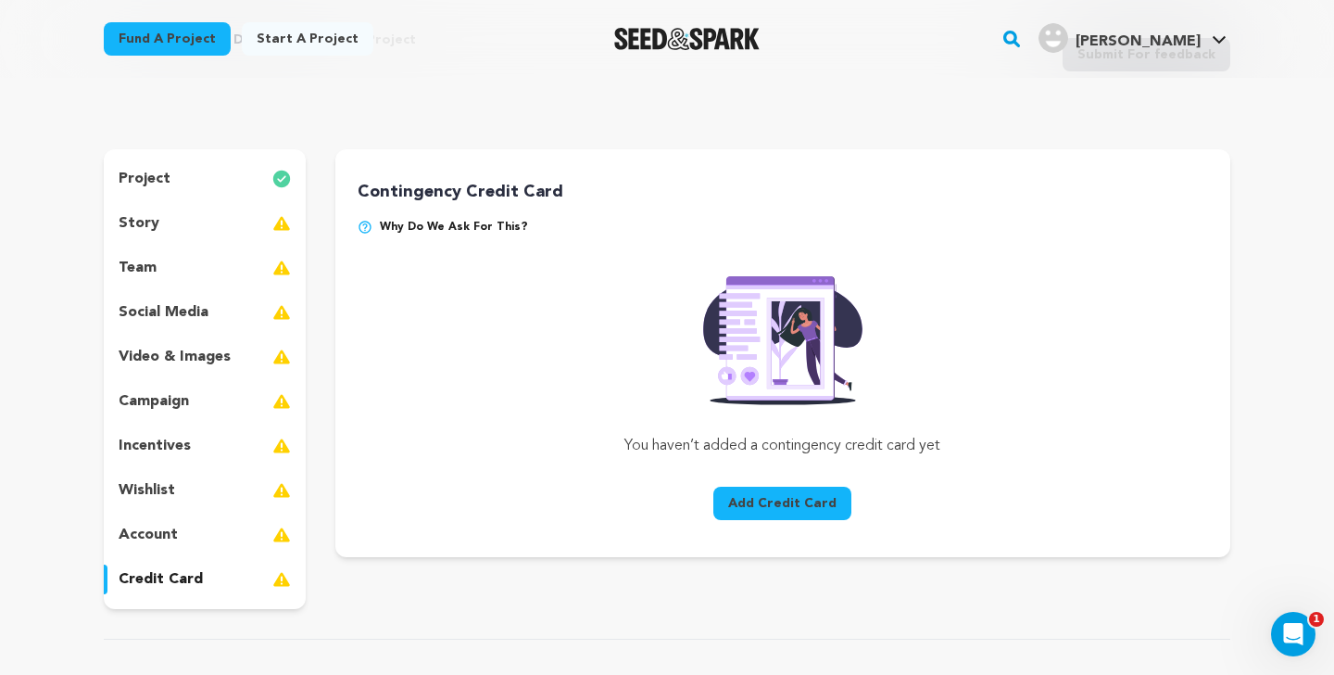
scroll to position [94, 0]
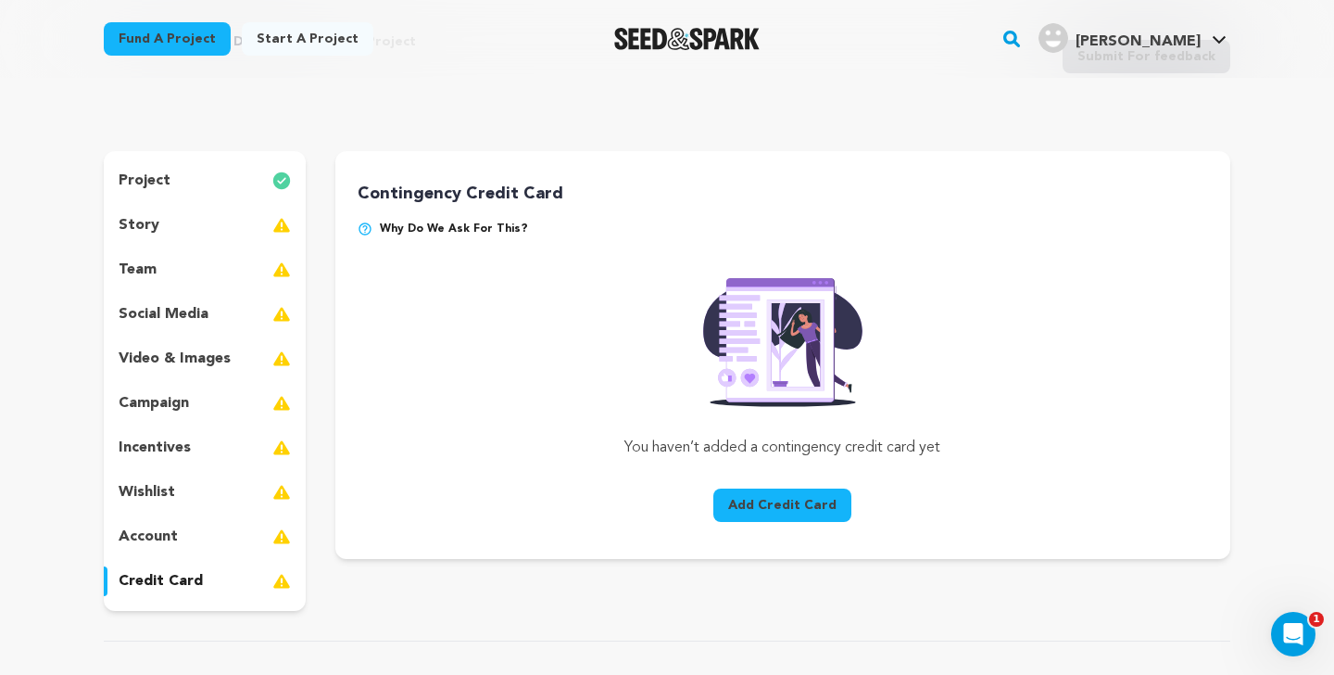
click at [145, 234] on p "story" at bounding box center [139, 225] width 41 height 22
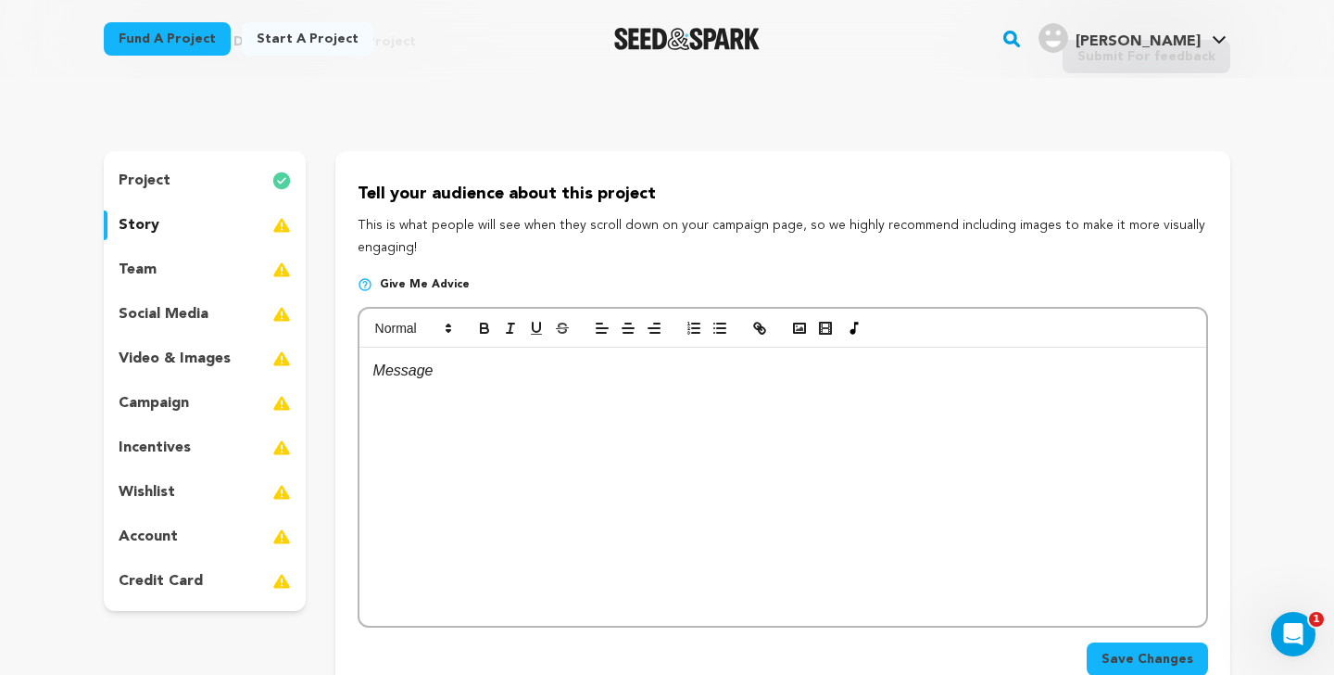
click at [380, 186] on p "Tell your audience about this project" at bounding box center [783, 194] width 851 height 27
click at [379, 195] on p "Tell your audience about this project" at bounding box center [783, 194] width 851 height 27
drag, startPoint x: 1170, startPoint y: 181, endPoint x: 1170, endPoint y: 203, distance: 22.2
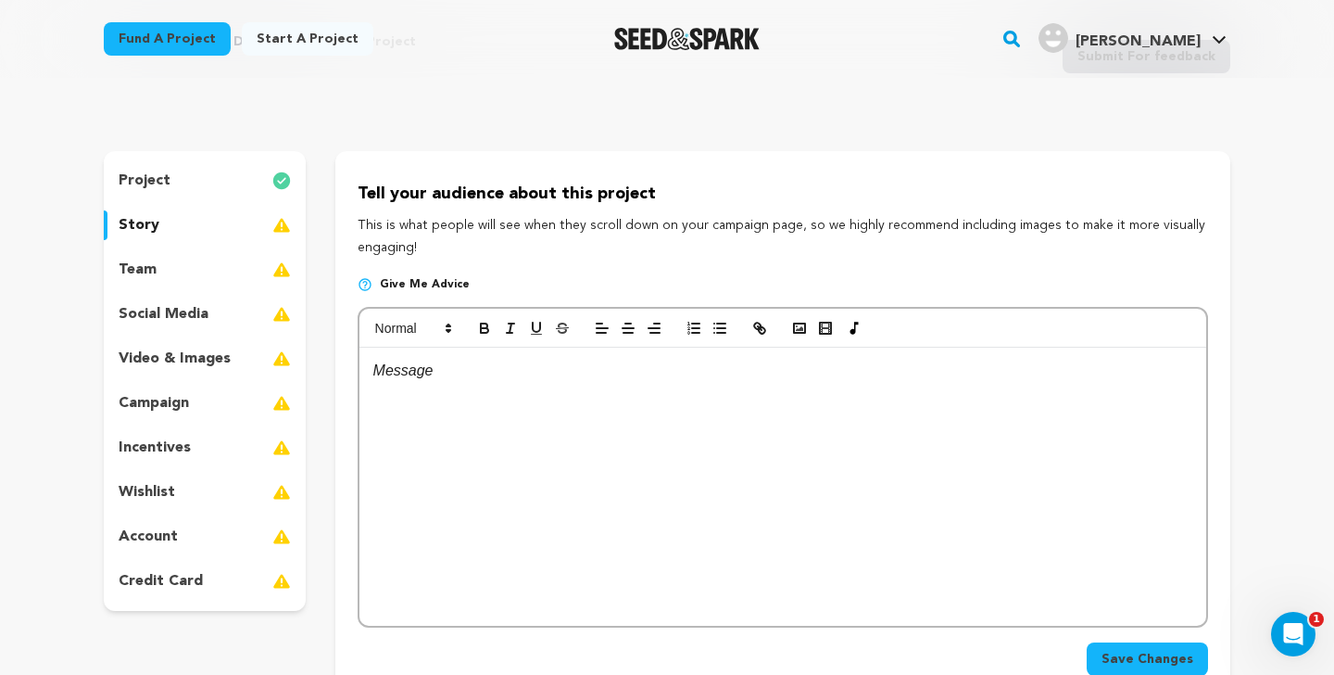
click at [1170, 203] on div "Tell your audience about this project This is what people will see when they sc…" at bounding box center [782, 432] width 895 height 562
click at [1166, 208] on div "Tell your audience about this project This is what people will see when they sc…" at bounding box center [783, 220] width 851 height 78
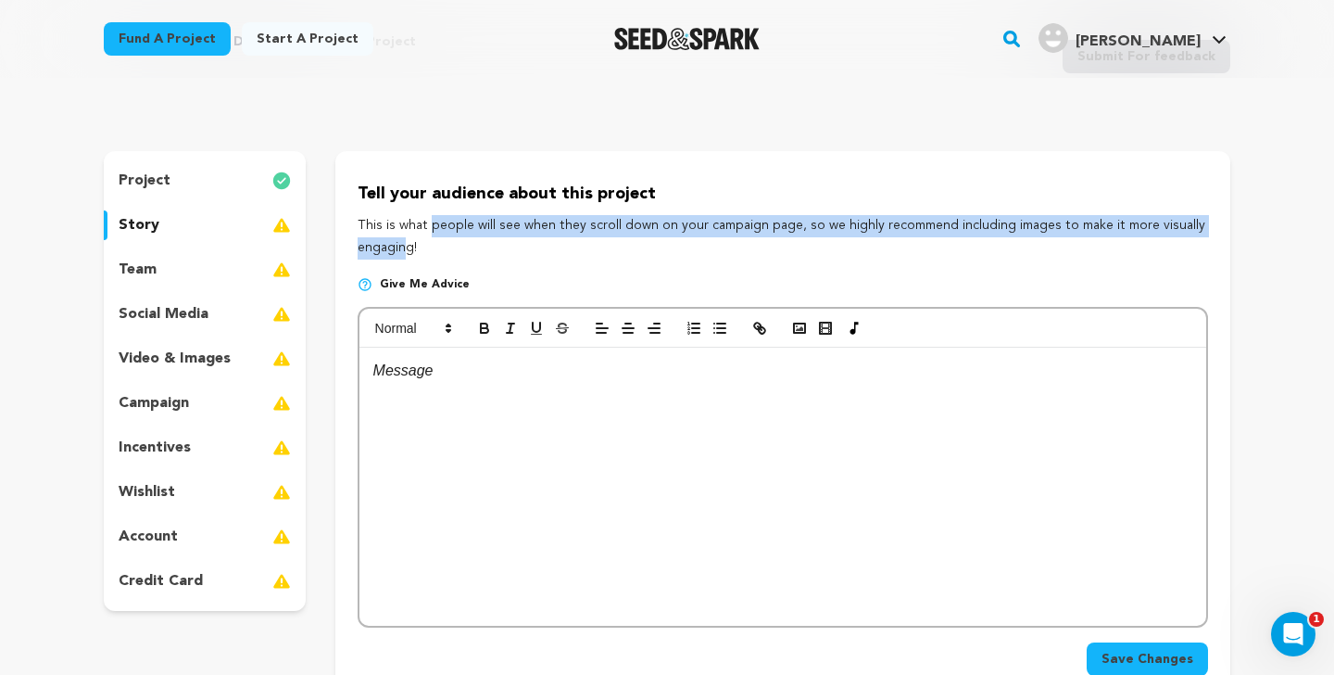
drag, startPoint x: 1159, startPoint y: 213, endPoint x: 1155, endPoint y: 228, distance: 15.5
click at [1155, 228] on div "Tell your audience about this project This is what people will see when they sc…" at bounding box center [783, 220] width 851 height 78
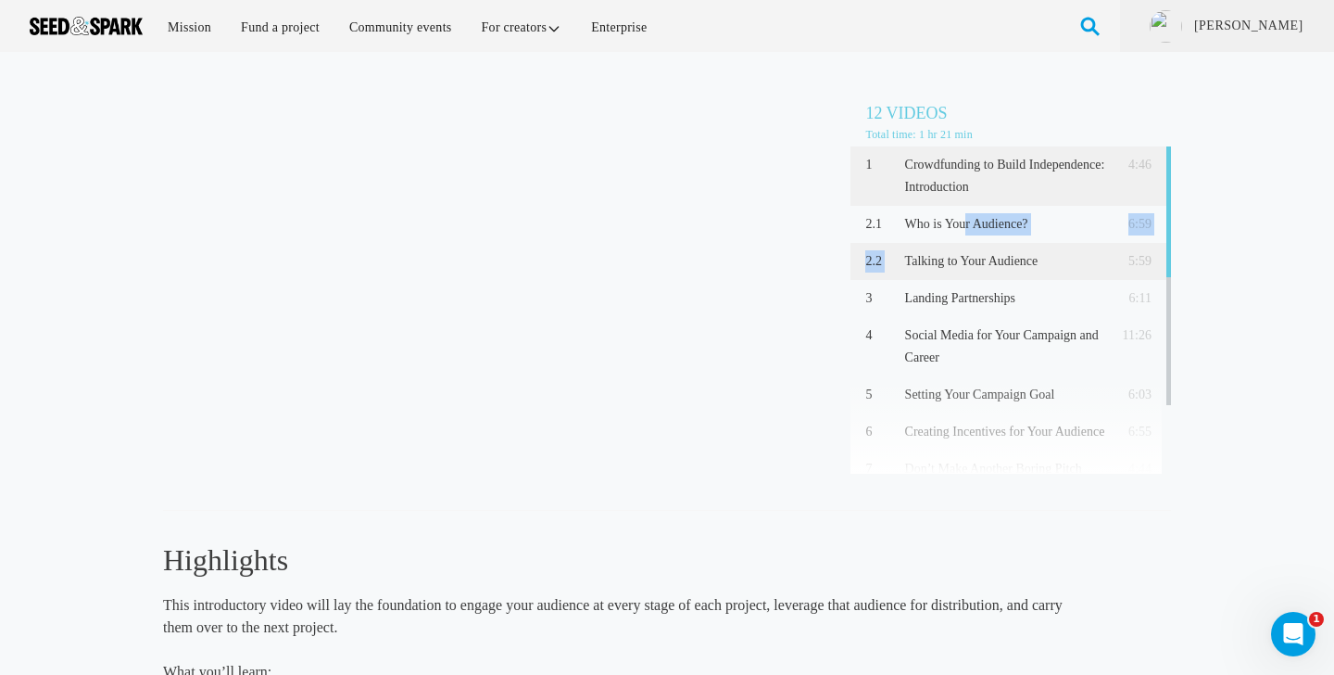
drag, startPoint x: 966, startPoint y: 234, endPoint x: 965, endPoint y: 250, distance: 16.8
click at [854, 250] on div "1 Crowdfunding to Build Independence: Introduction 4:46 2.1 Who is Your Audienc…" at bounding box center [1011, 309] width 321 height 327
click at [854, 250] on p "Talking to Your Audience" at bounding box center [1005, 261] width 201 height 22
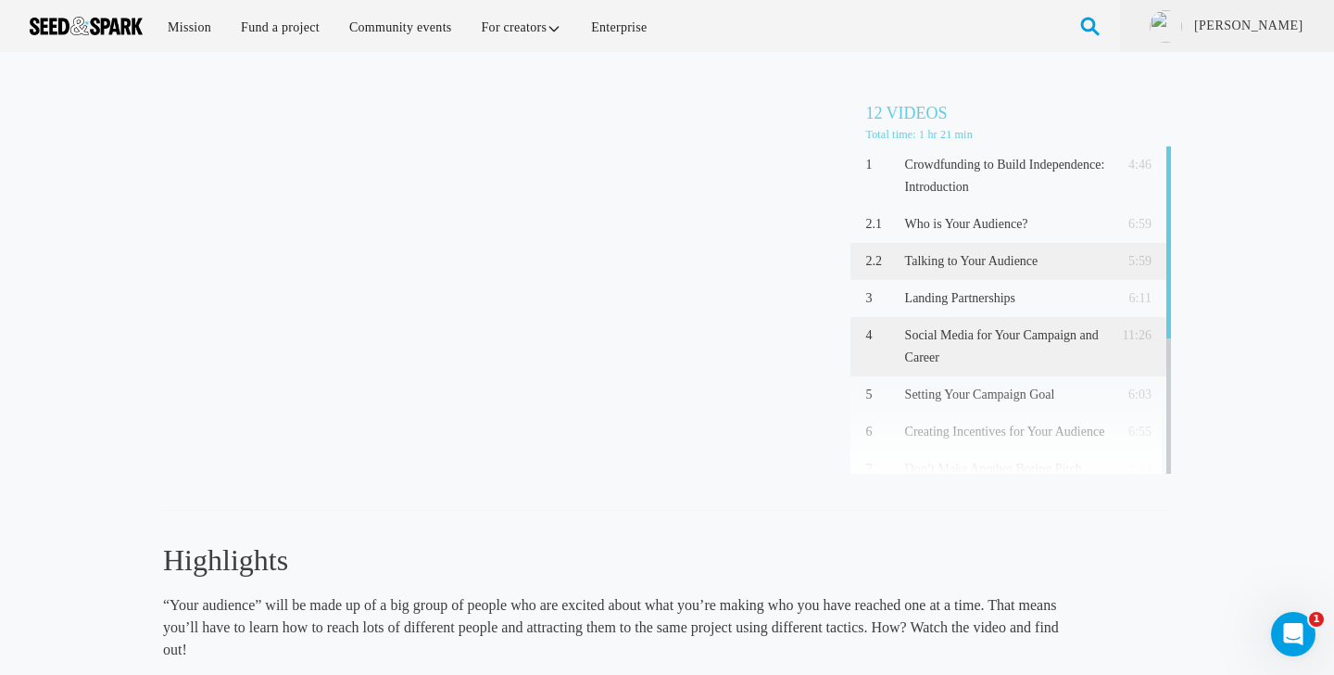
click at [854, 346] on p "Social Media for Your Campaign and Career" at bounding box center [1005, 346] width 201 height 44
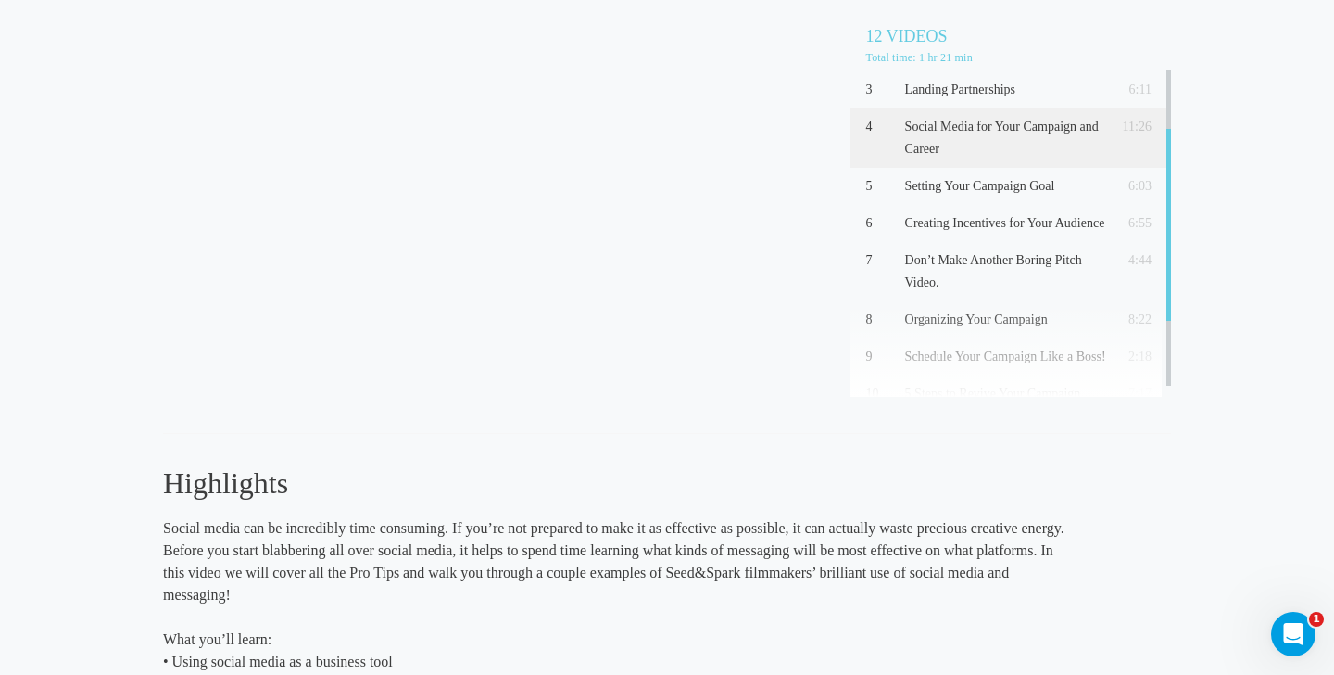
scroll to position [151, 0]
